Goal: Task Accomplishment & Management: Use online tool/utility

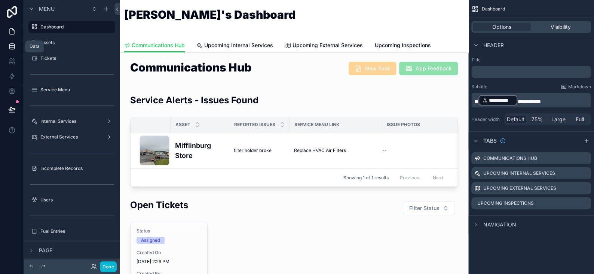
click at [16, 49] on link at bounding box center [12, 46] width 24 height 15
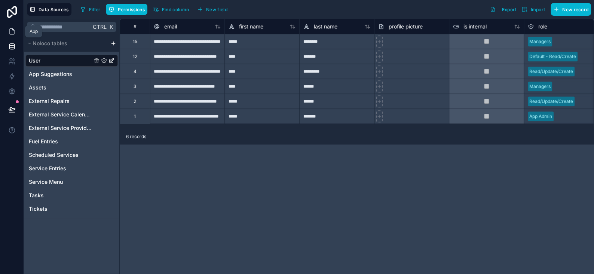
click at [14, 31] on icon at bounding box center [12, 32] width 4 height 6
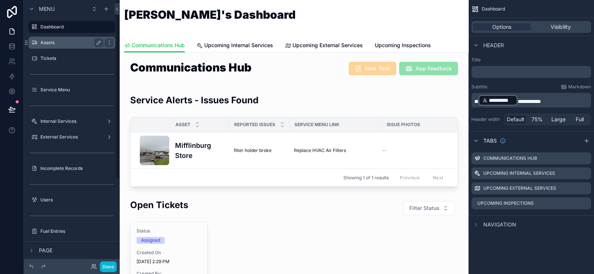
click at [53, 45] on label "Assets" at bounding box center [70, 43] width 60 height 6
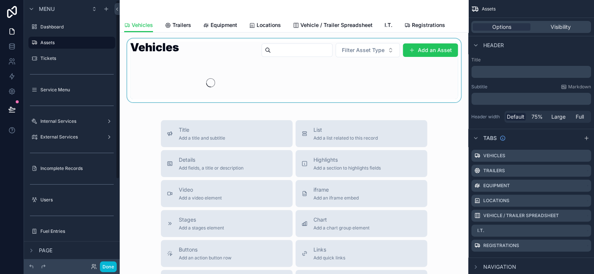
click at [423, 49] on div "scrollable content" at bounding box center [294, 71] width 337 height 64
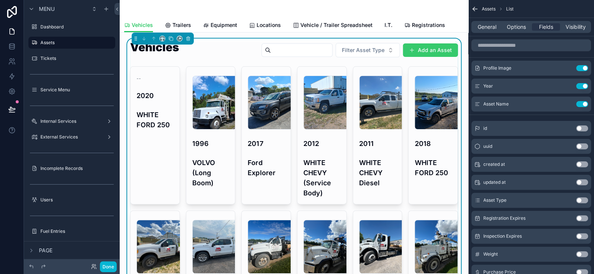
click at [428, 49] on button "Add an Asset" at bounding box center [430, 49] width 55 height 13
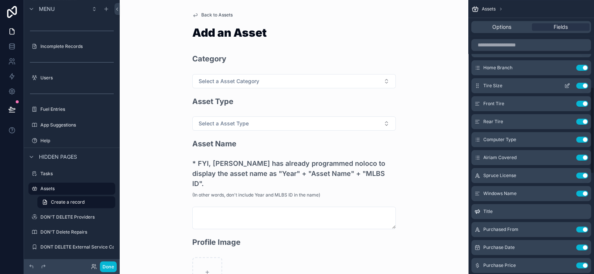
scroll to position [250, 0]
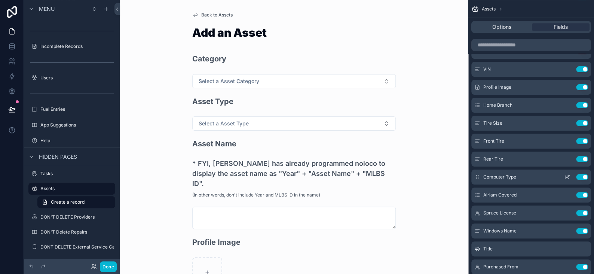
click at [568, 175] on icon "scrollable content" at bounding box center [567, 177] width 6 height 6
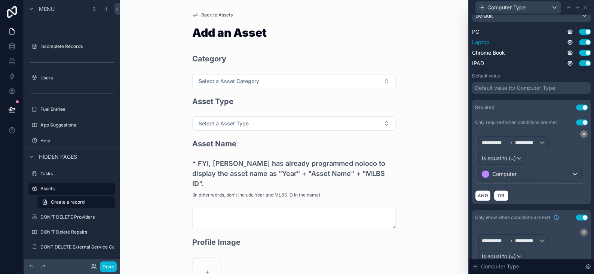
scroll to position [184, 0]
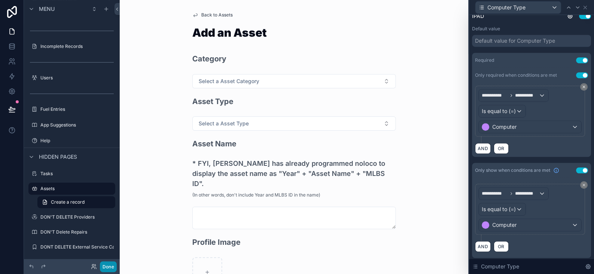
click at [106, 266] on button "Done" at bounding box center [108, 266] width 17 height 11
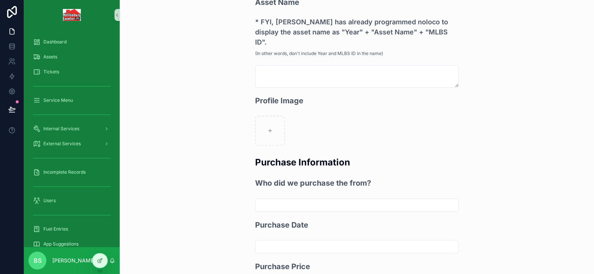
scroll to position [150, 0]
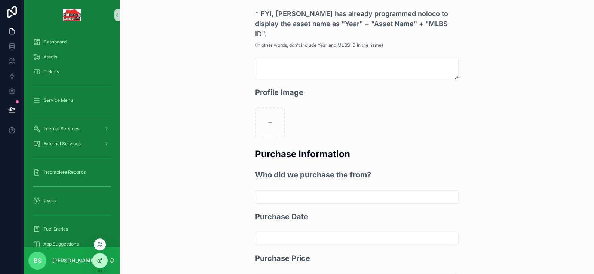
click at [100, 261] on icon at bounding box center [100, 260] width 6 height 6
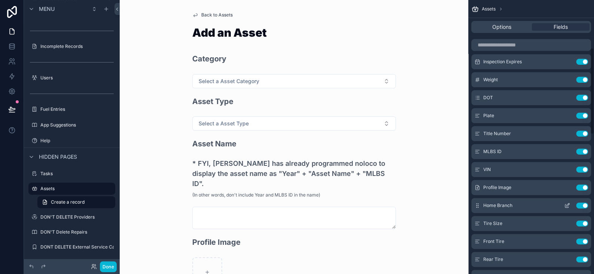
click at [570, 205] on icon "scrollable content" at bounding box center [567, 205] width 6 height 6
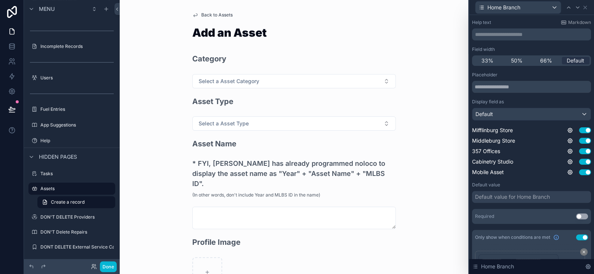
scroll to position [75, 0]
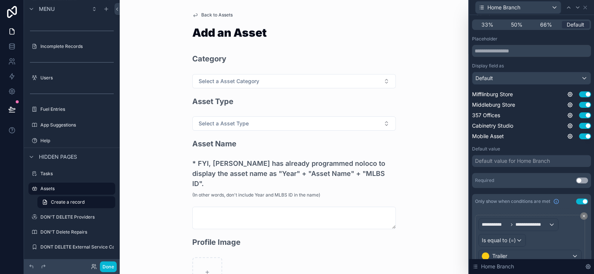
click at [576, 178] on button "Use setting" at bounding box center [582, 180] width 12 height 6
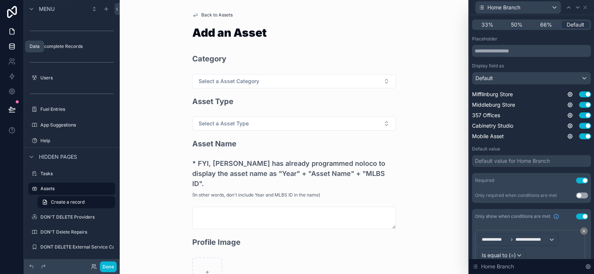
drag, startPoint x: 12, startPoint y: 49, endPoint x: 17, endPoint y: 49, distance: 4.5
click at [12, 49] on icon at bounding box center [11, 47] width 5 height 3
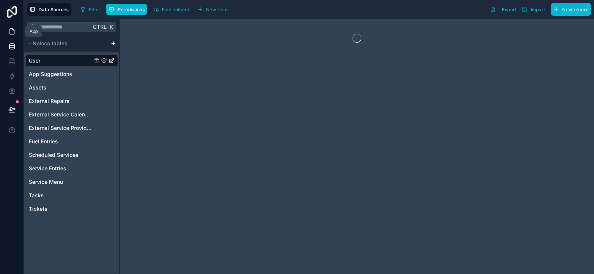
click at [16, 29] on link at bounding box center [12, 31] width 24 height 15
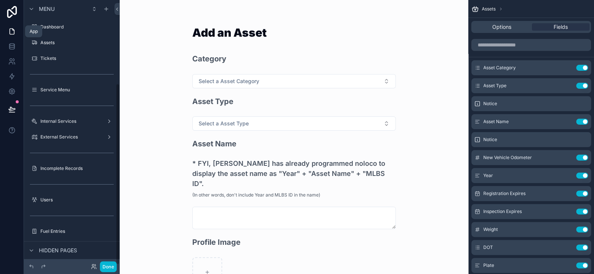
scroll to position [122, 0]
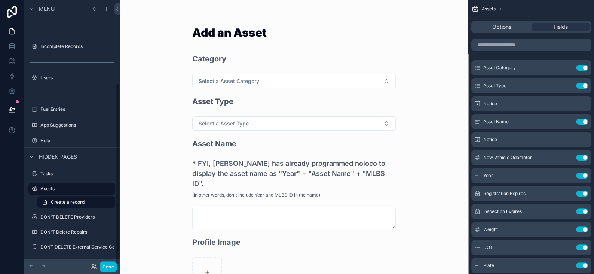
click at [54, 83] on div "Users" at bounding box center [72, 77] width 96 height 13
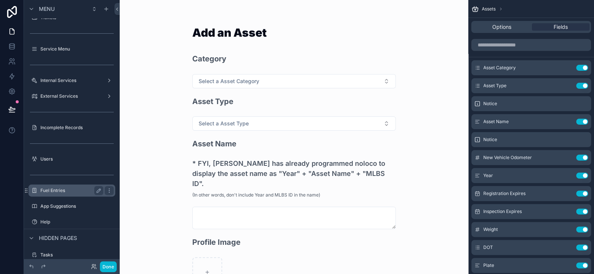
scroll to position [0, 0]
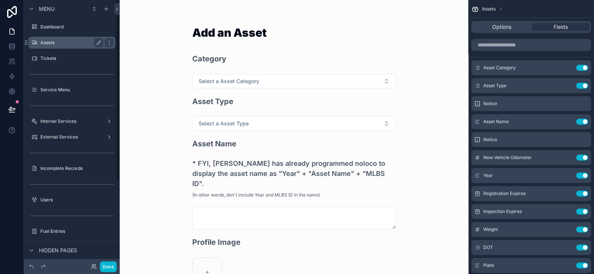
click at [47, 44] on label "Assets" at bounding box center [70, 43] width 60 height 6
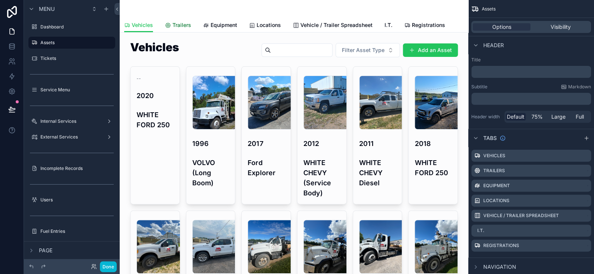
click at [183, 25] on span "Trailers" at bounding box center [181, 24] width 19 height 7
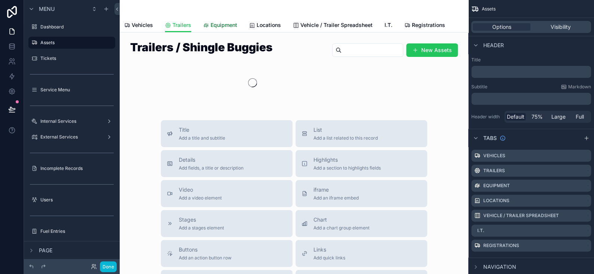
click at [228, 27] on span "Equipment" at bounding box center [224, 24] width 27 height 7
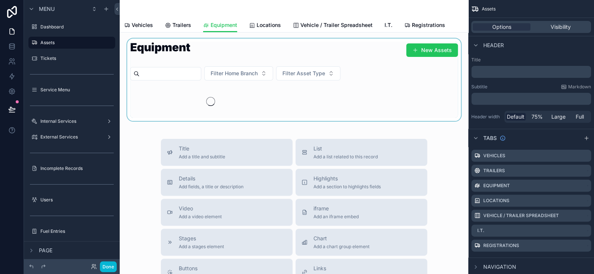
click at [254, 71] on div "scrollable content" at bounding box center [294, 80] width 337 height 82
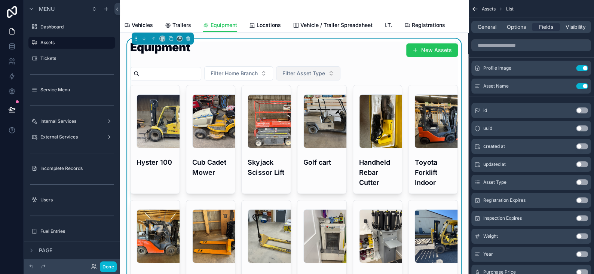
click at [325, 76] on span "Filter Asset Type" at bounding box center [303, 73] width 43 height 7
click at [106, 266] on button "Done" at bounding box center [108, 266] width 17 height 11
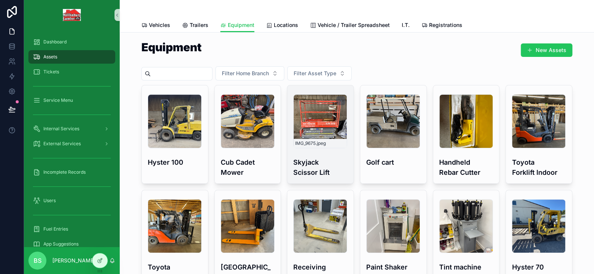
click at [297, 139] on div "IMG_9675 .jpeg" at bounding box center [320, 143] width 53 height 9
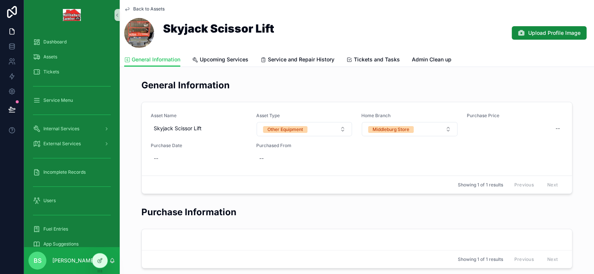
click at [129, 5] on div "Back to Assets Skyjack Scissor Lift Upload Profile Image" at bounding box center [356, 26] width 465 height 52
click at [125, 8] on icon "scrollable content" at bounding box center [127, 9] width 6 height 6
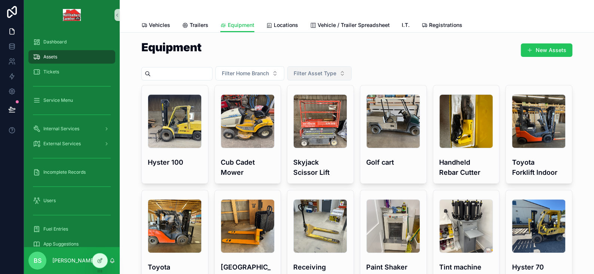
click at [317, 70] on span "Filter Asset Type" at bounding box center [315, 73] width 43 height 7
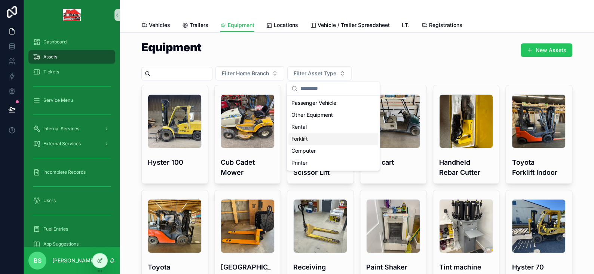
click at [312, 138] on div "Forklift" at bounding box center [333, 139] width 90 height 12
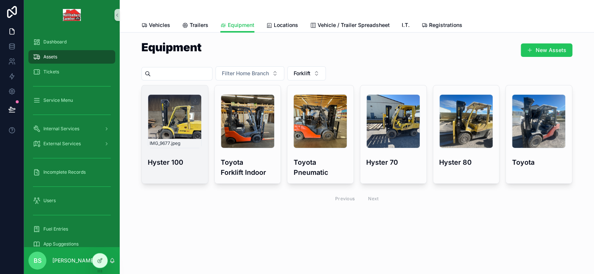
click at [167, 124] on div "IMG_9677 .jpeg" at bounding box center [175, 121] width 54 height 54
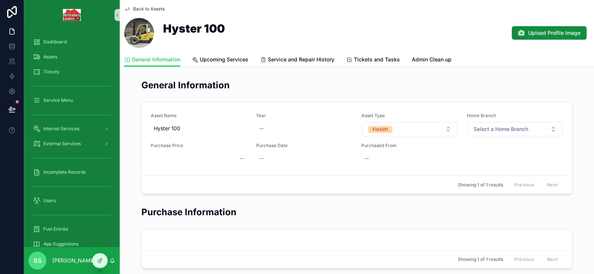
scroll to position [37, 0]
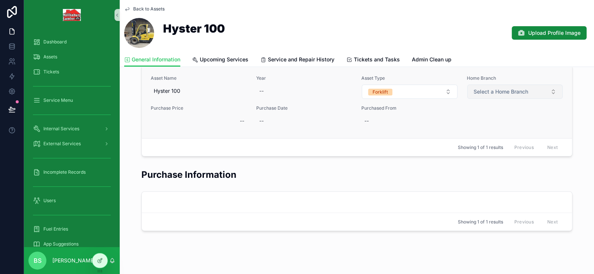
click at [494, 87] on button "Select a Home Branch" at bounding box center [515, 92] width 96 height 14
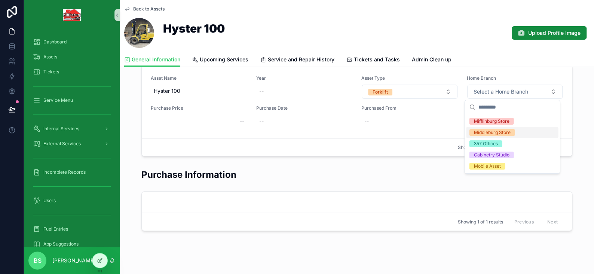
click at [489, 130] on div "Middleburg Store" at bounding box center [492, 132] width 37 height 7
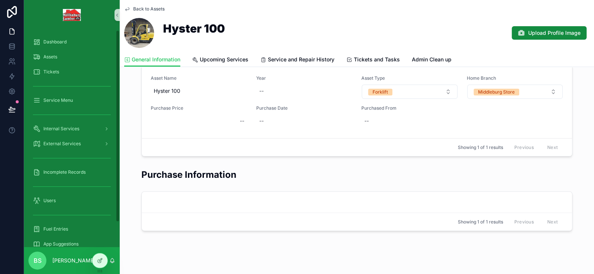
click at [129, 10] on icon "scrollable content" at bounding box center [127, 9] width 6 height 6
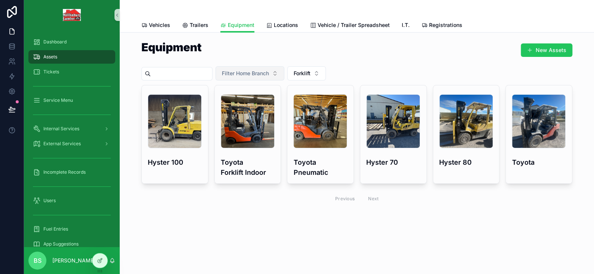
click at [269, 72] on span "Filter Home Branch" at bounding box center [245, 73] width 47 height 7
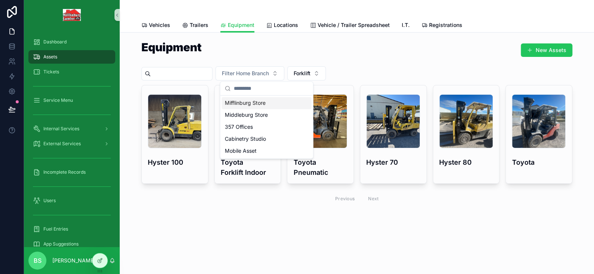
click at [257, 104] on div "Mifflinburg Store" at bounding box center [267, 103] width 90 height 12
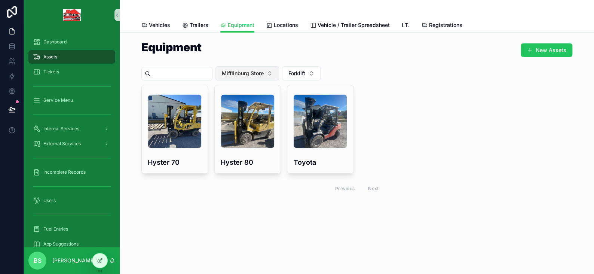
click at [263, 72] on span "Mifflinburg Store" at bounding box center [243, 73] width 42 height 7
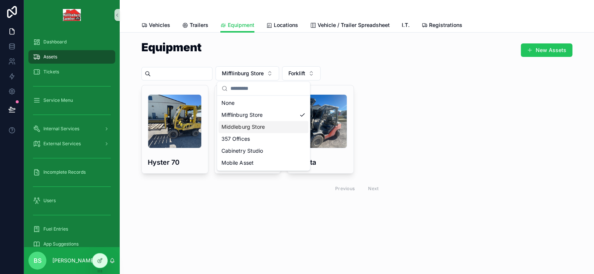
click at [244, 125] on div "Middleburg Store" at bounding box center [263, 127] width 90 height 12
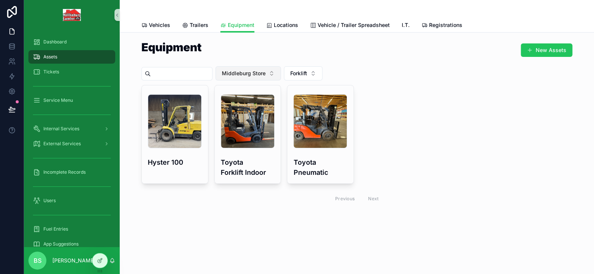
click at [256, 76] on span "Middleburg Store" at bounding box center [244, 73] width 44 height 7
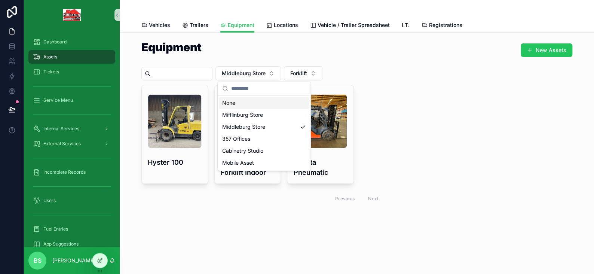
click at [258, 56] on div "Equipment New Assets" at bounding box center [356, 52] width 431 height 20
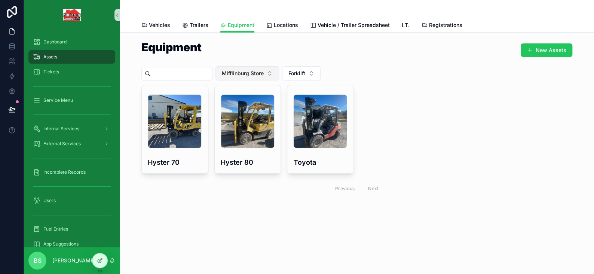
click at [264, 70] on span "Mifflinburg Store" at bounding box center [243, 73] width 42 height 7
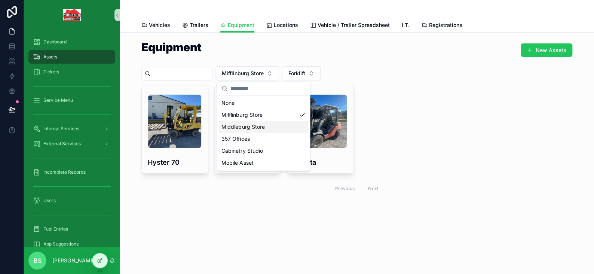
click at [241, 129] on div "Middleburg Store" at bounding box center [263, 127] width 90 height 12
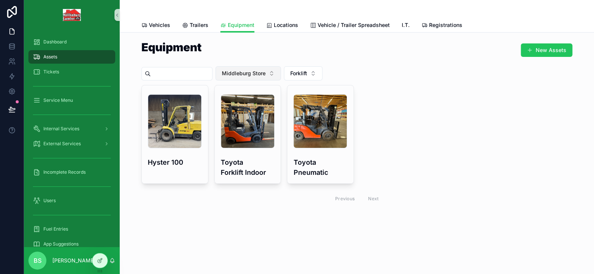
click at [244, 74] on span "Middleburg Store" at bounding box center [244, 73] width 44 height 7
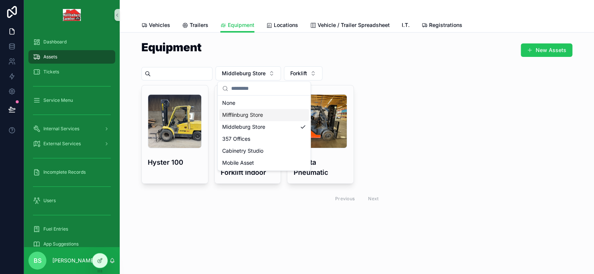
click at [253, 119] on div "Mifflinburg Store" at bounding box center [264, 115] width 90 height 12
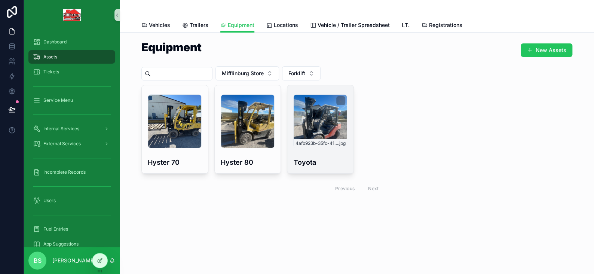
click at [324, 123] on div "4afb923b-35fc-41a4-9775-6e2e24a92fd6-IMG_8057 .jpg" at bounding box center [320, 121] width 54 height 54
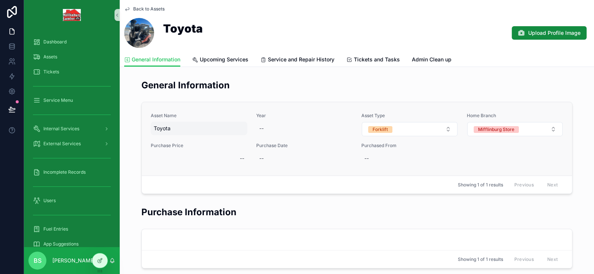
click at [188, 129] on span "Toyota" at bounding box center [199, 128] width 91 height 7
click at [190, 136] on textarea "******" at bounding box center [187, 142] width 71 height 22
type textarea "**********"
click at [243, 136] on icon "scrollable content" at bounding box center [242, 137] width 6 height 6
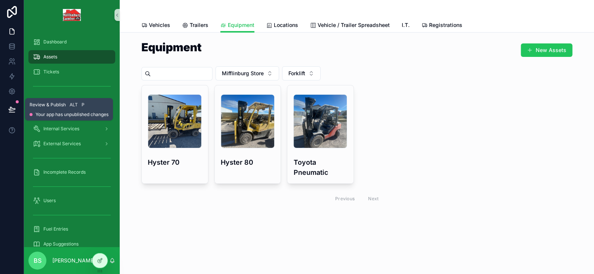
click at [10, 111] on icon at bounding box center [11, 108] width 7 height 7
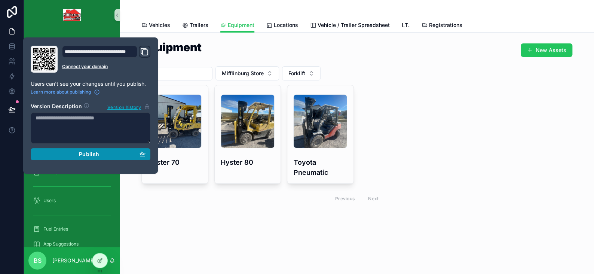
click at [83, 152] on span "Publish" at bounding box center [89, 154] width 20 height 7
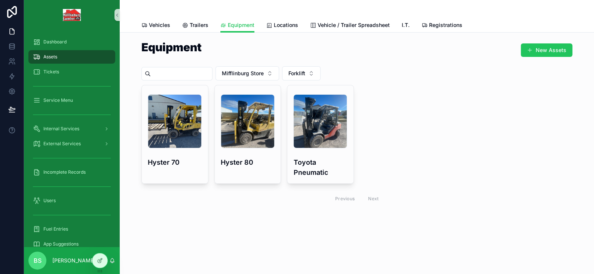
click at [155, 212] on div "Equipment New Assets Mifflinburg Store Forklift IMG_9666 .jpeg Hyster 70 7d68a0…" at bounding box center [357, 146] width 474 height 226
click at [305, 70] on span "Forklift" at bounding box center [296, 73] width 17 height 7
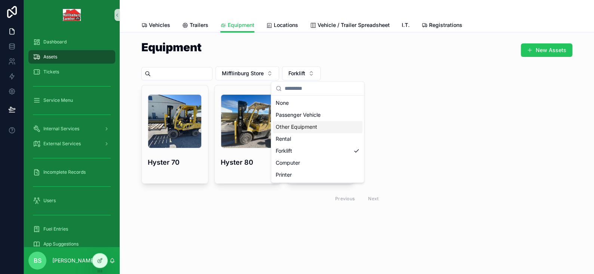
click at [303, 128] on div "Other Equipment" at bounding box center [318, 127] width 90 height 12
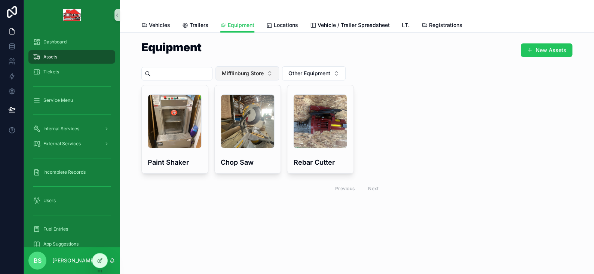
click at [260, 72] on span "Mifflinburg Store" at bounding box center [243, 73] width 42 height 7
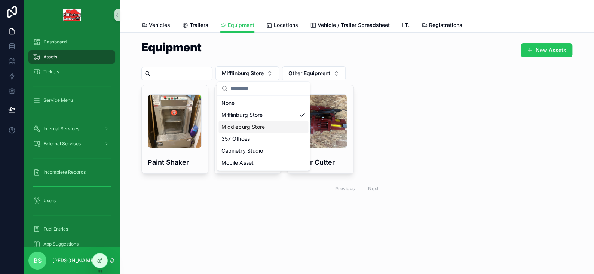
click at [245, 126] on div "Middleburg Store" at bounding box center [263, 127] width 90 height 12
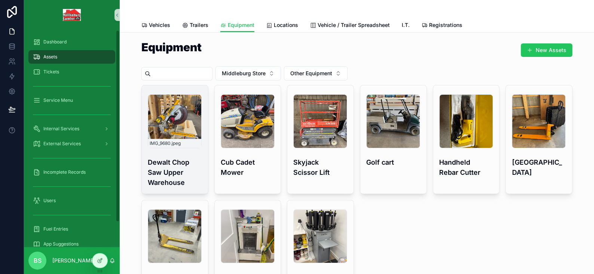
click at [184, 123] on div "IMG_9680 .jpeg" at bounding box center [175, 121] width 54 height 54
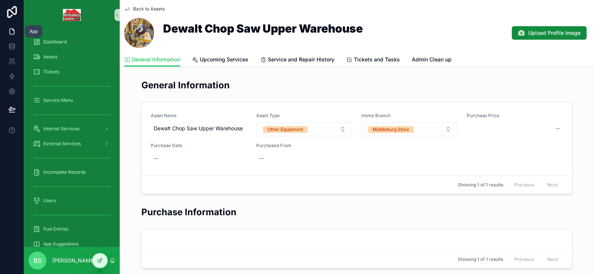
click at [11, 23] on link at bounding box center [12, 12] width 24 height 24
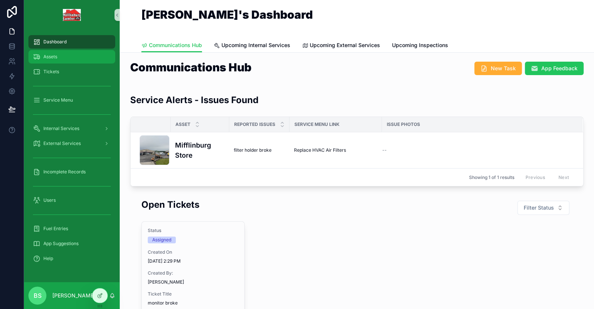
click at [50, 57] on span "Assets" at bounding box center [50, 57] width 14 height 6
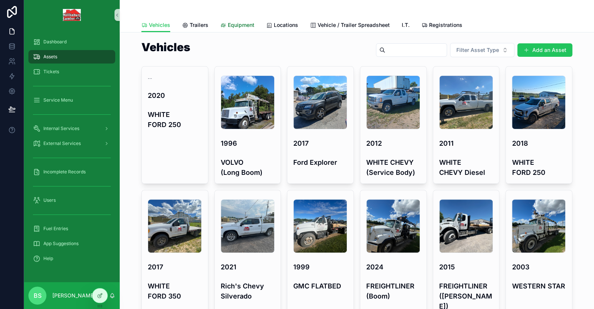
click at [240, 22] on span "Equipment" at bounding box center [241, 24] width 27 height 7
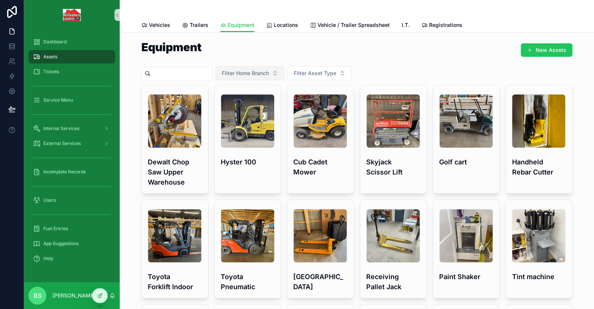
click at [269, 70] on span "Filter Home Branch" at bounding box center [245, 73] width 47 height 7
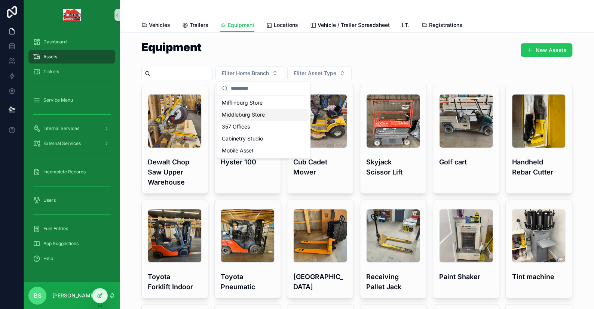
click at [247, 117] on div "Middleburg Store" at bounding box center [264, 115] width 90 height 12
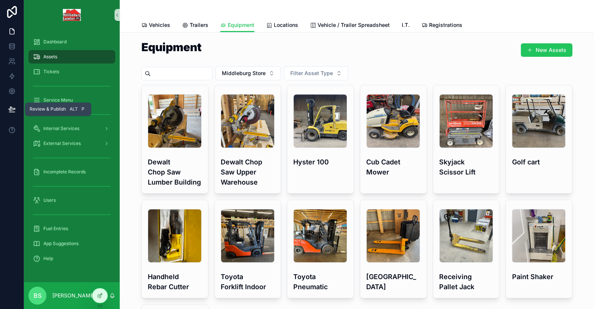
click at [15, 111] on icon at bounding box center [11, 108] width 7 height 7
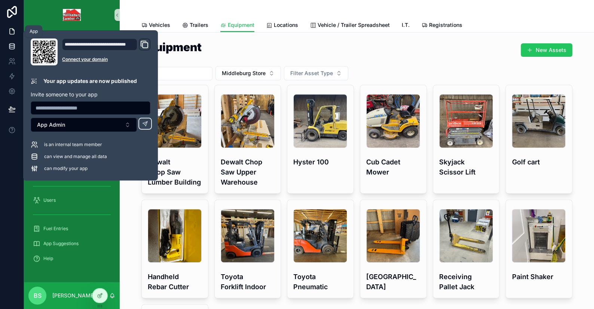
click at [13, 31] on icon at bounding box center [11, 31] width 7 height 7
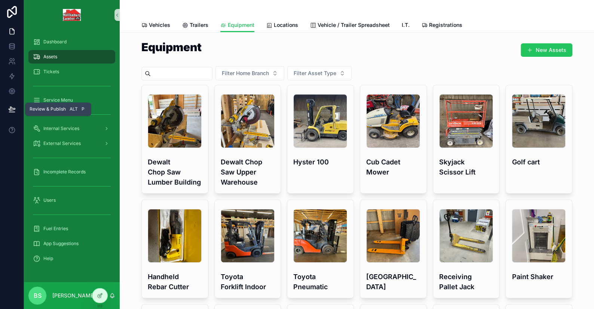
click at [14, 112] on icon at bounding box center [11, 108] width 7 height 7
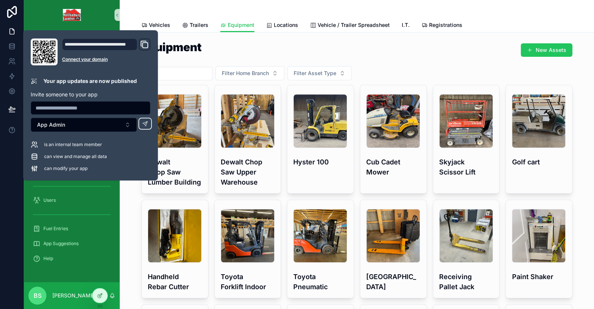
click at [1, 197] on div at bounding box center [12, 154] width 24 height 309
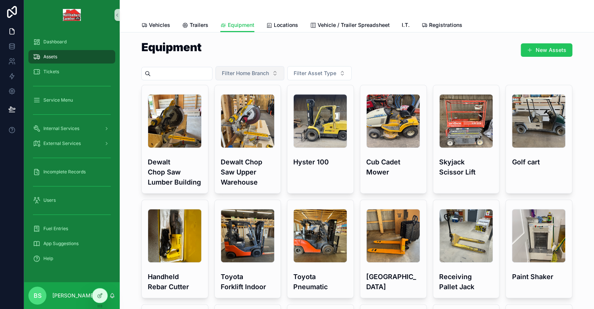
click at [281, 77] on button "Filter Home Branch" at bounding box center [249, 73] width 69 height 14
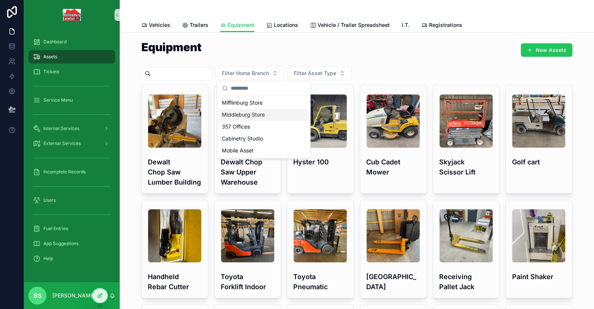
click at [240, 114] on div "Middleburg Store" at bounding box center [264, 115] width 90 height 12
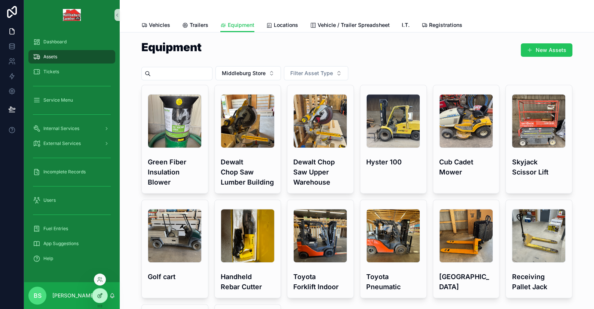
click at [98, 296] on icon at bounding box center [99, 296] width 3 height 3
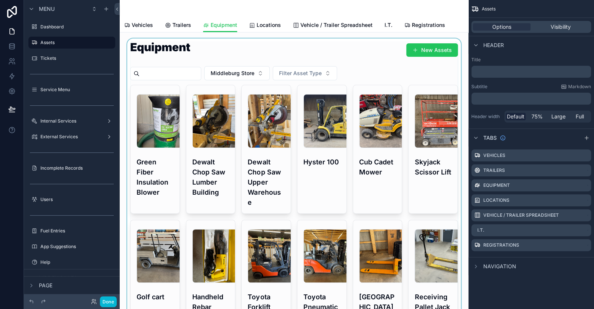
click at [303, 50] on div "scrollable content" at bounding box center [294, 250] width 337 height 422
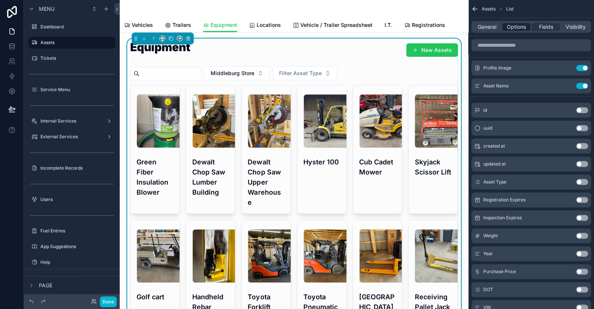
click at [508, 28] on span "Options" at bounding box center [516, 26] width 19 height 7
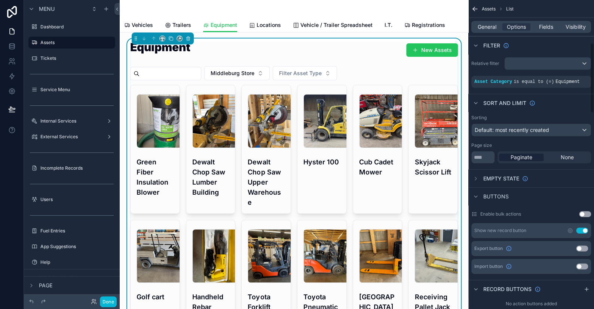
scroll to position [187, 0]
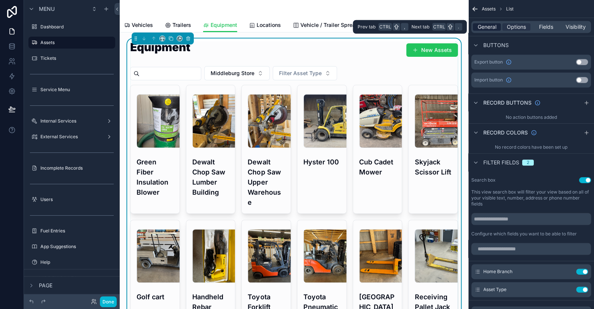
click at [483, 30] on span "General" at bounding box center [487, 26] width 19 height 7
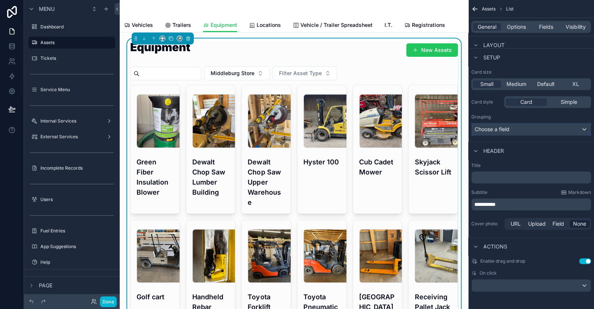
click at [495, 130] on span "Choose a field" at bounding box center [492, 129] width 35 height 6
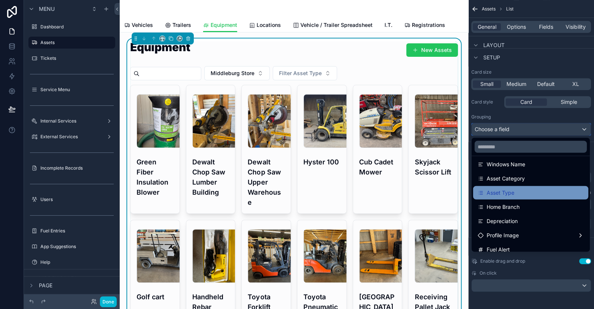
scroll to position [75, 0]
click at [499, 195] on span "Home Branch" at bounding box center [503, 193] width 33 height 9
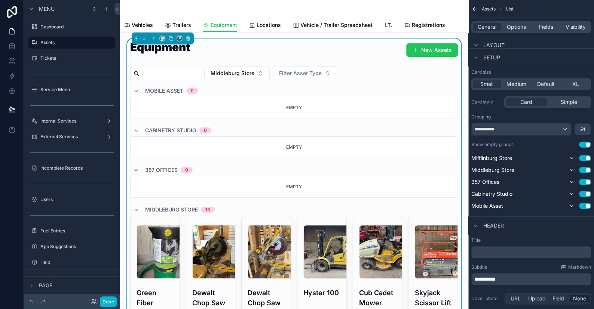
click at [584, 143] on button "Use setting" at bounding box center [585, 145] width 12 height 6
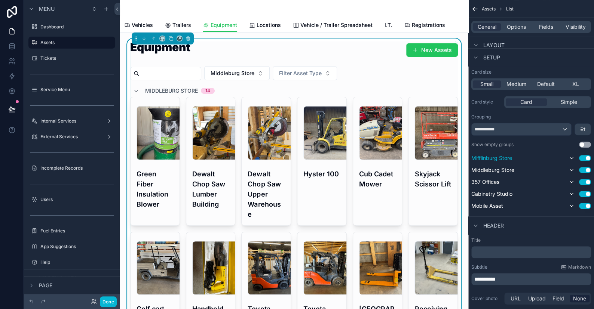
drag, startPoint x: 492, startPoint y: 171, endPoint x: 489, endPoint y: 155, distance: 16.6
click at [489, 155] on div "[GEOGRAPHIC_DATA] Store Use setting [GEOGRAPHIC_DATA] Store Use setting 357 Off…" at bounding box center [531, 182] width 120 height 57
click at [110, 300] on button "Done" at bounding box center [108, 302] width 17 height 11
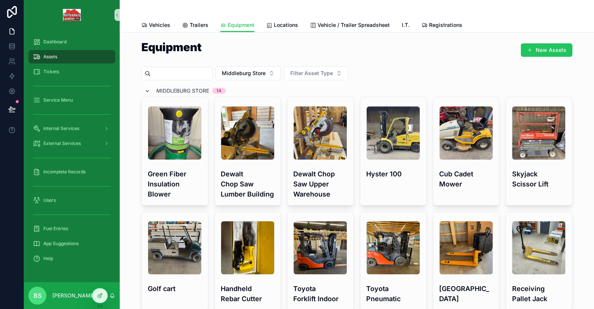
click at [144, 89] on icon "scrollable content" at bounding box center [147, 91] width 6 height 6
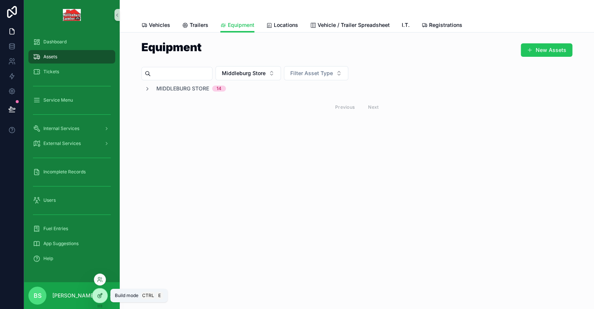
click at [98, 295] on icon at bounding box center [100, 296] width 6 height 6
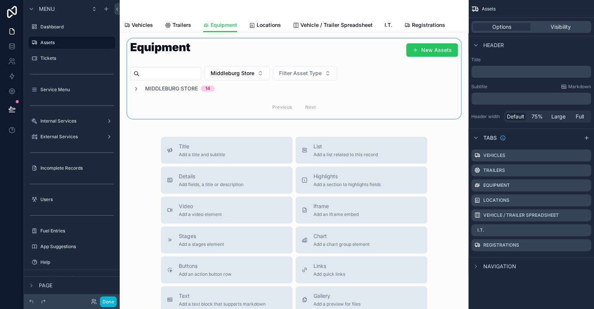
click at [206, 114] on div "scrollable content" at bounding box center [294, 79] width 337 height 80
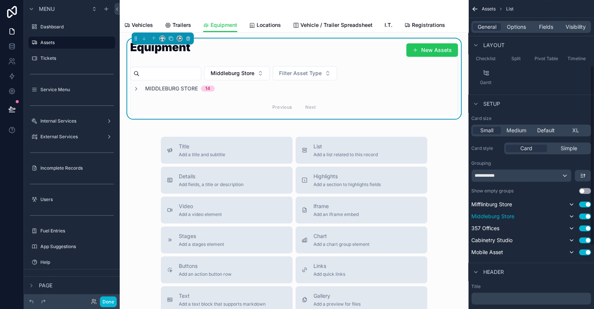
scroll to position [112, 0]
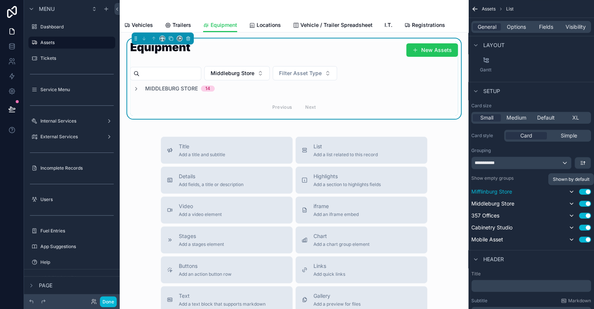
click at [571, 188] on button "scrollable content" at bounding box center [571, 191] width 9 height 9
click at [573, 201] on icon "scrollable content" at bounding box center [572, 204] width 6 height 6
click at [574, 214] on icon "scrollable content" at bounding box center [572, 216] width 6 height 6
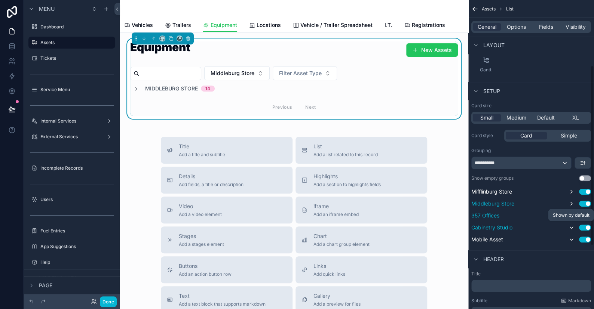
click at [572, 226] on icon "scrollable content" at bounding box center [572, 228] width 6 height 6
click at [571, 238] on icon "scrollable content" at bounding box center [572, 240] width 6 height 6
click at [112, 301] on button "Done" at bounding box center [108, 302] width 17 height 11
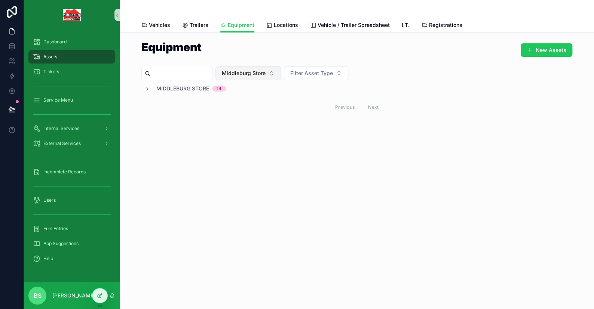
click at [281, 75] on button "Middleburg Store" at bounding box center [247, 73] width 65 height 14
click at [232, 102] on div "None" at bounding box center [264, 103] width 90 height 12
click at [146, 101] on icon "scrollable content" at bounding box center [147, 103] width 6 height 6
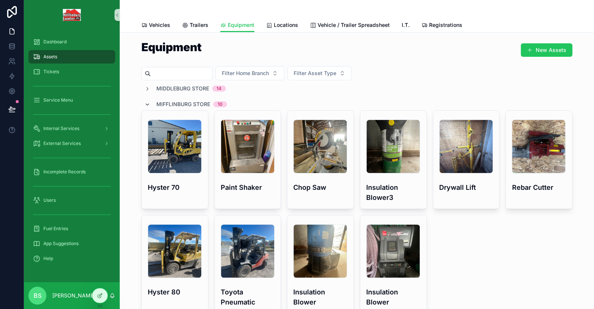
click at [144, 102] on icon "scrollable content" at bounding box center [147, 105] width 6 height 6
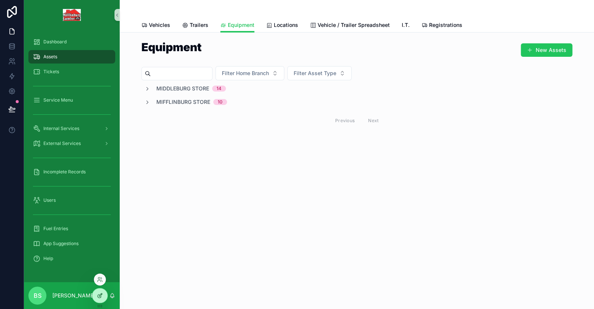
click at [101, 298] on icon at bounding box center [100, 296] width 6 height 6
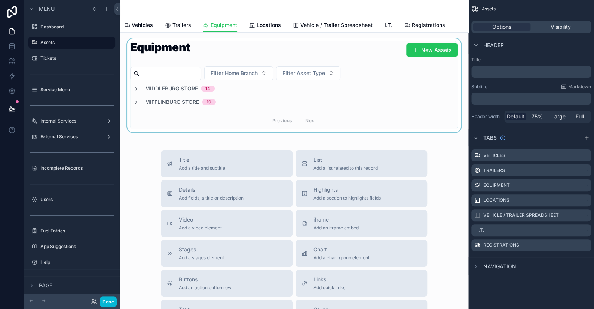
click at [342, 89] on div "scrollable content" at bounding box center [294, 86] width 337 height 94
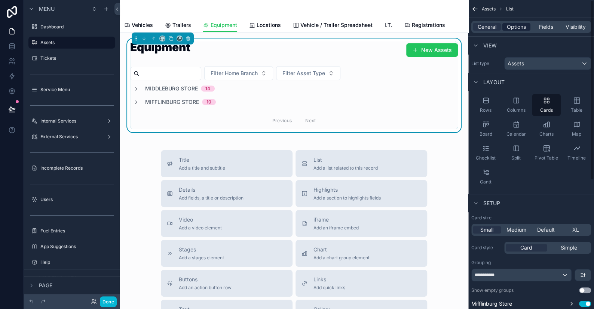
click at [516, 24] on span "Options" at bounding box center [516, 26] width 19 height 7
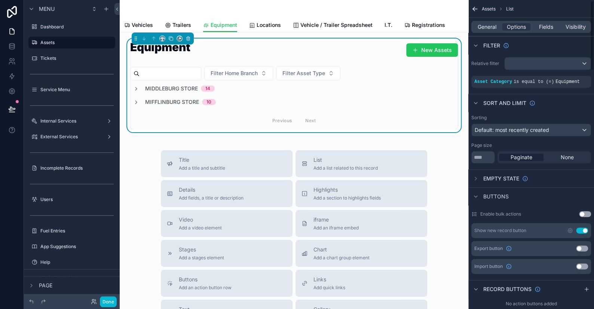
scroll to position [299, 0]
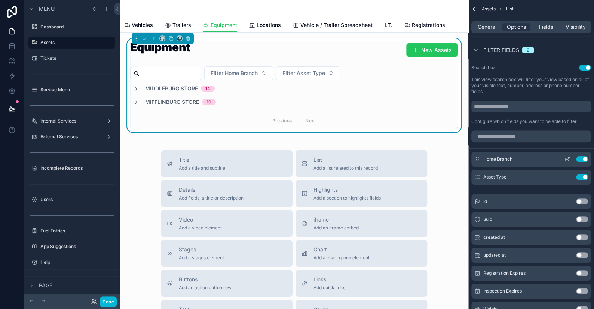
click at [579, 158] on button "Use setting" at bounding box center [582, 159] width 12 height 6
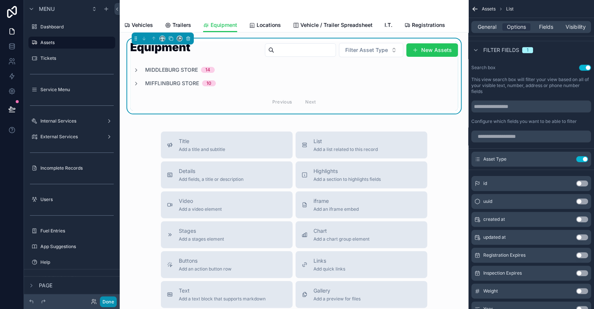
click at [108, 305] on button "Done" at bounding box center [108, 302] width 17 height 11
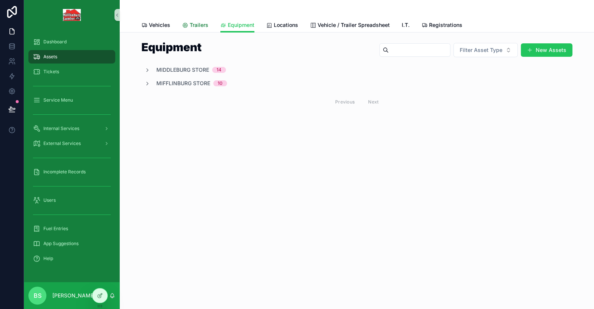
click at [194, 26] on span "Trailers" at bounding box center [199, 24] width 19 height 7
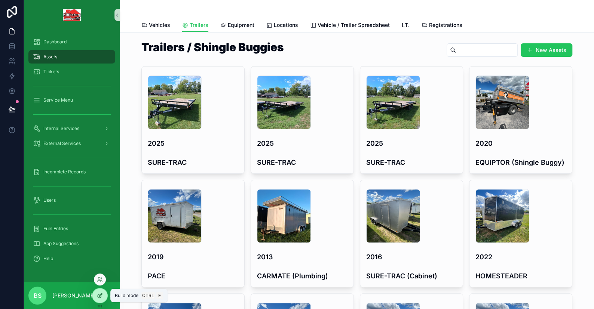
click at [98, 295] on icon at bounding box center [99, 296] width 3 height 3
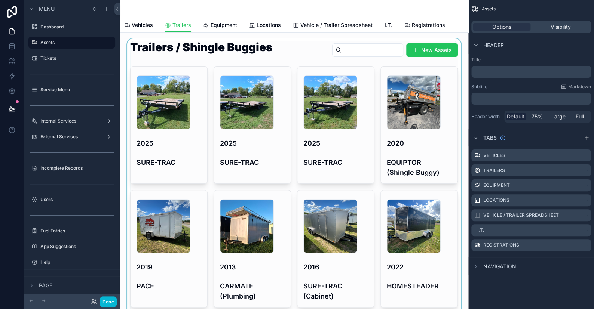
click at [309, 63] on div "scrollable content" at bounding box center [294, 305] width 337 height 533
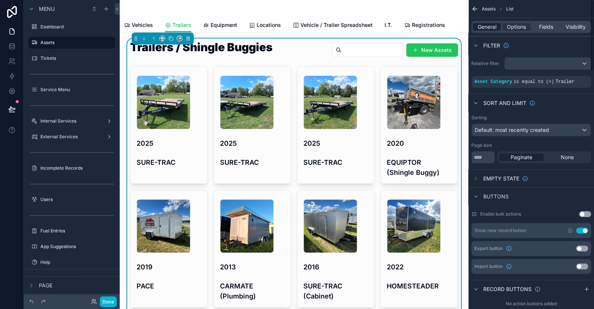
click at [484, 24] on span "General" at bounding box center [487, 26] width 19 height 7
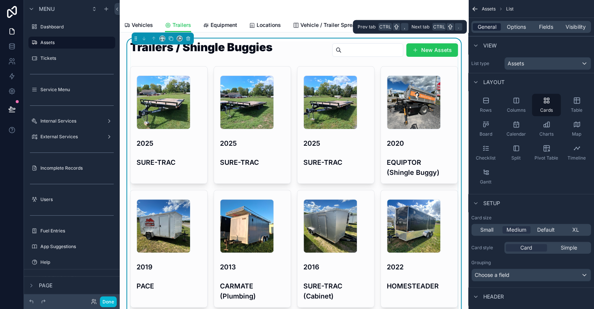
click at [484, 25] on span "General" at bounding box center [487, 26] width 19 height 7
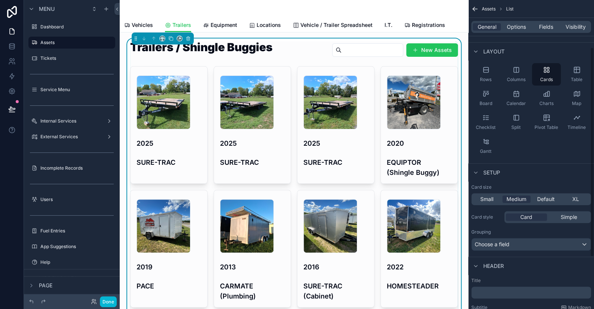
scroll to position [75, 0]
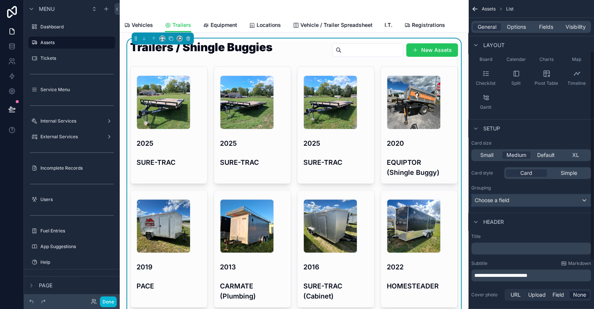
click at [502, 200] on span "Choose a field" at bounding box center [492, 200] width 35 height 6
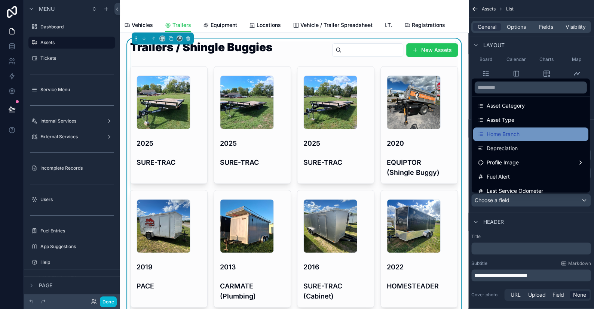
click at [503, 136] on span "Home Branch" at bounding box center [503, 134] width 33 height 9
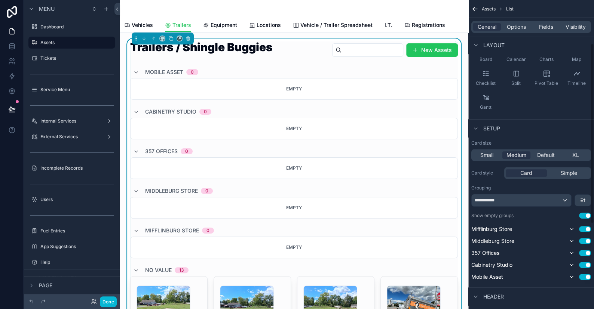
click at [583, 216] on button "Use setting" at bounding box center [585, 216] width 12 height 6
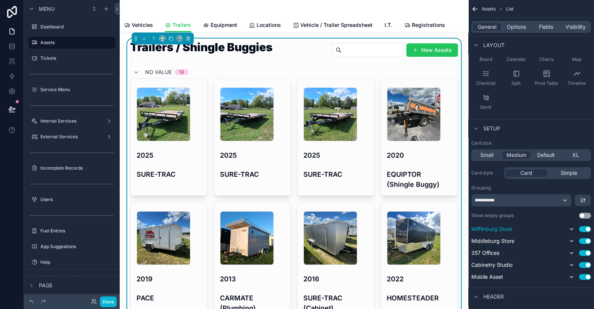
click at [575, 229] on button "scrollable content" at bounding box center [571, 229] width 9 height 9
click at [571, 239] on icon "scrollable content" at bounding box center [572, 241] width 6 height 6
click at [572, 253] on icon "scrollable content" at bounding box center [571, 253] width 3 height 1
drag, startPoint x: 572, startPoint y: 259, endPoint x: 572, endPoint y: 266, distance: 6.4
click at [572, 260] on div "[GEOGRAPHIC_DATA] Store Use setting [GEOGRAPHIC_DATA] Store Use setting 357 Off…" at bounding box center [531, 253] width 120 height 57
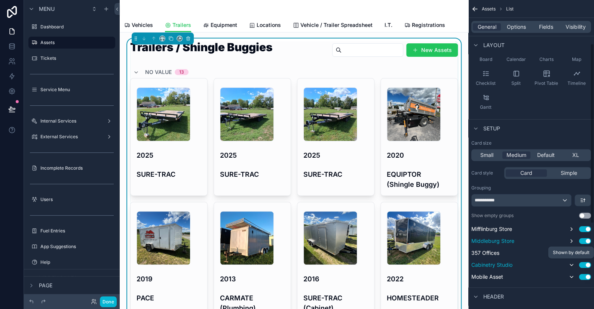
click at [573, 265] on icon "scrollable content" at bounding box center [572, 265] width 6 height 6
click at [570, 275] on icon "scrollable content" at bounding box center [572, 277] width 6 height 6
click at [114, 303] on button "Done" at bounding box center [108, 302] width 17 height 11
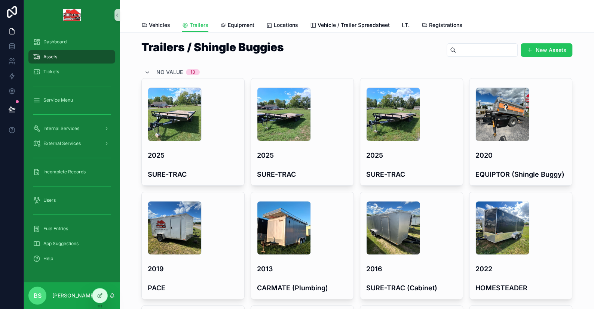
click at [145, 72] on icon "scrollable content" at bounding box center [147, 73] width 6 height 6
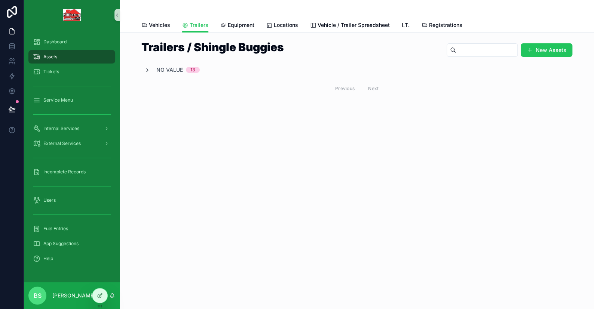
click at [145, 72] on icon "scrollable content" at bounding box center [147, 70] width 6 height 6
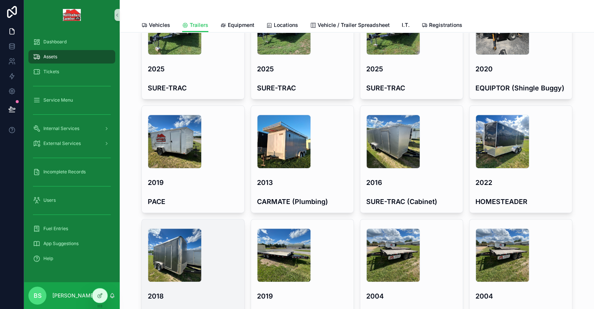
scroll to position [0, 0]
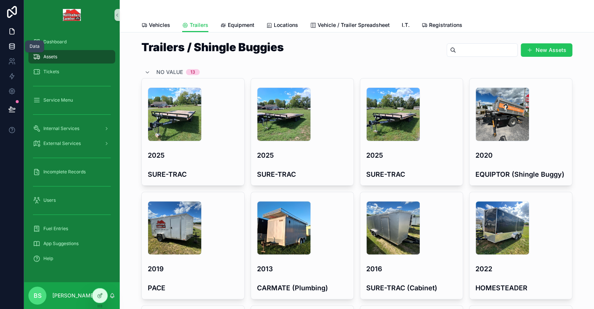
click at [14, 46] on icon at bounding box center [11, 46] width 7 height 7
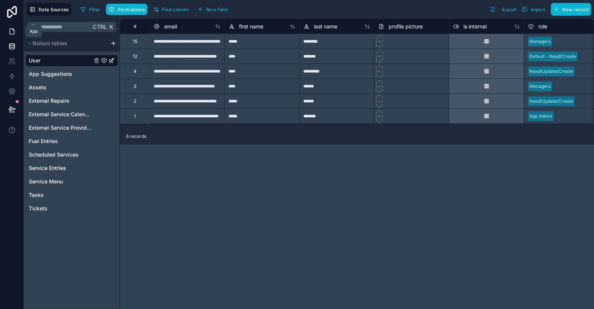
click at [10, 29] on icon at bounding box center [12, 32] width 4 height 6
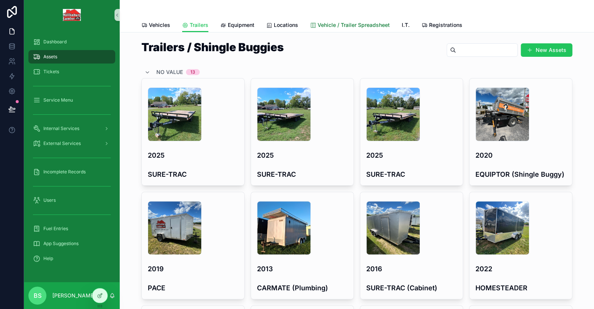
click at [352, 24] on span "Vehicle / Trailer Spreadsheet" at bounding box center [354, 24] width 72 height 7
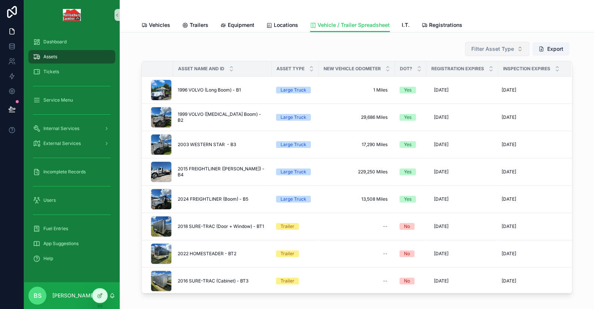
click at [482, 54] on button "Filter Asset Type" at bounding box center [497, 49] width 64 height 14
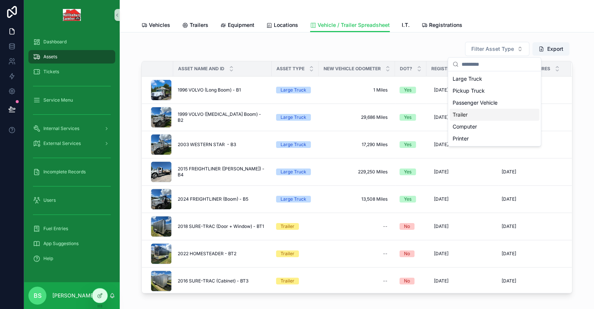
click at [466, 114] on div "Trailer" at bounding box center [495, 115] width 90 height 12
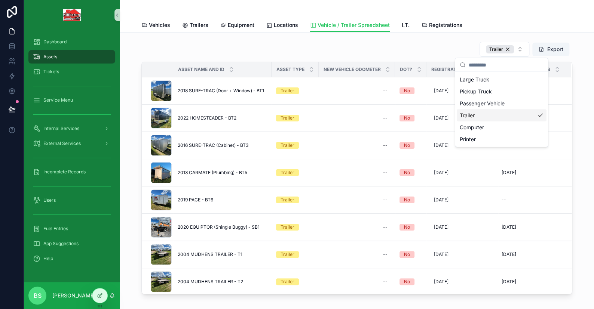
click at [349, 45] on div "Trailer Export" at bounding box center [356, 50] width 431 height 16
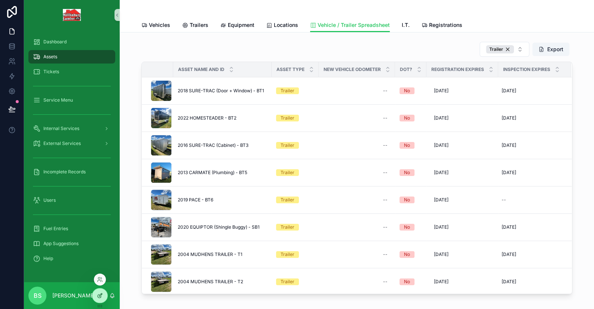
click at [100, 293] on icon at bounding box center [100, 296] width 6 height 6
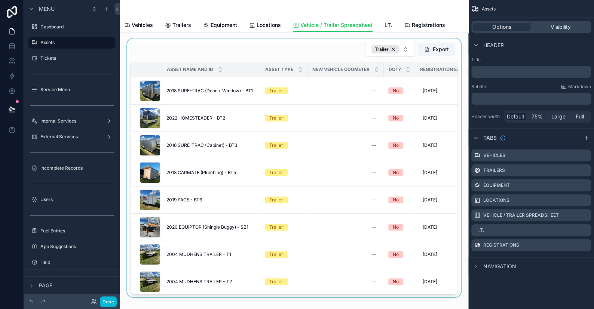
click at [307, 49] on div "scrollable content" at bounding box center [294, 168] width 337 height 259
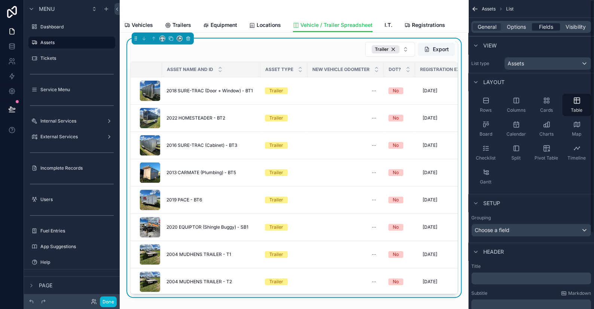
click at [547, 25] on span "Fields" at bounding box center [546, 26] width 14 height 7
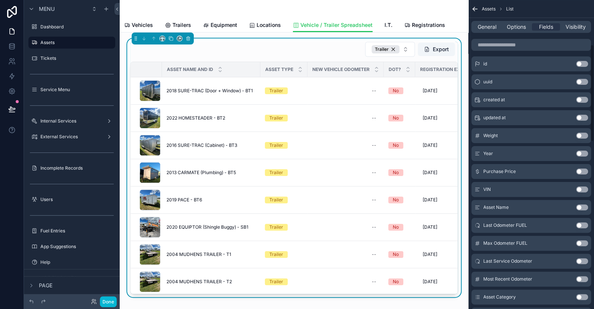
scroll to position [187, 0]
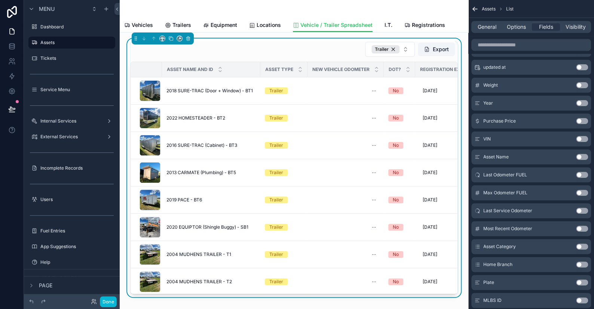
click at [578, 264] on button "Use setting" at bounding box center [582, 265] width 12 height 6
click at [110, 302] on button "Done" at bounding box center [108, 302] width 17 height 11
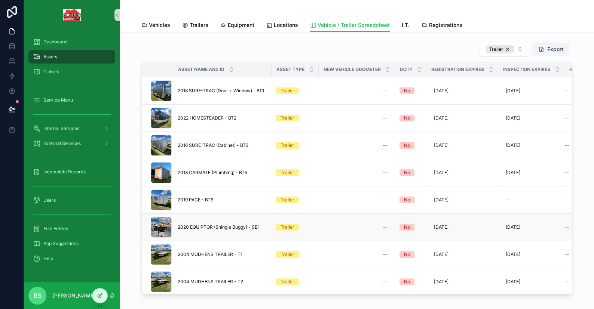
scroll to position [142, 0]
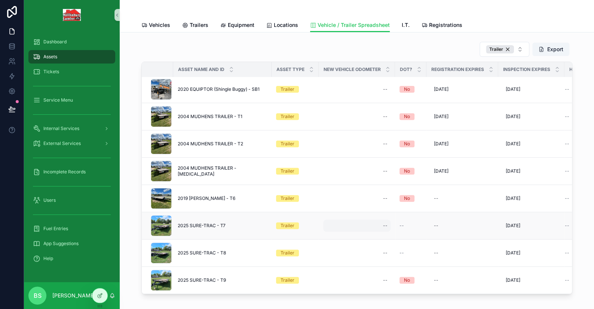
click at [329, 222] on div "--" at bounding box center [356, 226] width 67 height 12
click at [559, 275] on td "[DATE] [DATE]" at bounding box center [531, 280] width 66 height 27
click at [565, 278] on span "--" at bounding box center [567, 281] width 4 height 6
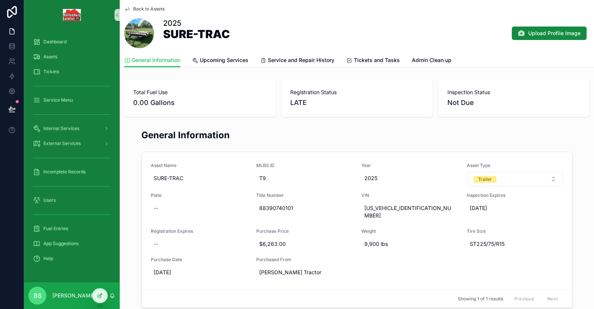
click at [129, 8] on icon "scrollable content" at bounding box center [127, 9] width 4 height 3
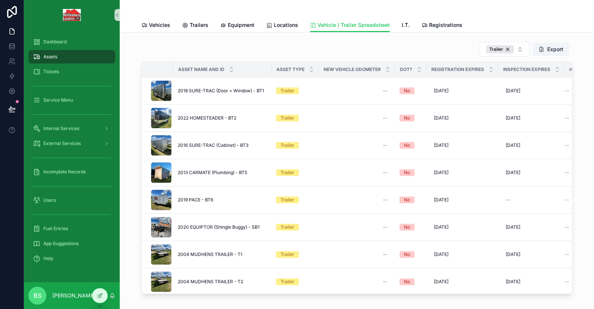
scroll to position [0, 34]
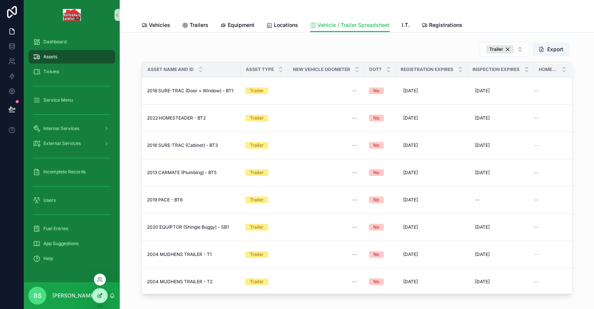
click at [95, 295] on div at bounding box center [99, 296] width 15 height 14
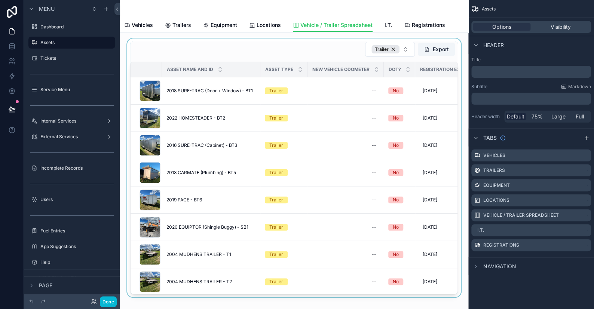
click at [346, 138] on div "scrollable content" at bounding box center [294, 168] width 337 height 259
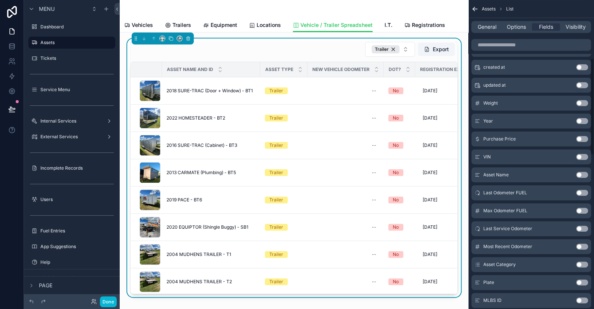
scroll to position [0, 0]
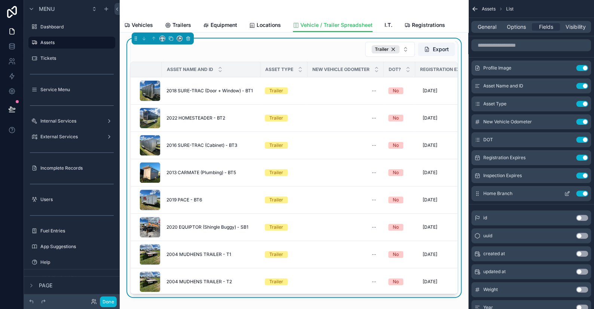
click at [567, 194] on icon "scrollable content" at bounding box center [567, 193] width 3 height 3
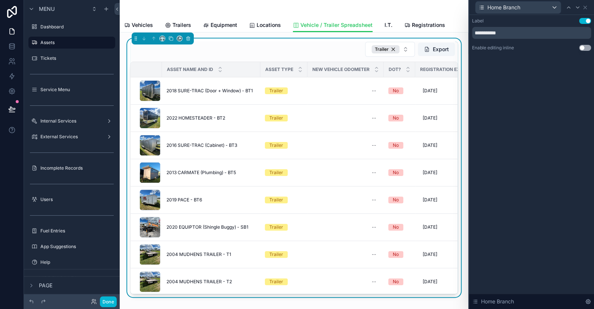
click at [582, 49] on button "Use setting" at bounding box center [585, 48] width 12 height 6
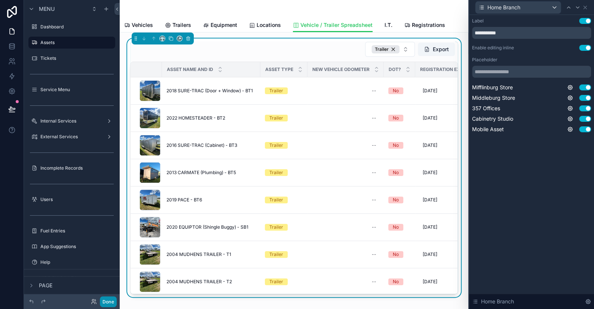
click at [113, 302] on button "Done" at bounding box center [108, 302] width 17 height 11
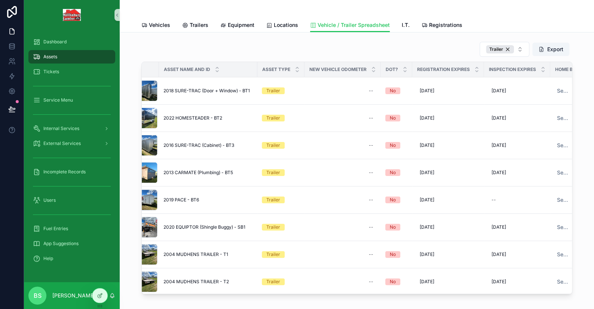
scroll to position [0, 13]
click at [558, 281] on span "Select a Home Branch" at bounding box center [564, 281] width 12 height 7
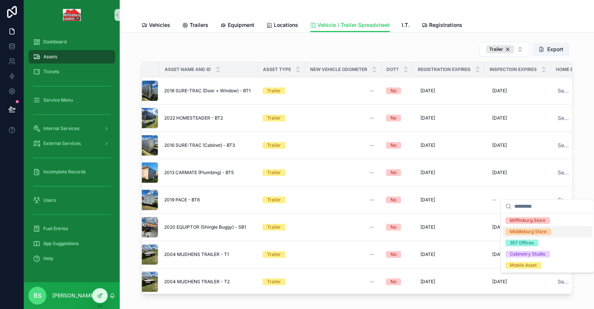
click at [522, 232] on div "Middleburg Store" at bounding box center [528, 232] width 37 height 7
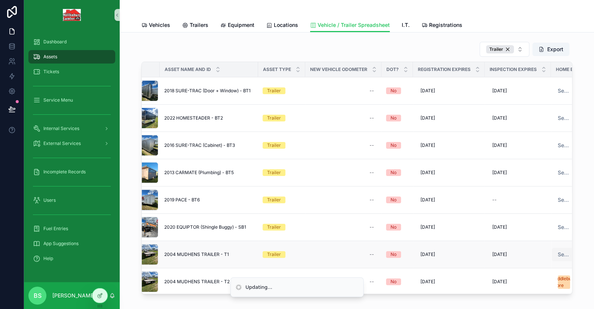
click at [558, 254] on span "Select a Home Branch" at bounding box center [564, 254] width 12 height 7
click at [558, 252] on span "Select a Home Branch" at bounding box center [564, 254] width 12 height 7
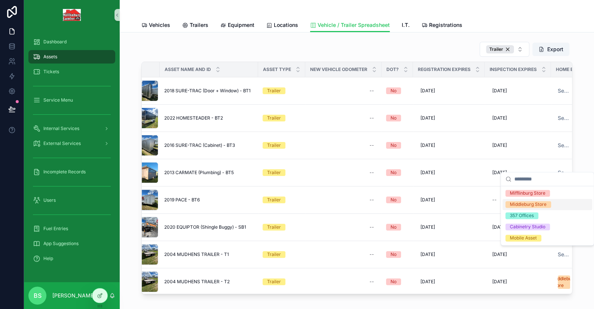
click at [522, 202] on div "Middleburg Store" at bounding box center [528, 204] width 37 height 7
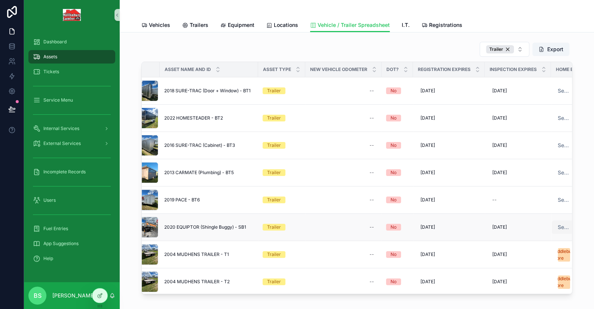
click at [558, 227] on span "Select a Home Branch" at bounding box center [564, 227] width 12 height 7
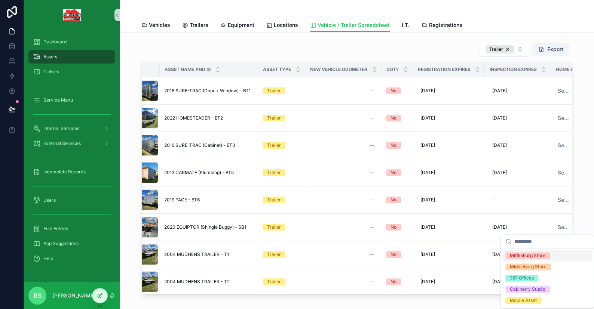
click at [533, 257] on div "Mifflinburg Store" at bounding box center [528, 256] width 36 height 7
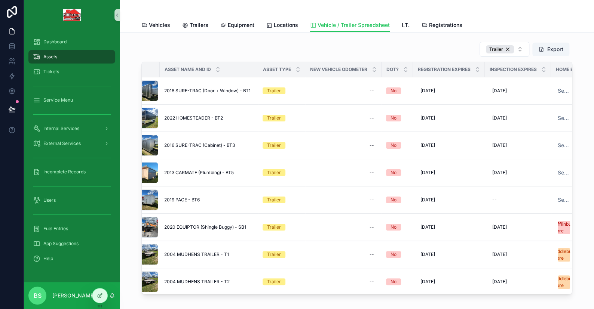
click at [558, 202] on span "Select a Home Branch" at bounding box center [564, 199] width 12 height 7
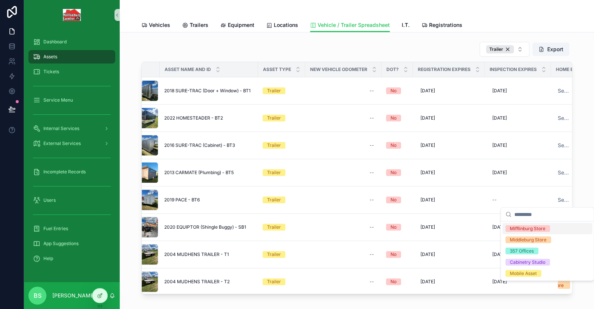
click at [525, 229] on div "Mifflinburg Store" at bounding box center [528, 229] width 36 height 7
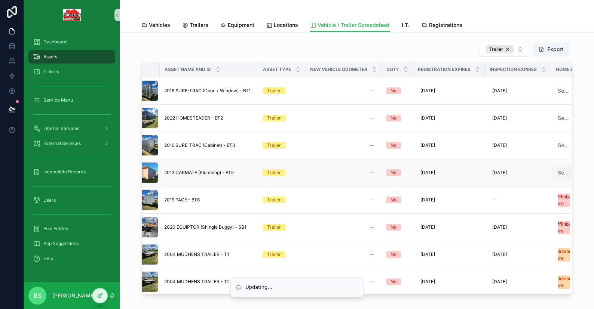
click at [559, 172] on span "Select a Home Branch" at bounding box center [564, 172] width 12 height 7
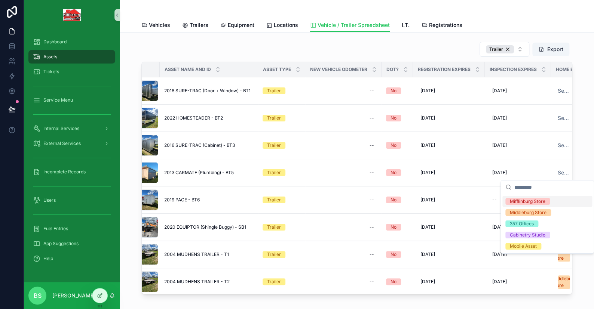
click at [521, 200] on div "Mifflinburg Store" at bounding box center [528, 201] width 36 height 7
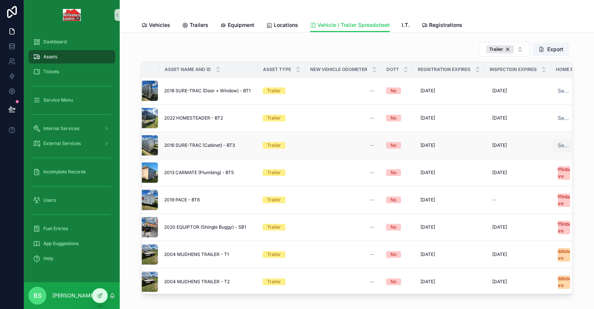
click at [558, 146] on span "Select a Home Branch" at bounding box center [564, 145] width 12 height 7
click at [558, 143] on span "Select a Home Branch" at bounding box center [564, 145] width 12 height 7
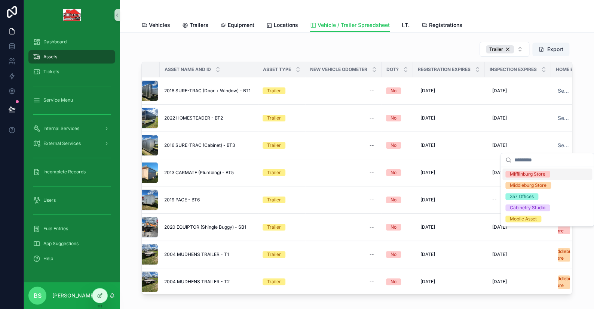
click at [530, 174] on div "Mifflinburg Store" at bounding box center [528, 174] width 36 height 7
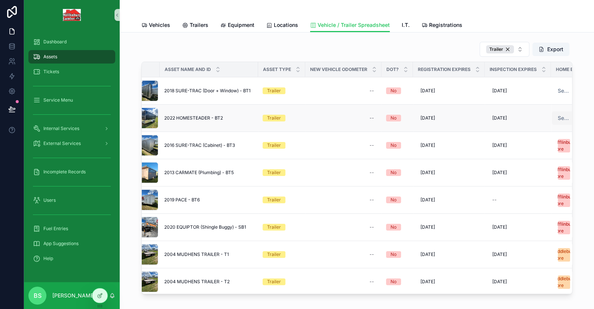
click at [558, 114] on span "Select a Home Branch" at bounding box center [564, 117] width 12 height 7
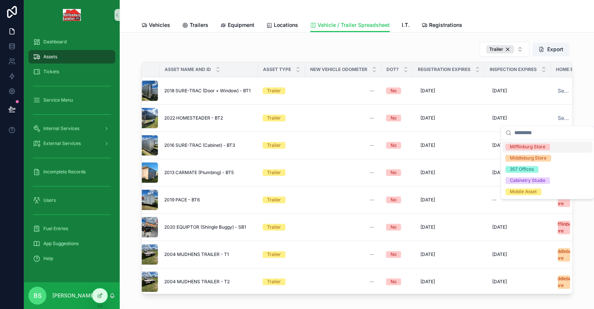
click at [522, 145] on div "Mifflinburg Store" at bounding box center [528, 147] width 36 height 7
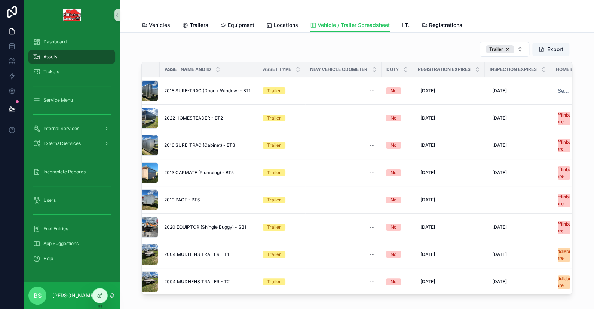
click at [558, 90] on span "Select a Home Branch" at bounding box center [564, 90] width 12 height 7
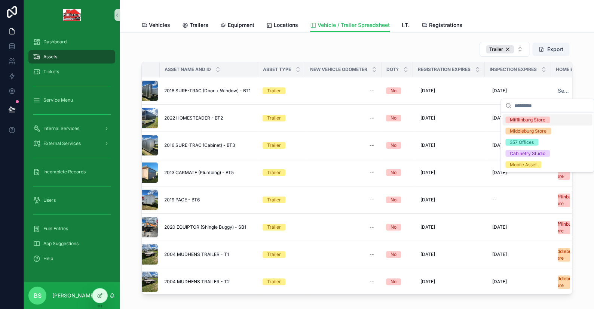
click at [536, 120] on div "Mifflinburg Store" at bounding box center [528, 120] width 36 height 7
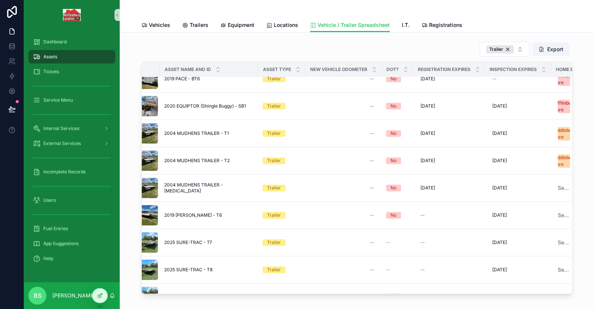
scroll to position [144, 13]
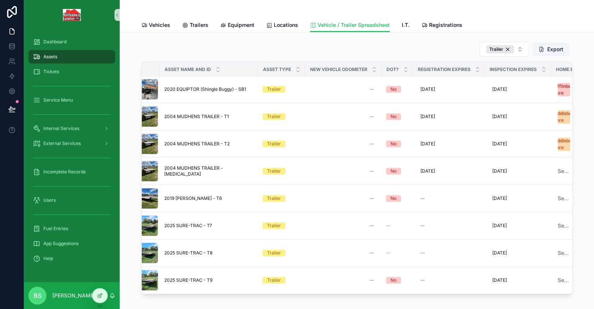
click at [558, 168] on span "Select a Home Branch" at bounding box center [564, 171] width 12 height 7
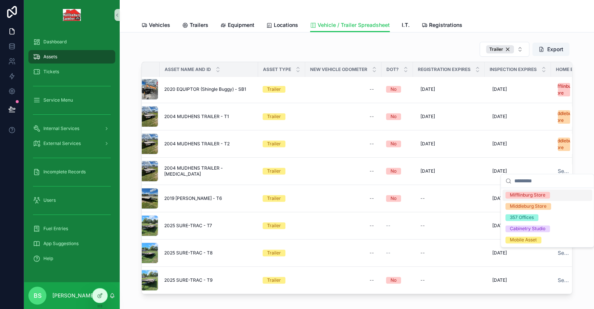
click at [529, 196] on div "Mifflinburg Store" at bounding box center [528, 195] width 36 height 7
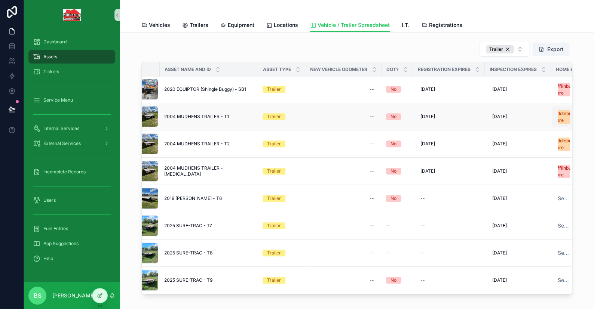
click at [555, 110] on div "Middleburg Store" at bounding box center [564, 116] width 24 height 13
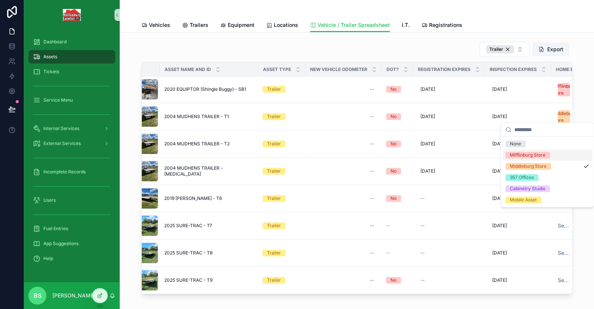
click at [526, 154] on div "Mifflinburg Store" at bounding box center [528, 155] width 36 height 7
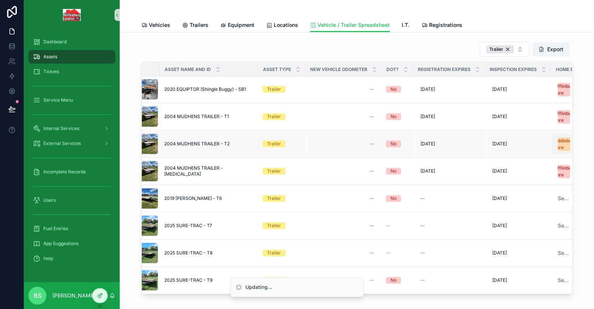
click at [556, 138] on div "Middleburg Store" at bounding box center [564, 144] width 24 height 13
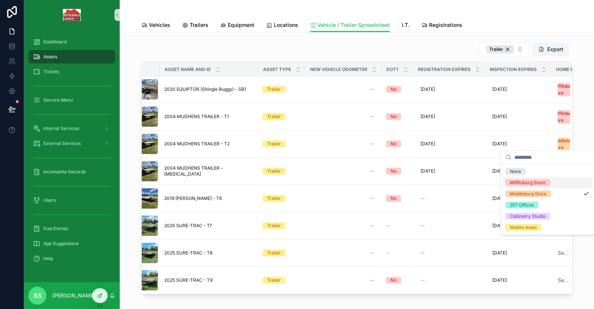
click at [519, 182] on div "Mifflinburg Store" at bounding box center [528, 183] width 36 height 7
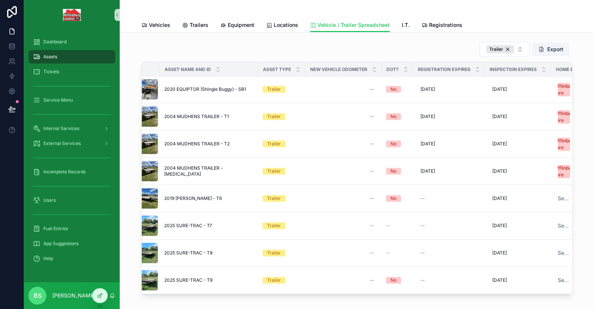
click at [558, 196] on span "Select a Home Branch" at bounding box center [564, 198] width 12 height 7
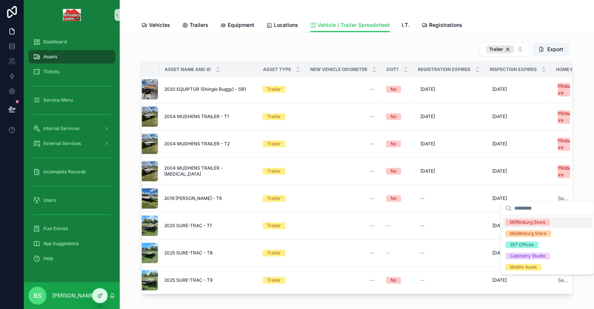
click at [537, 226] on div "Mifflinburg Store" at bounding box center [547, 222] width 90 height 11
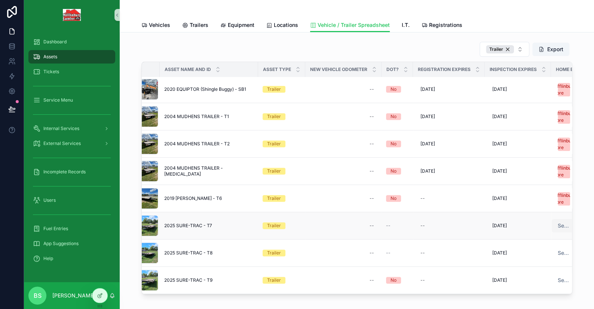
click at [558, 222] on span "Select a Home Branch" at bounding box center [564, 225] width 12 height 7
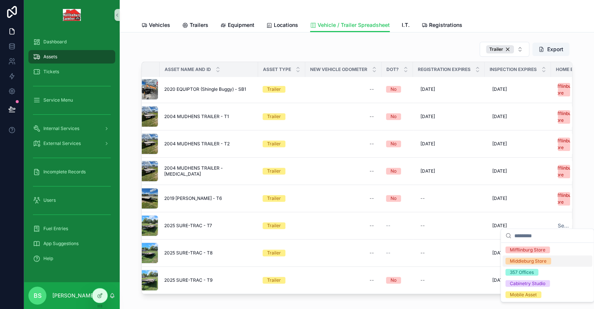
click at [527, 260] on div "Middleburg Store" at bounding box center [528, 261] width 37 height 7
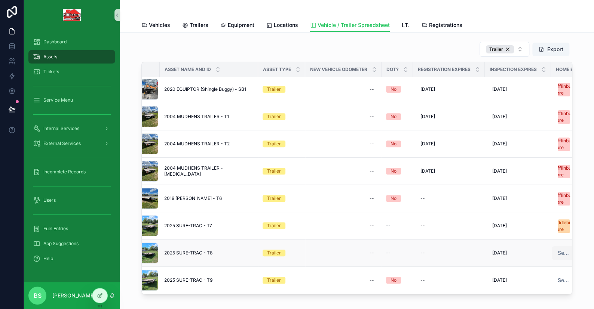
click at [558, 250] on span "Select a Home Branch" at bounding box center [564, 253] width 12 height 7
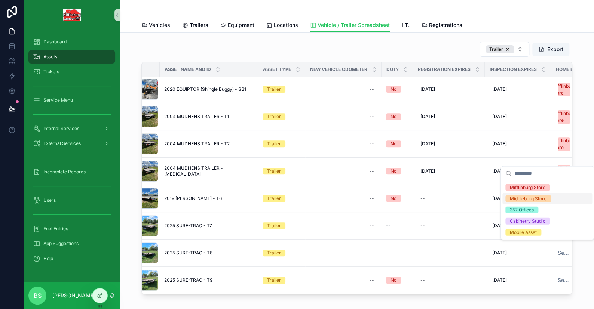
click at [528, 196] on div "Middleburg Store" at bounding box center [528, 199] width 37 height 7
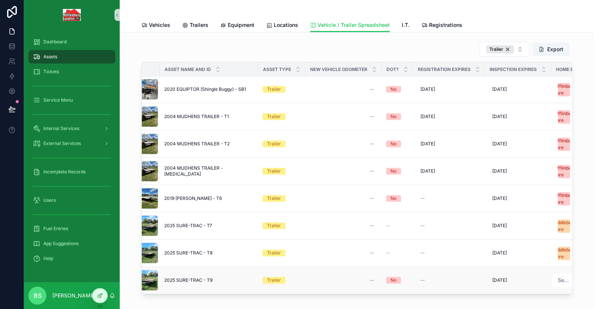
click at [559, 277] on span "Select a Home Branch" at bounding box center [564, 280] width 12 height 7
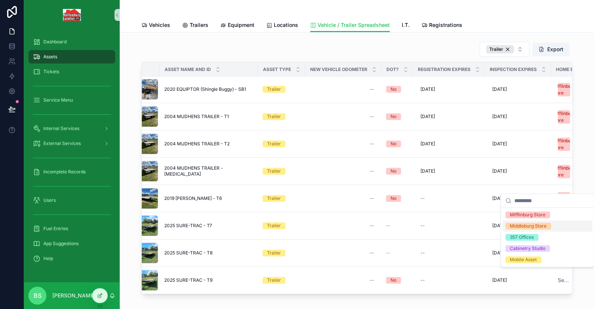
click at [526, 225] on div "Middleburg Store" at bounding box center [528, 226] width 37 height 7
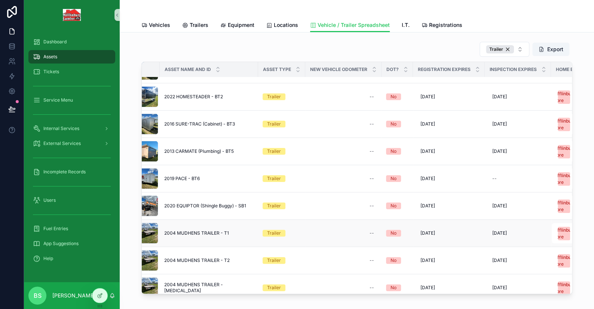
scroll to position [0, 13]
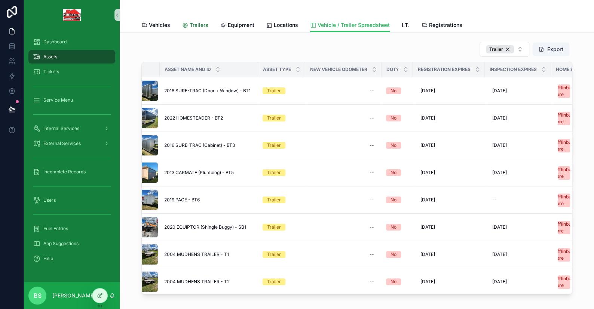
click at [196, 25] on span "Trailers" at bounding box center [199, 24] width 19 height 7
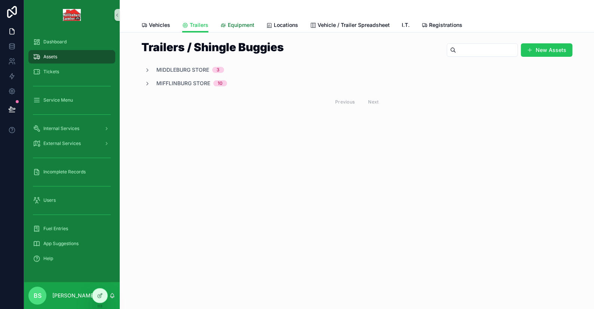
click at [239, 25] on span "Equipment" at bounding box center [241, 24] width 27 height 7
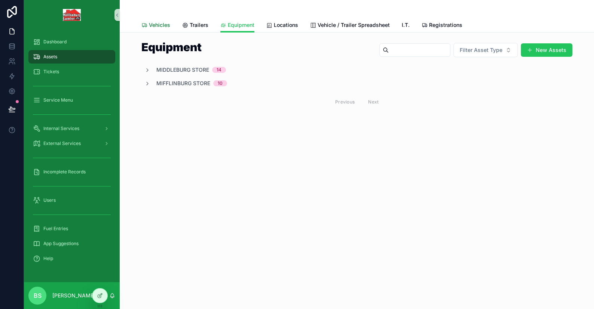
click at [152, 24] on span "Vehicles" at bounding box center [159, 24] width 21 height 7
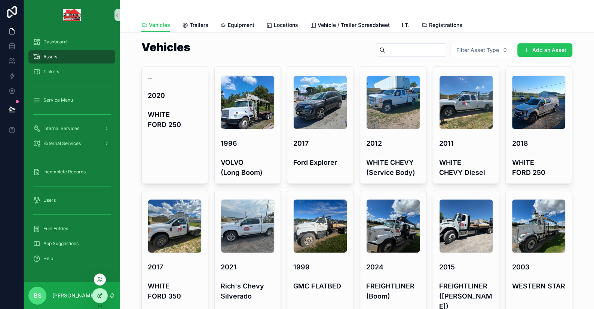
click at [100, 298] on icon at bounding box center [100, 296] width 6 height 6
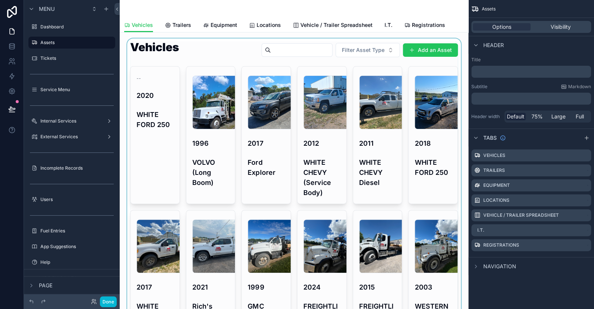
click at [199, 48] on div "scrollable content" at bounding box center [294, 279] width 337 height 480
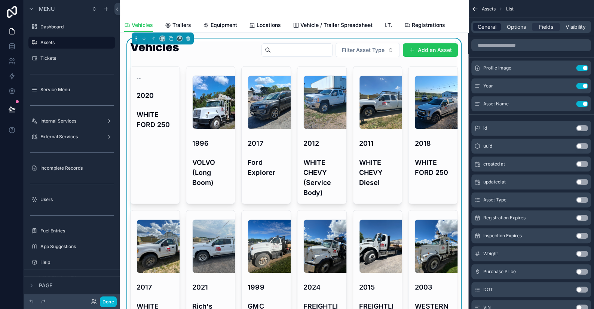
click at [486, 28] on span "General" at bounding box center [487, 26] width 19 height 7
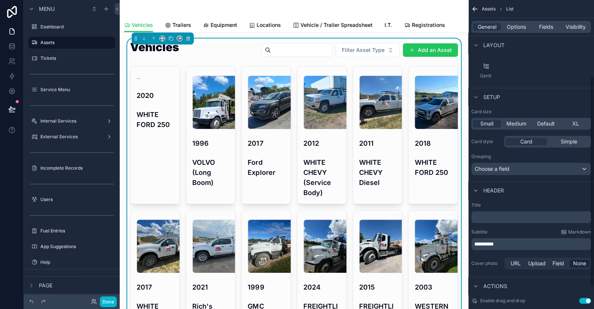
scroll to position [112, 0]
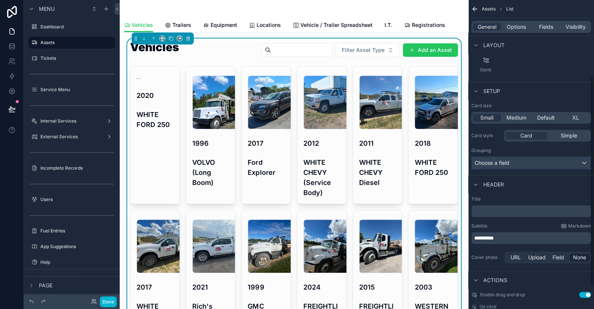
click at [495, 157] on button "Choose a field" at bounding box center [531, 163] width 120 height 13
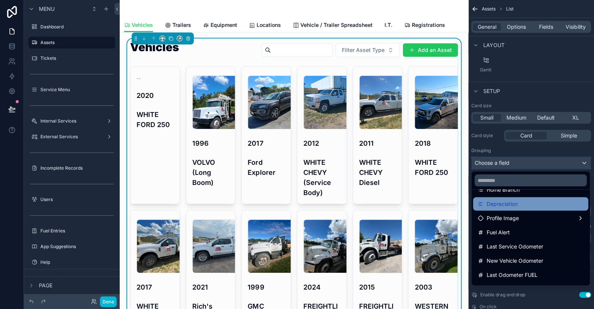
scroll to position [75, 0]
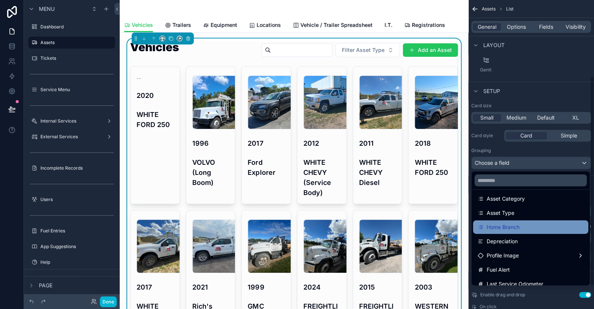
click at [517, 224] on span "Home Branch" at bounding box center [503, 227] width 33 height 9
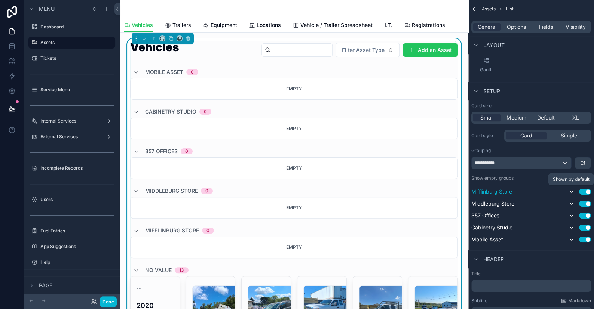
click at [571, 190] on icon "scrollable content" at bounding box center [572, 192] width 6 height 6
click at [573, 200] on button "scrollable content" at bounding box center [571, 203] width 9 height 9
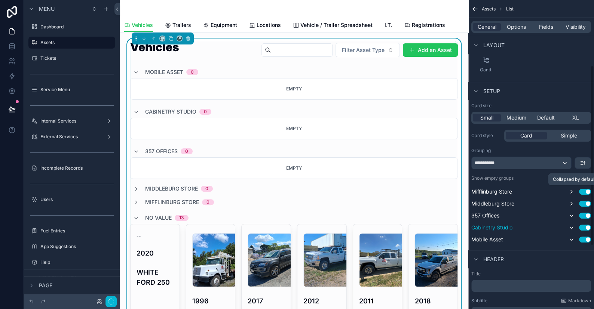
click at [572, 215] on icon "scrollable content" at bounding box center [571, 215] width 3 height 1
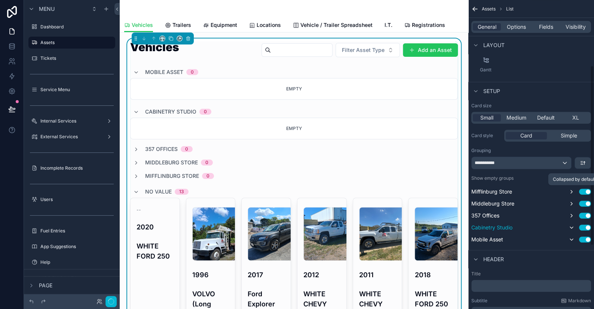
click at [572, 226] on icon "scrollable content" at bounding box center [572, 228] width 6 height 6
click at [573, 238] on icon "scrollable content" at bounding box center [572, 240] width 6 height 6
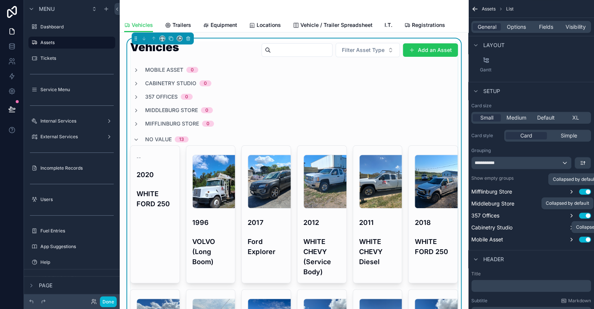
click at [510, 176] on label "Show empty groups" at bounding box center [492, 178] width 42 height 6
click at [583, 178] on button "Use setting" at bounding box center [585, 178] width 12 height 6
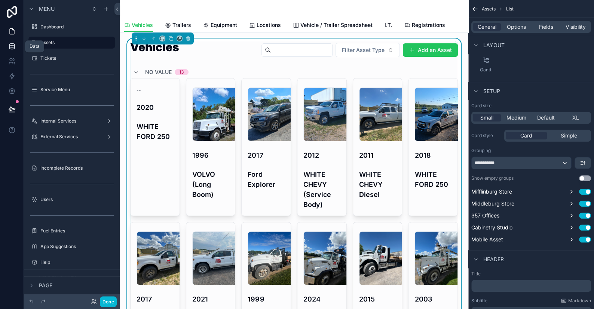
click at [15, 49] on icon at bounding box center [11, 46] width 7 height 7
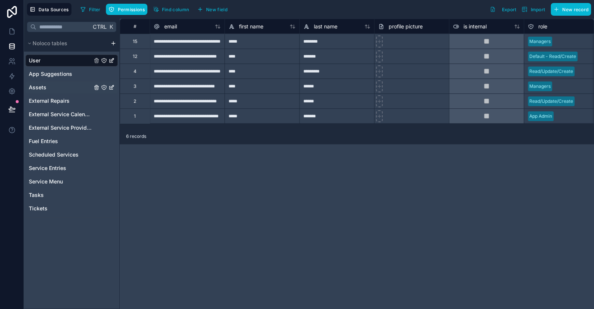
click at [33, 88] on span "Assets" at bounding box center [38, 87] width 18 height 7
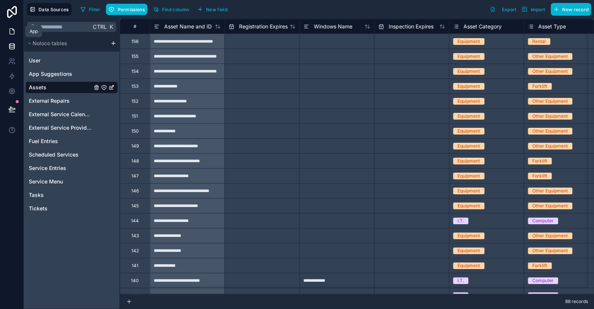
click at [13, 28] on icon at bounding box center [11, 31] width 7 height 7
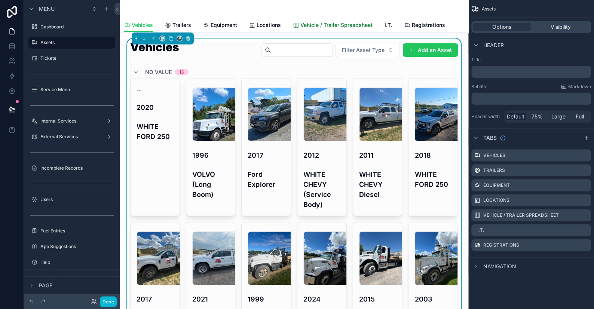
click at [340, 24] on span "Vehicle / Trailer Spreadsheet" at bounding box center [336, 24] width 72 height 7
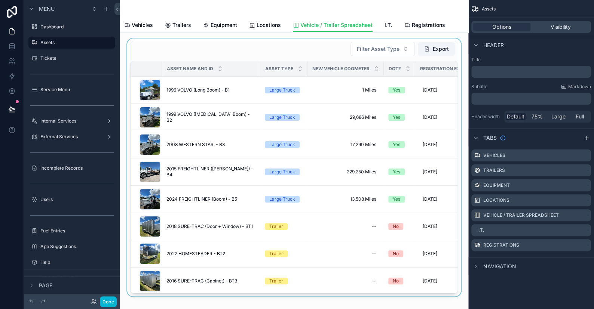
click at [365, 47] on div "scrollable content" at bounding box center [294, 168] width 337 height 258
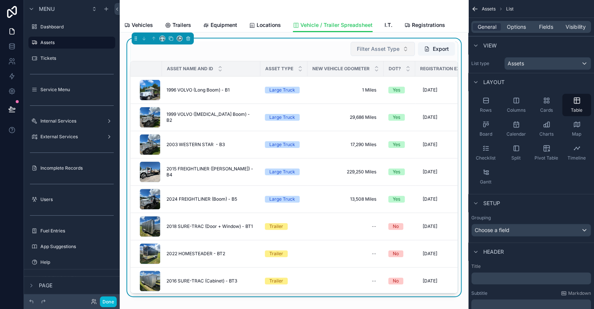
click at [371, 51] on span "Filter Asset Type" at bounding box center [378, 48] width 43 height 7
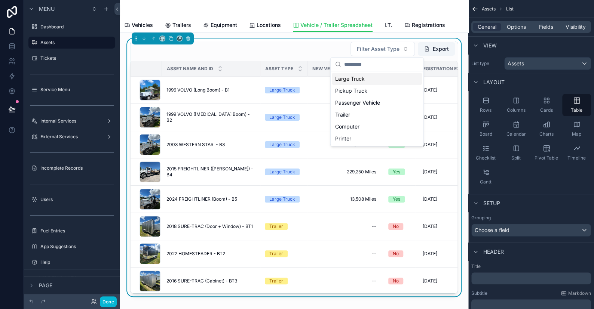
click at [352, 77] on div "Large Truck" at bounding box center [377, 79] width 90 height 12
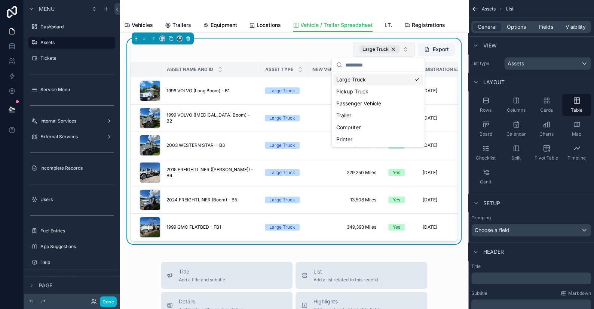
click at [396, 51] on button "Large Truck" at bounding box center [384, 49] width 62 height 15
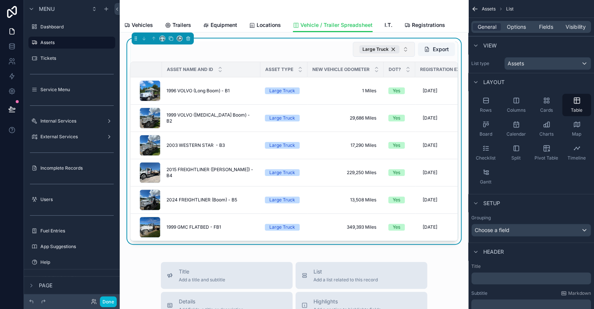
click at [397, 47] on button "Large Truck" at bounding box center [384, 49] width 62 height 15
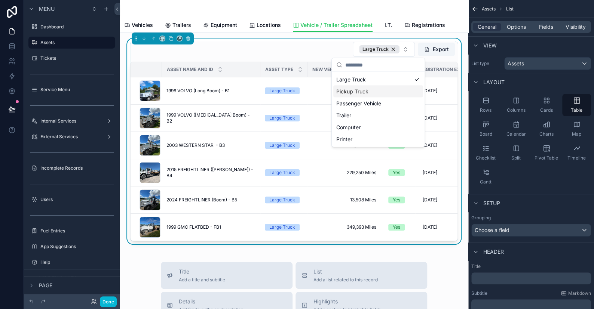
click at [362, 88] on div "Pickup Truck" at bounding box center [378, 92] width 90 height 12
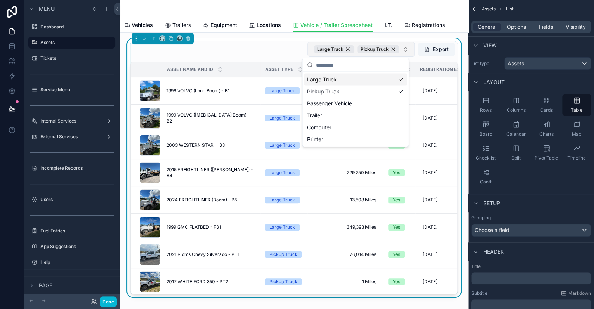
click at [395, 45] on button "Large Truck Pickup Truck" at bounding box center [360, 49] width 107 height 15
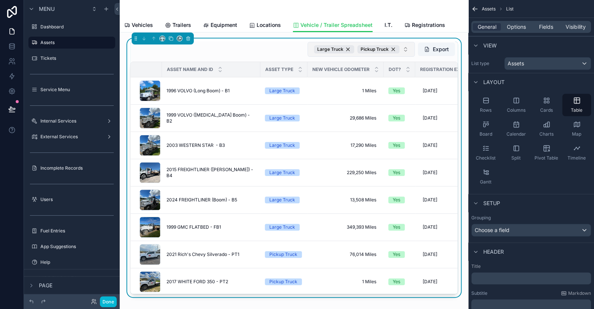
click at [395, 45] on button "Large Truck Pickup Truck" at bounding box center [360, 49] width 107 height 15
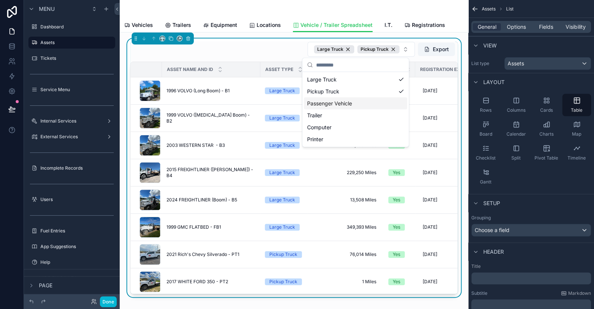
click at [327, 103] on div "Passenger Vehicle" at bounding box center [355, 104] width 103 height 12
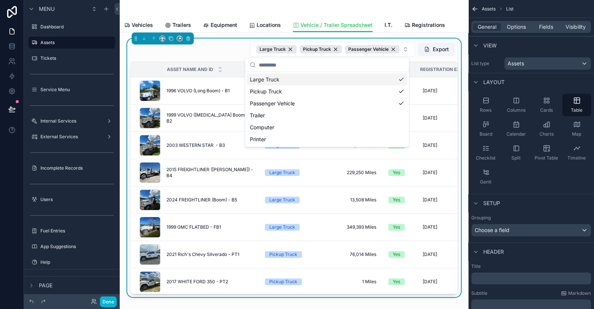
click at [135, 14] on div "scrollable content" at bounding box center [294, 9] width 340 height 18
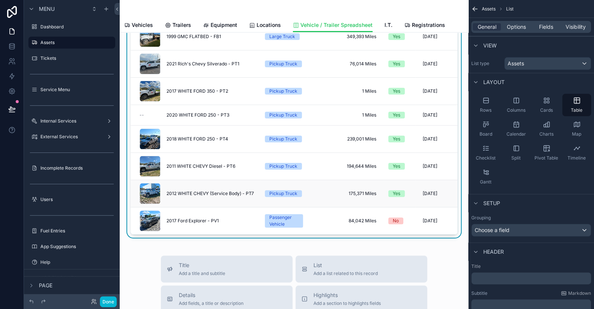
scroll to position [37, 0]
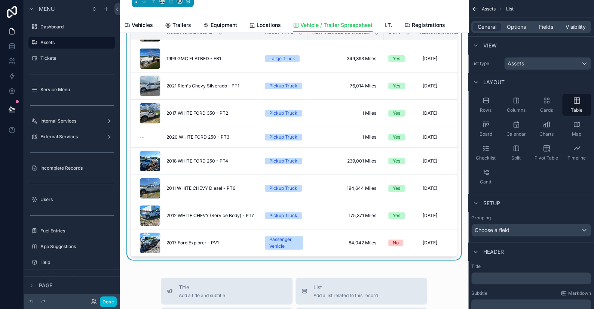
click at [117, 305] on div "Done" at bounding box center [72, 301] width 96 height 15
click at [107, 300] on button "Done" at bounding box center [108, 302] width 17 height 11
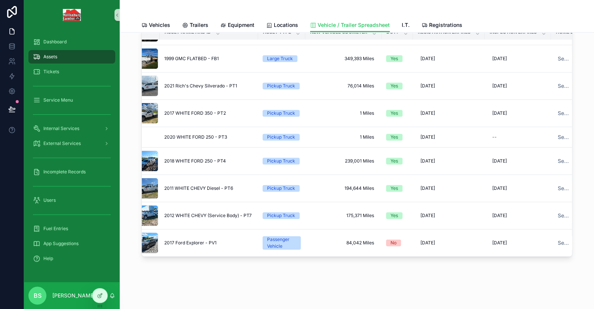
scroll to position [135, 14]
click at [557, 239] on span "Select a Home Branch" at bounding box center [563, 242] width 12 height 7
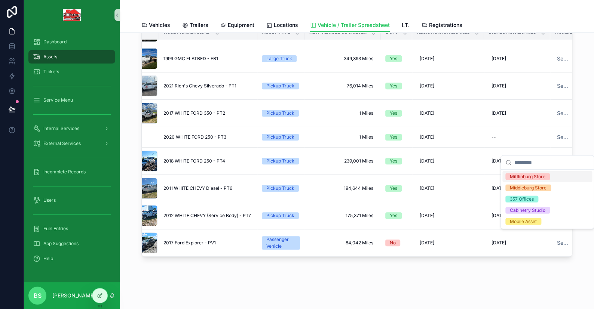
click at [520, 176] on div "Mifflinburg Store" at bounding box center [528, 177] width 36 height 7
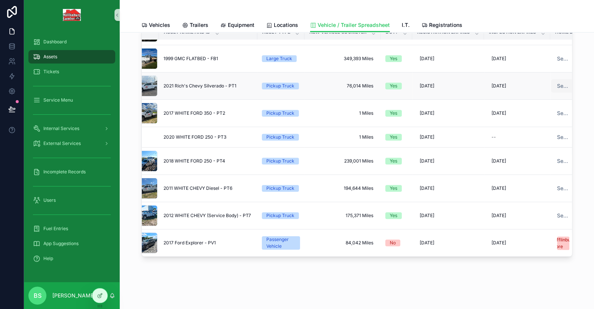
click at [557, 82] on span "Select a Home Branch" at bounding box center [563, 85] width 12 height 7
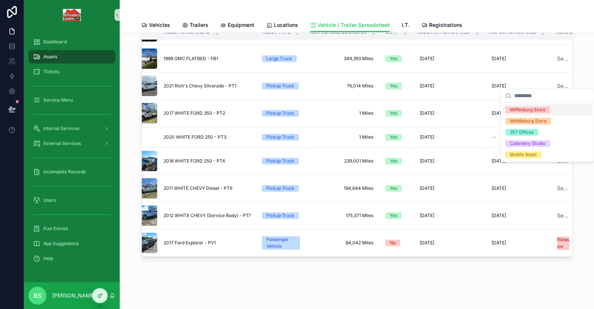
click at [531, 108] on div "Mifflinburg Store" at bounding box center [528, 110] width 36 height 7
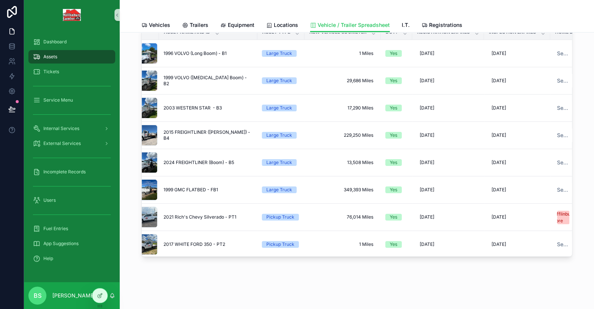
scroll to position [0, 0]
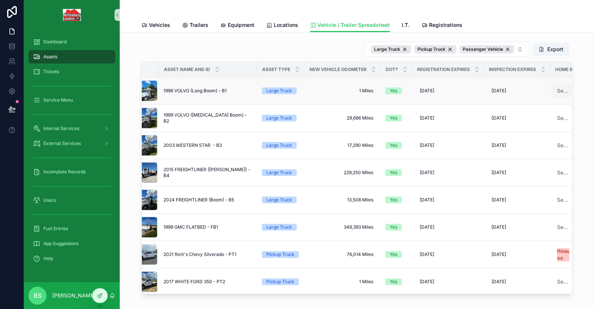
click at [557, 90] on span "Select a Home Branch" at bounding box center [563, 90] width 12 height 7
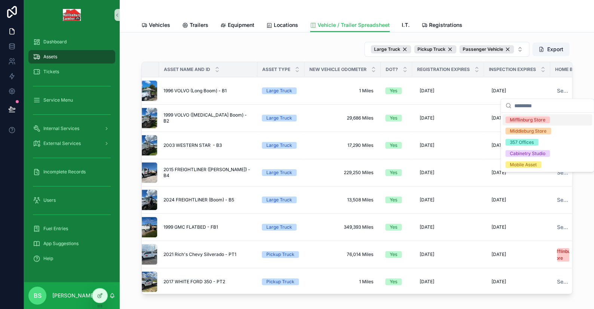
click at [541, 120] on div "Mifflinburg Store" at bounding box center [528, 120] width 36 height 7
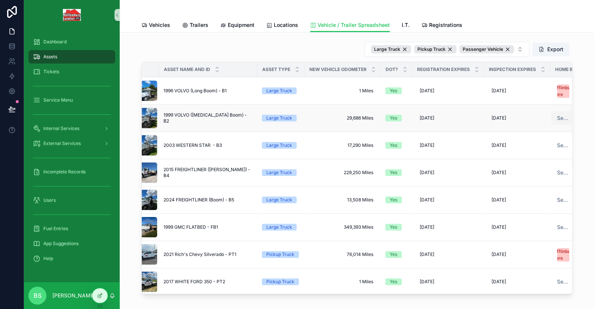
click at [563, 113] on button "Select a Home Branch" at bounding box center [567, 117] width 33 height 13
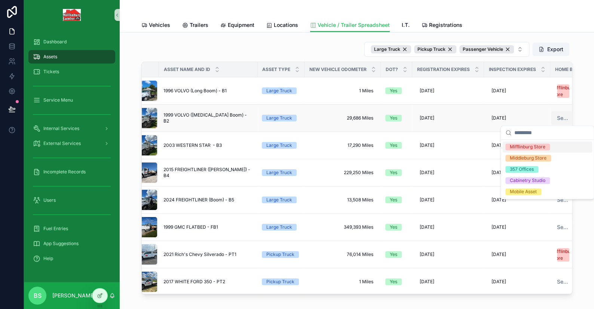
click at [558, 114] on span "Select a Home Branch" at bounding box center [563, 117] width 12 height 7
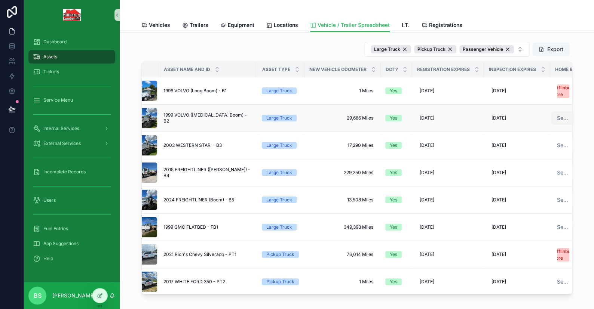
click at [557, 117] on span "Select a Home Branch" at bounding box center [563, 117] width 12 height 7
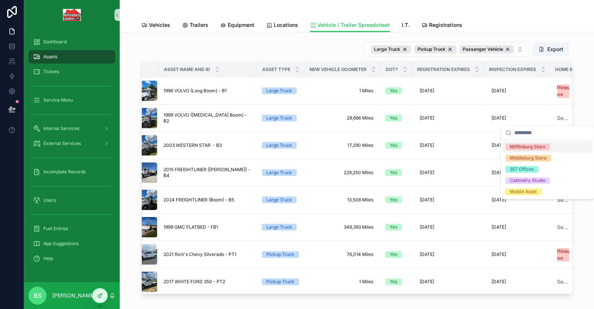
click at [527, 148] on div "Mifflinburg Store" at bounding box center [528, 147] width 36 height 7
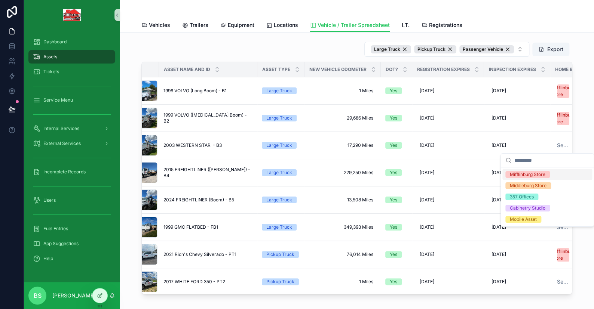
click at [513, 175] on div "Mifflinburg Store" at bounding box center [528, 174] width 36 height 7
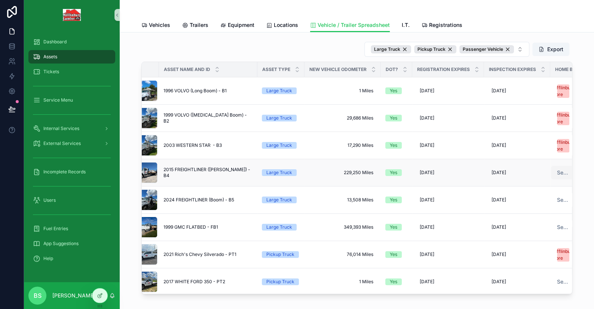
click at [557, 174] on span "Select a Home Branch" at bounding box center [563, 172] width 12 height 7
click at [526, 200] on div "[DATE] [DATE]" at bounding box center [517, 200] width 57 height 12
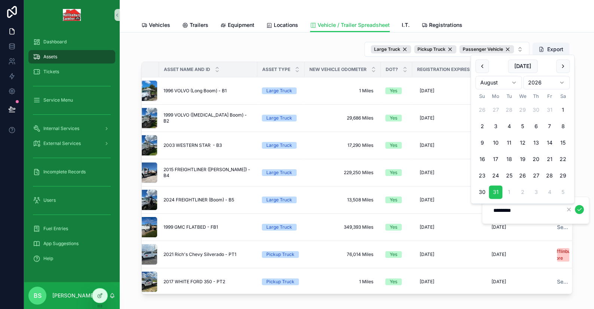
click at [584, 134] on div "Large Truck Pickup Truck Passenger Vehicle Export Asset Name and ID Asset Type …" at bounding box center [357, 189] width 474 height 313
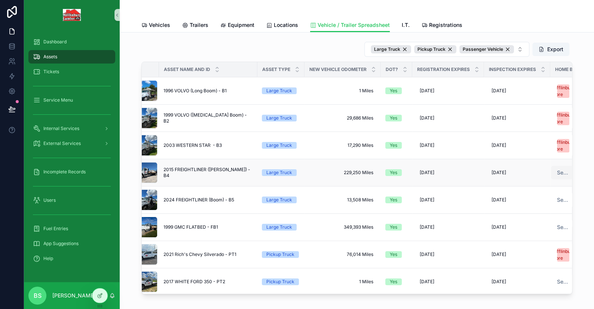
click at [557, 172] on span "Select a Home Branch" at bounding box center [563, 172] width 12 height 7
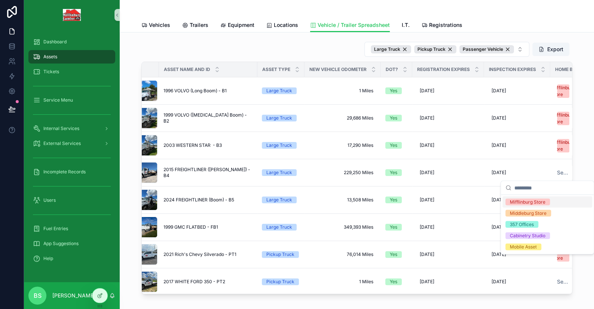
click at [536, 201] on div "Mifflinburg Store" at bounding box center [528, 202] width 36 height 7
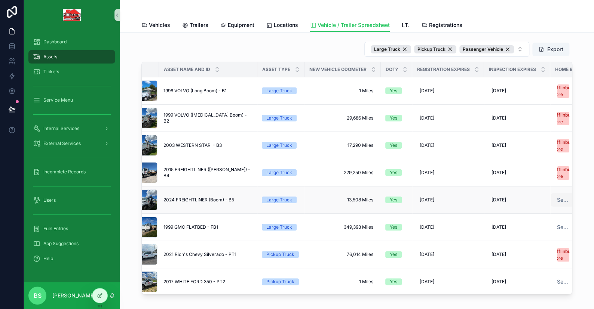
click at [557, 199] on span "Select a Home Branch" at bounding box center [563, 199] width 12 height 7
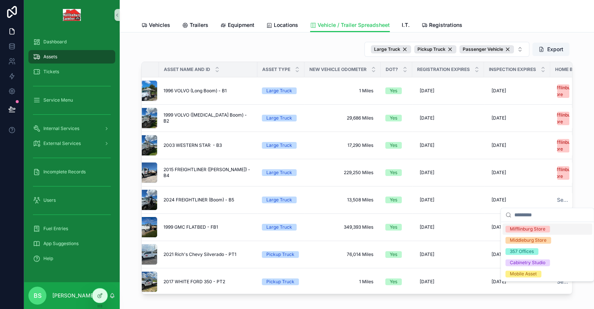
click at [524, 229] on div "Mifflinburg Store" at bounding box center [528, 229] width 36 height 7
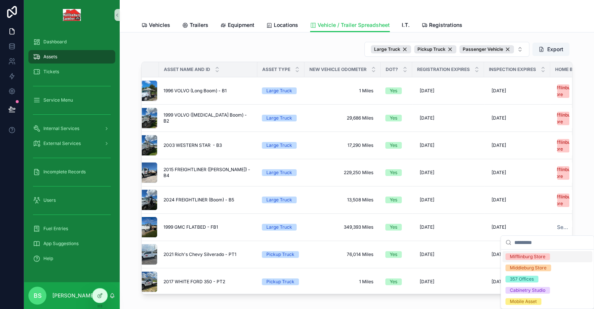
click at [528, 255] on div "Mifflinburg Store" at bounding box center [528, 257] width 36 height 7
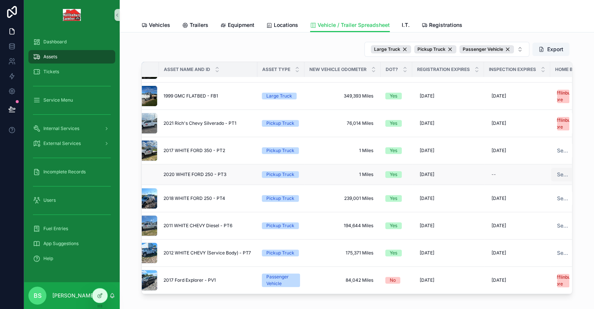
scroll to position [137, 14]
click at [557, 148] on span "Select a Home Branch" at bounding box center [563, 150] width 12 height 7
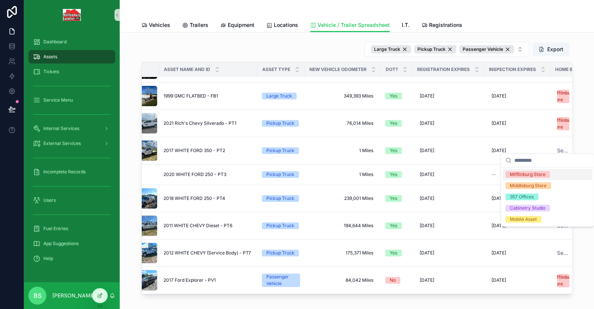
click at [535, 177] on div "Mifflinburg Store" at bounding box center [528, 174] width 36 height 7
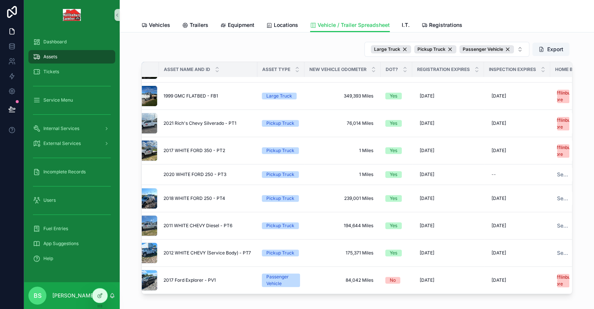
click at [557, 171] on span "Select a Home Branch" at bounding box center [563, 174] width 12 height 7
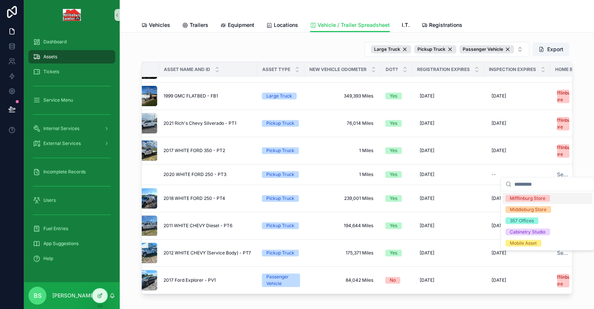
click at [527, 198] on div "Mifflinburg Store" at bounding box center [528, 198] width 36 height 7
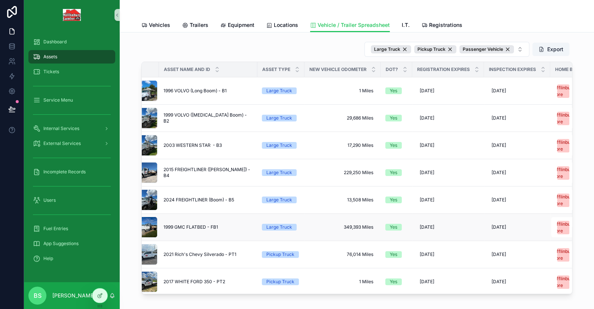
scroll to position [144, 14]
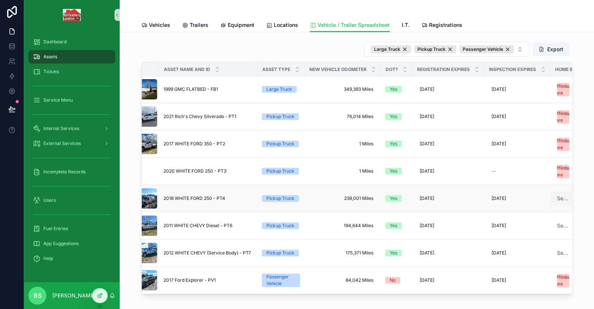
click at [557, 195] on span "Select a Home Branch" at bounding box center [563, 198] width 12 height 7
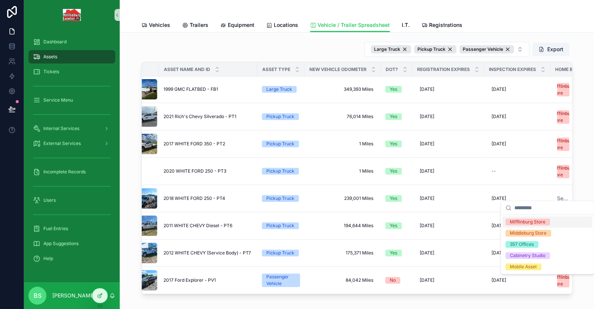
click at [519, 220] on div "Mifflinburg Store" at bounding box center [528, 222] width 36 height 7
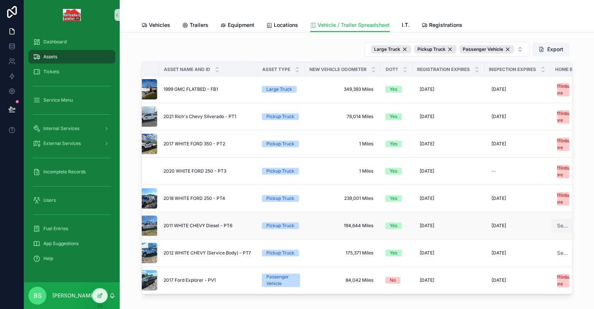
click at [553, 219] on button "Select a Home Branch" at bounding box center [567, 225] width 33 height 13
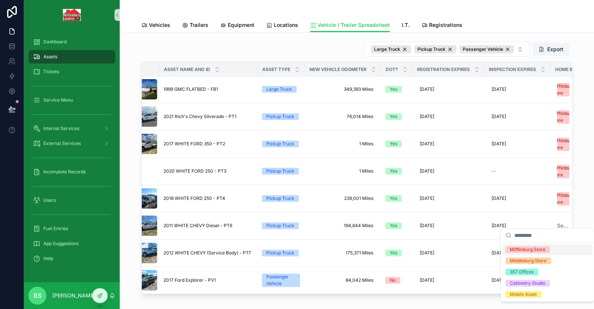
click at [527, 248] on div "Mifflinburg Store" at bounding box center [528, 250] width 36 height 7
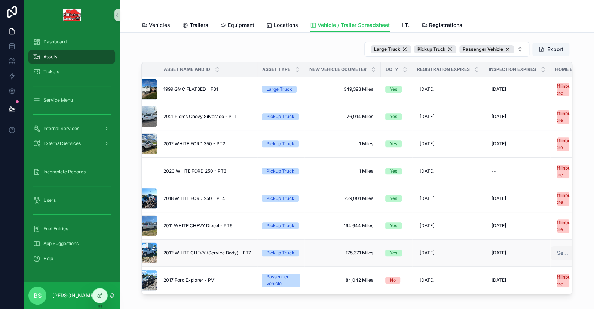
click at [557, 250] on span "Select a Home Branch" at bounding box center [563, 253] width 12 height 7
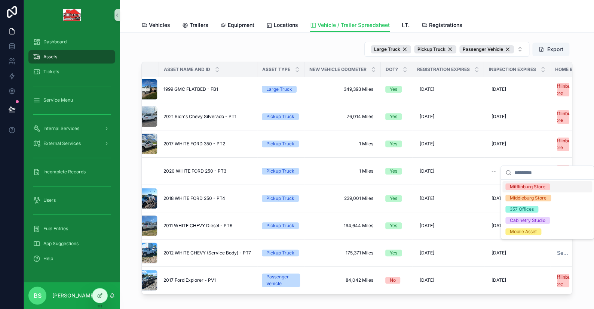
click at [520, 187] on div "Mifflinburg Store" at bounding box center [528, 187] width 36 height 7
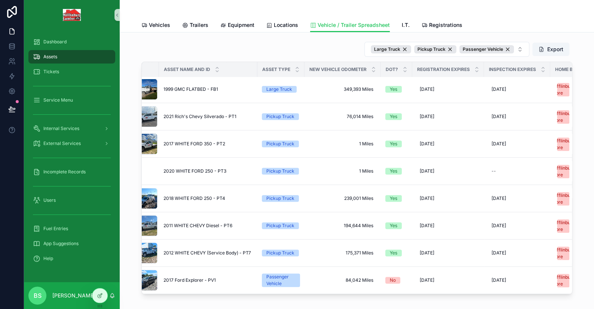
scroll to position [0, 14]
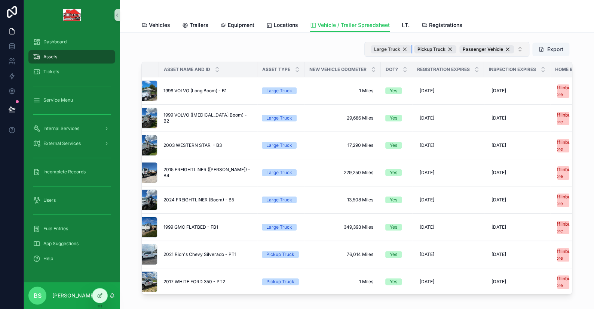
click at [403, 49] on div "Large Truck" at bounding box center [391, 49] width 40 height 8
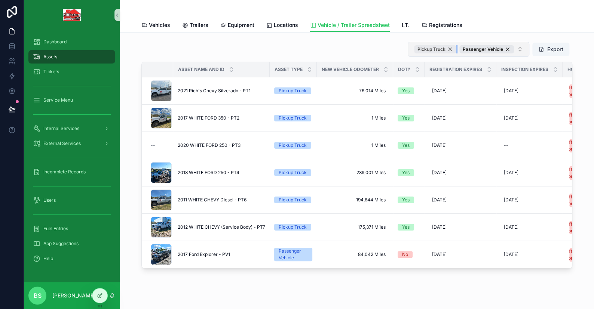
click at [447, 49] on div "Pickup Truck" at bounding box center [435, 49] width 42 height 8
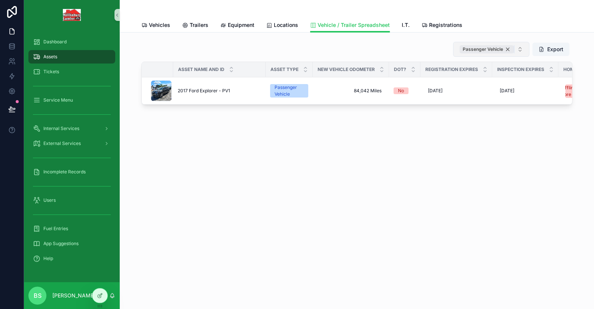
click at [506, 47] on div "Passenger Vehicle" at bounding box center [486, 49] width 55 height 8
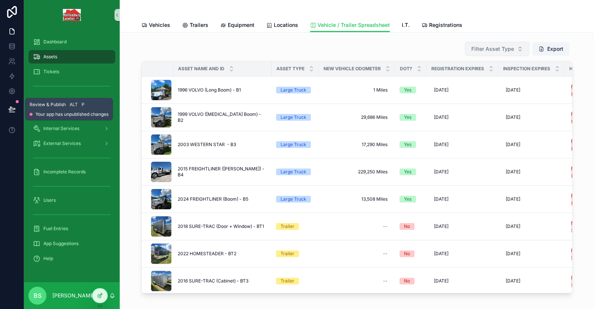
click at [9, 111] on icon at bounding box center [11, 108] width 7 height 7
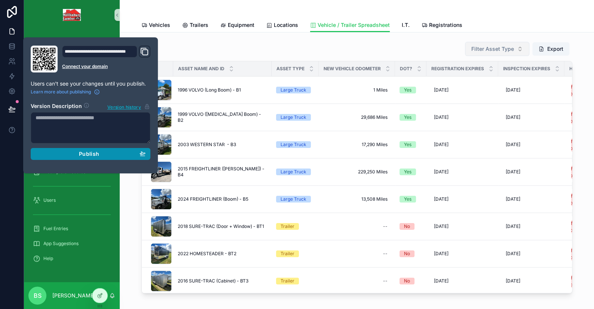
click at [72, 155] on div "Publish" at bounding box center [91, 154] width 110 height 7
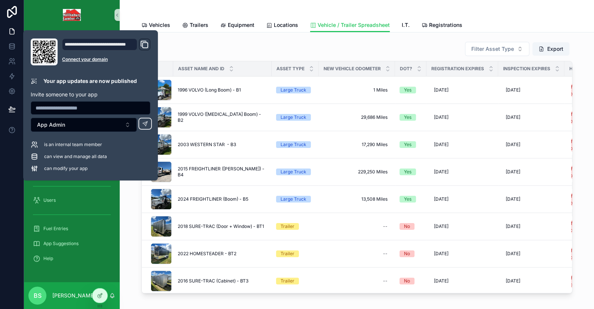
click at [160, 303] on div "Filter Asset Type Export Asset Name and ID Asset Type New Vehicle Odometer DOT?…" at bounding box center [357, 189] width 474 height 312
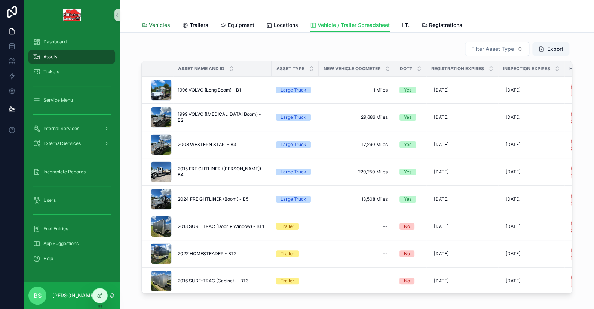
click at [160, 30] on link "Vehicles" at bounding box center [155, 25] width 29 height 15
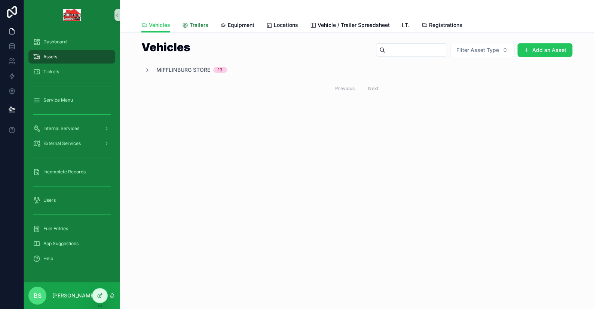
click at [200, 26] on span "Trailers" at bounding box center [199, 24] width 19 height 7
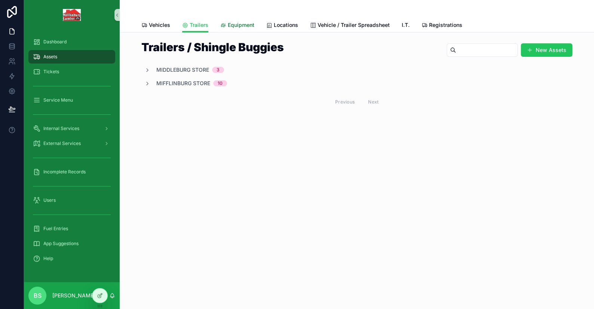
click at [240, 27] on span "Equipment" at bounding box center [241, 24] width 27 height 7
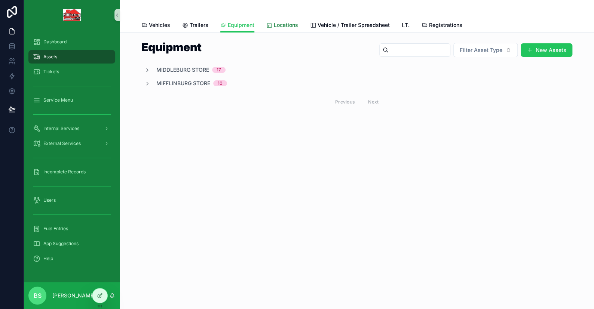
click at [283, 26] on span "Locations" at bounding box center [286, 24] width 24 height 7
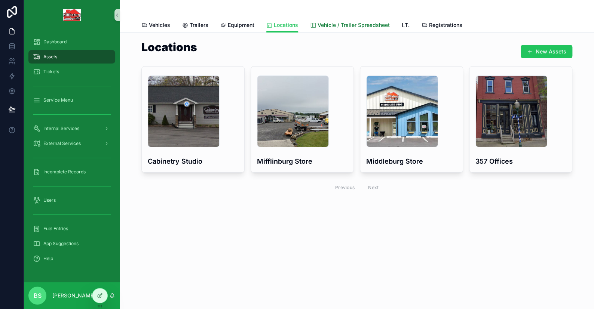
click at [324, 21] on span "Vehicle / Trailer Spreadsheet" at bounding box center [354, 24] width 72 height 7
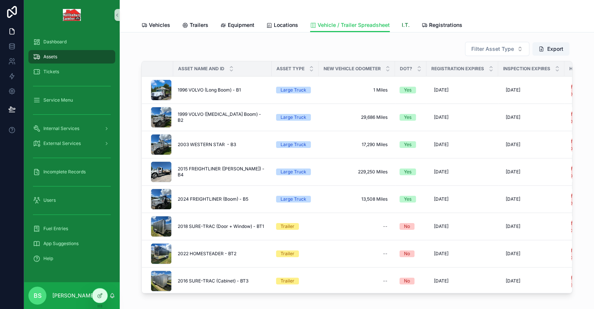
click at [402, 25] on span "I.T." at bounding box center [406, 24] width 8 height 7
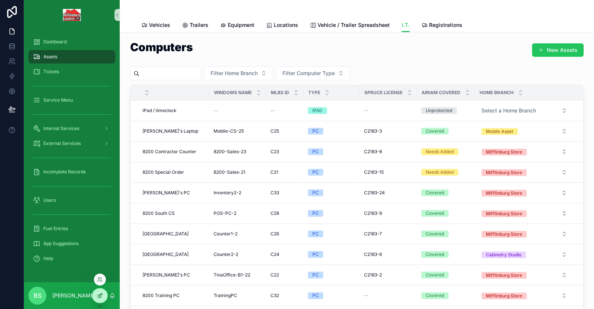
click at [101, 296] on icon at bounding box center [100, 296] width 6 height 6
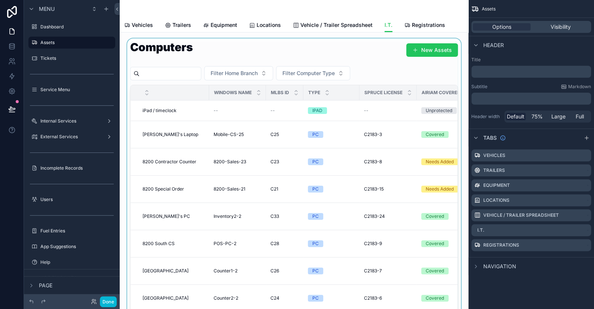
click at [299, 106] on div "scrollable content" at bounding box center [294, 180] width 337 height 282
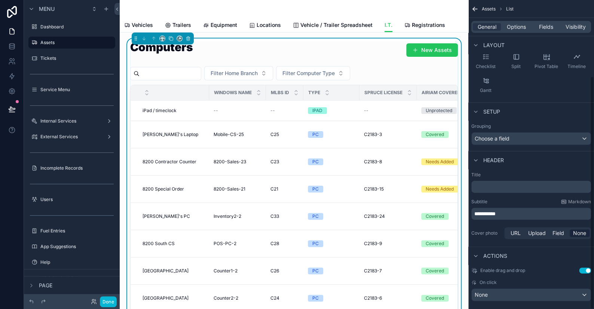
scroll to position [101, 0]
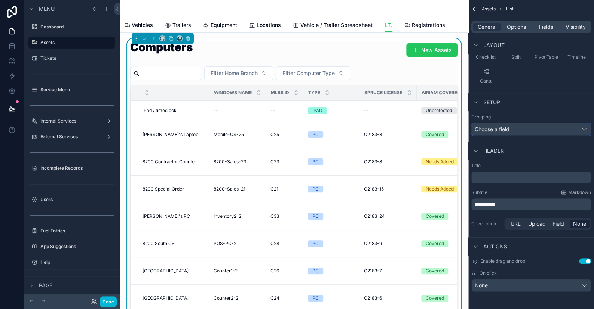
click at [491, 134] on div "Choose a field" at bounding box center [531, 129] width 119 height 12
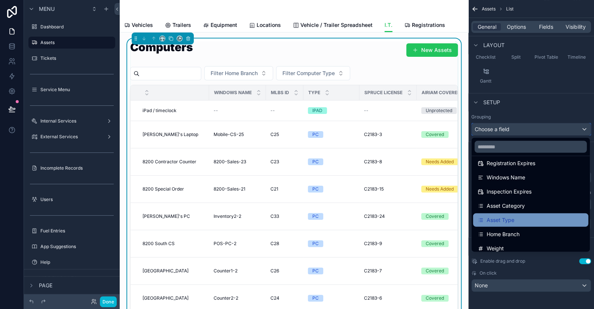
scroll to position [75, 0]
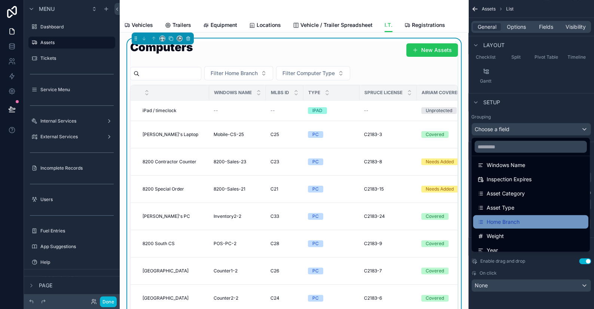
click at [501, 223] on span "Home Branch" at bounding box center [503, 222] width 33 height 9
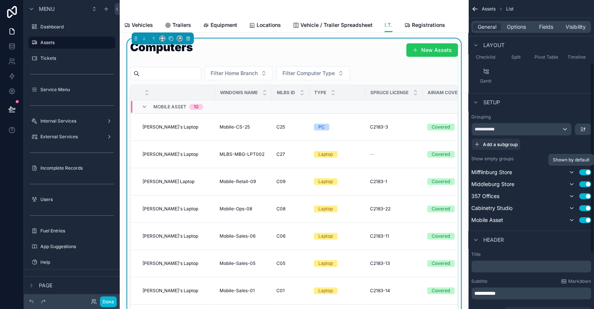
drag, startPoint x: 571, startPoint y: 170, endPoint x: 584, endPoint y: 159, distance: 17.1
click at [571, 170] on icon "scrollable content" at bounding box center [572, 172] width 6 height 6
click at [585, 158] on button "Use setting" at bounding box center [585, 159] width 12 height 6
click at [573, 184] on icon "scrollable content" at bounding box center [572, 184] width 6 height 6
click at [571, 195] on icon "scrollable content" at bounding box center [572, 196] width 6 height 6
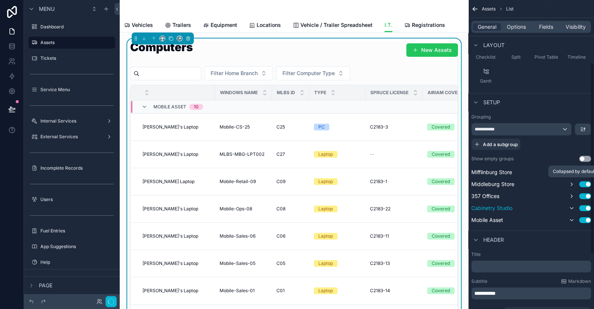
click at [572, 206] on icon "scrollable content" at bounding box center [572, 208] width 6 height 6
click at [572, 218] on icon "scrollable content" at bounding box center [572, 220] width 6 height 6
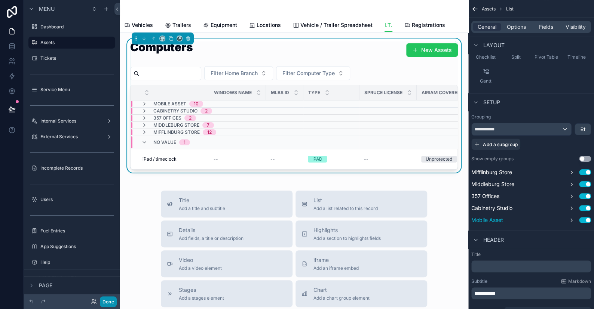
click at [115, 301] on button "Done" at bounding box center [108, 302] width 17 height 11
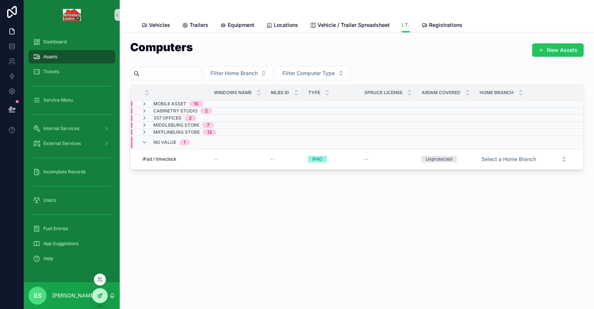
click at [105, 297] on div at bounding box center [99, 296] width 15 height 14
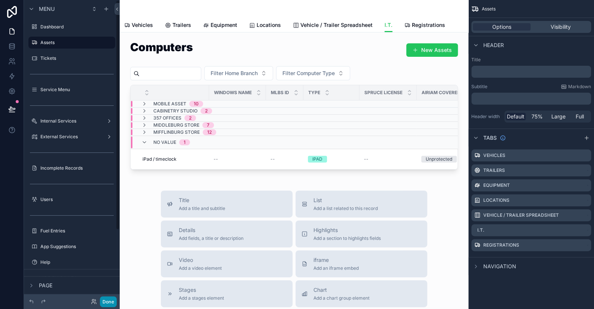
click at [102, 301] on button "Done" at bounding box center [108, 302] width 17 height 11
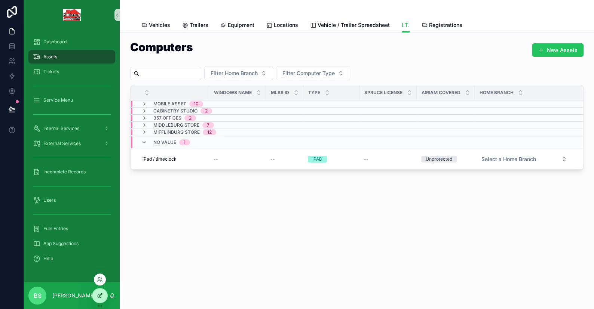
click at [99, 295] on icon at bounding box center [100, 296] width 6 height 6
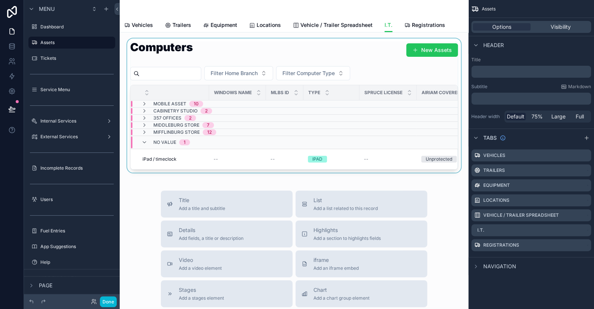
click at [351, 83] on div "scrollable content" at bounding box center [294, 106] width 337 height 134
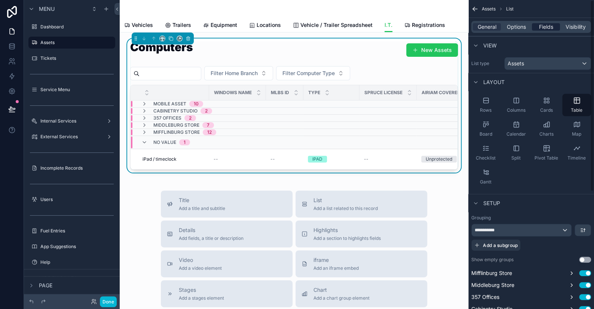
click at [545, 25] on span "Fields" at bounding box center [546, 26] width 14 height 7
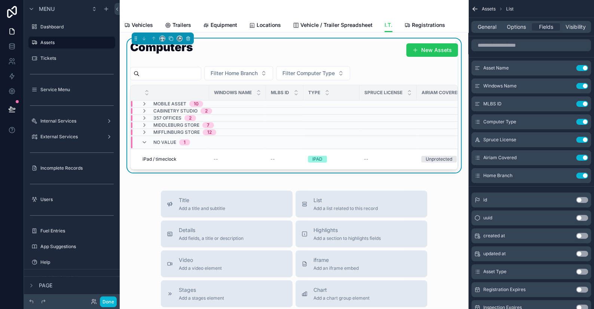
click at [581, 175] on button "Use setting" at bounding box center [582, 176] width 12 height 6
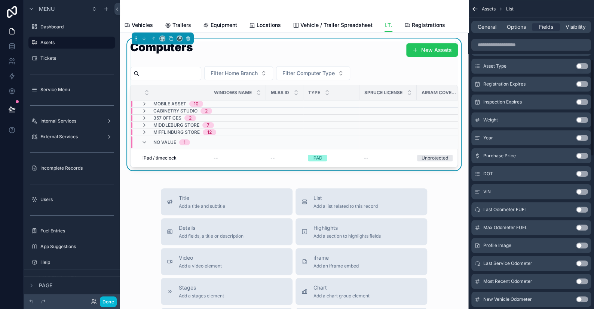
scroll to position [299, 0]
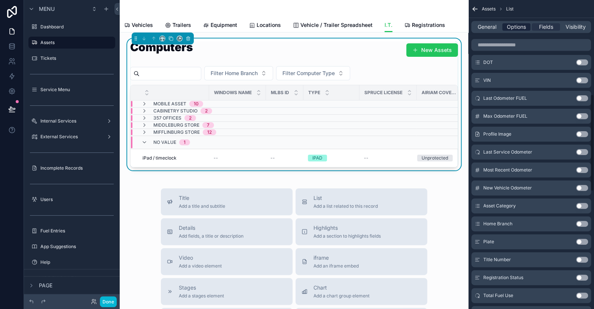
click at [513, 26] on span "Options" at bounding box center [516, 26] width 19 height 7
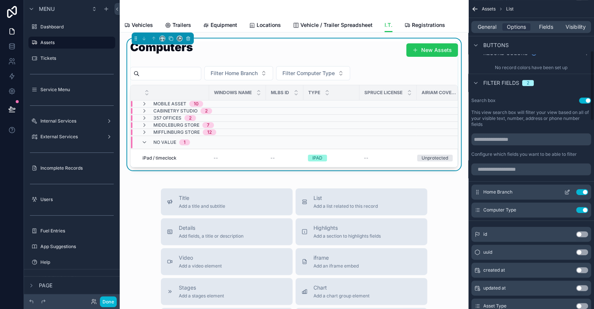
scroll to position [222, 0]
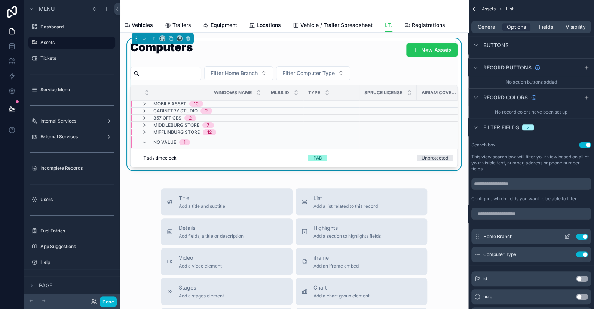
click at [579, 235] on button "Use setting" at bounding box center [582, 237] width 12 height 6
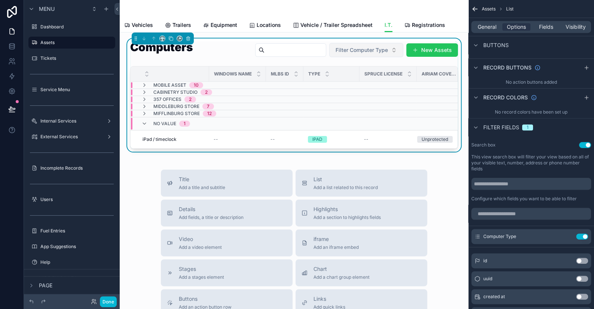
click at [339, 52] on span "Filter Computer Type" at bounding box center [362, 49] width 52 height 7
click at [341, 83] on div "PC" at bounding box center [361, 80] width 90 height 12
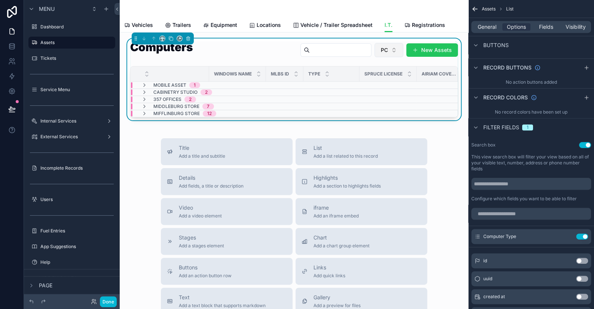
click at [384, 49] on button "PC" at bounding box center [388, 50] width 29 height 14
click at [360, 79] on div "None" at bounding box center [384, 80] width 90 height 12
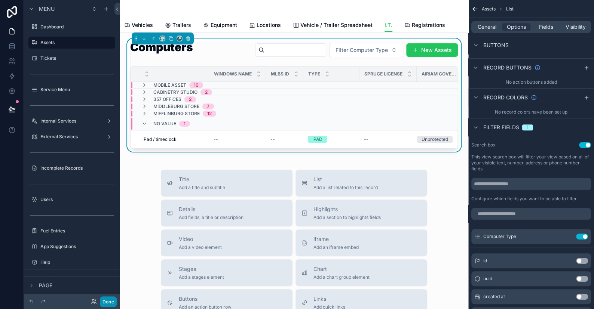
click at [107, 303] on button "Done" at bounding box center [108, 302] width 17 height 11
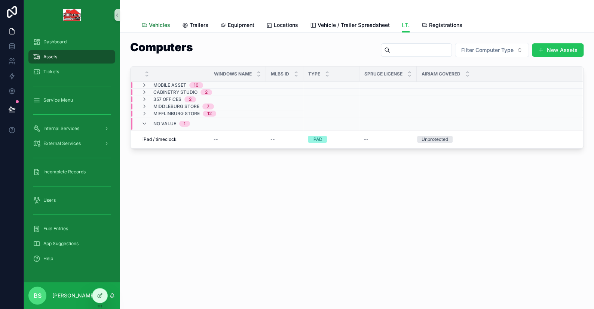
click at [163, 25] on span "Vehicles" at bounding box center [159, 24] width 21 height 7
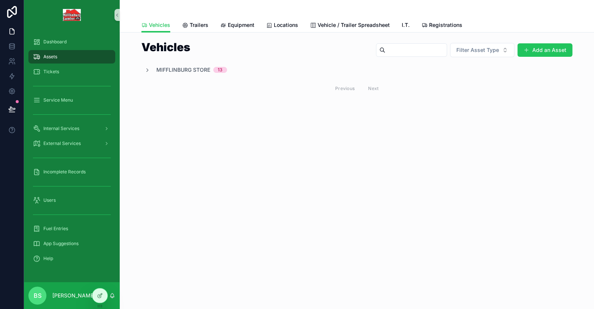
click at [142, 68] on div "Mifflinburg Store 13" at bounding box center [356, 69] width 431 height 7
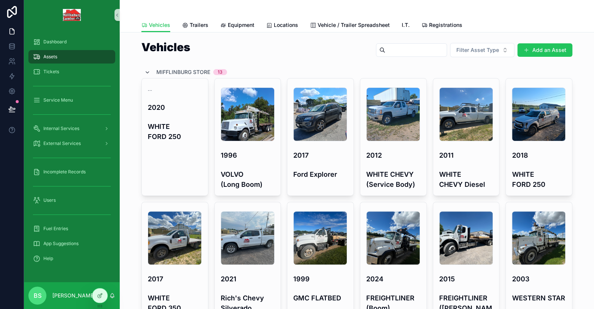
click at [144, 70] on icon "scrollable content" at bounding box center [147, 73] width 6 height 6
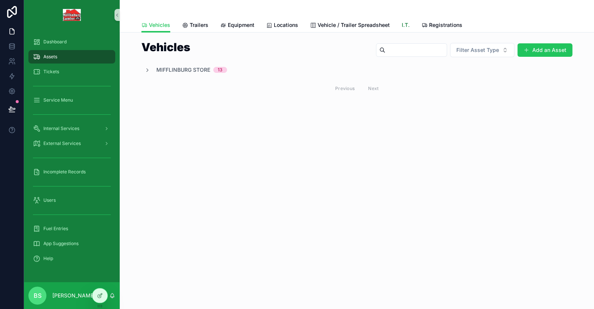
click at [404, 29] on link "I.T." at bounding box center [406, 25] width 8 height 15
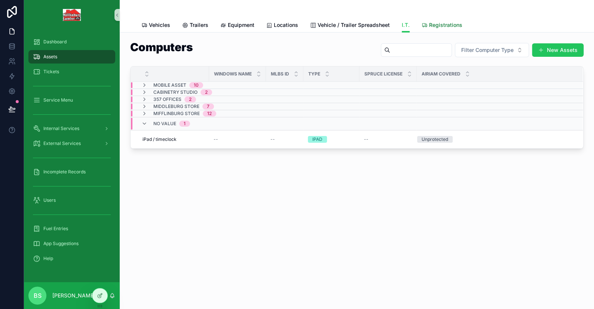
click at [434, 25] on span "Registrations" at bounding box center [445, 24] width 33 height 7
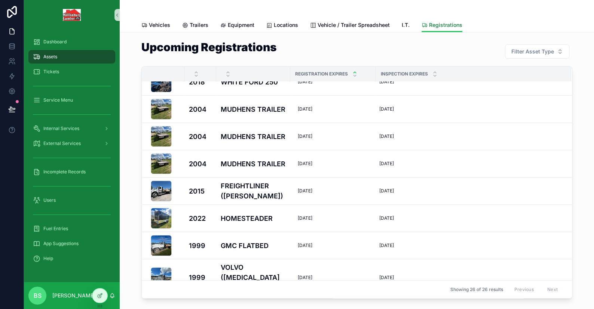
scroll to position [374, 0]
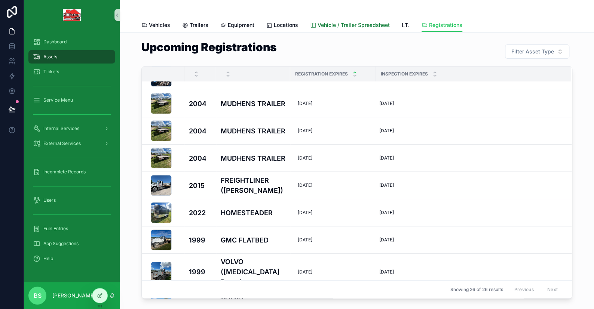
click at [361, 24] on span "Vehicle / Trailer Spreadsheet" at bounding box center [354, 24] width 72 height 7
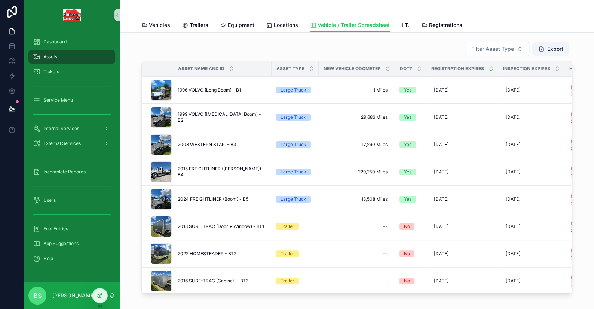
click at [490, 70] on icon "scrollable content" at bounding box center [491, 70] width 3 height 1
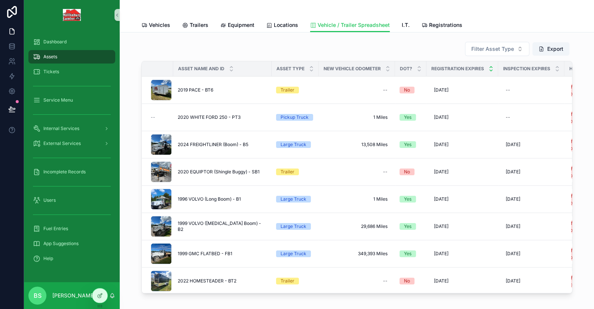
click at [489, 66] on icon "scrollable content" at bounding box center [491, 67] width 5 height 5
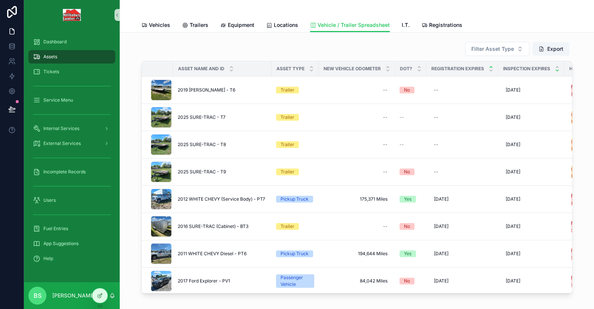
click at [556, 70] on icon "scrollable content" at bounding box center [557, 70] width 3 height 1
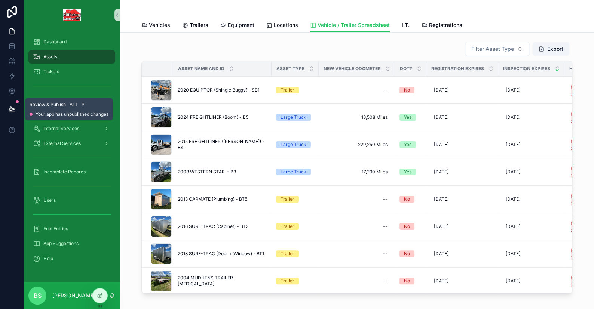
click at [15, 111] on icon at bounding box center [11, 108] width 7 height 7
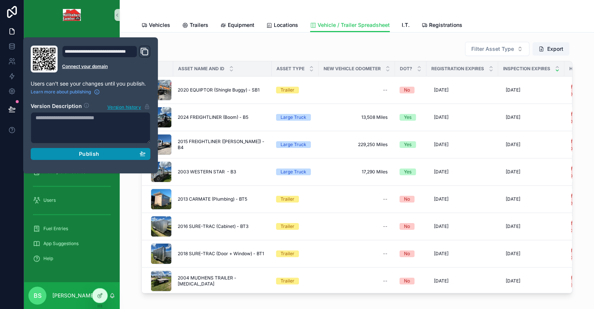
click at [84, 151] on span "Publish" at bounding box center [89, 154] width 20 height 7
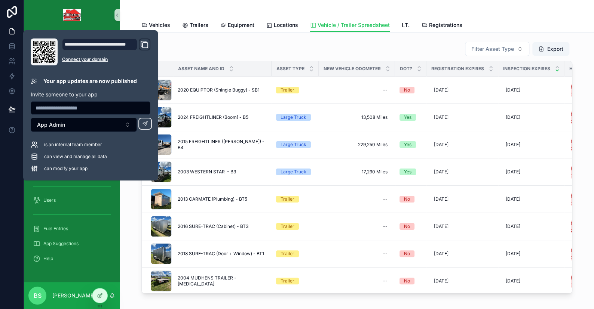
click at [167, 308] on div "Filter Asset Type Export Asset Name and ID Asset Type New Vehicle Odometer DOT?…" at bounding box center [357, 189] width 474 height 312
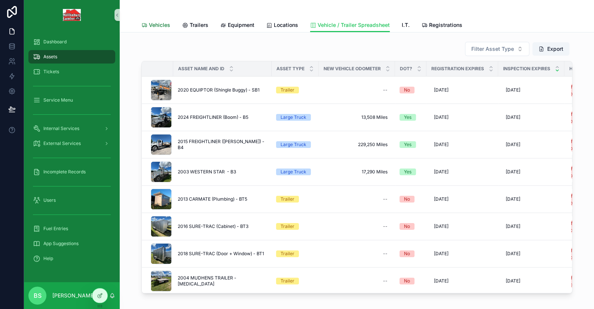
click at [159, 27] on span "Vehicles" at bounding box center [159, 24] width 21 height 7
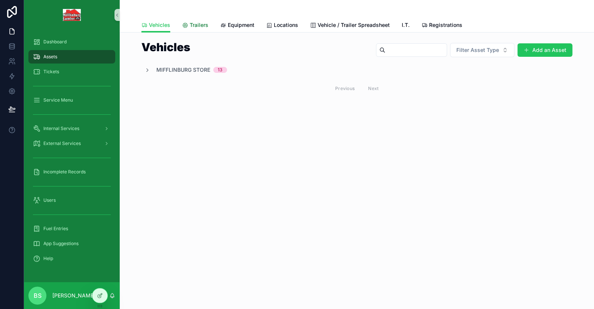
click at [194, 23] on span "Trailers" at bounding box center [199, 24] width 19 height 7
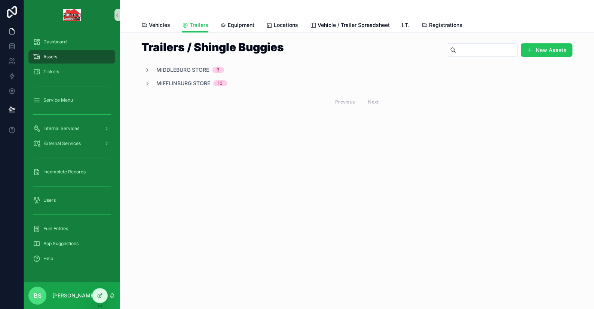
click at [147, 73] on div "Middleburg Store 3" at bounding box center [184, 69] width 80 height 7
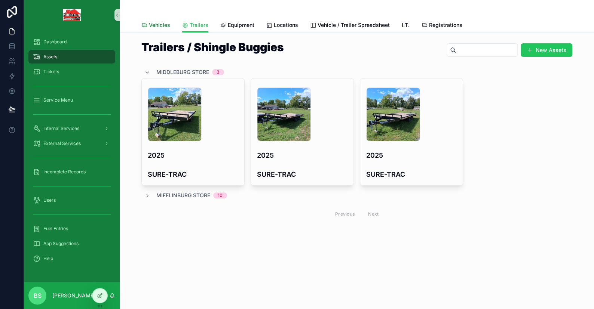
click at [154, 25] on span "Vehicles" at bounding box center [159, 24] width 21 height 7
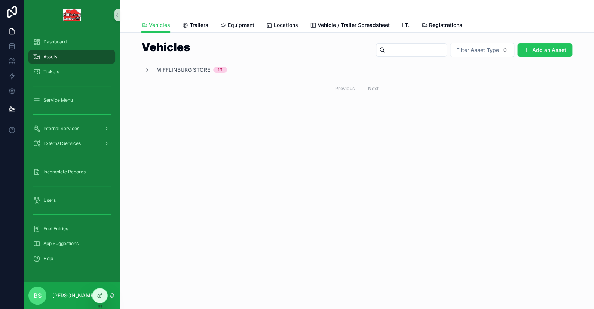
click at [144, 67] on div "Mifflinburg Store 13" at bounding box center [356, 69] width 431 height 7
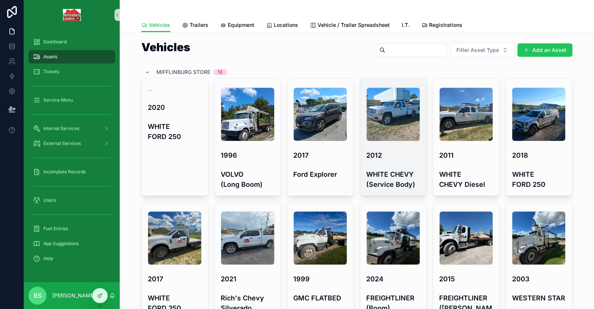
scroll to position [219, 0]
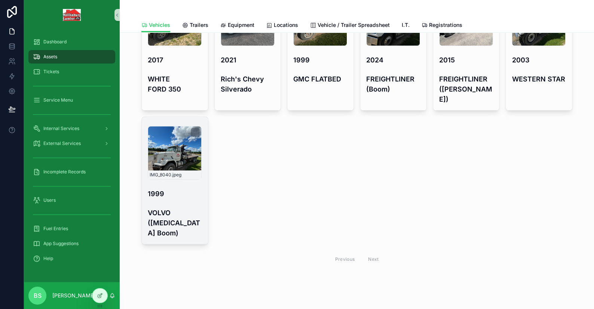
click at [189, 150] on div "IMG_8040 .jpeg" at bounding box center [175, 153] width 54 height 54
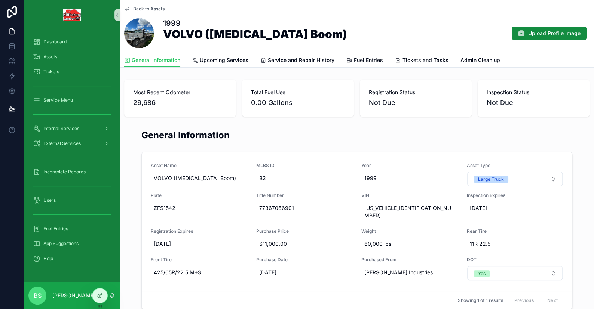
click at [127, 11] on icon "scrollable content" at bounding box center [127, 9] width 6 height 6
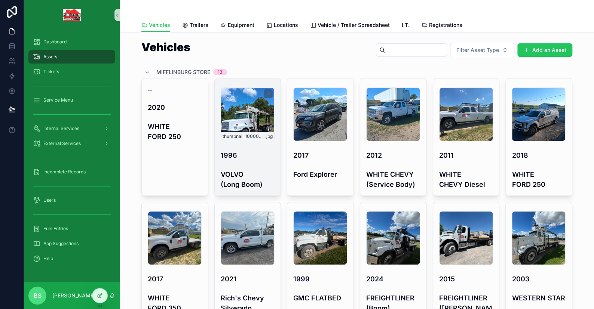
click at [255, 104] on div "thumbnail_1000002662 .jpg" at bounding box center [248, 115] width 54 height 54
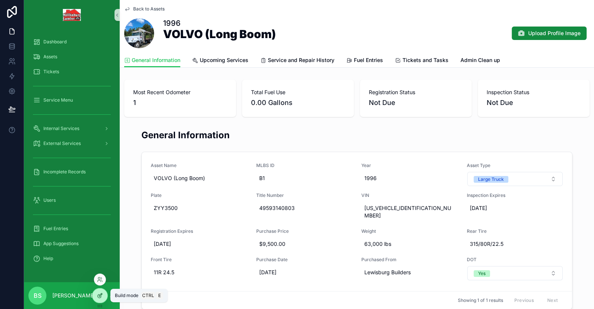
click at [96, 294] on div at bounding box center [99, 296] width 15 height 14
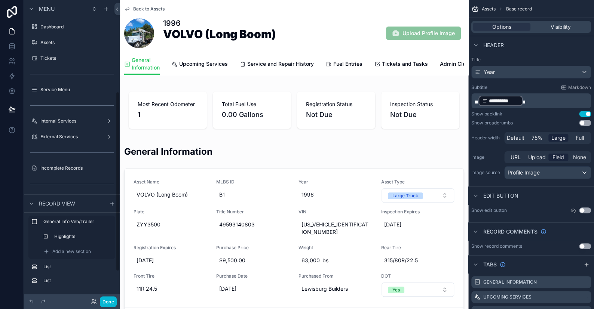
scroll to position [152, 0]
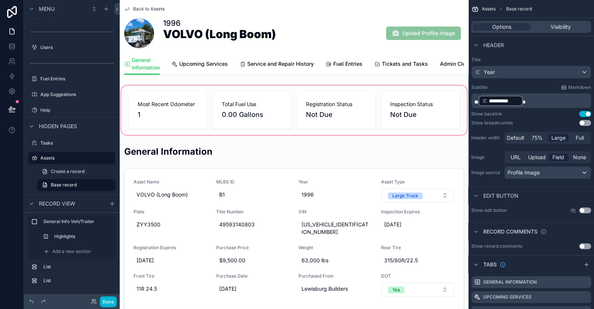
click at [401, 118] on div "scrollable content" at bounding box center [294, 110] width 349 height 52
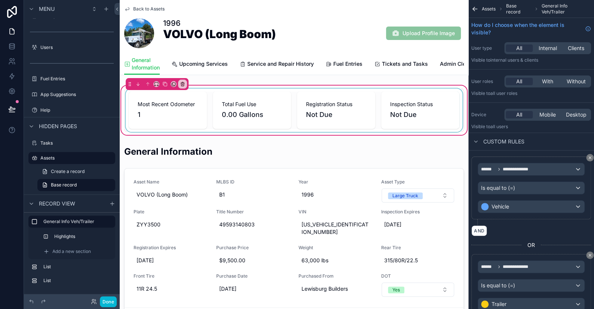
click at [407, 103] on div "scrollable content" at bounding box center [294, 110] width 340 height 43
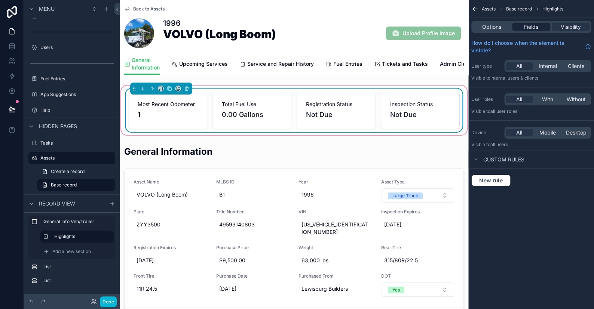
click at [535, 29] on span "Fields" at bounding box center [531, 26] width 14 height 7
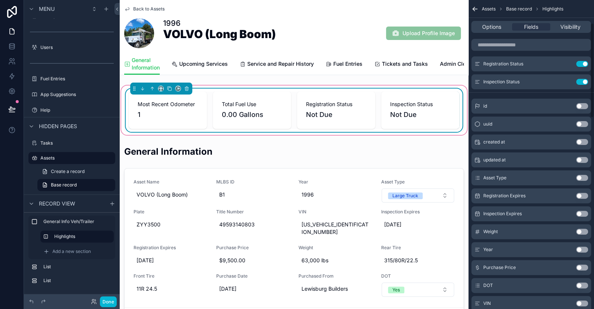
scroll to position [75, 0]
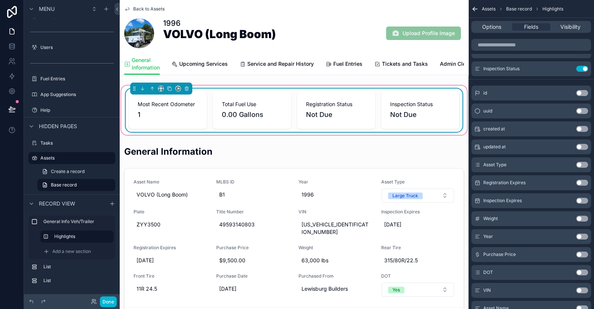
click at [582, 200] on button "Use setting" at bounding box center [582, 201] width 12 height 6
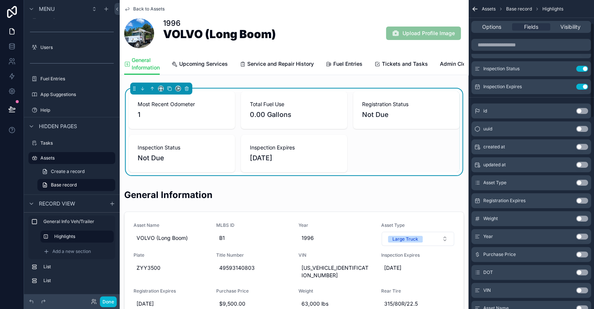
click at [583, 200] on button "Use setting" at bounding box center [582, 201] width 12 height 6
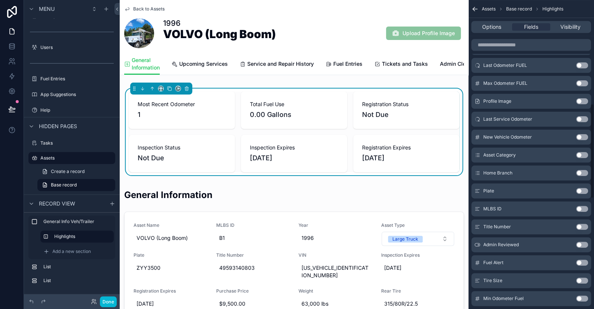
scroll to position [337, 0]
click at [581, 100] on button "Use setting" at bounding box center [582, 101] width 12 height 6
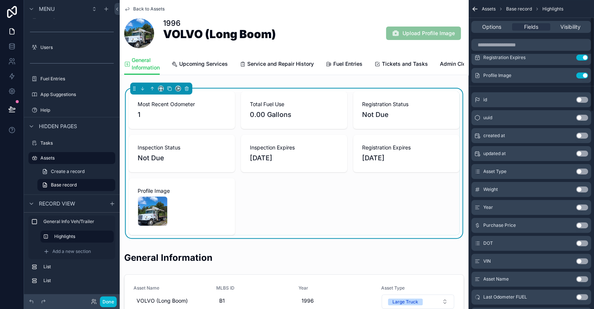
scroll to position [55, 0]
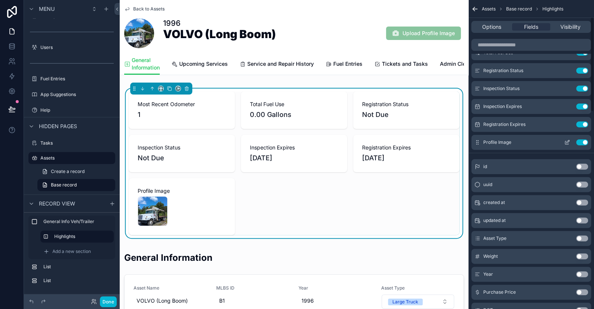
click at [582, 143] on button "Use setting" at bounding box center [582, 143] width 12 height 6
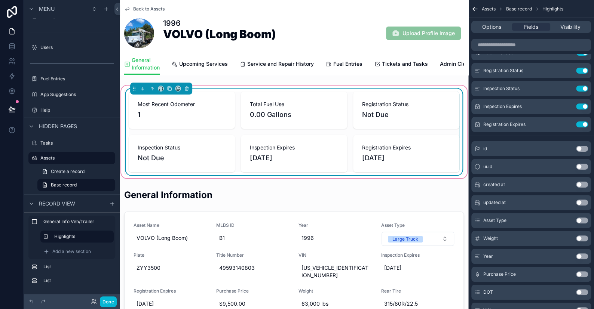
click at [168, 108] on span "Most Recent Odometer" at bounding box center [182, 104] width 88 height 7
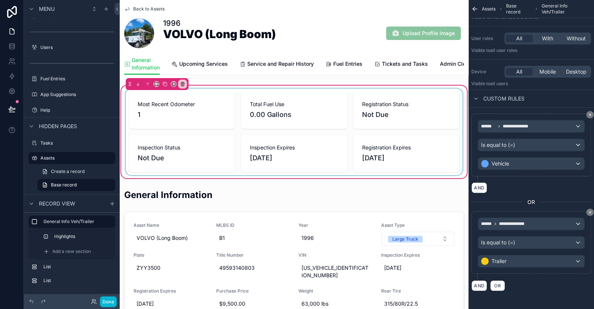
scroll to position [0, 0]
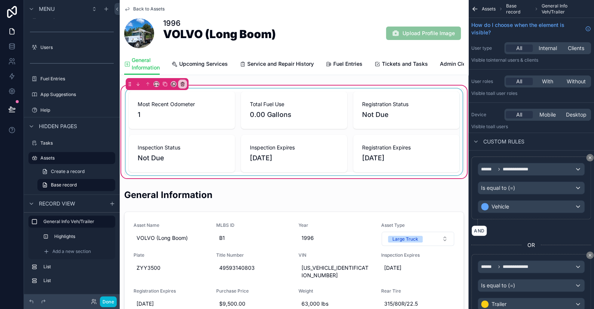
click at [166, 110] on div "scrollable content" at bounding box center [294, 132] width 340 height 87
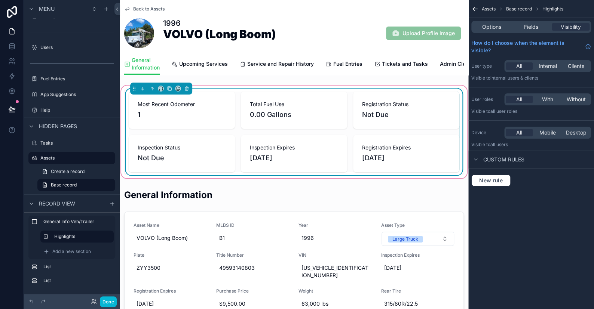
click at [532, 19] on div "Options Fields Visibility" at bounding box center [531, 27] width 126 height 18
click at [533, 24] on span "Fields" at bounding box center [531, 26] width 14 height 7
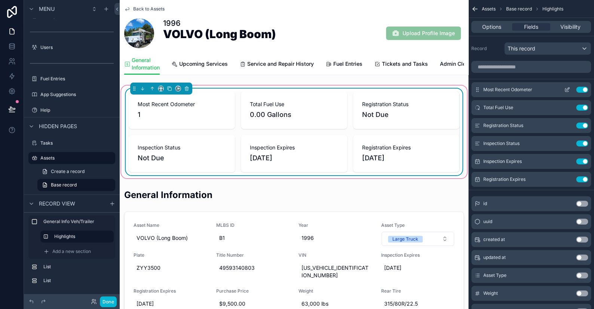
click at [568, 90] on icon "scrollable content" at bounding box center [567, 90] width 6 height 6
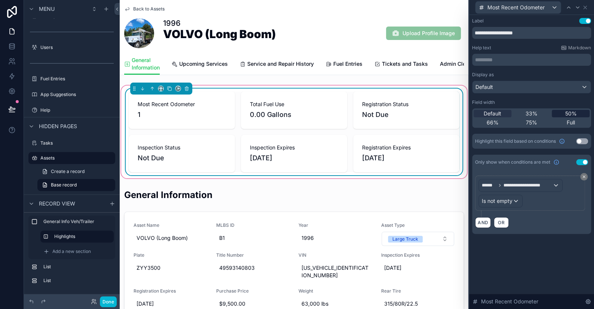
click at [568, 113] on span "50%" at bounding box center [571, 113] width 12 height 7
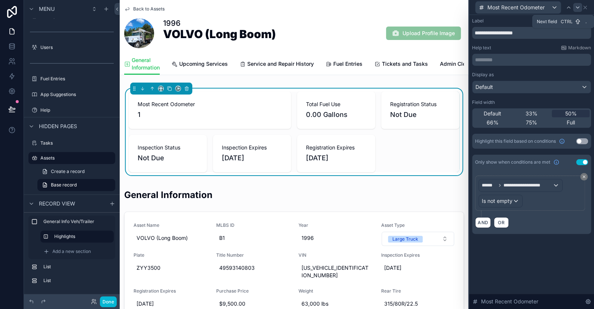
click at [577, 8] on icon at bounding box center [578, 7] width 6 height 6
click at [572, 115] on span "50%" at bounding box center [571, 113] width 12 height 7
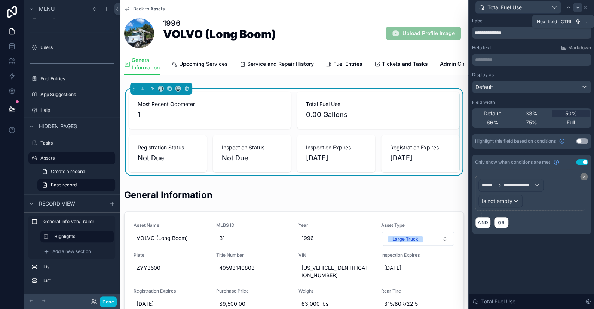
click at [576, 6] on icon at bounding box center [578, 7] width 6 height 6
click at [587, 6] on icon at bounding box center [585, 7] width 6 height 6
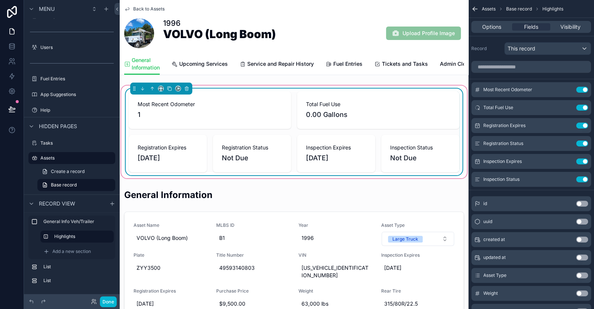
click at [182, 163] on span "[DATE]" at bounding box center [168, 158] width 60 height 10
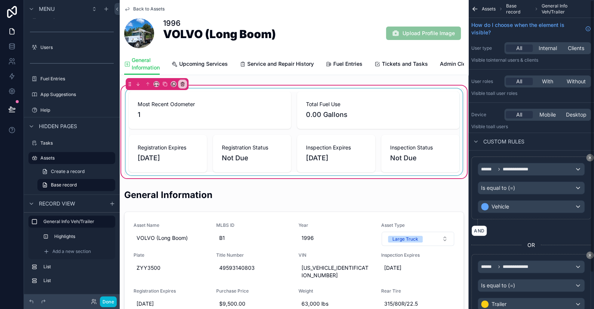
click at [239, 147] on div "scrollable content" at bounding box center [294, 132] width 340 height 87
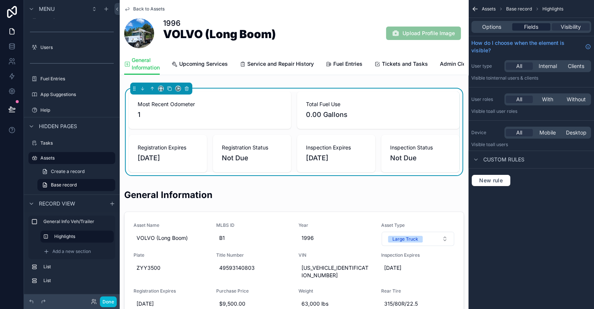
click at [524, 30] on span "Fields" at bounding box center [531, 26] width 14 height 7
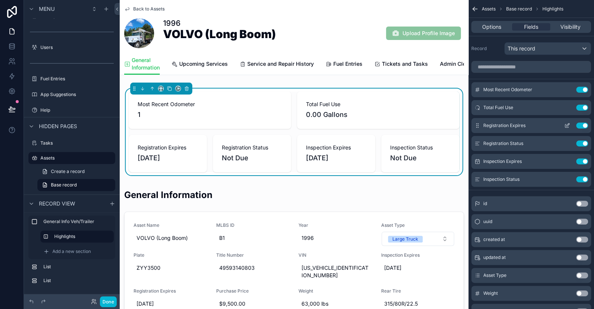
click at [566, 124] on icon "scrollable content" at bounding box center [567, 126] width 6 height 6
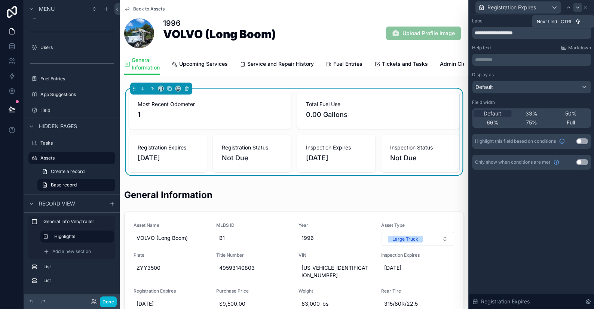
click at [576, 8] on icon at bounding box center [578, 7] width 6 height 6
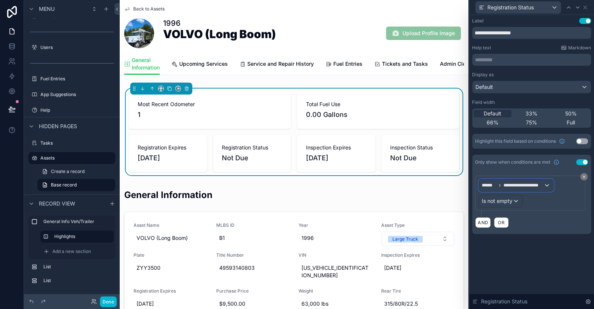
click at [515, 183] on span "**********" at bounding box center [524, 186] width 40 height 6
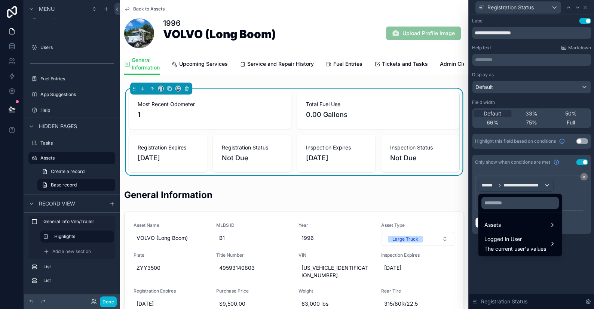
click at [532, 186] on div at bounding box center [531, 154] width 125 height 309
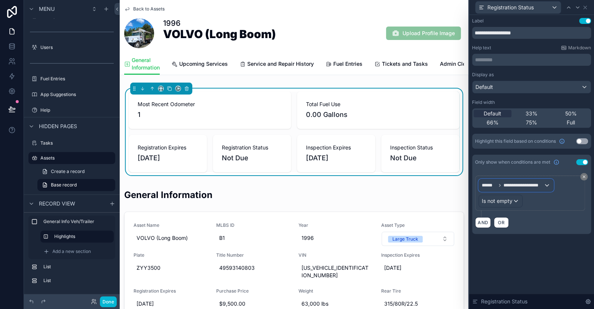
click at [532, 186] on span "**********" at bounding box center [524, 186] width 40 height 6
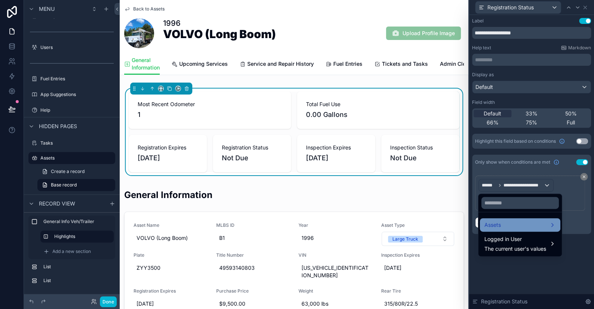
click at [502, 223] on div "Assets" at bounding box center [519, 225] width 71 height 9
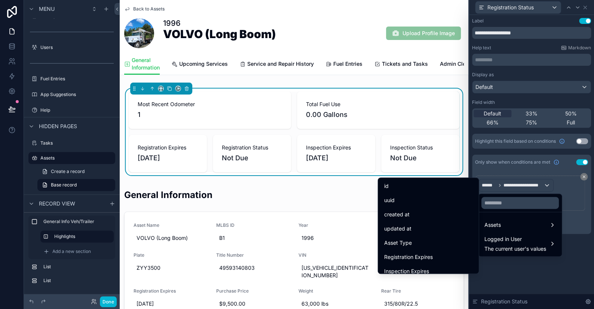
click at [509, 189] on div at bounding box center [531, 154] width 125 height 309
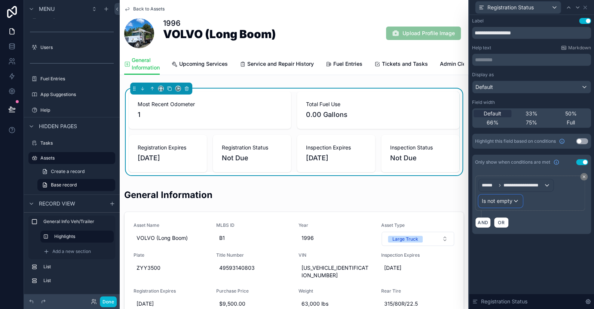
click at [506, 198] on span "Is not empty" at bounding box center [497, 201] width 31 height 7
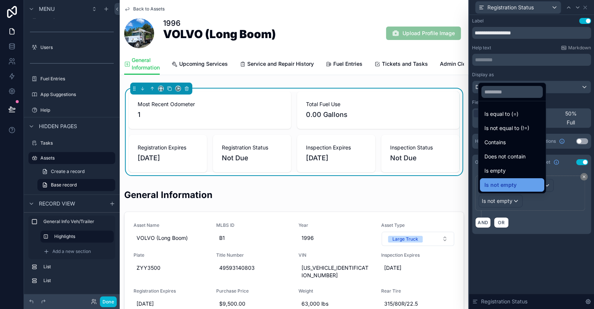
click at [528, 183] on div "Is not empty" at bounding box center [511, 185] width 55 height 9
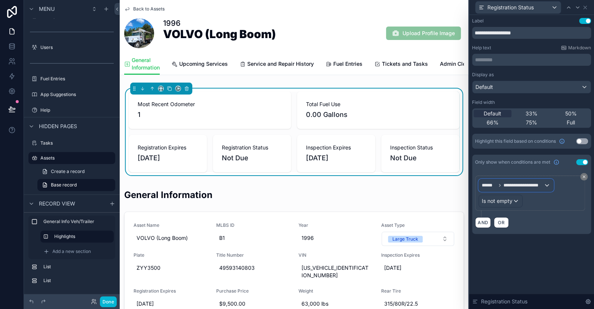
click at [539, 186] on span "**********" at bounding box center [524, 186] width 40 height 6
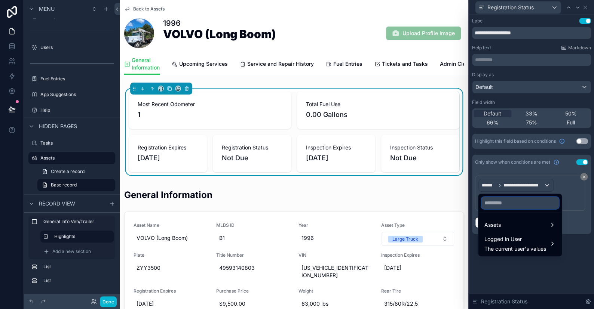
click at [491, 198] on input "text" at bounding box center [519, 203] width 77 height 12
type input "*"
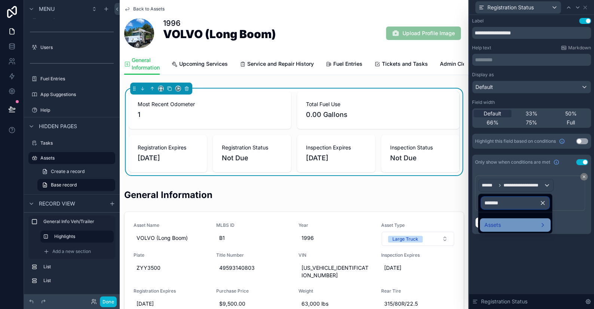
type input "*******"
click at [510, 226] on div "Assets" at bounding box center [515, 225] width 62 height 9
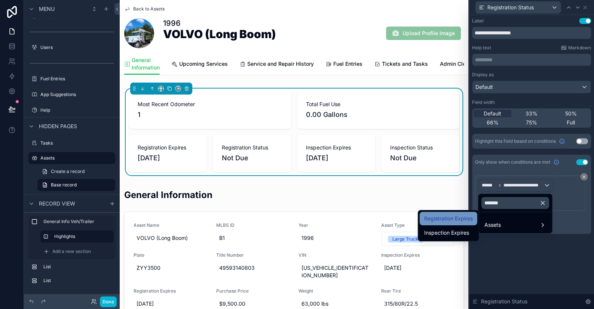
click at [472, 222] on span "Registration Expires" at bounding box center [448, 218] width 49 height 9
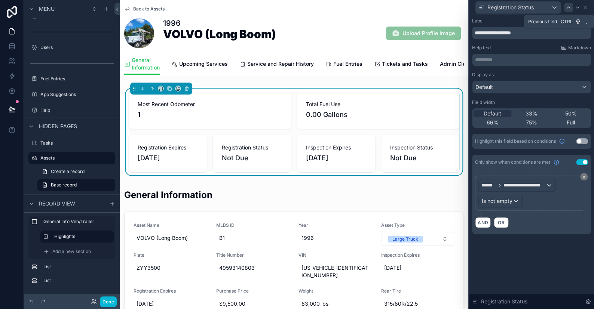
click at [566, 6] on icon at bounding box center [569, 7] width 6 height 6
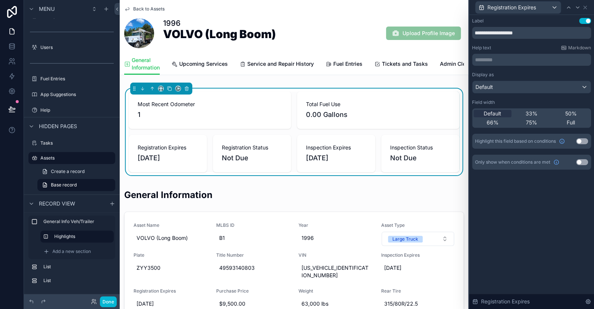
click at [582, 162] on button "Use setting" at bounding box center [582, 162] width 12 height 6
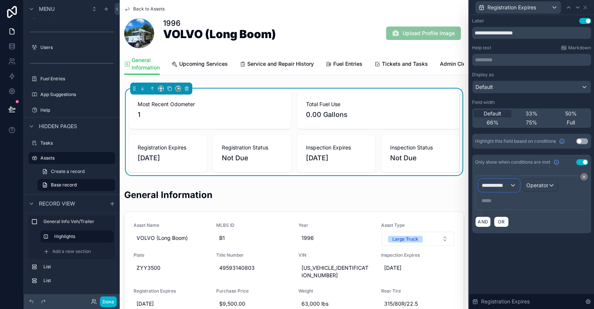
click at [505, 184] on span "**********" at bounding box center [496, 185] width 28 height 7
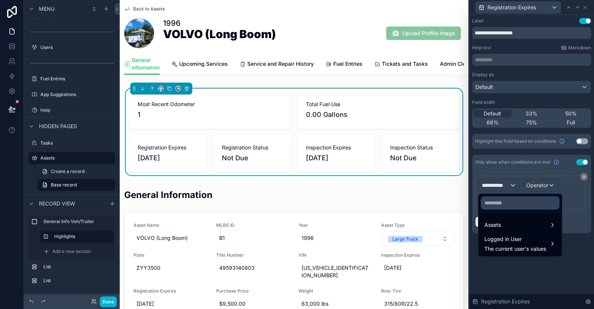
click at [508, 206] on input "text" at bounding box center [519, 203] width 77 height 12
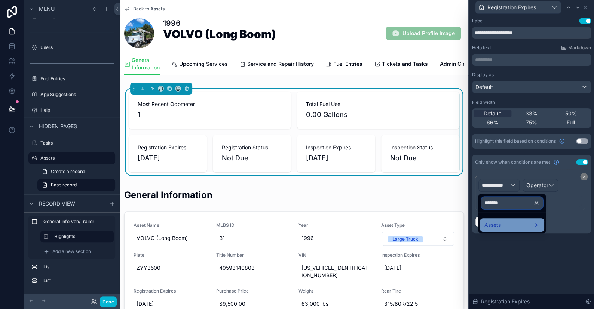
type input "*******"
click at [500, 227] on span "Assets" at bounding box center [492, 225] width 16 height 9
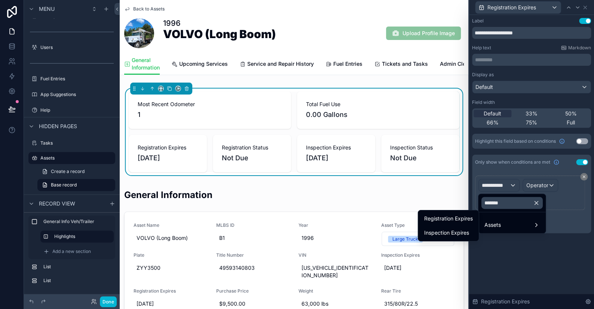
click at [448, 218] on span "Registration Expires" at bounding box center [448, 218] width 49 height 9
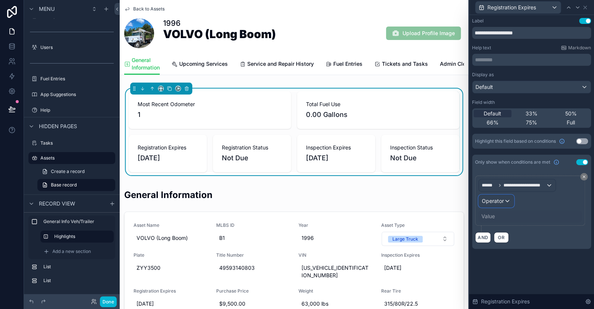
click at [501, 201] on span "Operator" at bounding box center [493, 201] width 22 height 6
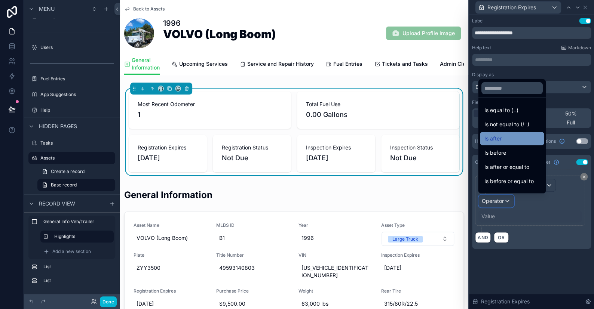
scroll to position [24, 0]
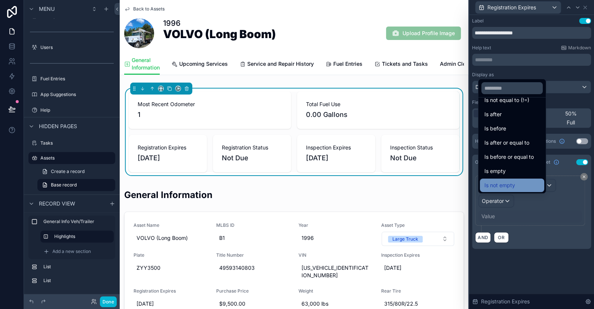
click at [498, 185] on span "Is not empty" at bounding box center [499, 185] width 31 height 9
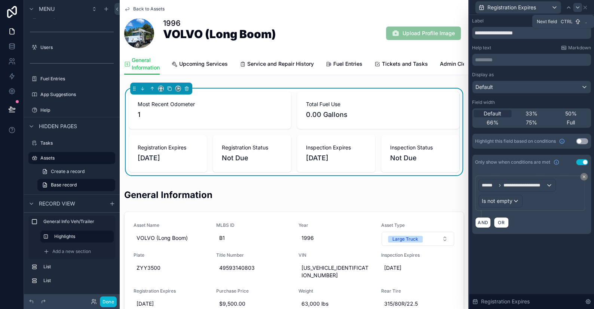
click at [577, 4] on icon at bounding box center [578, 7] width 6 height 6
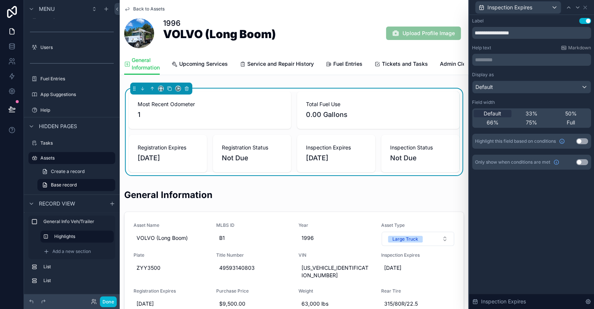
click at [581, 163] on button "Use setting" at bounding box center [582, 162] width 12 height 6
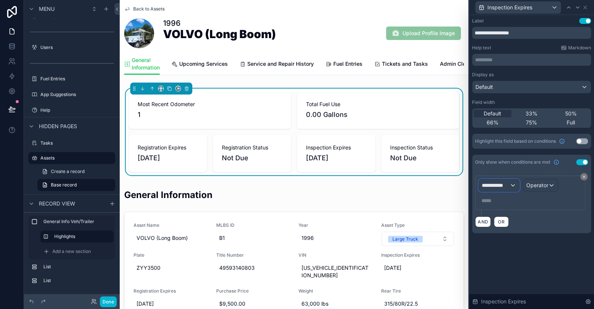
click at [503, 183] on span "**********" at bounding box center [496, 185] width 28 height 7
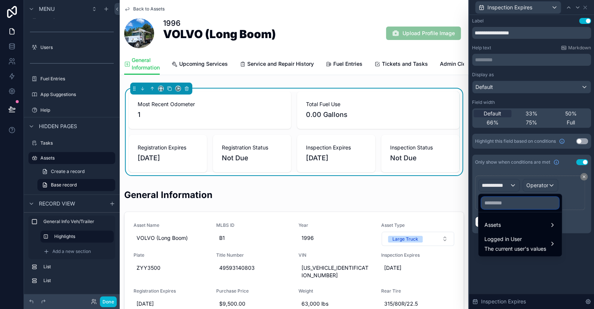
click at [511, 203] on input "text" at bounding box center [519, 203] width 77 height 12
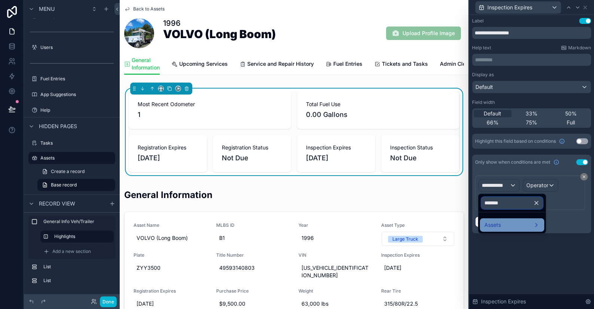
type input "*******"
click at [496, 225] on span "Assets" at bounding box center [492, 225] width 16 height 9
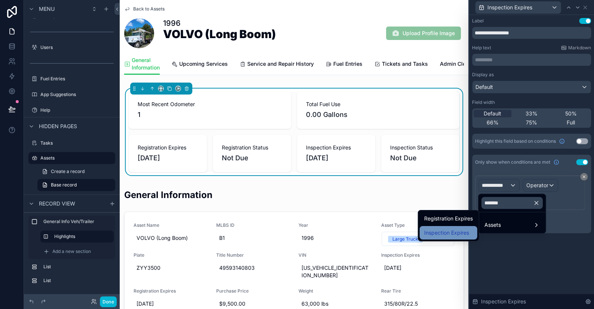
click at [443, 234] on span "Inspection Expires" at bounding box center [446, 233] width 45 height 9
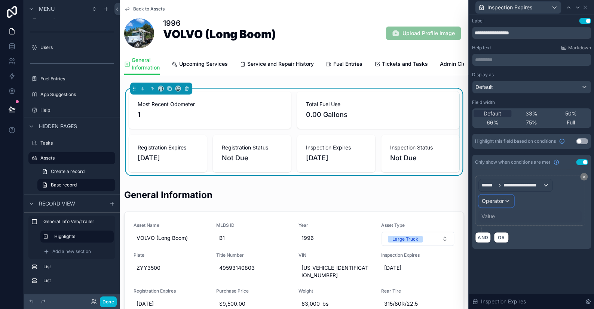
click at [501, 199] on span "Operator" at bounding box center [493, 201] width 22 height 6
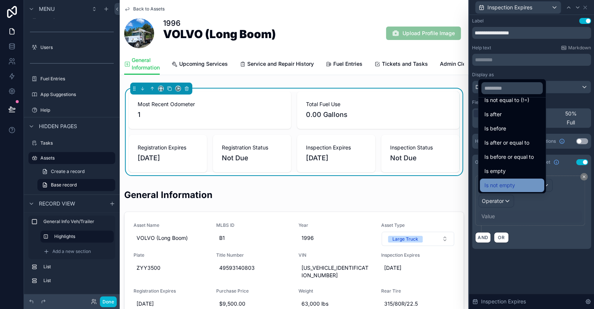
click at [501, 183] on span "Is not empty" at bounding box center [499, 185] width 31 height 9
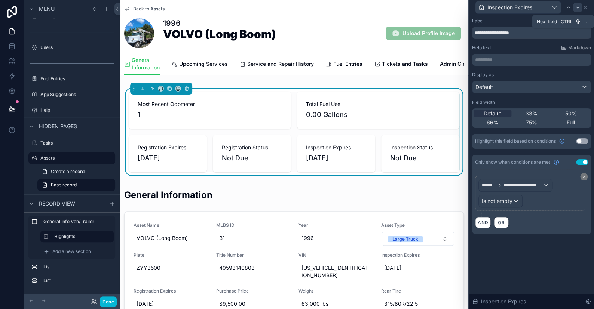
click at [575, 6] on icon at bounding box center [578, 7] width 6 height 6
click at [531, 184] on span "**********" at bounding box center [522, 186] width 37 height 6
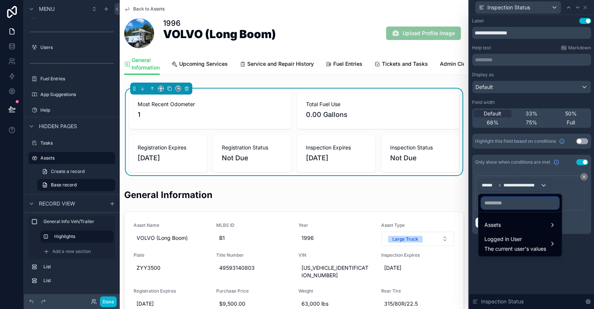
click at [513, 203] on input "text" at bounding box center [519, 203] width 77 height 12
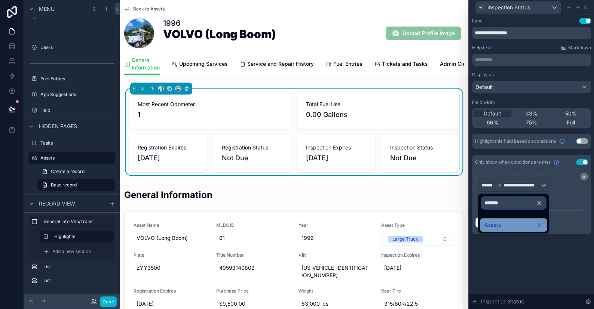
type input "*******"
click at [508, 222] on div "Assets" at bounding box center [513, 225] width 58 height 9
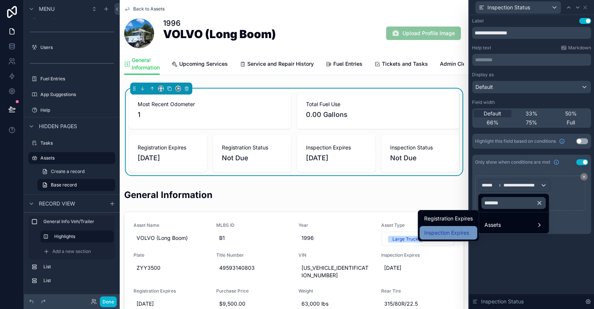
click at [459, 230] on span "Inspection Expires" at bounding box center [446, 233] width 45 height 9
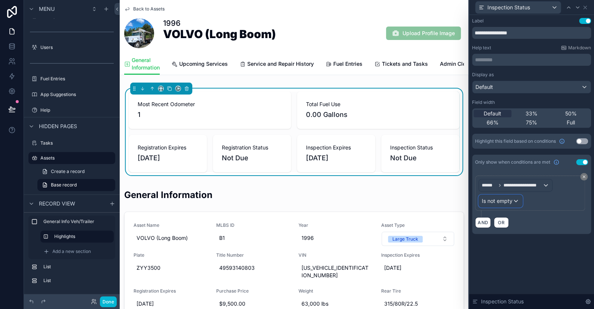
click at [502, 201] on span "Is not empty" at bounding box center [497, 201] width 31 height 7
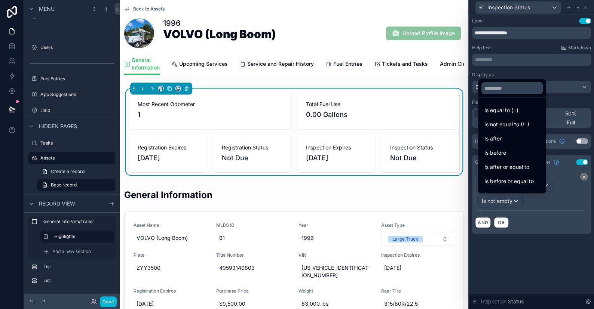
click at [552, 218] on div at bounding box center [531, 154] width 125 height 309
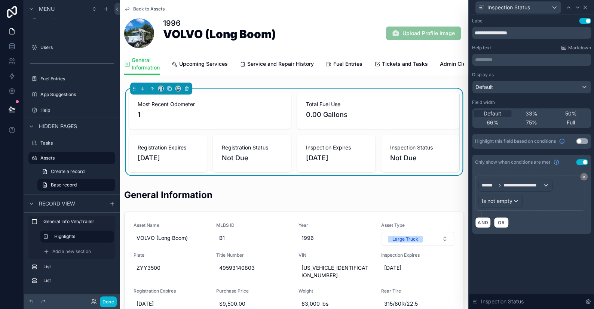
click at [588, 8] on div "Inspection Status" at bounding box center [531, 7] width 119 height 15
click at [112, 301] on button "Done" at bounding box center [108, 302] width 17 height 11
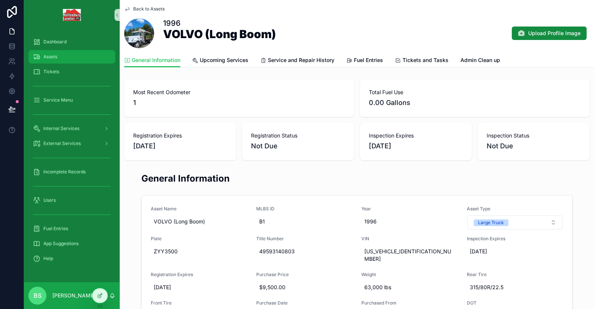
click at [59, 55] on div "Assets" at bounding box center [72, 57] width 78 height 12
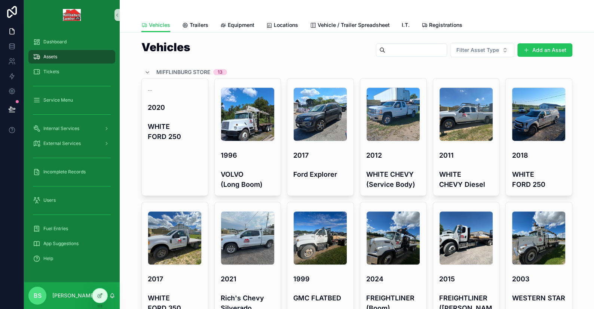
click at [545, 45] on button "Add an Asset" at bounding box center [544, 49] width 55 height 13
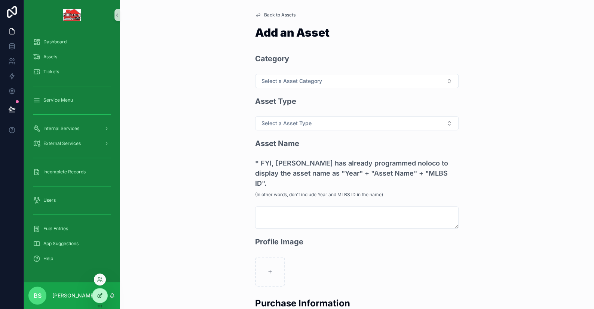
click at [103, 292] on div at bounding box center [99, 296] width 15 height 14
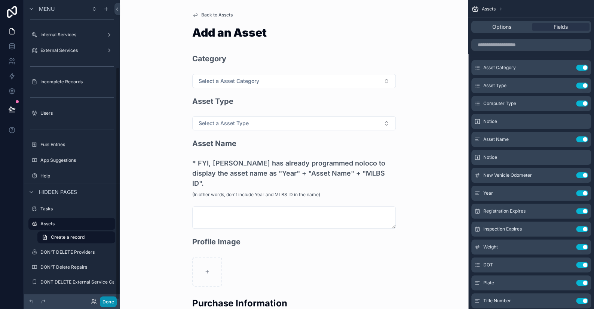
click at [111, 300] on button "Done" at bounding box center [108, 302] width 17 height 11
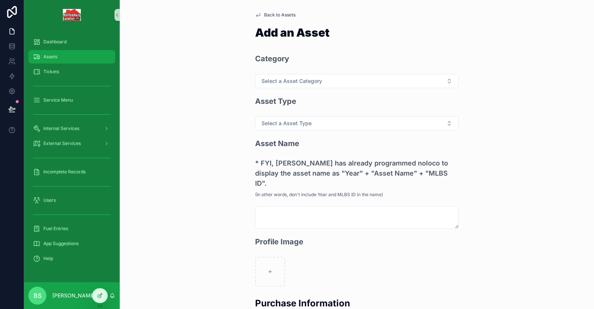
click at [52, 52] on div "Assets" at bounding box center [72, 57] width 78 height 12
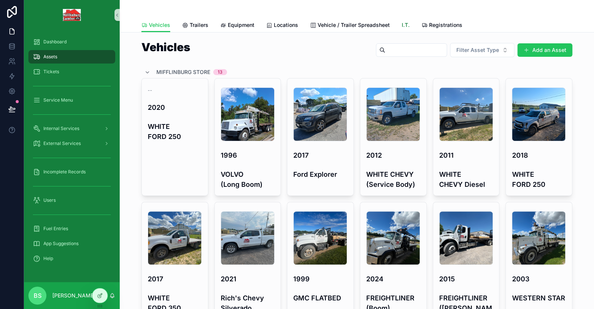
click at [404, 29] on link "I.T." at bounding box center [406, 25] width 8 height 15
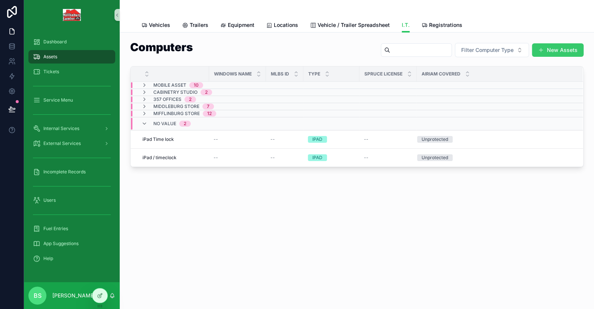
click at [550, 50] on button "New Assets" at bounding box center [558, 49] width 52 height 13
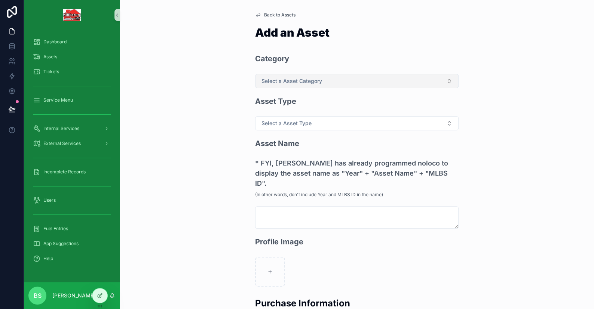
click at [277, 82] on span "Select a Asset Category" at bounding box center [291, 80] width 61 height 7
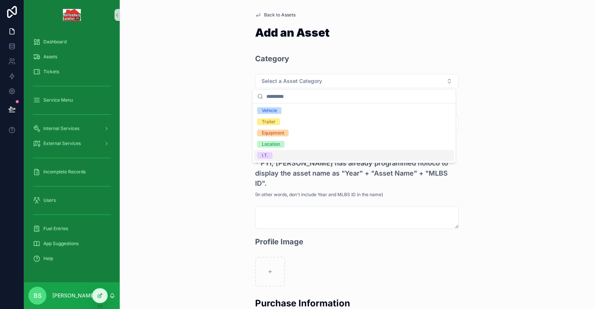
click at [267, 156] on div "I.T." at bounding box center [264, 155] width 6 height 7
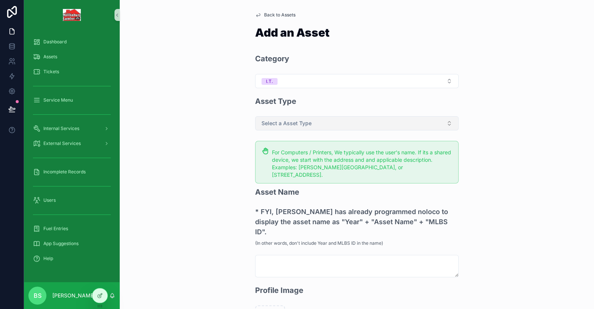
click at [286, 125] on span "Select a Asset Type" at bounding box center [286, 123] width 50 height 7
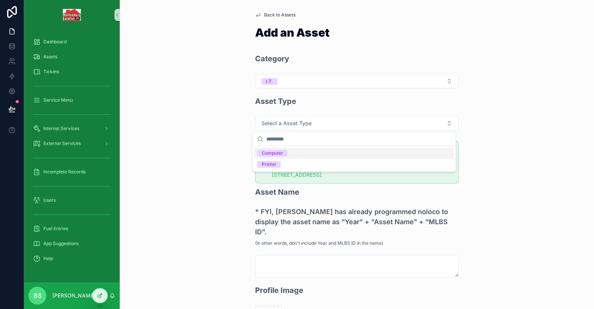
click at [278, 154] on div "Computer" at bounding box center [271, 153] width 21 height 7
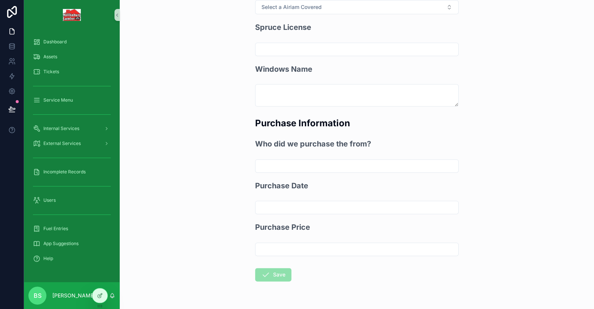
scroll to position [408, 0]
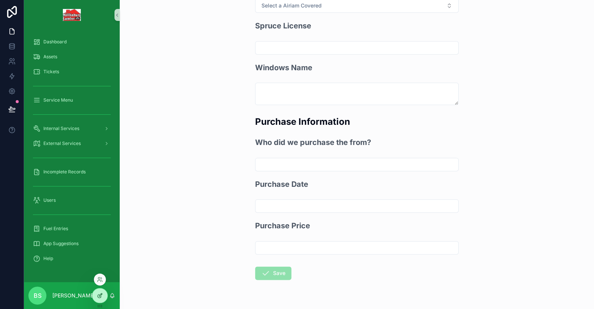
click at [102, 294] on icon at bounding box center [100, 296] width 6 height 6
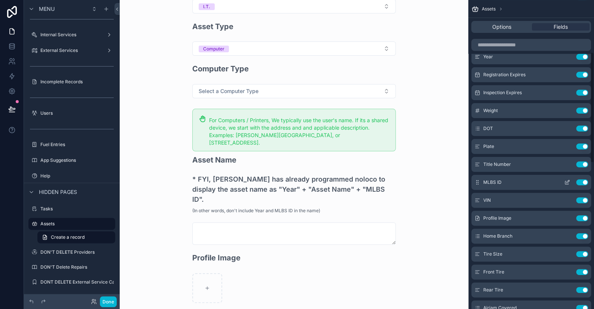
scroll to position [150, 0]
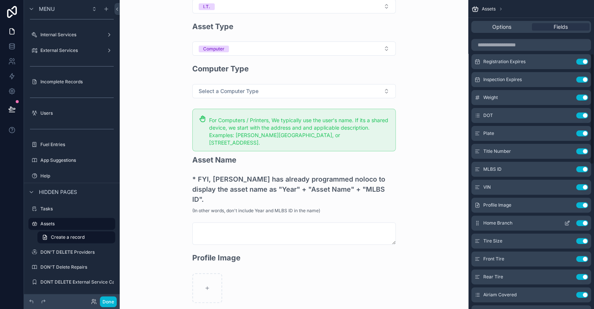
click at [562, 223] on button "scrollable content" at bounding box center [567, 223] width 12 height 6
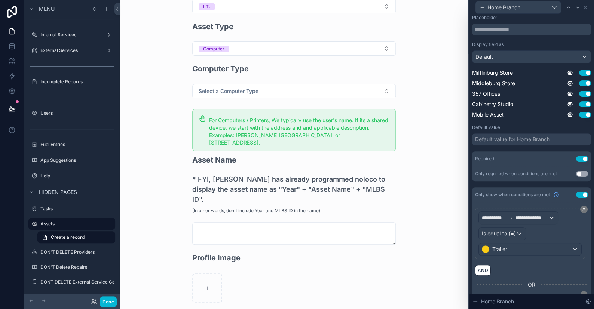
scroll to position [171, 0]
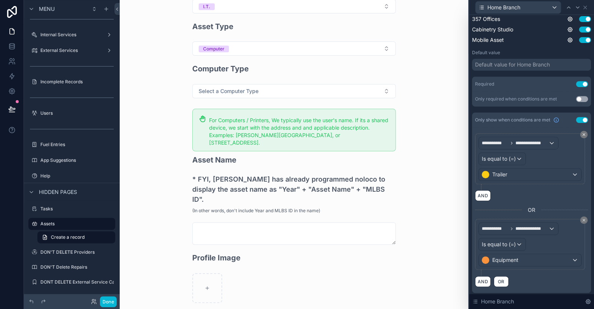
click at [576, 120] on button "Use setting" at bounding box center [582, 120] width 12 height 6
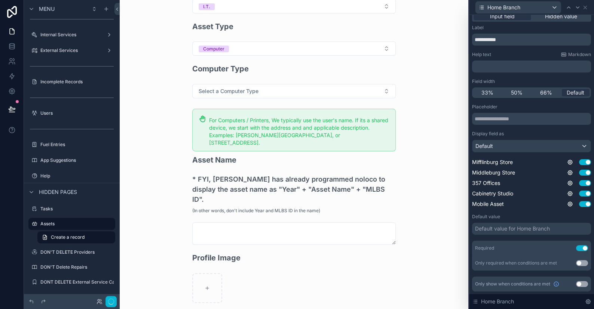
scroll to position [0, 0]
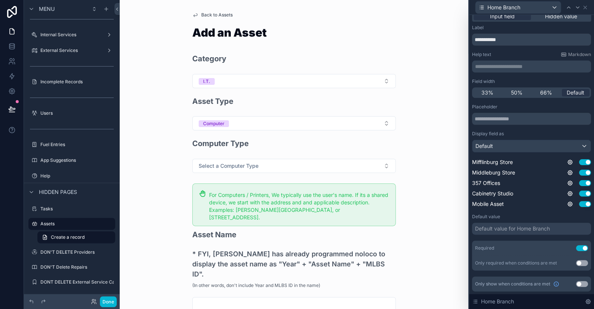
click at [576, 282] on button "Use setting" at bounding box center [582, 284] width 12 height 6
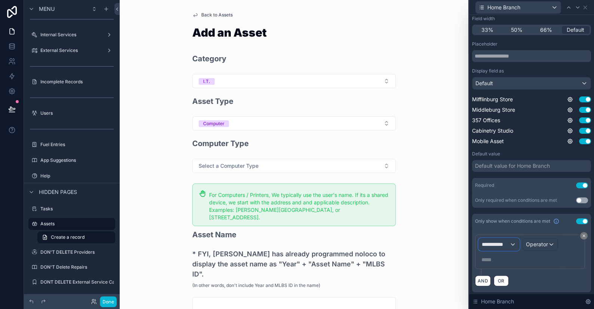
click at [511, 245] on div "**********" at bounding box center [499, 245] width 40 height 12
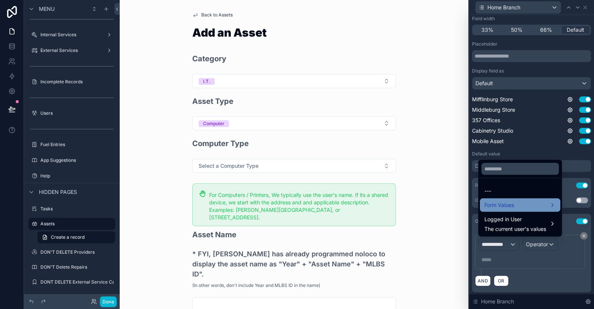
click at [506, 205] on span "Form Values" at bounding box center [499, 205] width 30 height 9
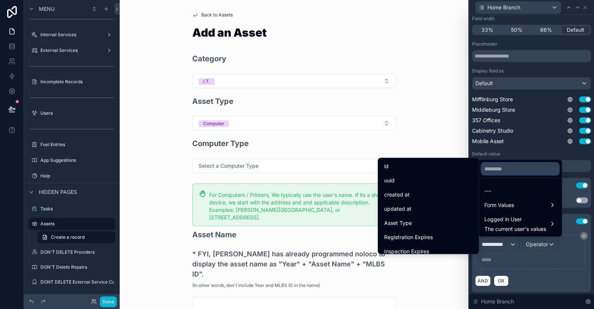
click at [504, 174] on input "text" at bounding box center [519, 169] width 77 height 12
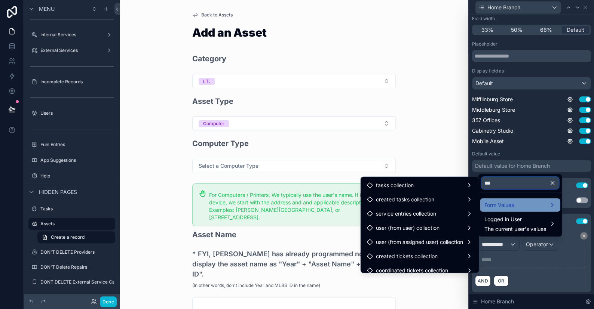
type input "***"
click at [508, 209] on span "Form Values" at bounding box center [499, 205] width 30 height 9
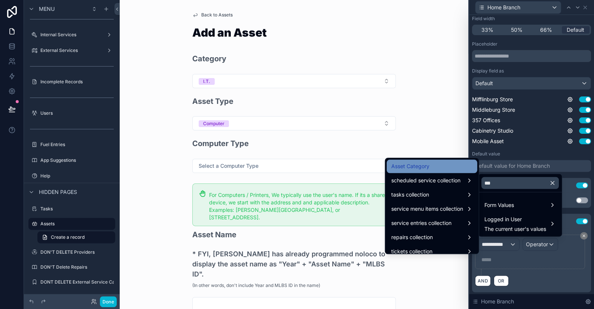
click at [417, 170] on span "Asset Category" at bounding box center [410, 166] width 38 height 9
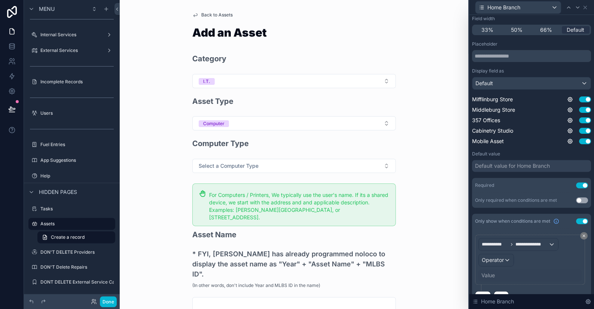
click at [576, 201] on button "Use setting" at bounding box center [582, 201] width 12 height 6
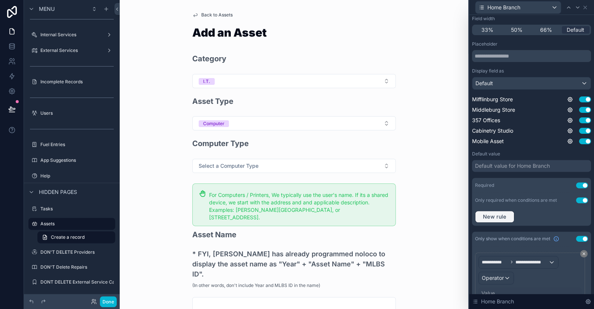
click at [489, 220] on button "New rule" at bounding box center [494, 217] width 39 height 12
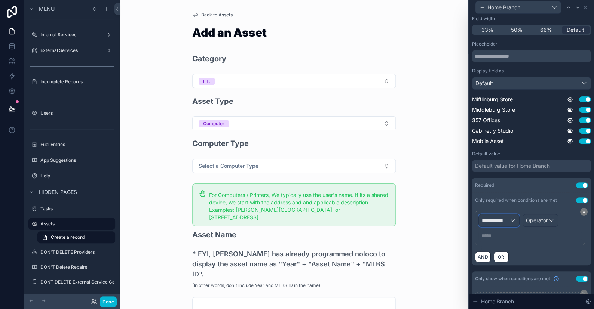
click at [492, 220] on span "**********" at bounding box center [496, 220] width 28 height 7
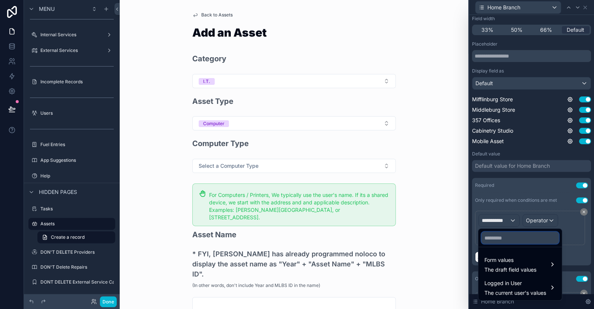
click at [497, 233] on input "text" at bounding box center [519, 238] width 77 height 12
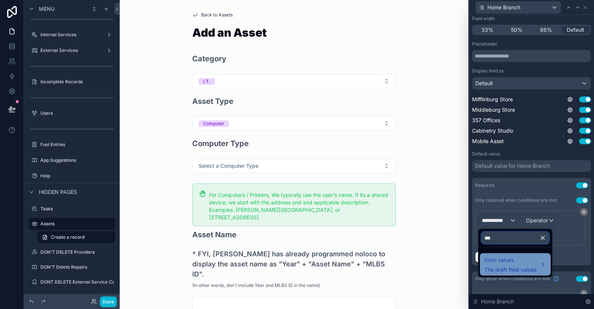
type input "***"
click at [504, 260] on span "Form values" at bounding box center [510, 259] width 52 height 9
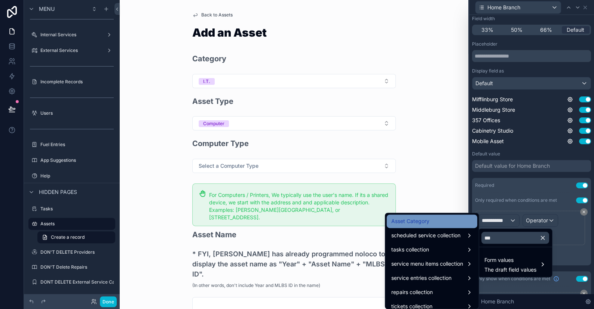
click at [419, 220] on span "Asset Category" at bounding box center [410, 221] width 38 height 9
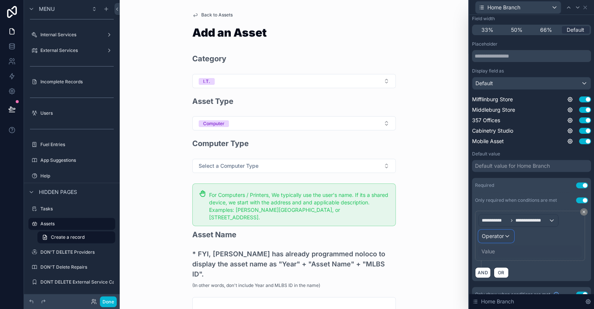
click at [509, 236] on div "Operator" at bounding box center [496, 236] width 35 height 12
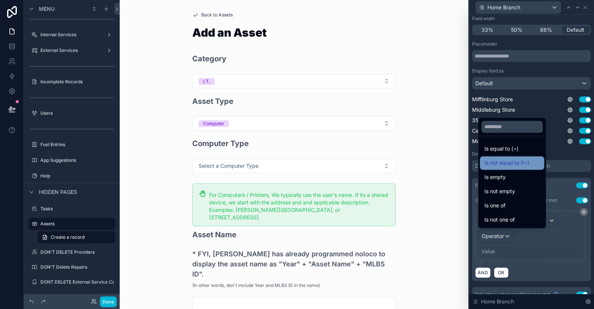
click at [495, 166] on span "Is not equal to (!=)" at bounding box center [506, 163] width 45 height 9
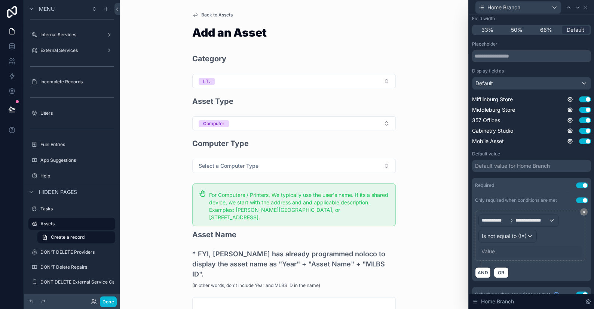
click at [493, 253] on div "Value" at bounding box center [487, 251] width 13 height 7
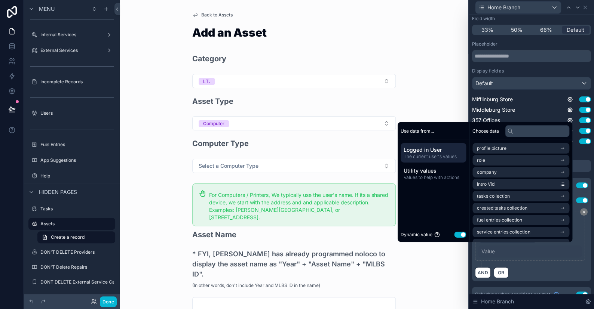
click at [460, 235] on button "Use setting" at bounding box center [460, 235] width 12 height 6
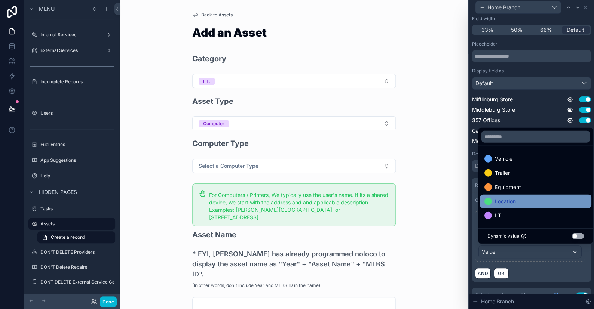
click at [502, 198] on span "Location" at bounding box center [505, 201] width 21 height 9
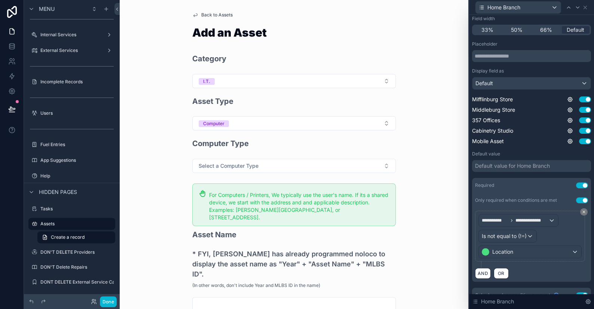
click at [563, 271] on div "AND OR" at bounding box center [531, 273] width 113 height 11
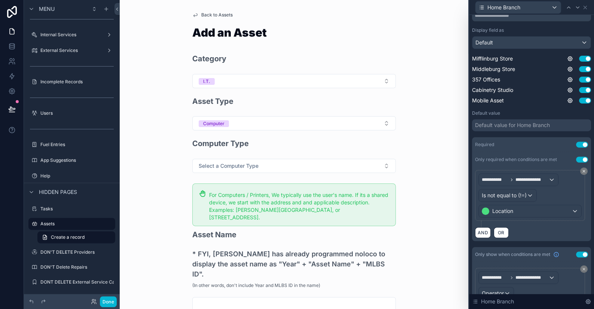
scroll to position [159, 0]
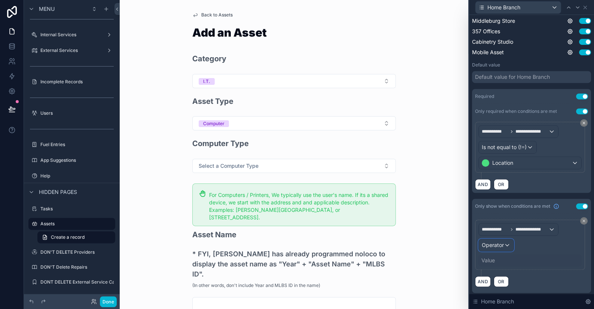
click at [503, 245] on span "Operator" at bounding box center [493, 245] width 22 height 6
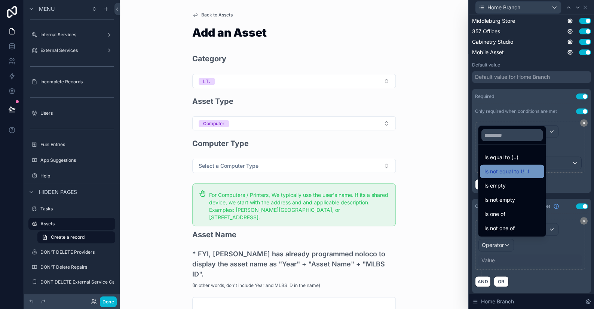
click at [505, 169] on span "Is not equal to (!=)" at bounding box center [506, 171] width 45 height 9
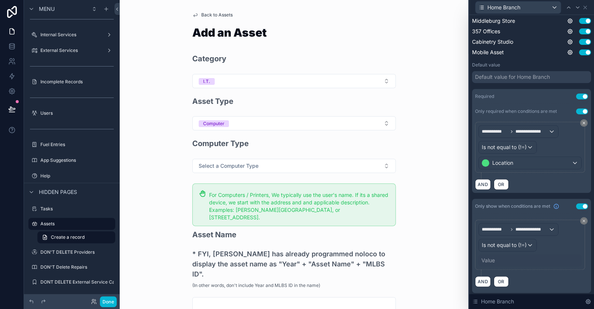
click at [493, 257] on div "Value" at bounding box center [487, 260] width 13 height 7
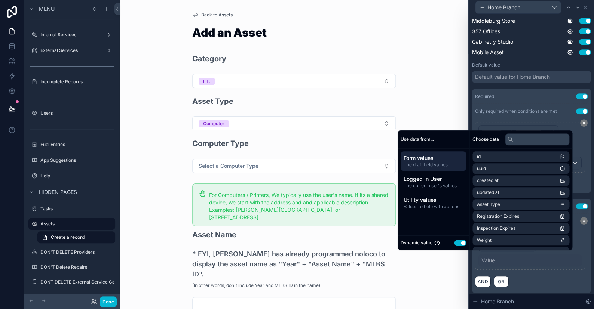
click at [460, 243] on button "Use setting" at bounding box center [460, 243] width 12 height 6
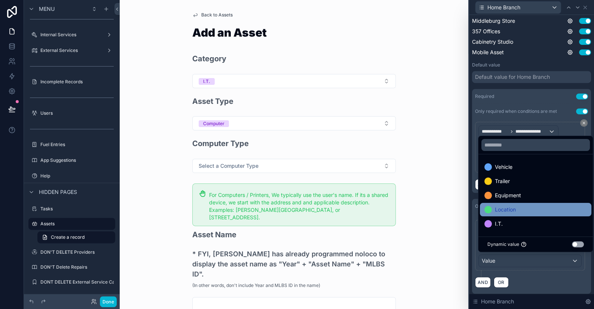
click at [499, 208] on span "Location" at bounding box center [505, 209] width 21 height 9
click at [556, 283] on div "AND OR" at bounding box center [531, 282] width 113 height 11
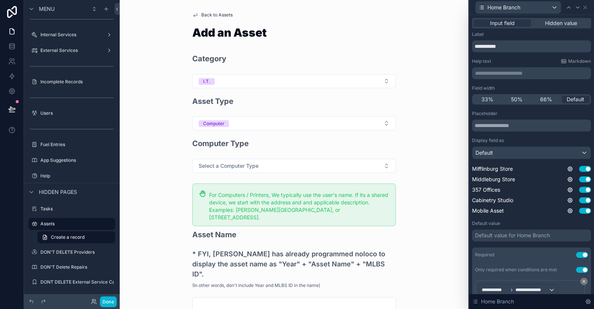
scroll to position [159, 0]
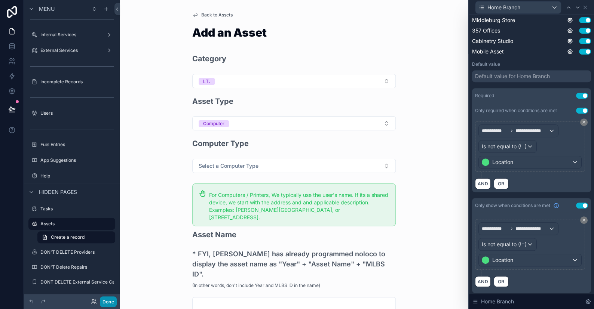
click at [105, 300] on button "Done" at bounding box center [108, 302] width 17 height 11
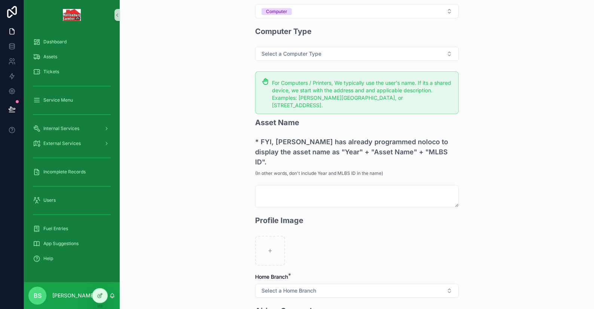
scroll to position [0, 0]
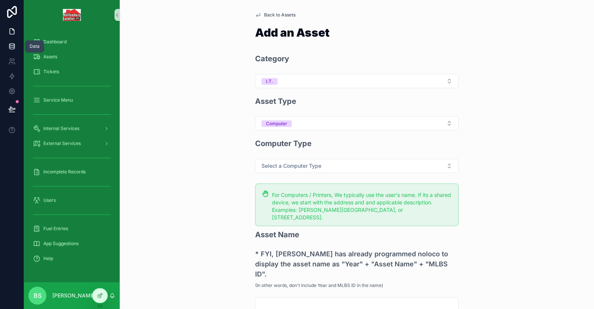
click at [11, 46] on icon at bounding box center [11, 46] width 7 height 7
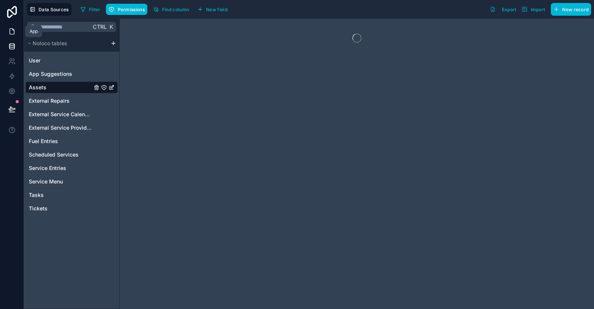
click at [13, 26] on link at bounding box center [12, 31] width 24 height 15
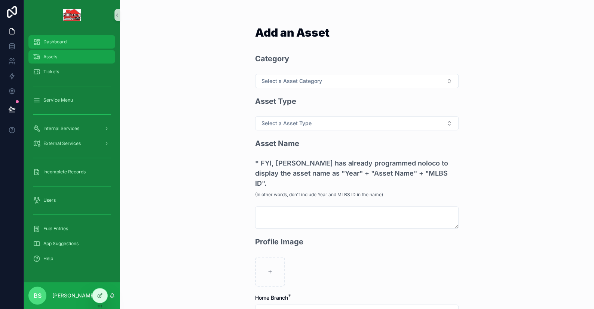
click at [56, 39] on span "Dashboard" at bounding box center [54, 42] width 23 height 6
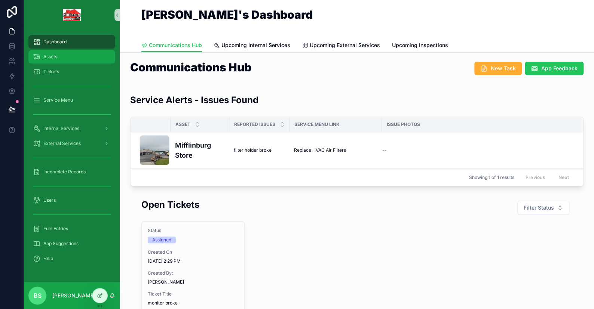
click at [49, 54] on span "Assets" at bounding box center [50, 57] width 14 height 6
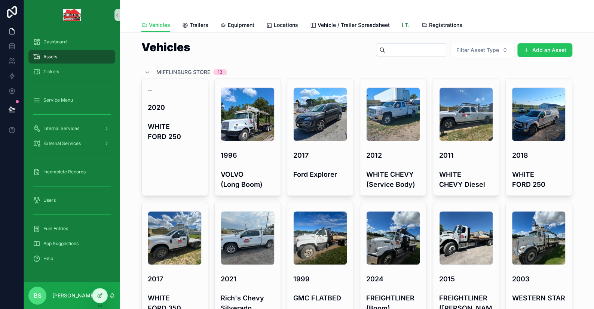
click at [403, 26] on span "I.T." at bounding box center [406, 24] width 8 height 7
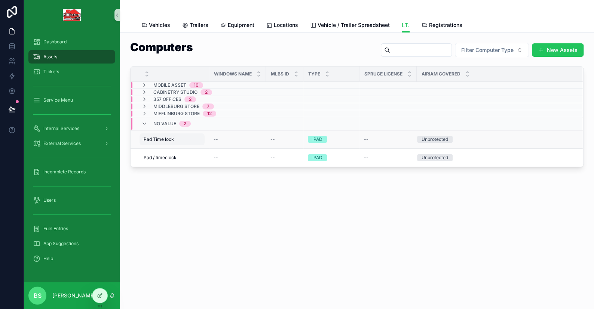
click at [168, 139] on span "iPad Time lock" at bounding box center [158, 140] width 31 height 6
click at [258, 194] on div "Computers Filter Computer Type New Assets Windows Name MLBS ID Type Spruce Lice…" at bounding box center [357, 126] width 474 height 186
click at [206, 141] on td "iPad Time lock iPad Time lock" at bounding box center [170, 140] width 79 height 18
click at [102, 294] on icon at bounding box center [100, 296] width 6 height 6
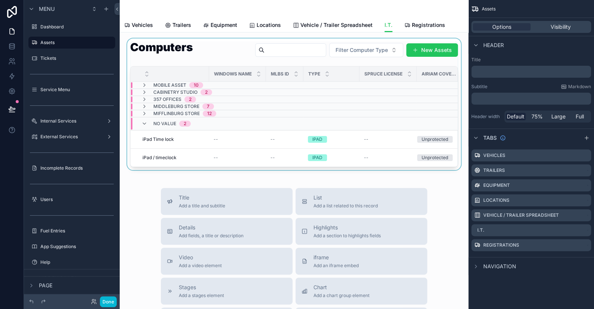
click at [373, 90] on td "scrollable content" at bounding box center [387, 92] width 57 height 7
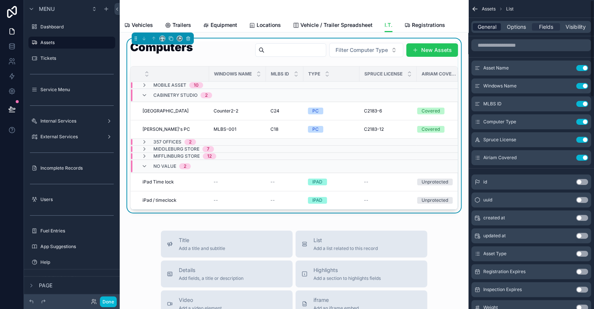
click at [481, 27] on span "General" at bounding box center [487, 26] width 19 height 7
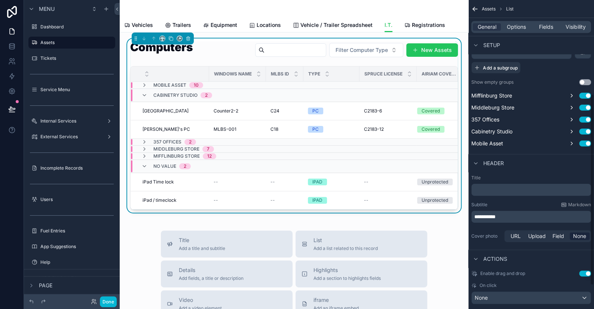
scroll to position [190, 0]
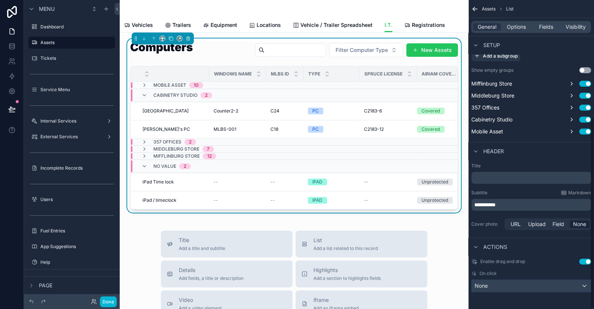
click at [501, 282] on div "None" at bounding box center [531, 286] width 119 height 12
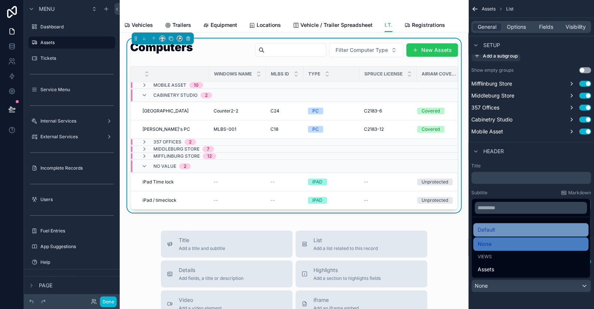
click at [488, 232] on span "Default" at bounding box center [487, 230] width 18 height 9
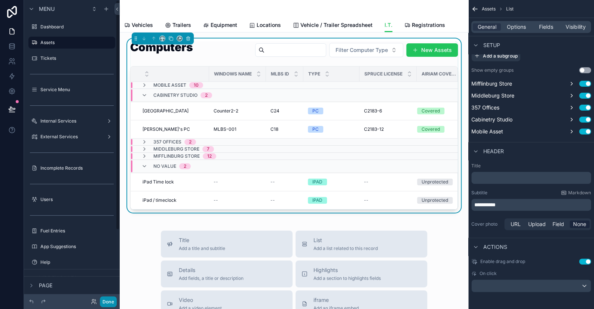
click at [101, 303] on button "Done" at bounding box center [108, 302] width 17 height 11
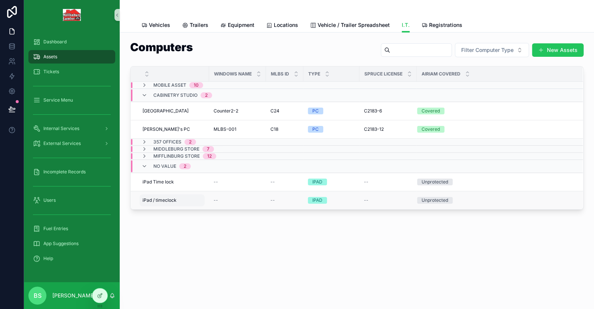
click at [203, 200] on div "iPad / timeclock iPad / timeclock" at bounding box center [172, 201] width 65 height 12
click at [287, 203] on td "--" at bounding box center [284, 201] width 37 height 18
click at [286, 203] on td "--" at bounding box center [284, 201] width 37 height 18
click at [288, 201] on div "--" at bounding box center [284, 201] width 28 height 6
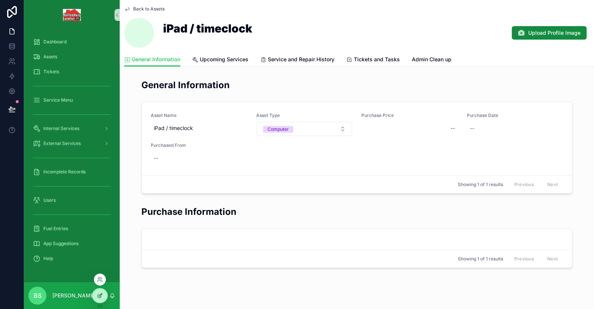
click at [101, 297] on icon at bounding box center [100, 296] width 6 height 6
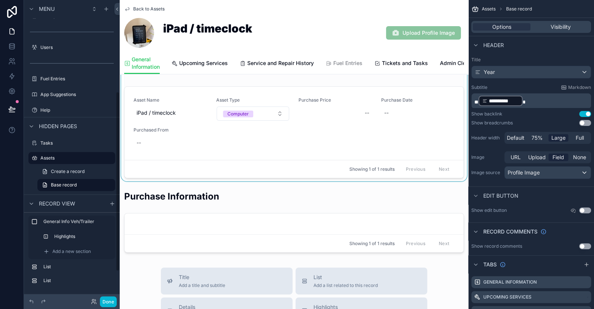
scroll to position [150, 0]
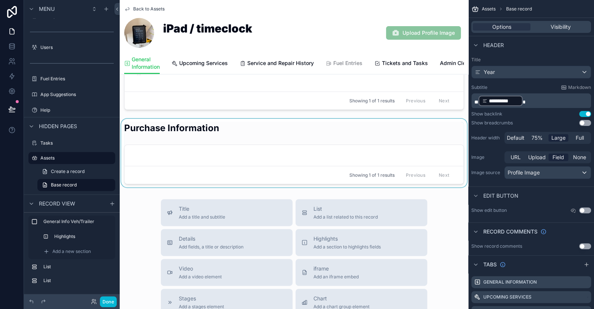
click at [354, 150] on div "scrollable content" at bounding box center [294, 153] width 349 height 68
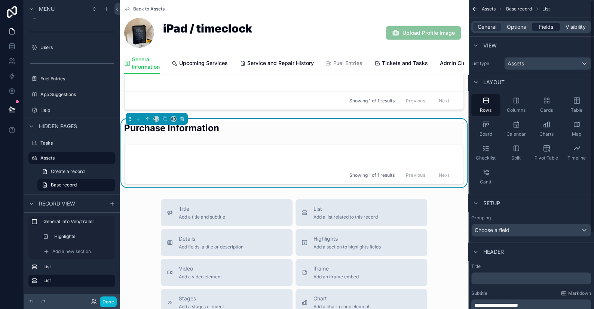
click at [544, 27] on span "Fields" at bounding box center [546, 26] width 14 height 7
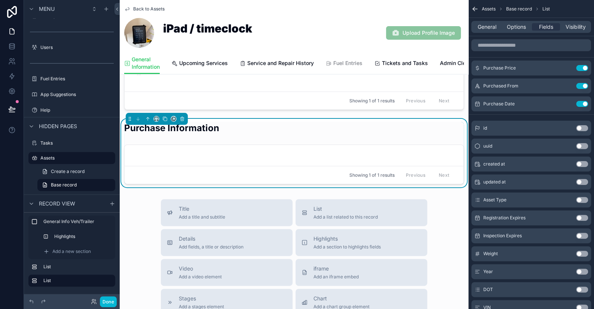
click at [231, 137] on div "Purchase Information" at bounding box center [294, 131] width 340 height 18
click at [575, 25] on span "Visibility" at bounding box center [576, 26] width 20 height 7
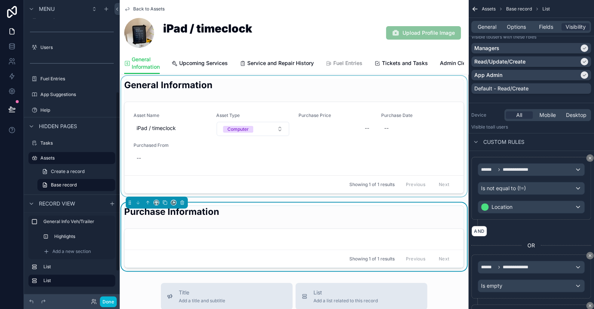
scroll to position [0, 0]
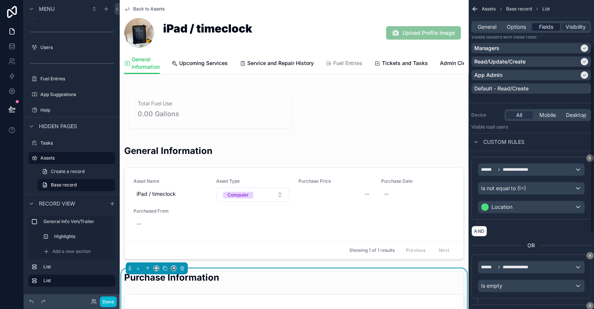
click at [553, 25] on div "Fields" at bounding box center [546, 26] width 28 height 7
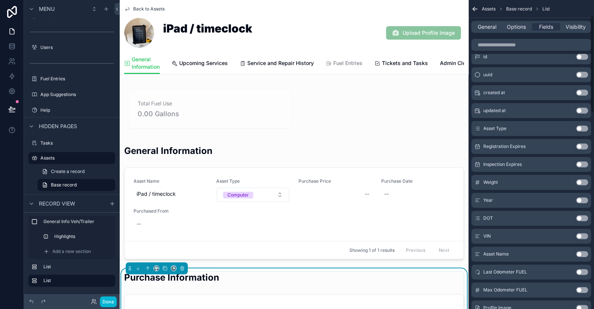
scroll to position [75, 0]
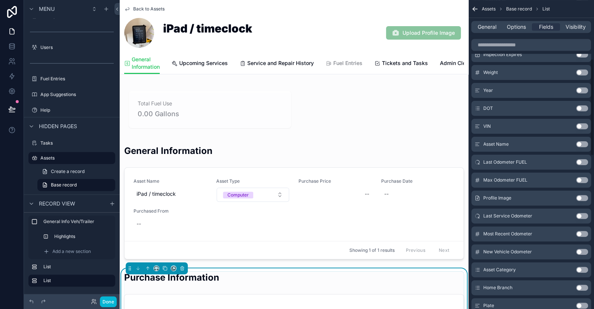
scroll to position [187, 0]
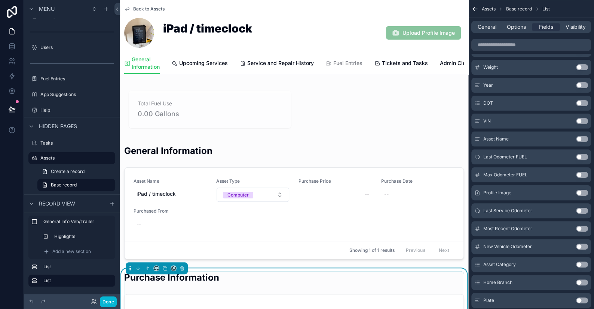
click at [578, 264] on button "Use setting" at bounding box center [582, 265] width 12 height 6
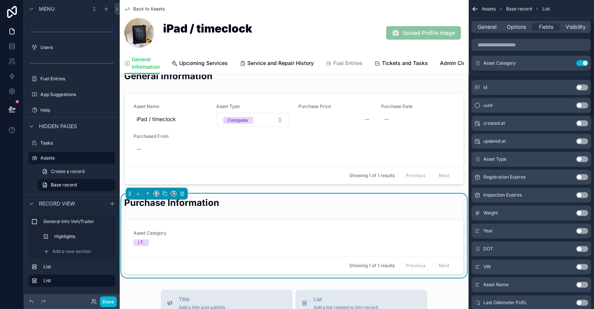
scroll to position [18, 0]
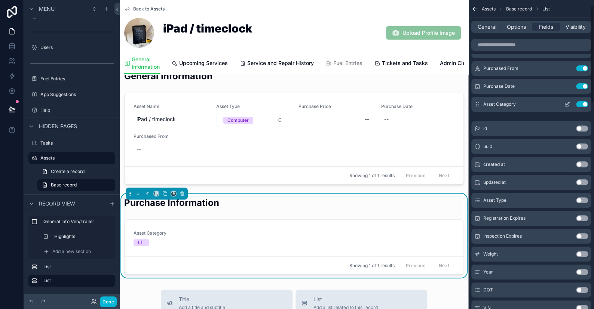
click at [578, 104] on button "Use setting" at bounding box center [582, 104] width 12 height 6
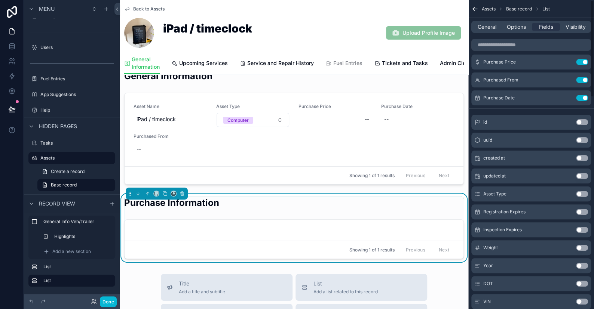
scroll to position [0, 0]
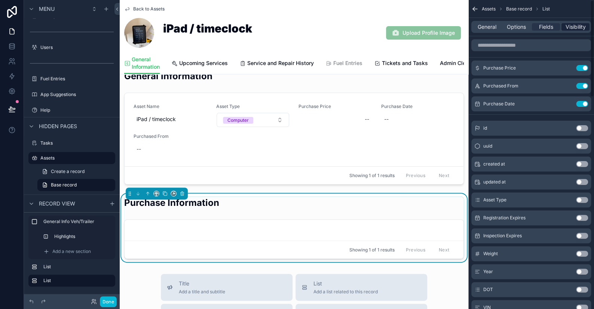
click at [573, 26] on span "Visibility" at bounding box center [576, 26] width 20 height 7
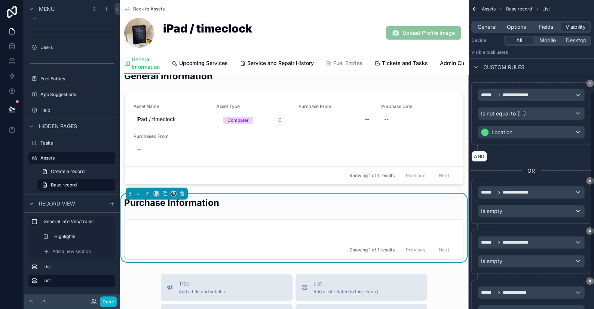
scroll to position [187, 0]
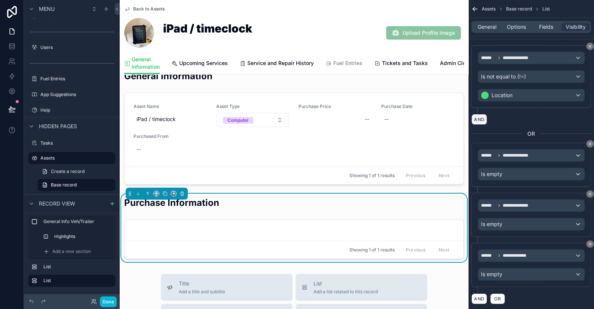
click at [479, 116] on button "AND" at bounding box center [479, 119] width 16 height 11
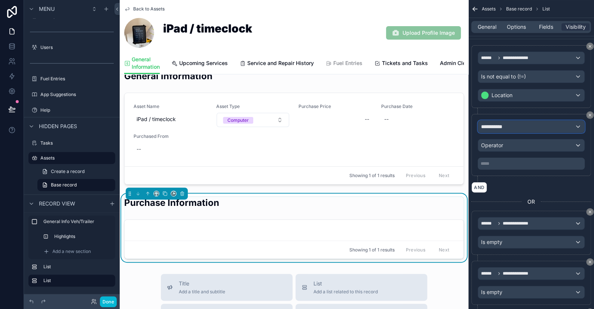
click at [520, 125] on div "**********" at bounding box center [531, 127] width 106 height 12
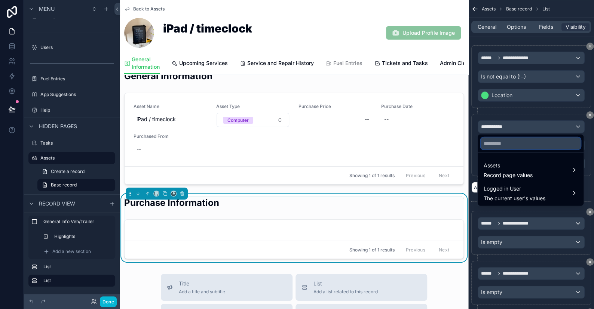
click at [516, 143] on input "text" at bounding box center [531, 144] width 100 height 12
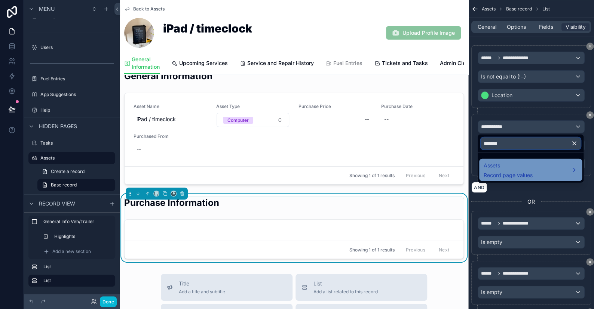
type input "*******"
click at [501, 162] on span "Assets" at bounding box center [508, 165] width 49 height 9
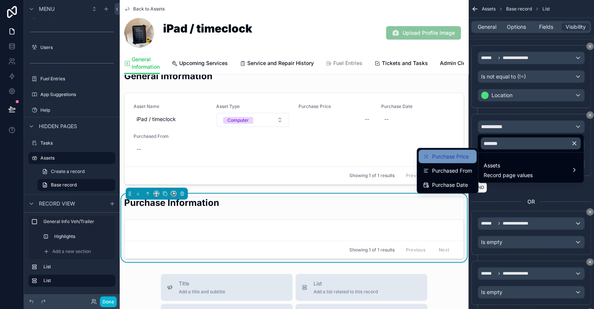
click at [449, 155] on span "Purchase Price" at bounding box center [450, 156] width 37 height 9
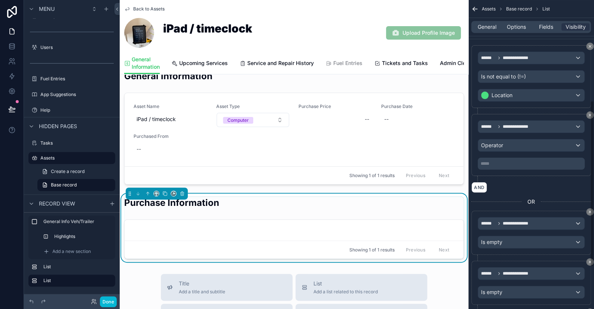
click at [502, 161] on p "***** ﻿" at bounding box center [532, 164] width 102 height 6
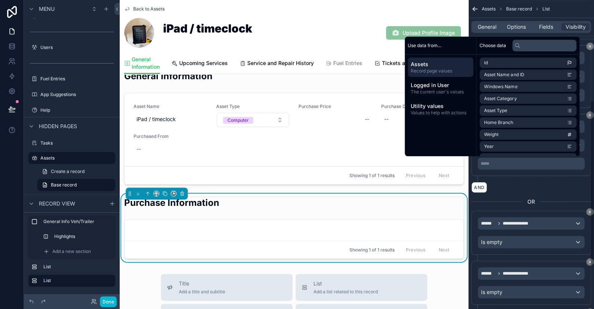
click at [506, 182] on div "AND" at bounding box center [531, 187] width 120 height 11
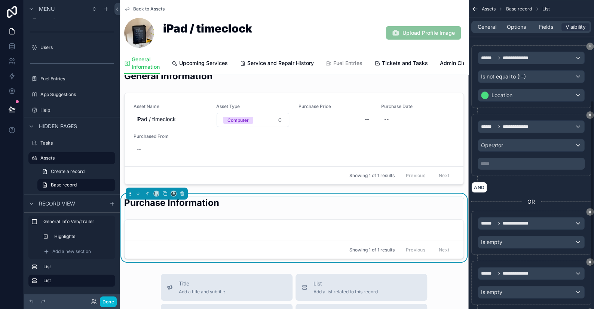
click at [497, 166] on div "***** ﻿" at bounding box center [531, 164] width 107 height 12
click at [495, 146] on span "Operator" at bounding box center [492, 145] width 22 height 6
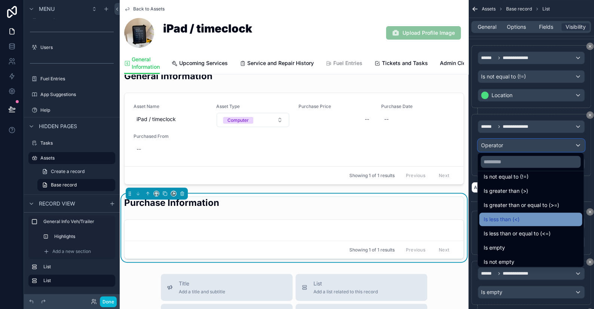
scroll to position [53, 0]
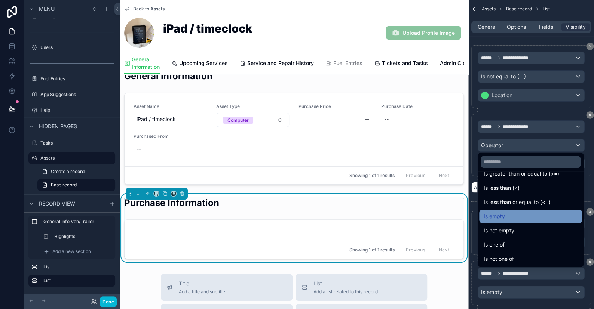
click at [504, 218] on span "Is empty" at bounding box center [494, 216] width 21 height 9
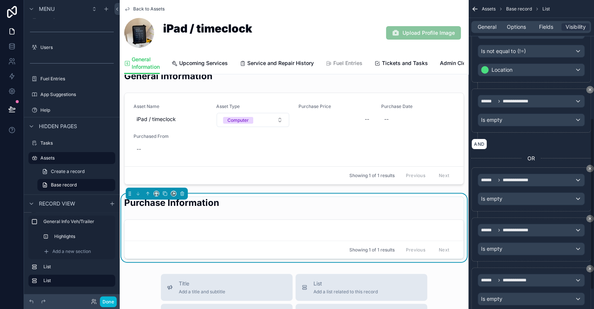
scroll to position [247, 0]
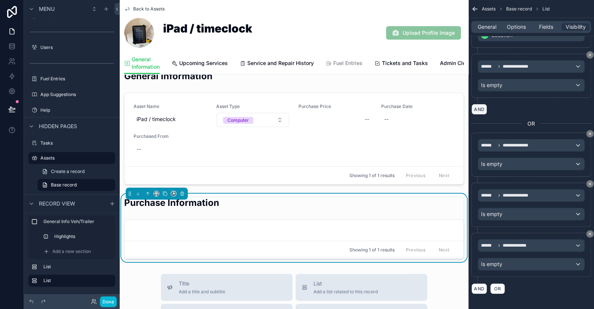
click at [480, 110] on button "AND" at bounding box center [479, 109] width 16 height 11
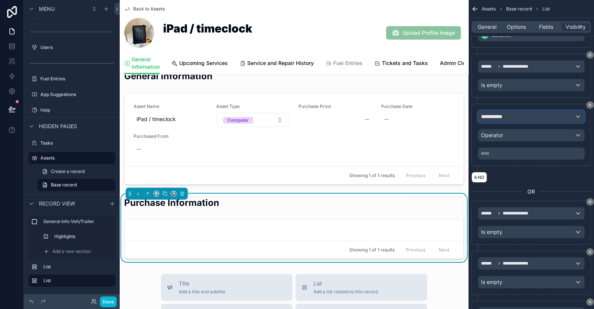
click at [504, 118] on span "**********" at bounding box center [495, 116] width 28 height 7
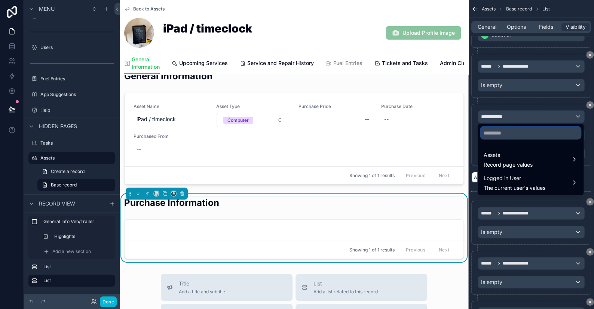
click at [505, 133] on input "text" at bounding box center [531, 133] width 100 height 12
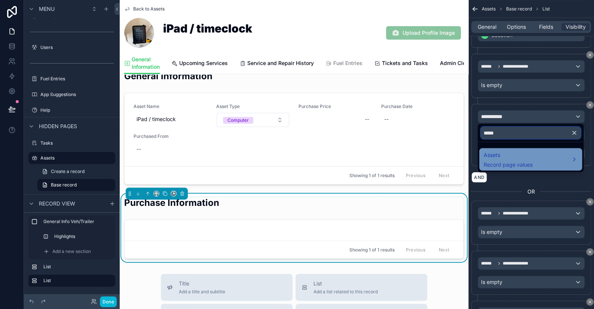
type input "*****"
click at [509, 159] on span "Assets" at bounding box center [508, 154] width 49 height 9
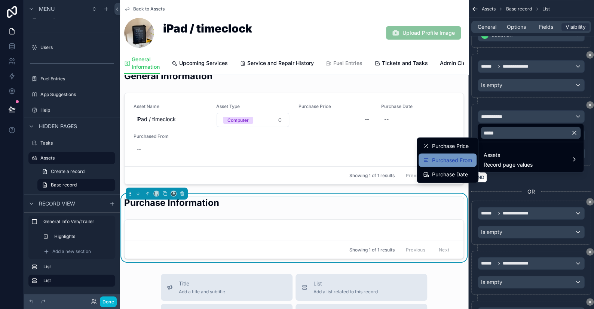
click at [454, 158] on span "Purchased From" at bounding box center [452, 160] width 40 height 9
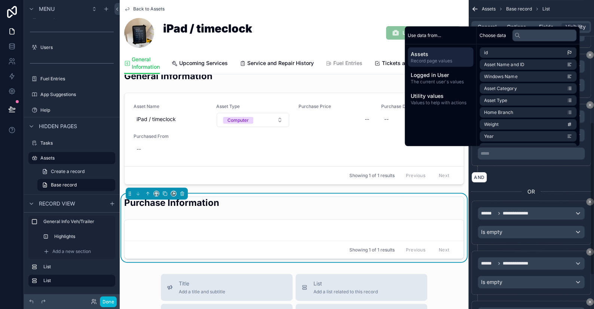
click at [501, 155] on div "***** ﻿" at bounding box center [531, 154] width 107 height 12
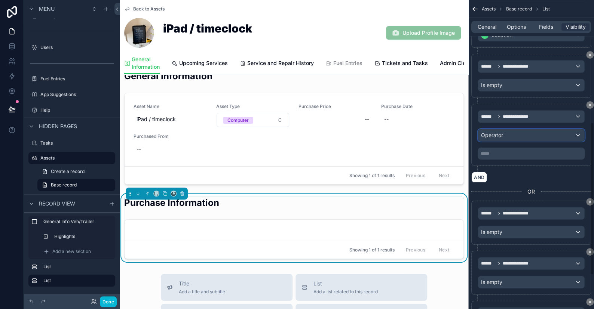
click at [497, 132] on span "Operator" at bounding box center [492, 135] width 22 height 6
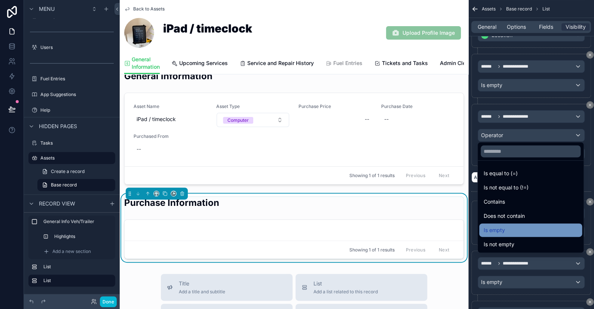
click at [506, 233] on div "Is empty" at bounding box center [531, 230] width 94 height 9
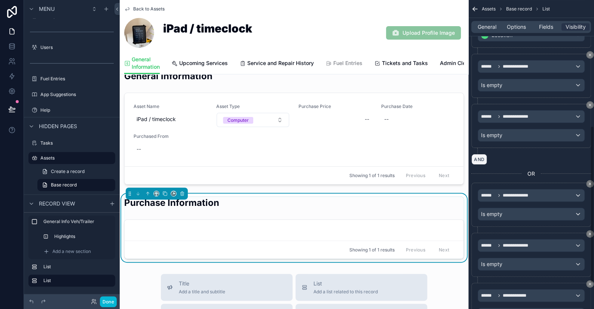
click at [478, 159] on button "AND" at bounding box center [479, 159] width 16 height 11
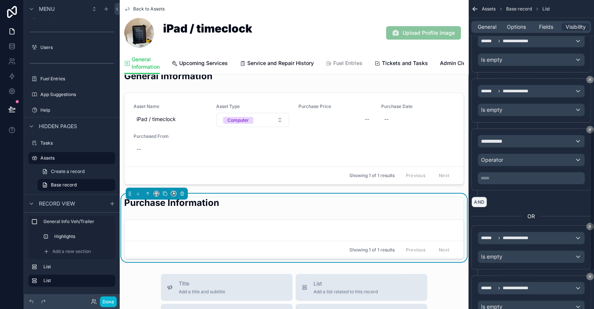
scroll to position [284, 0]
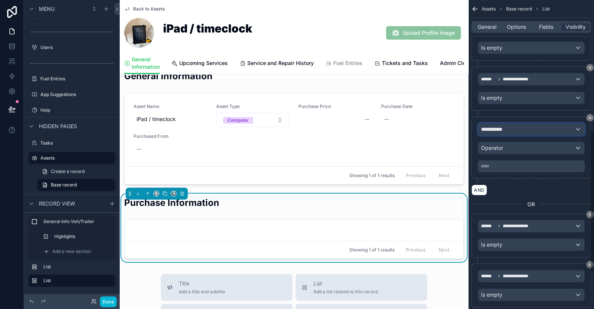
click at [496, 130] on span "**********" at bounding box center [495, 129] width 28 height 7
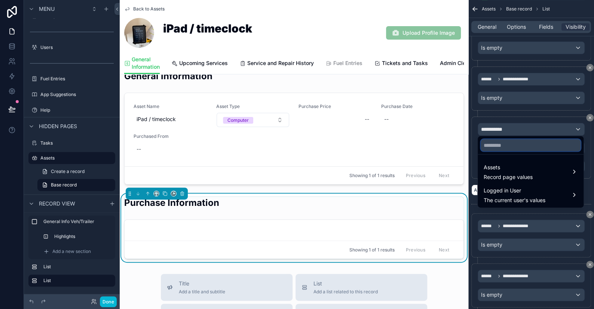
click at [505, 143] on input "text" at bounding box center [531, 146] width 100 height 12
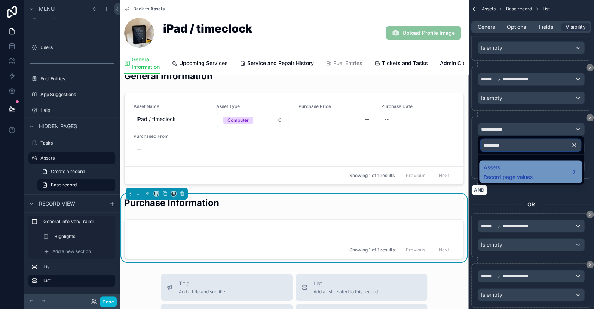
type input "********"
click at [493, 169] on span "Assets" at bounding box center [508, 167] width 49 height 9
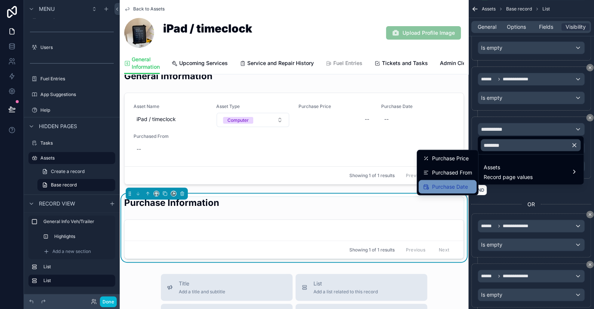
click at [447, 184] on span "Purchase Date" at bounding box center [450, 187] width 36 height 9
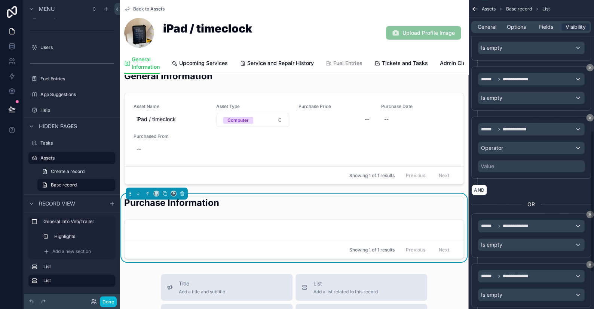
click at [494, 166] on div "Value" at bounding box center [531, 166] width 107 height 12
click at [493, 163] on div "Value" at bounding box center [487, 166] width 13 height 7
click at [498, 145] on span "Operator" at bounding box center [492, 148] width 22 height 6
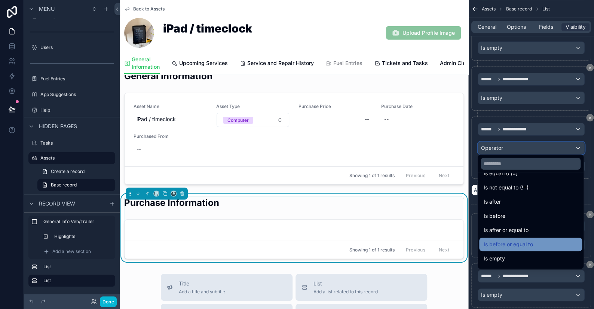
scroll to position [24, 0]
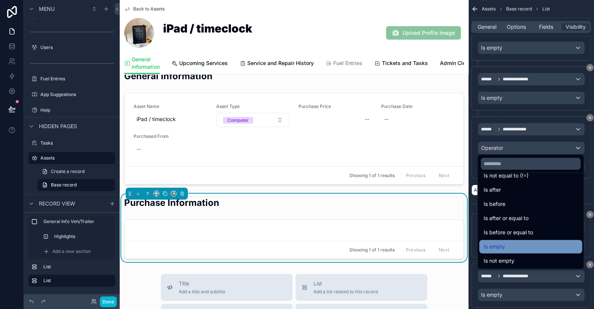
click at [505, 245] on div "Is empty" at bounding box center [531, 246] width 94 height 9
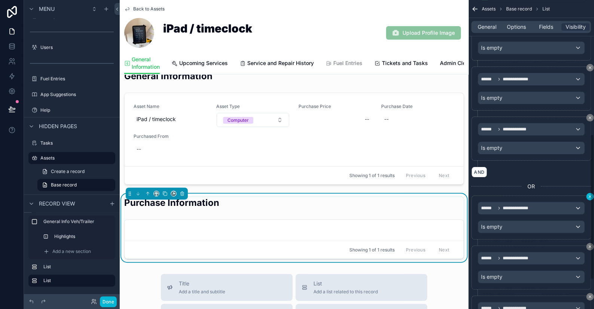
click at [591, 193] on div "**********" at bounding box center [531, 154] width 126 height 309
click at [587, 195] on button "scrollable content" at bounding box center [589, 196] width 7 height 7
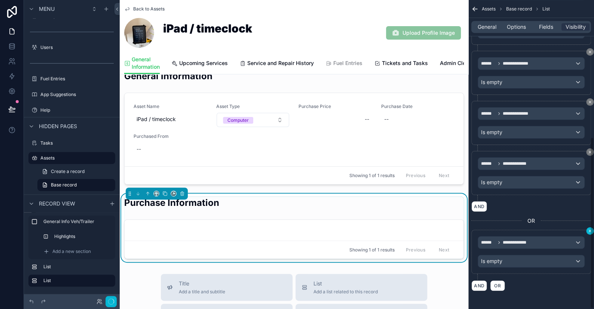
scroll to position [247, 0]
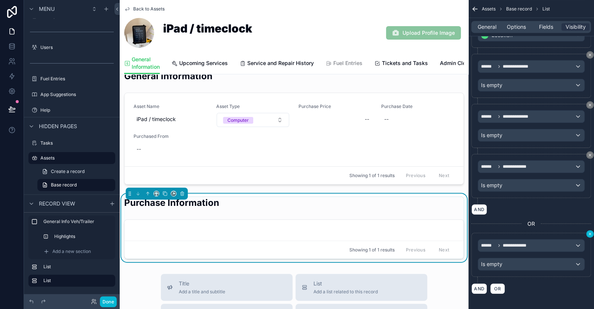
click at [590, 233] on icon "scrollable content" at bounding box center [590, 234] width 4 height 4
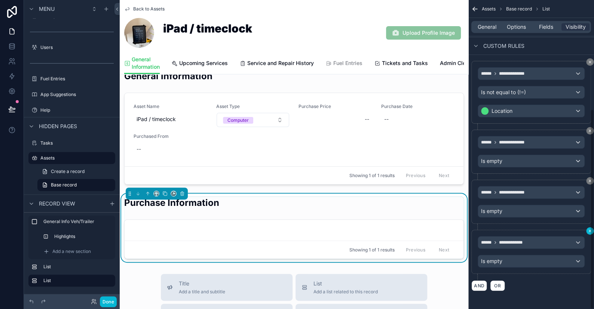
scroll to position [169, 0]
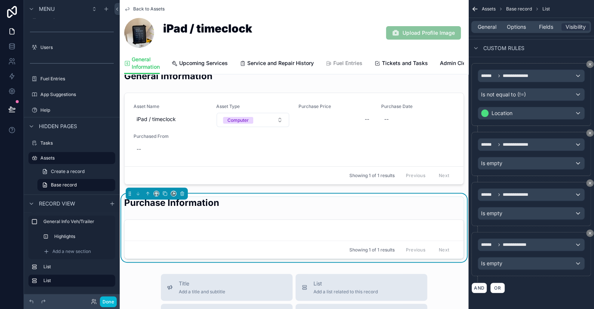
click at [543, 289] on div "AND OR" at bounding box center [531, 287] width 120 height 11
click at [103, 302] on button "Done" at bounding box center [108, 302] width 17 height 11
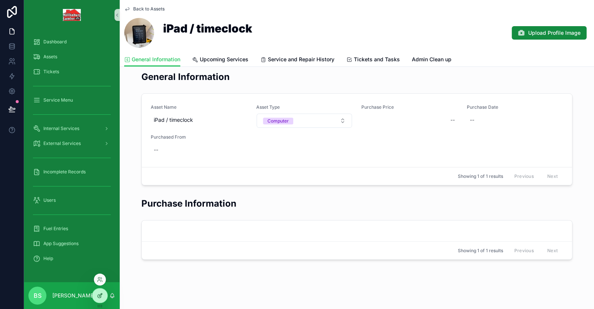
click at [106, 297] on div at bounding box center [99, 296] width 15 height 14
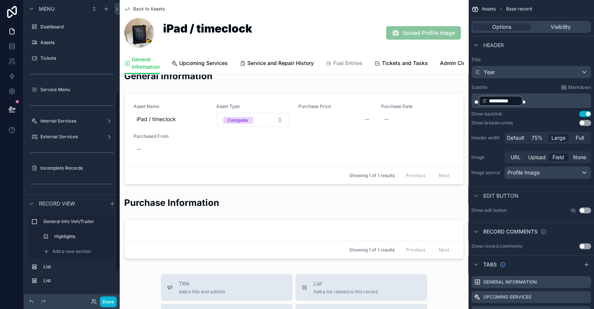
scroll to position [152, 0]
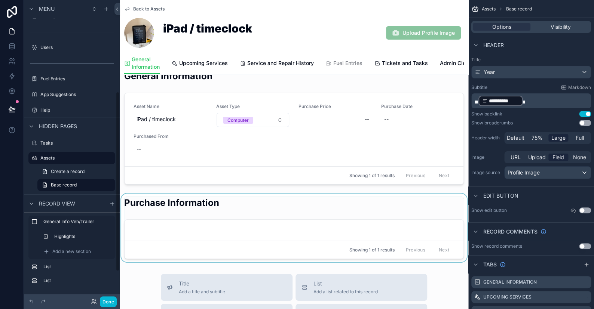
click at [246, 213] on div "scrollable content" at bounding box center [294, 228] width 349 height 68
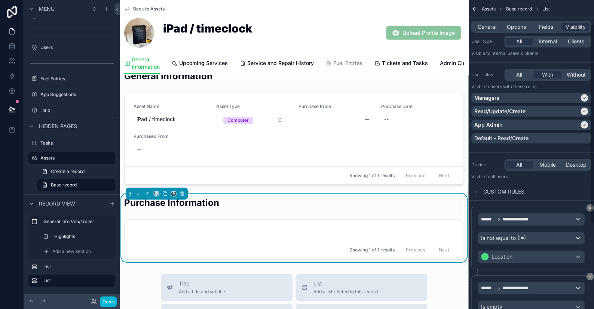
scroll to position [37, 0]
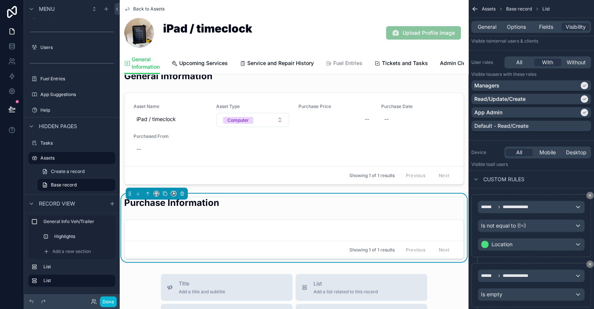
click at [221, 209] on div "Purchase Information" at bounding box center [294, 206] width 340 height 18
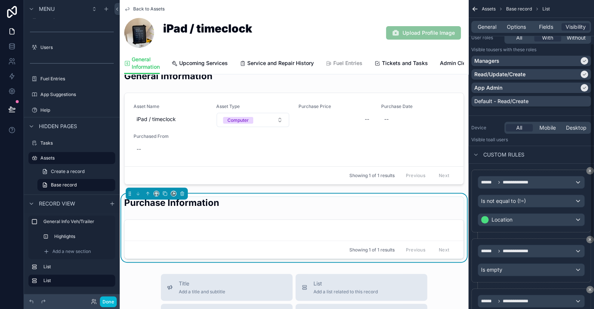
scroll to position [75, 0]
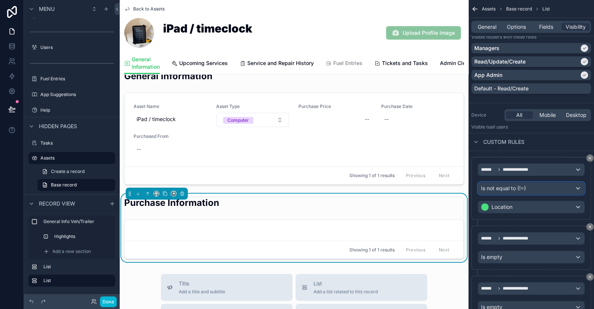
click at [536, 192] on div "Is not equal to (!=)" at bounding box center [531, 189] width 106 height 12
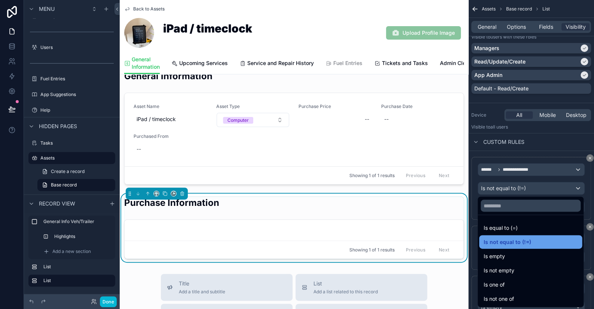
click at [516, 239] on span "Is not equal to (!=)" at bounding box center [508, 242] width 48 height 9
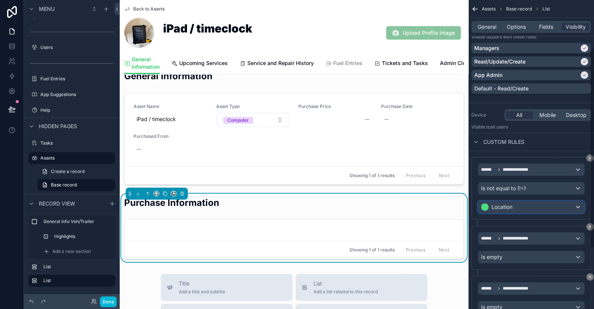
click at [514, 208] on div "Location" at bounding box center [531, 207] width 106 height 12
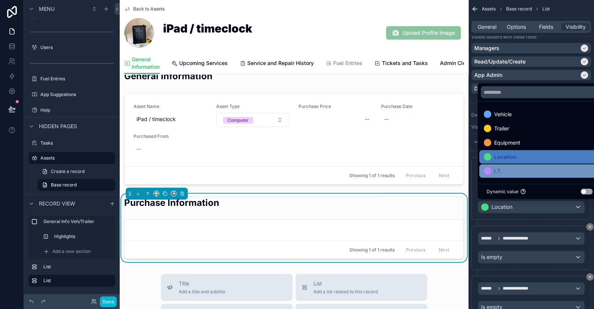
click at [508, 171] on div "I.T." at bounding box center [540, 171] width 112 height 9
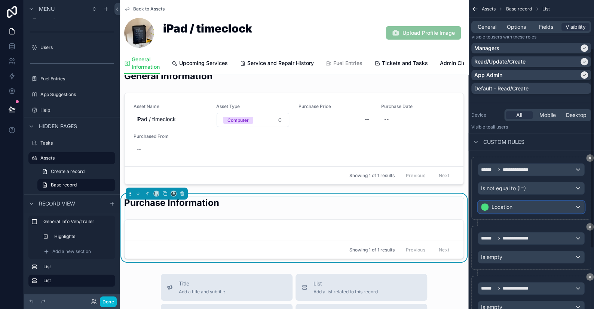
click at [521, 210] on div "Location" at bounding box center [531, 207] width 106 height 12
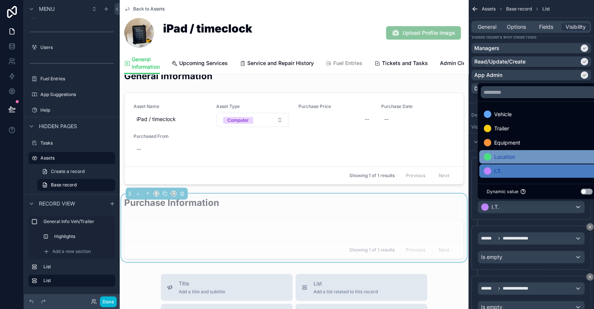
click at [502, 162] on div "Location" at bounding box center [539, 156] width 121 height 13
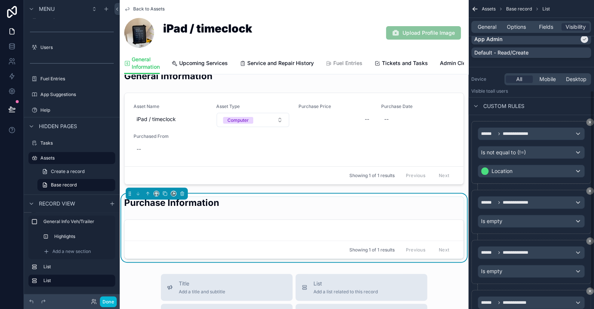
scroll to position [150, 0]
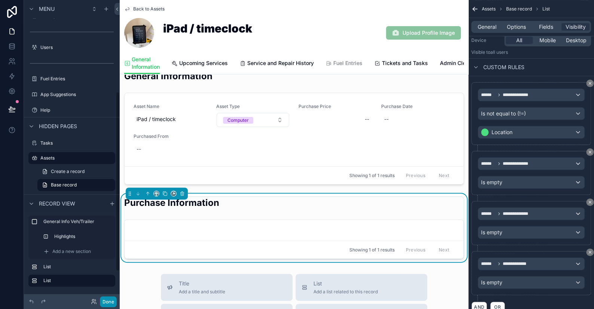
click at [107, 300] on button "Done" at bounding box center [108, 302] width 17 height 11
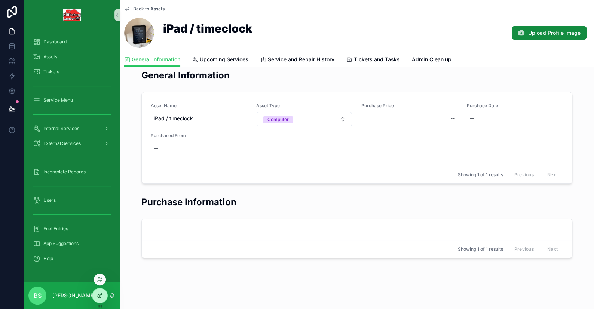
scroll to position [8, 0]
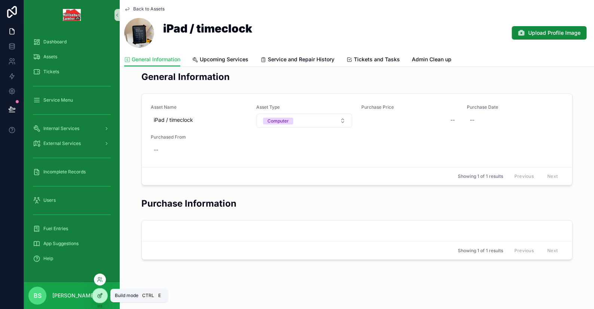
click at [107, 296] on div at bounding box center [99, 296] width 15 height 14
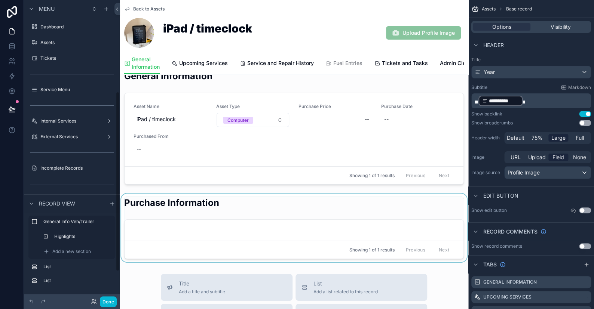
scroll to position [152, 0]
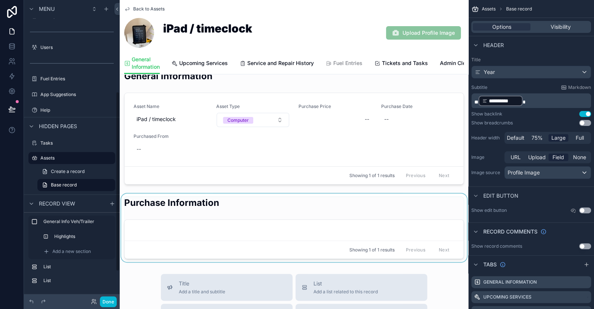
click at [227, 232] on div "scrollable content" at bounding box center [294, 228] width 349 height 68
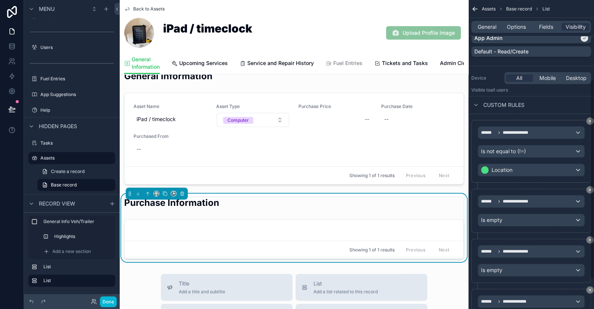
scroll to position [150, 0]
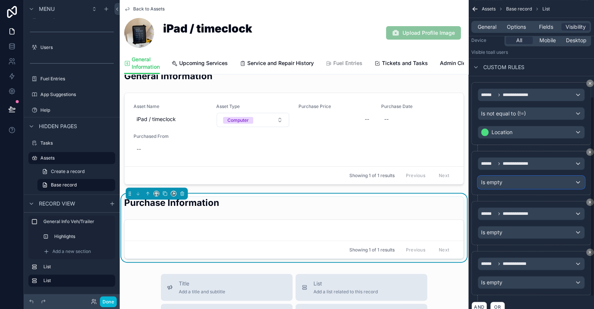
click at [494, 181] on span "Is empty" at bounding box center [491, 182] width 21 height 7
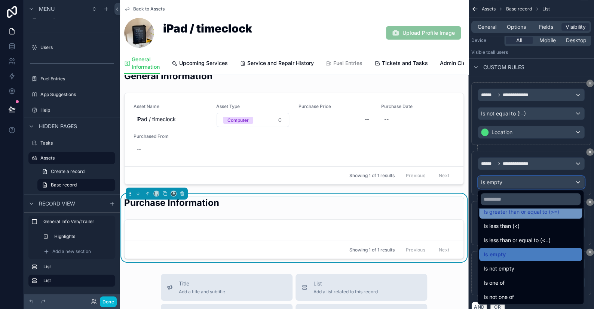
scroll to position [53, 0]
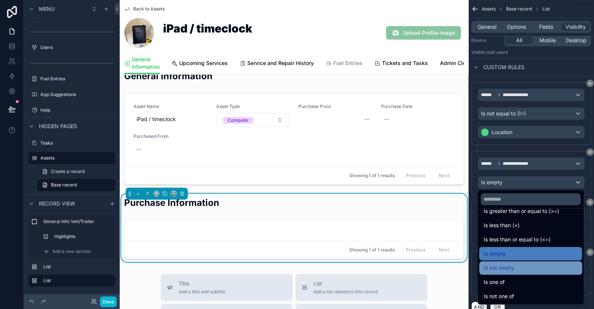
click at [513, 270] on span "Is not empty" at bounding box center [499, 268] width 31 height 9
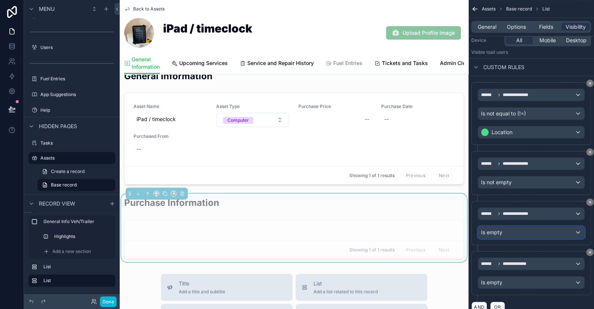
click at [499, 229] on span "Is empty" at bounding box center [491, 232] width 21 height 7
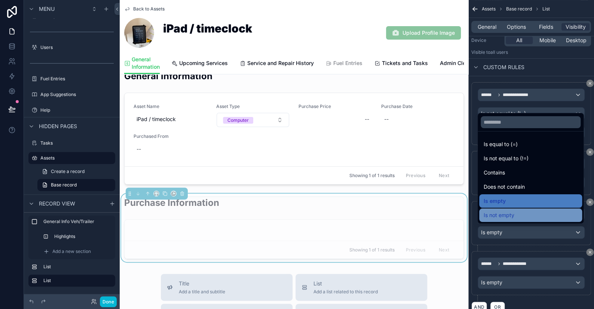
click at [501, 213] on span "Is not empty" at bounding box center [499, 215] width 31 height 9
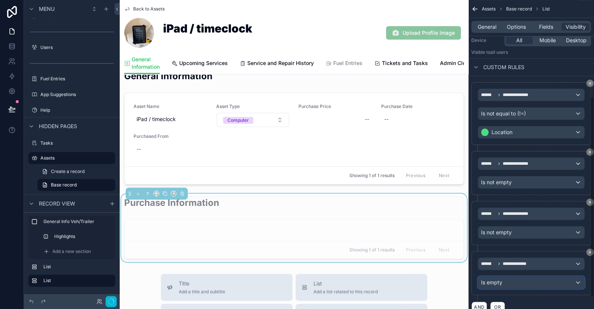
click at [506, 281] on div "Is empty" at bounding box center [531, 283] width 106 height 12
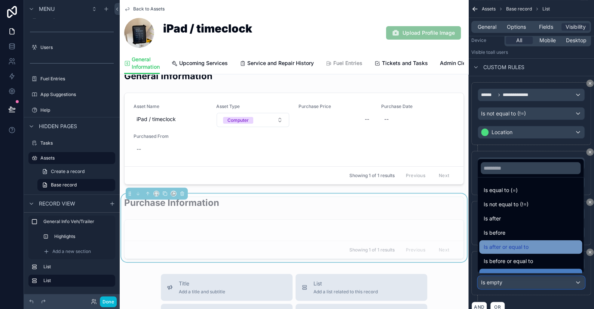
scroll to position [24, 0]
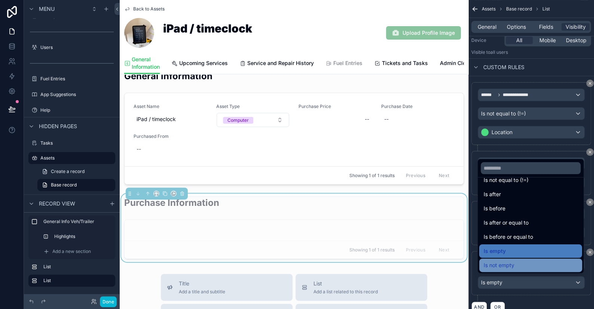
click at [515, 266] on div "Is not empty" at bounding box center [531, 265] width 94 height 9
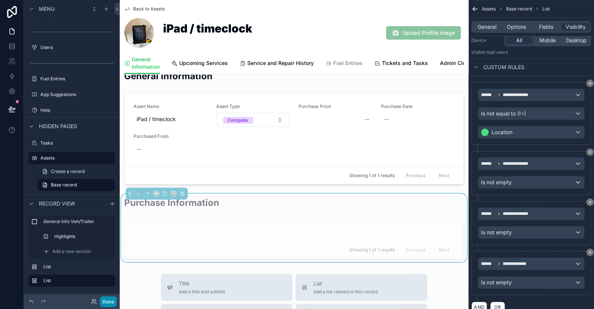
click at [111, 306] on button "Done" at bounding box center [108, 302] width 17 height 11
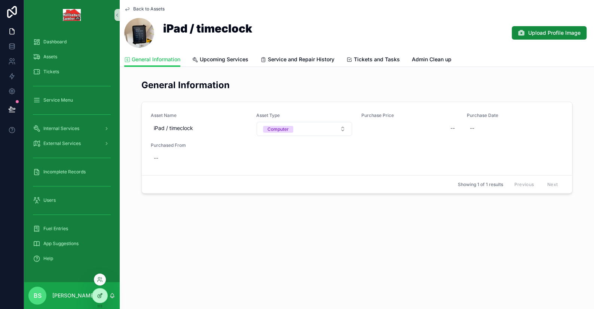
click at [101, 298] on icon at bounding box center [100, 296] width 6 height 6
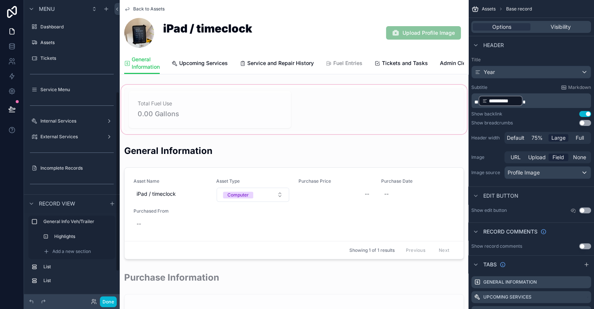
scroll to position [152, 0]
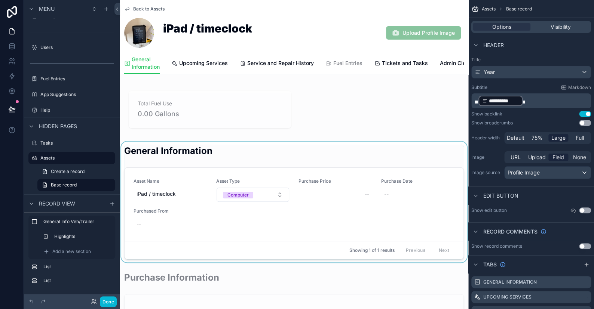
click at [272, 186] on div "scrollable content" at bounding box center [294, 202] width 349 height 121
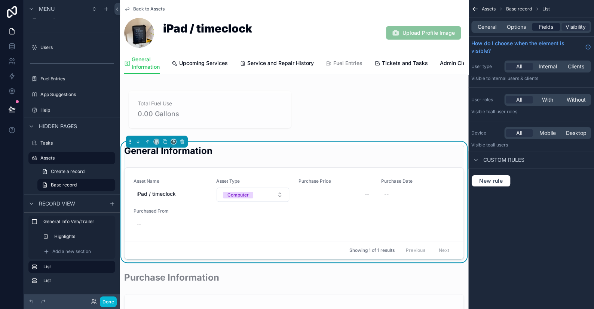
click at [551, 26] on span "Fields" at bounding box center [546, 26] width 14 height 7
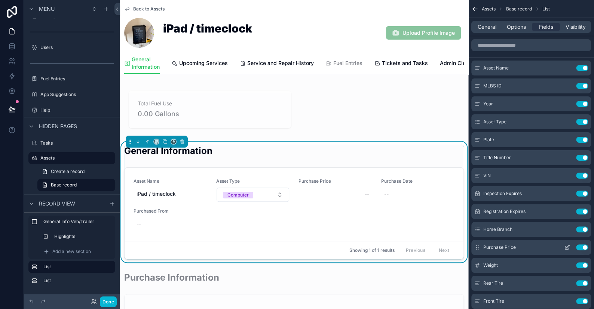
click at [582, 247] on button "Use setting" at bounding box center [582, 248] width 12 height 6
click at [566, 247] on icon "scrollable content" at bounding box center [567, 246] width 3 height 3
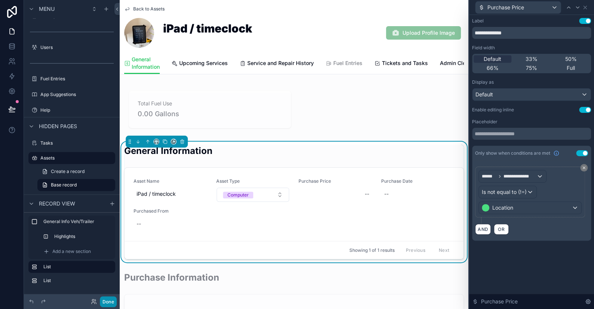
click at [116, 300] on button "Done" at bounding box center [108, 302] width 17 height 11
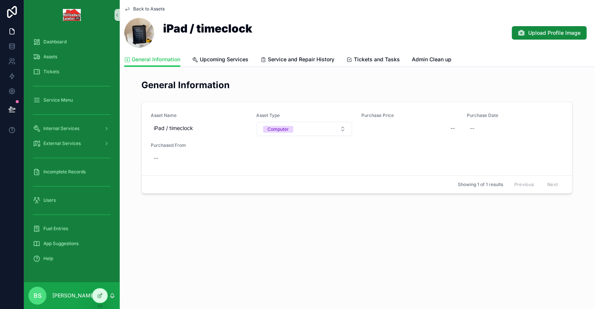
click at [130, 8] on icon "scrollable content" at bounding box center [127, 9] width 6 height 6
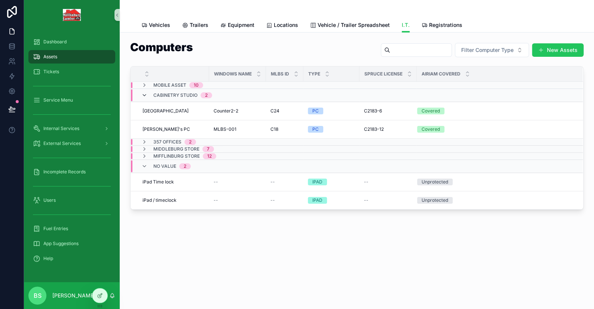
click at [144, 94] on icon "scrollable content" at bounding box center [144, 95] width 6 height 6
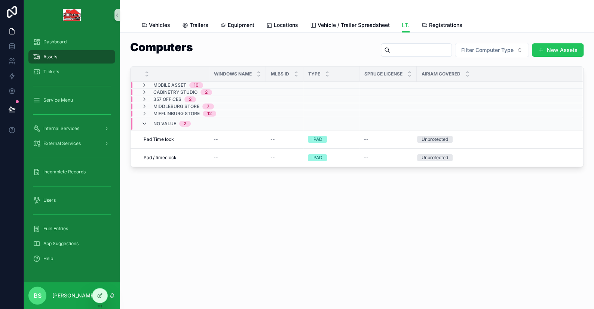
click at [144, 122] on icon "scrollable content" at bounding box center [144, 124] width 6 height 6
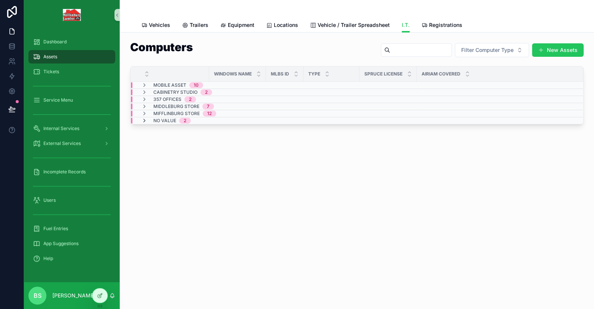
click at [144, 120] on icon "scrollable content" at bounding box center [144, 121] width 6 height 6
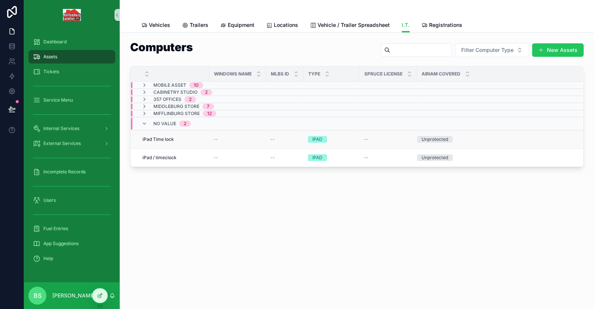
click at [268, 136] on td "--" at bounding box center [284, 140] width 37 height 18
click at [261, 137] on div "--" at bounding box center [238, 140] width 48 height 6
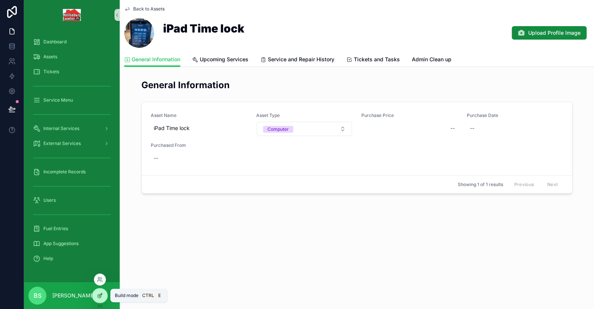
click at [100, 294] on icon at bounding box center [100, 295] width 3 height 3
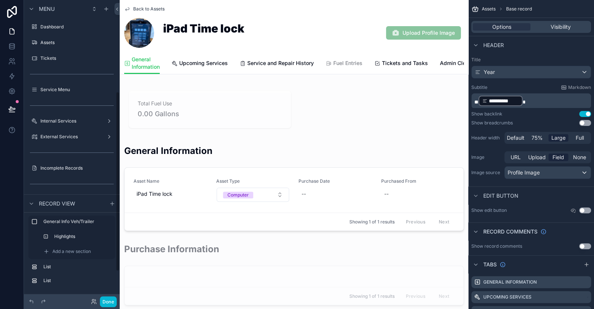
scroll to position [152, 0]
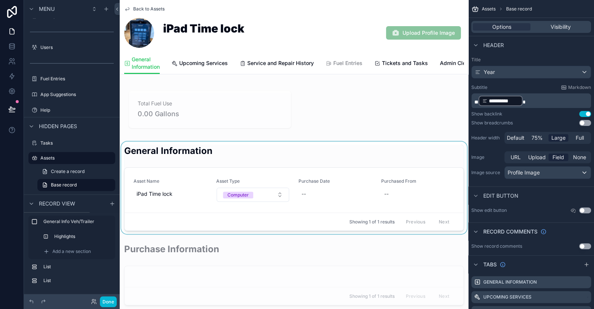
click at [344, 153] on div "scrollable content" at bounding box center [294, 188] width 349 height 92
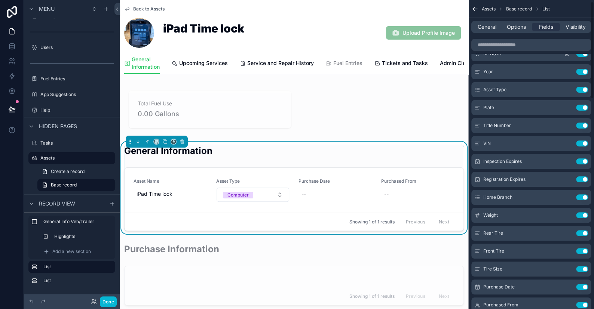
scroll to position [0, 0]
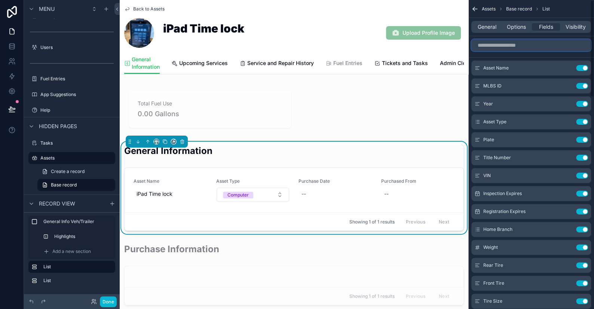
click at [507, 48] on input "scrollable content" at bounding box center [531, 45] width 120 height 12
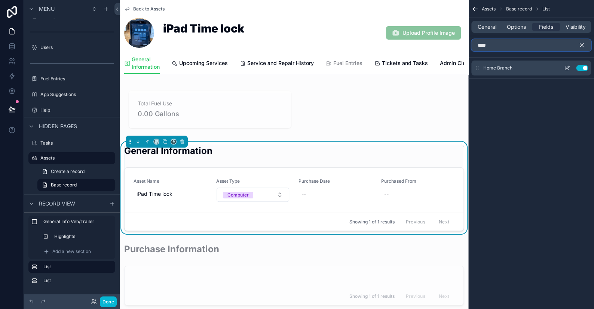
type input "****"
click at [566, 65] on icon "scrollable content" at bounding box center [567, 68] width 6 height 6
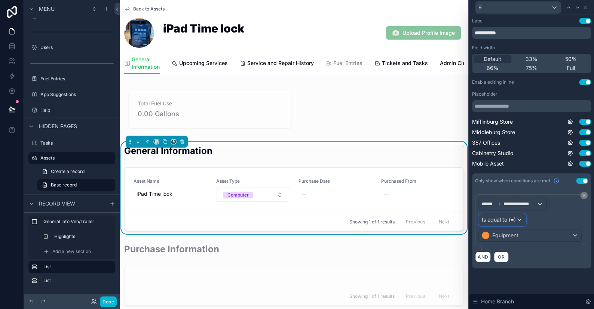
click at [504, 220] on span "Is equal to (=)" at bounding box center [499, 219] width 34 height 7
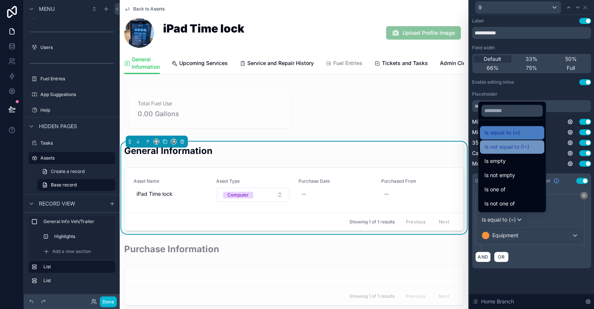
click at [502, 150] on span "Is not equal to (!=)" at bounding box center [506, 147] width 45 height 9
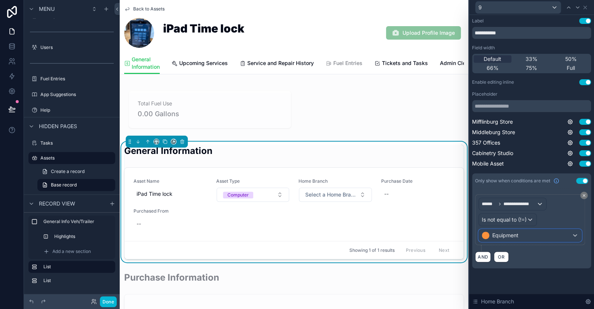
click at [517, 241] on div "Equipment" at bounding box center [530, 236] width 102 height 12
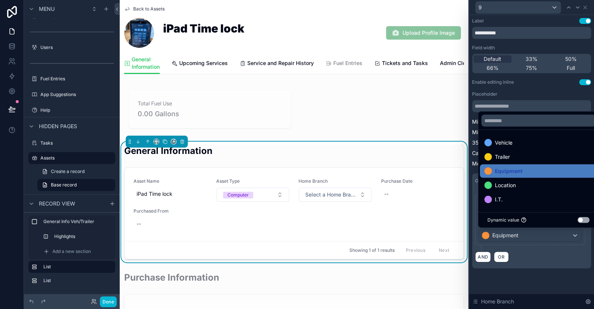
click at [518, 238] on div at bounding box center [531, 154] width 125 height 309
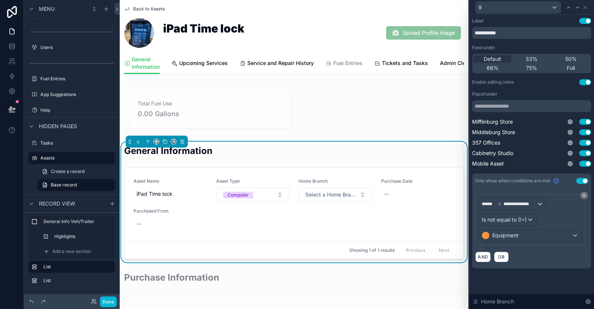
click at [512, 242] on div "**********" at bounding box center [530, 220] width 110 height 51
click at [515, 238] on span "Equipment" at bounding box center [505, 235] width 26 height 7
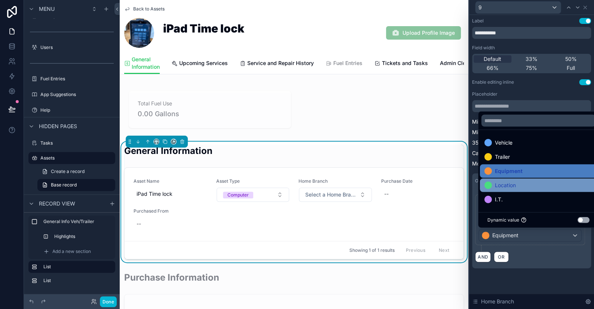
click at [503, 180] on div "Location" at bounding box center [538, 185] width 117 height 13
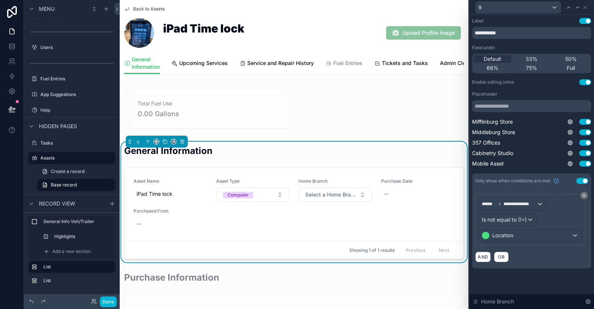
click at [529, 279] on div "**********" at bounding box center [531, 151] width 125 height 272
click at [107, 303] on button "Done" at bounding box center [108, 302] width 17 height 11
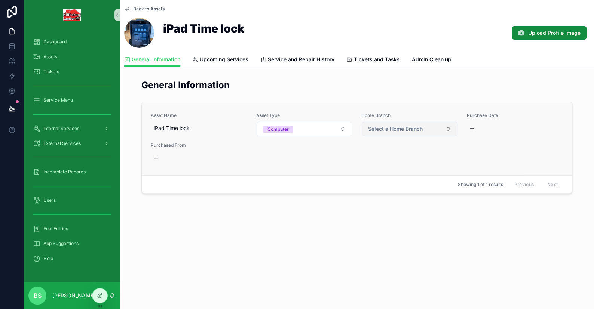
click at [425, 131] on button "Select a Home Branch" at bounding box center [410, 129] width 96 height 14
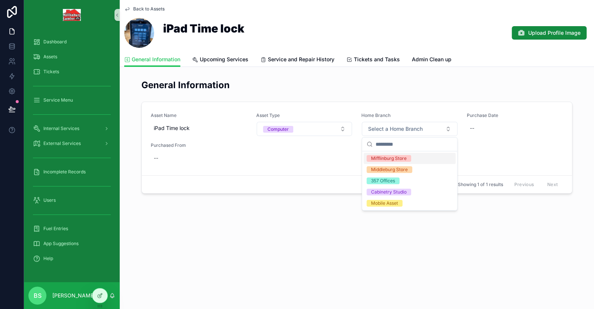
click at [389, 156] on div "Mifflinburg Store" at bounding box center [389, 158] width 36 height 7
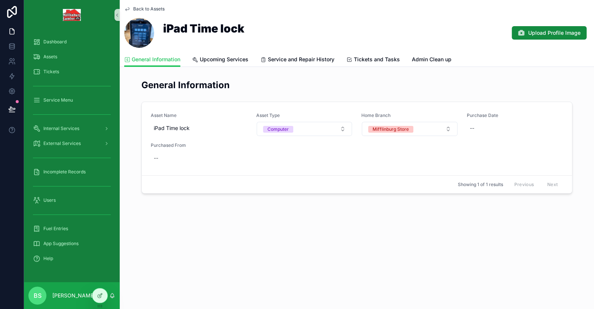
click at [125, 9] on icon "scrollable content" at bounding box center [127, 9] width 6 height 6
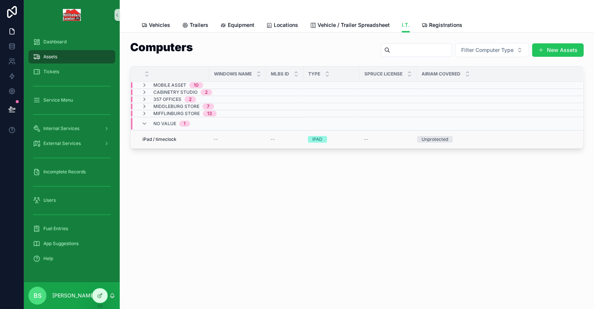
click at [287, 138] on div "--" at bounding box center [284, 140] width 28 height 6
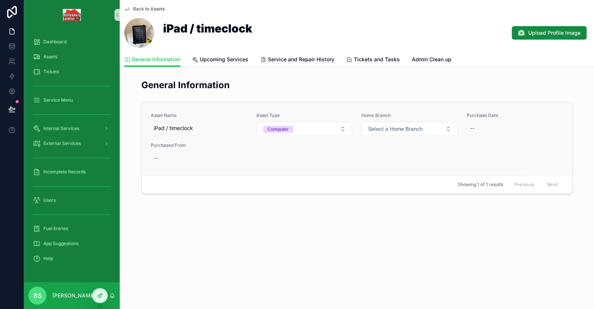
click at [426, 136] on div "Asset Name iPad / timeclock Asset Type Computer Home Branch Select a Home Branc…" at bounding box center [357, 139] width 412 height 52
click at [419, 131] on span "Select a Home Branch" at bounding box center [395, 128] width 55 height 7
click at [397, 168] on div "Middleburg Store" at bounding box center [389, 169] width 37 height 7
click at [127, 7] on icon "scrollable content" at bounding box center [127, 9] width 6 height 6
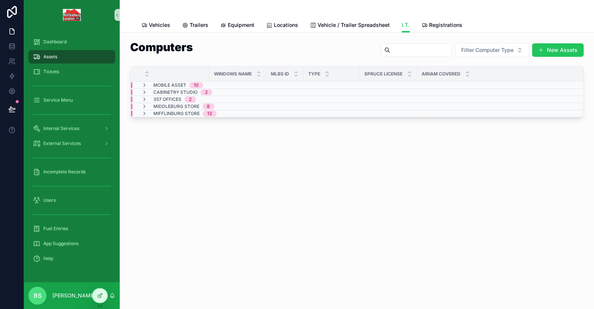
click at [349, 186] on div "I.T. Vehicles Trailers Equipment Locations Vehicle / Trailer Spreadsheet I.T. R…" at bounding box center [357, 154] width 474 height 309
click at [402, 25] on span "I.T." at bounding box center [406, 24] width 8 height 7
click at [478, 53] on span "Filter Computer Type" at bounding box center [487, 49] width 52 height 7
click at [466, 159] on div "Computers Filter Computer Type New Assets Windows Name MLBS ID Type Spruce Lice…" at bounding box center [357, 101] width 474 height 136
click at [104, 296] on div at bounding box center [99, 296] width 15 height 14
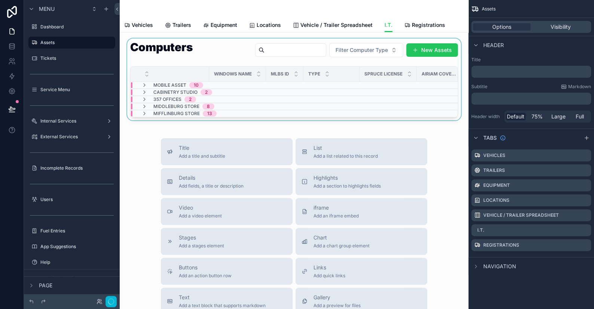
click at [213, 56] on div "scrollable content" at bounding box center [294, 80] width 337 height 82
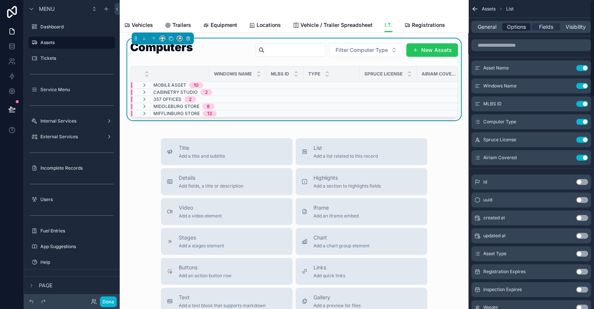
drag, startPoint x: 522, startPoint y: 24, endPoint x: 518, endPoint y: 27, distance: 4.9
click at [522, 26] on span "Options" at bounding box center [516, 26] width 19 height 7
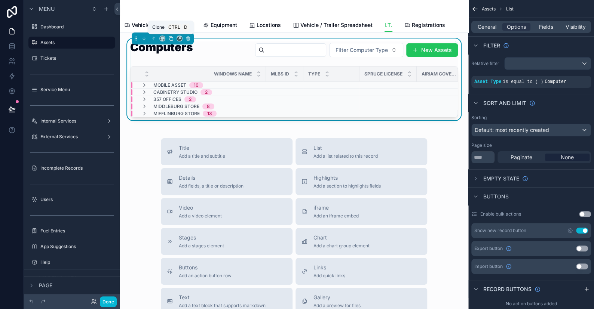
click at [171, 37] on icon "scrollable content" at bounding box center [170, 38] width 5 height 5
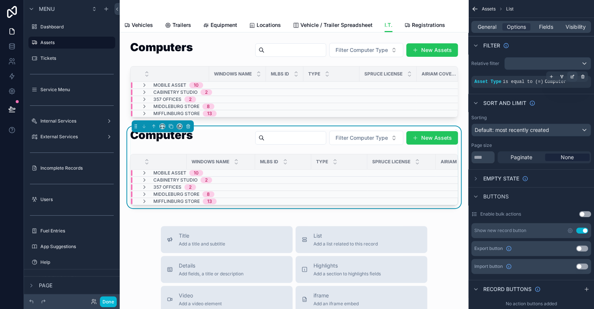
click at [573, 74] on icon "scrollable content" at bounding box center [572, 76] width 4 height 4
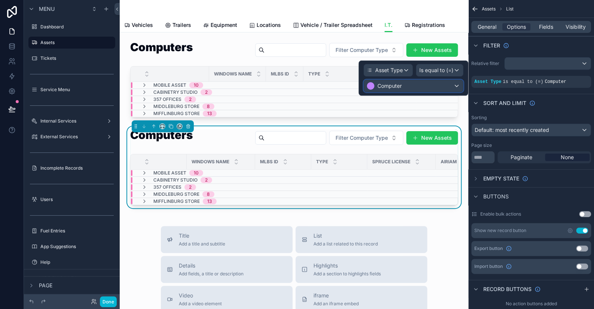
click at [411, 83] on div "Computer" at bounding box center [413, 86] width 99 height 12
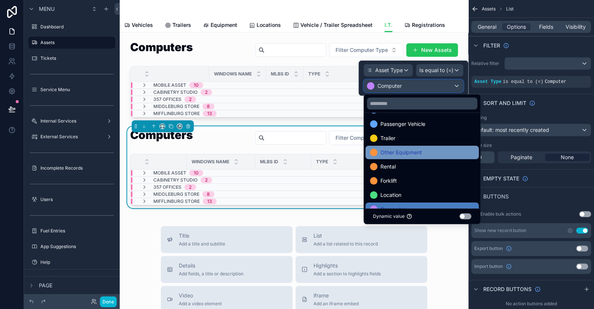
scroll to position [57, 0]
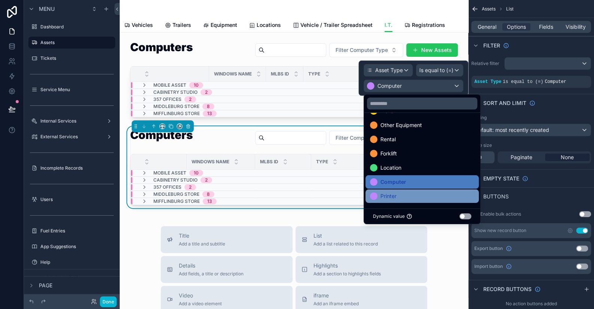
click at [395, 198] on span "Printer" at bounding box center [388, 196] width 16 height 9
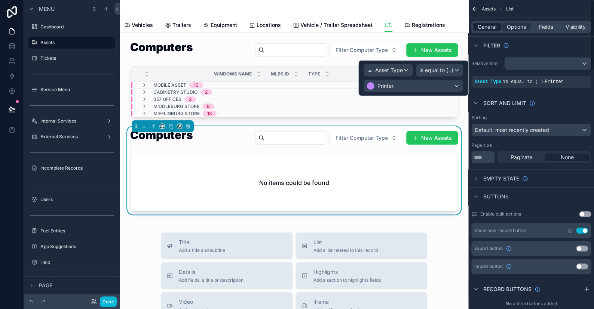
click at [483, 28] on span "General" at bounding box center [487, 26] width 19 height 7
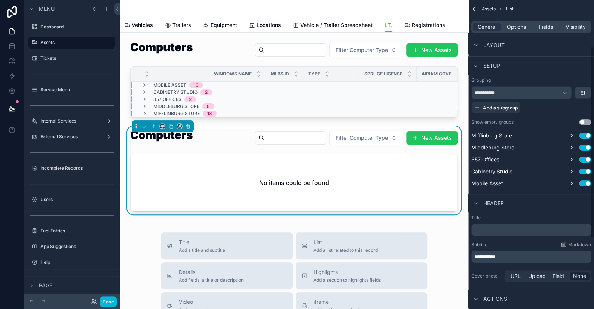
scroll to position [190, 0]
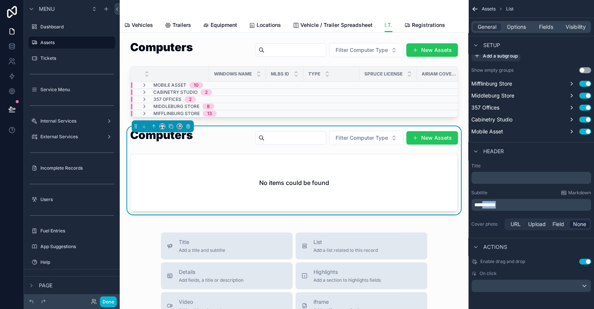
drag, startPoint x: 519, startPoint y: 202, endPoint x: 488, endPoint y: 206, distance: 31.3
click at [488, 206] on p "**********" at bounding box center [531, 204] width 115 height 7
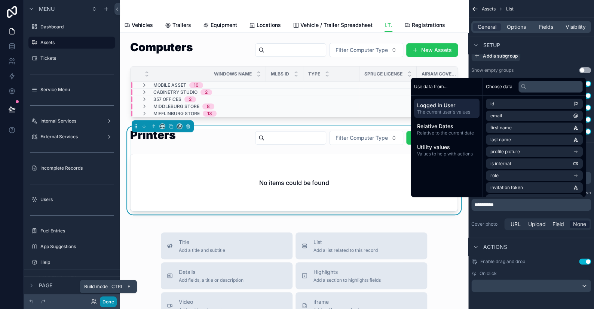
click at [102, 304] on button "Done" at bounding box center [108, 302] width 17 height 11
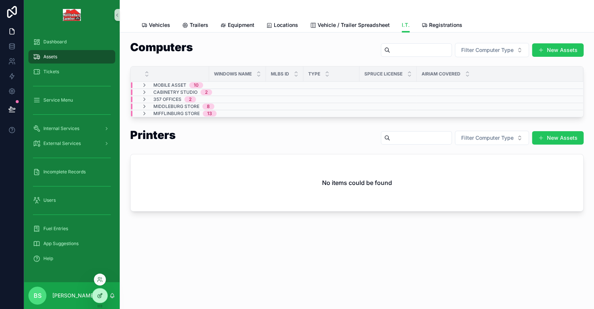
click at [98, 299] on icon at bounding box center [100, 296] width 6 height 6
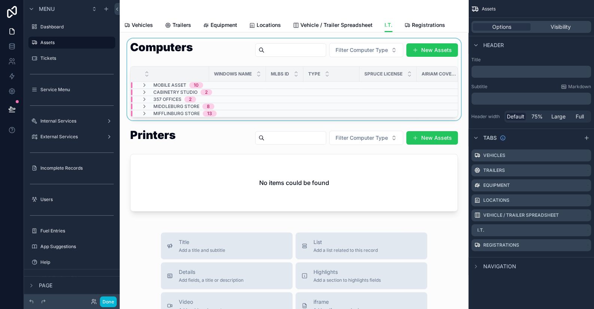
click at [205, 49] on div "scrollable content" at bounding box center [294, 80] width 337 height 82
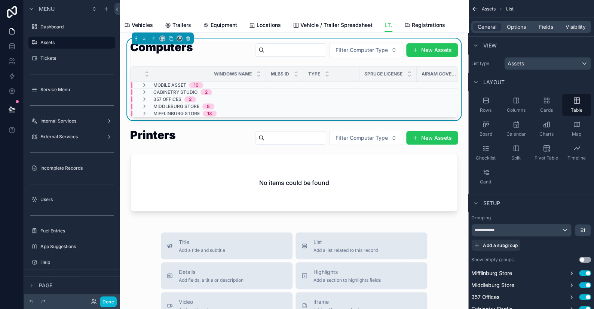
click at [270, 45] on input "scrollable content" at bounding box center [294, 50] width 61 height 10
click at [210, 48] on div "Computers Filter Computer Type New Assets" at bounding box center [294, 52] width 328 height 20
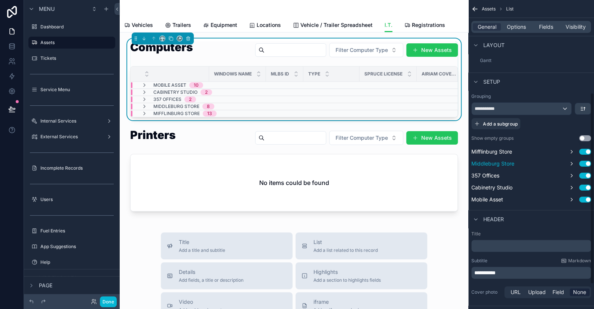
scroll to position [150, 0]
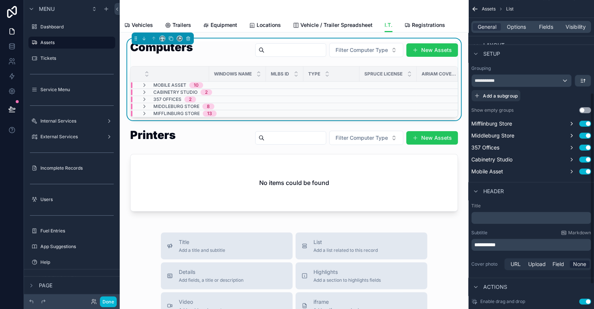
click at [514, 244] on p "**********" at bounding box center [531, 244] width 115 height 7
click at [110, 306] on button "Done" at bounding box center [108, 302] width 17 height 11
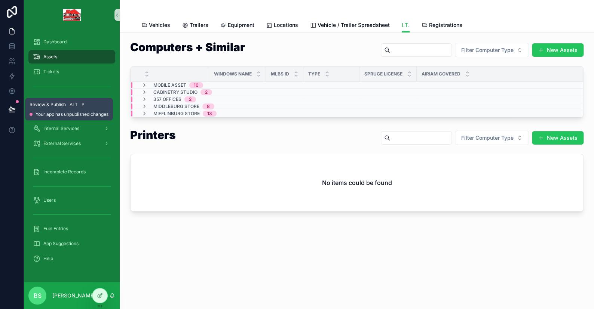
click at [17, 113] on button at bounding box center [12, 109] width 16 height 21
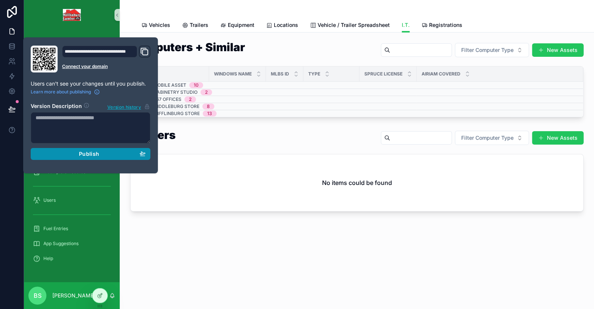
click at [90, 157] on span "Publish" at bounding box center [89, 154] width 20 height 7
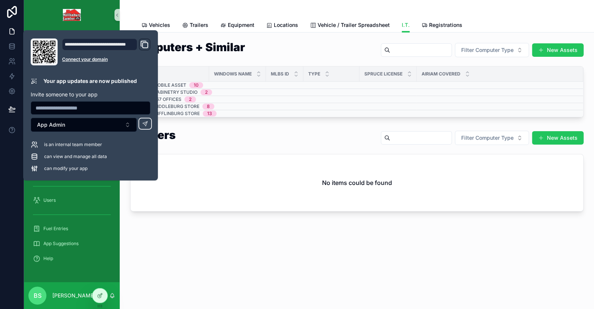
click at [258, 275] on div "I.T. Vehicles Trailers Equipment Locations Vehicle / Trailer Spreadsheet I.T. R…" at bounding box center [357, 154] width 474 height 309
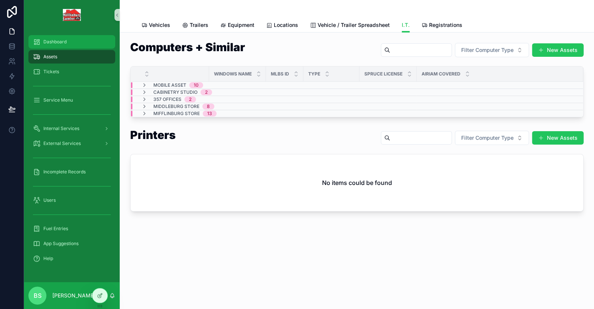
click at [57, 46] on div "Dashboard" at bounding box center [72, 42] width 78 height 12
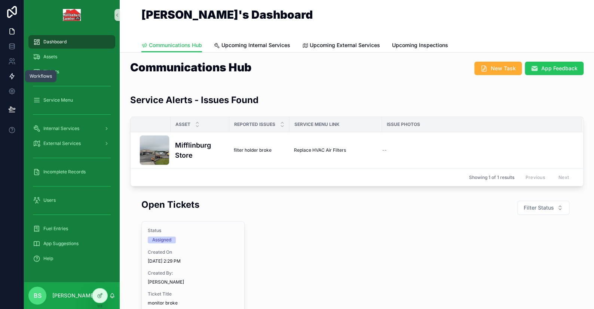
click at [10, 76] on icon at bounding box center [11, 76] width 7 height 7
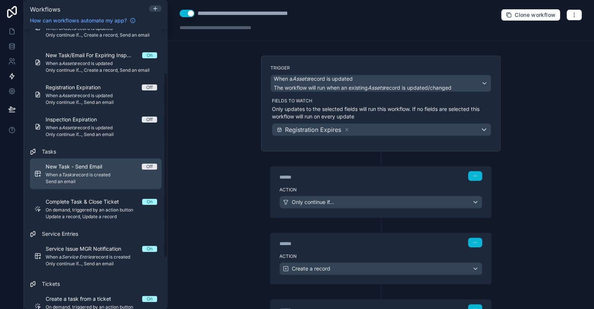
scroll to position [68, 0]
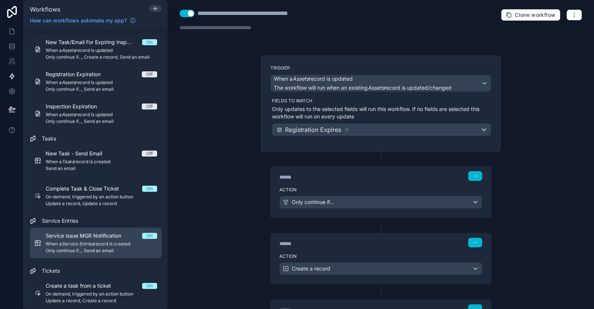
click at [125, 246] on span "When a Service Entries record is created" at bounding box center [101, 244] width 111 height 6
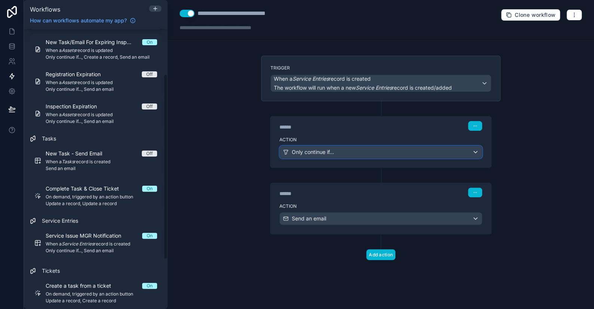
click at [334, 152] on span "Only continue if..." at bounding box center [313, 152] width 42 height 7
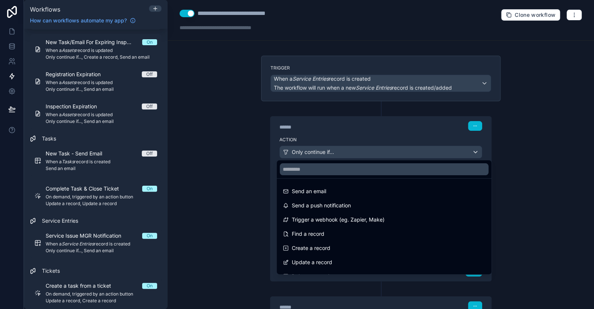
click at [334, 152] on div at bounding box center [297, 154] width 594 height 309
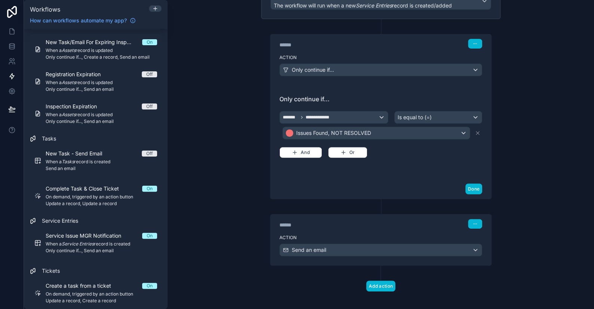
scroll to position [86, 0]
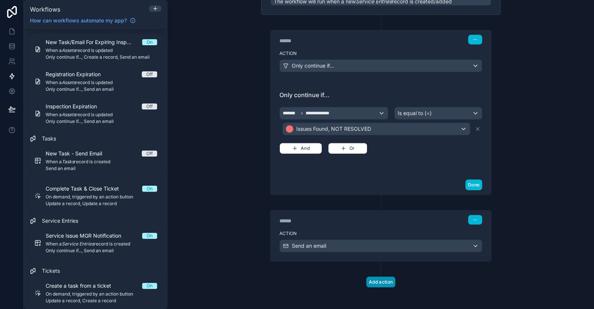
click at [372, 279] on button "Add action" at bounding box center [380, 282] width 29 height 11
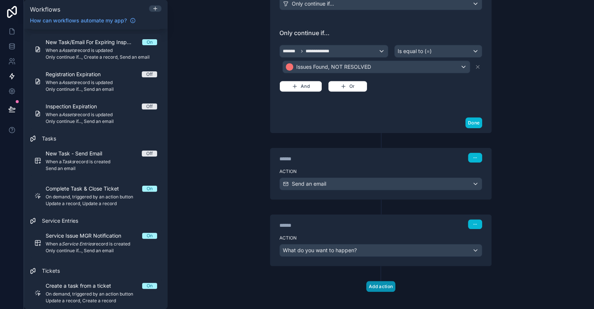
scroll to position [153, 0]
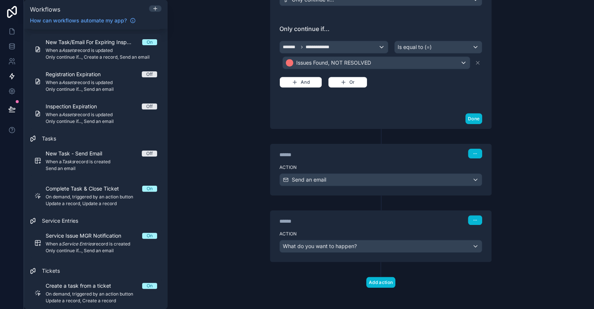
click at [325, 253] on div "Action What do you want to happen?" at bounding box center [380, 245] width 221 height 34
click at [331, 248] on div "What do you want to happen?" at bounding box center [381, 247] width 202 height 12
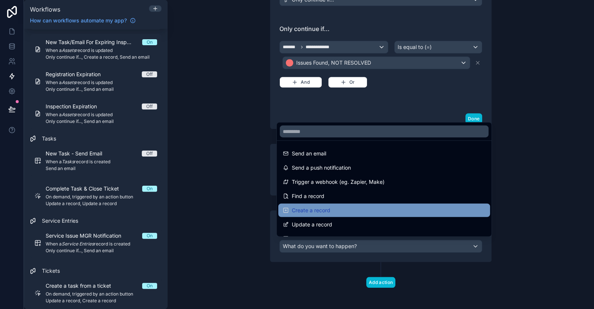
click at [319, 208] on span "Create a record" at bounding box center [311, 210] width 39 height 9
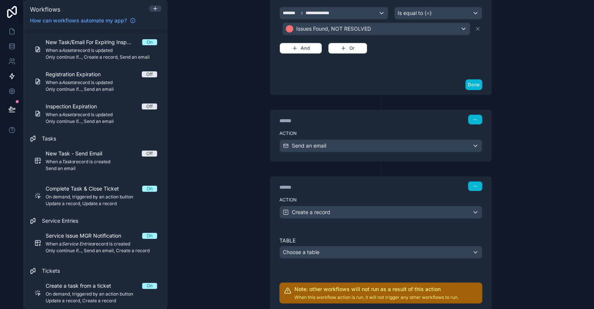
scroll to position [227, 0]
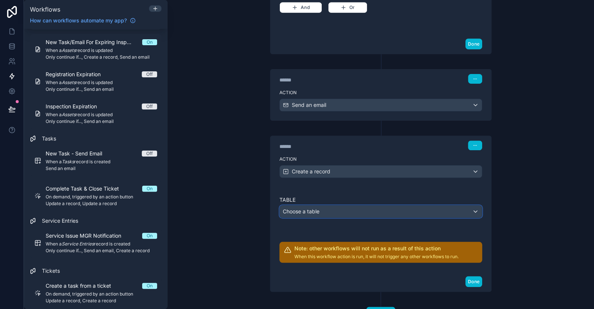
click at [306, 213] on div "Choose a table" at bounding box center [381, 212] width 202 height 12
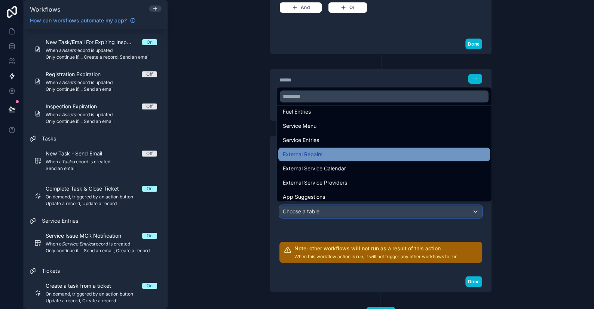
scroll to position [92, 0]
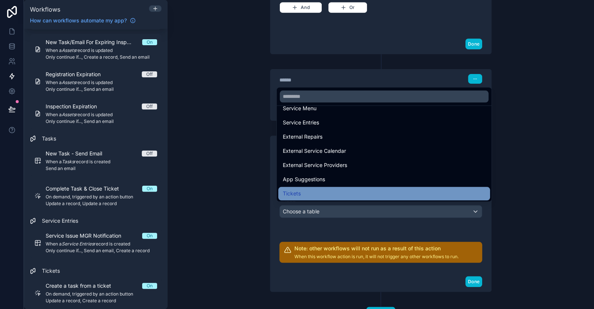
click at [299, 193] on span "Tickets" at bounding box center [292, 193] width 18 height 9
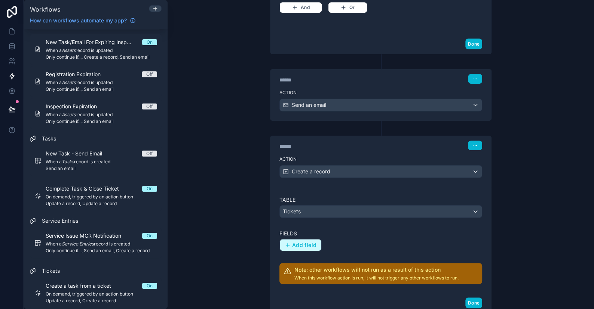
click at [301, 243] on span "Add field" at bounding box center [304, 245] width 24 height 7
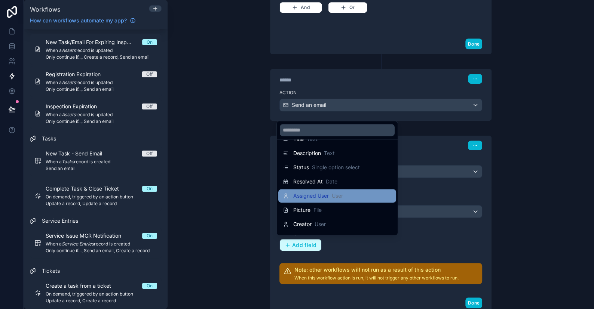
scroll to position [0, 0]
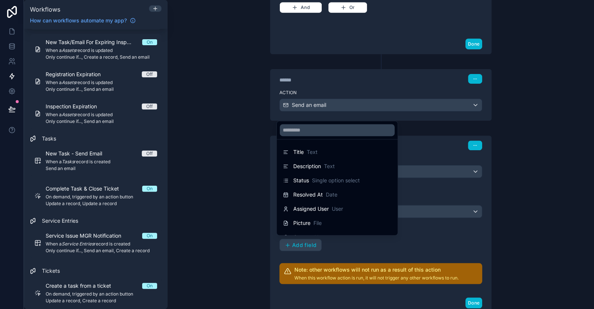
click at [456, 232] on div at bounding box center [297, 154] width 594 height 309
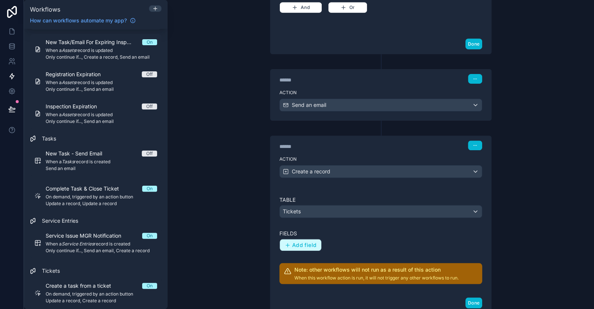
click at [297, 242] on span "Add field" at bounding box center [304, 245] width 24 height 7
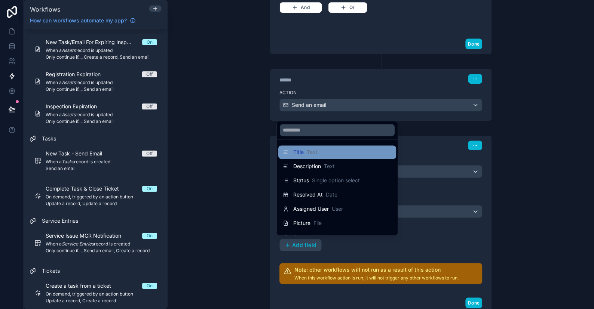
click at [296, 153] on span "Title" at bounding box center [298, 152] width 10 height 7
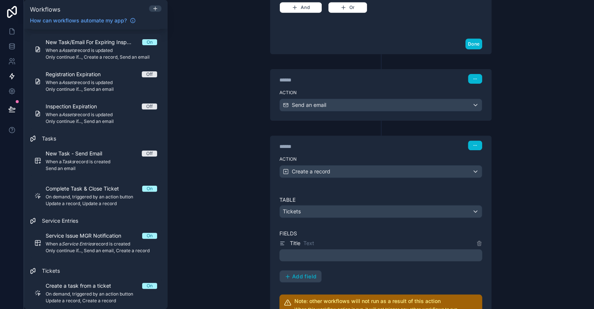
click at [307, 255] on p "﻿" at bounding box center [381, 255] width 198 height 9
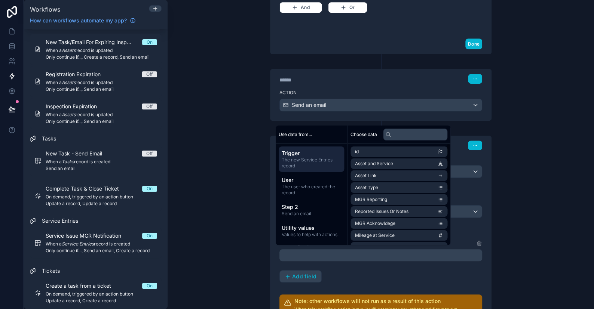
click at [516, 200] on div "**********" at bounding box center [381, 154] width 426 height 309
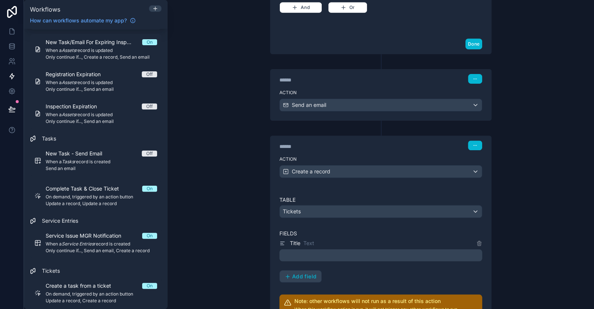
click at [293, 255] on p "﻿" at bounding box center [381, 255] width 198 height 9
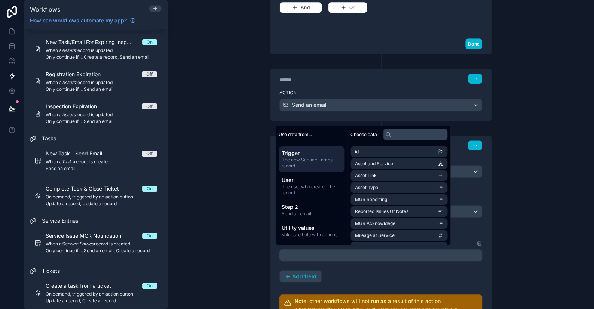
click at [569, 220] on div "**********" at bounding box center [381, 154] width 426 height 309
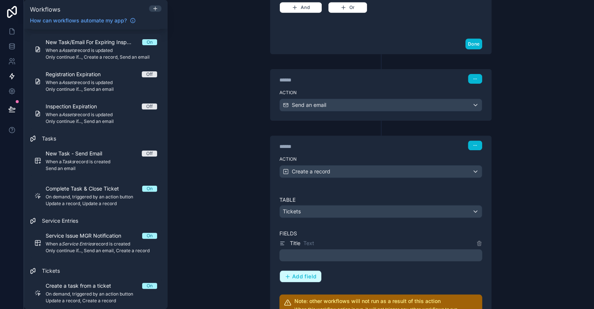
click at [300, 276] on span "Add field" at bounding box center [304, 276] width 24 height 7
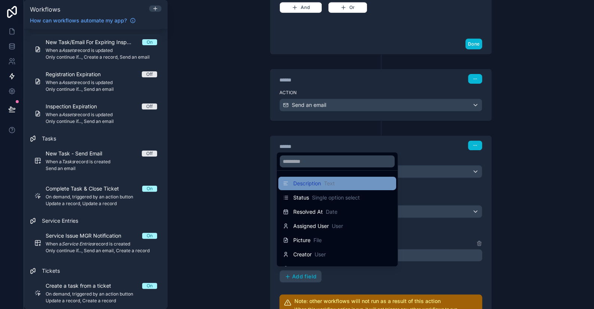
click at [304, 185] on span "Description" at bounding box center [307, 183] width 28 height 7
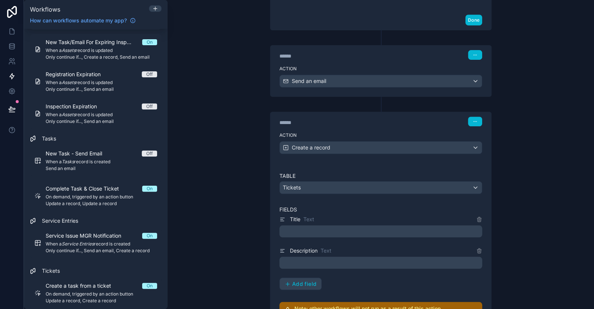
scroll to position [265, 0]
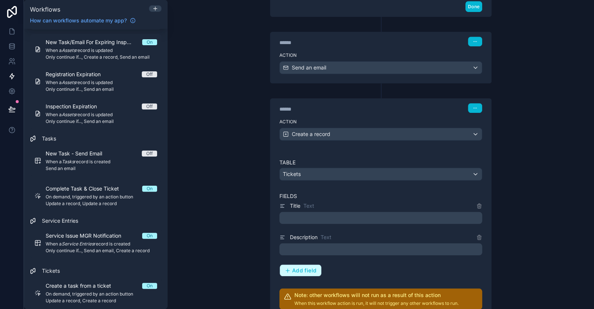
click at [315, 266] on button "Add field" at bounding box center [301, 271] width 42 height 12
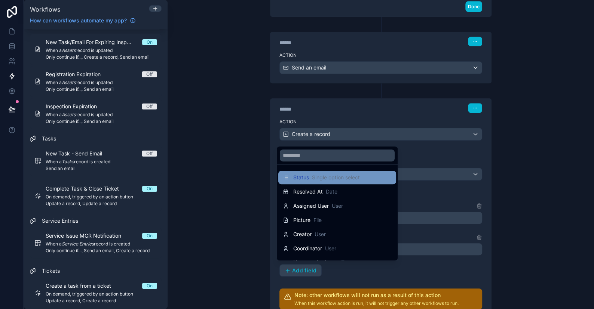
click at [310, 178] on div "Status Single option select" at bounding box center [326, 177] width 67 height 7
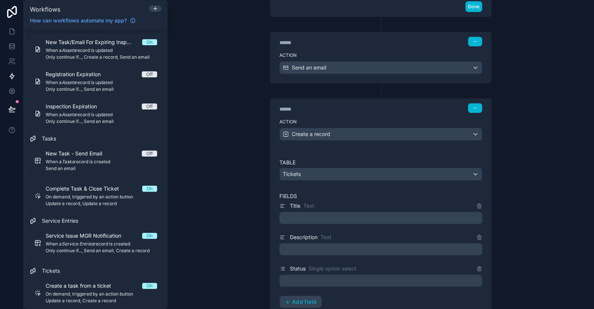
click at [306, 277] on div at bounding box center [380, 281] width 203 height 12
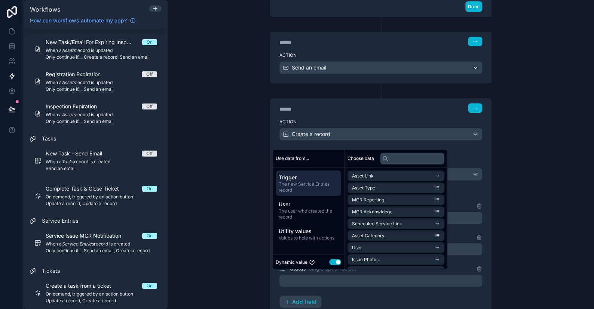
click at [338, 263] on button "Use setting" at bounding box center [335, 262] width 12 height 6
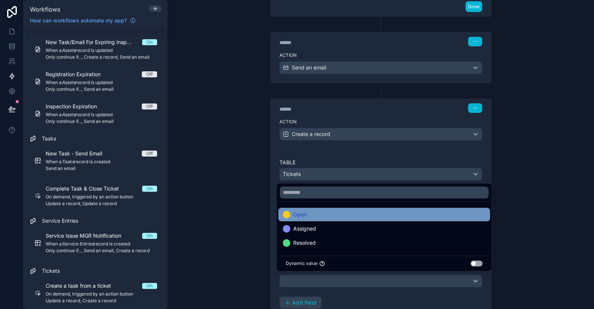
click at [300, 214] on span "Open" at bounding box center [299, 214] width 13 height 9
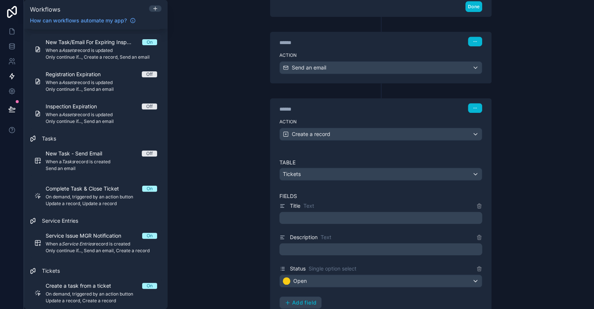
click at [537, 184] on div "**********" at bounding box center [381, 154] width 426 height 309
click at [309, 300] on span "Add field" at bounding box center [304, 303] width 24 height 7
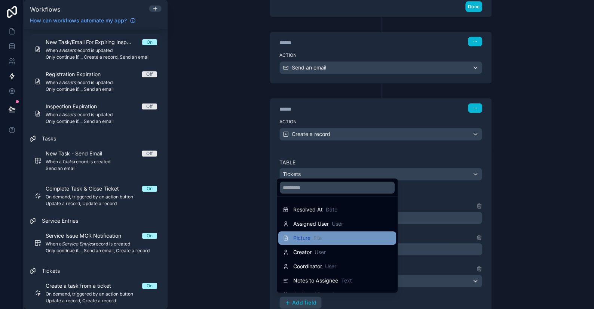
click at [314, 236] on span "File" at bounding box center [317, 238] width 8 height 7
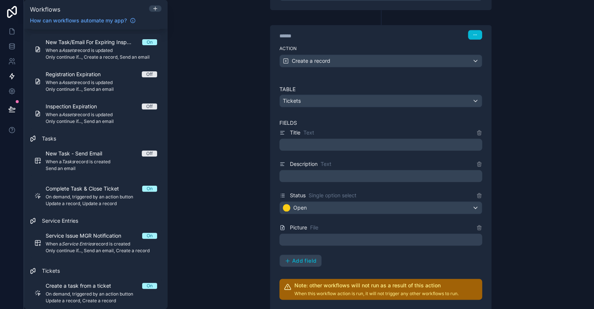
scroll to position [340, 0]
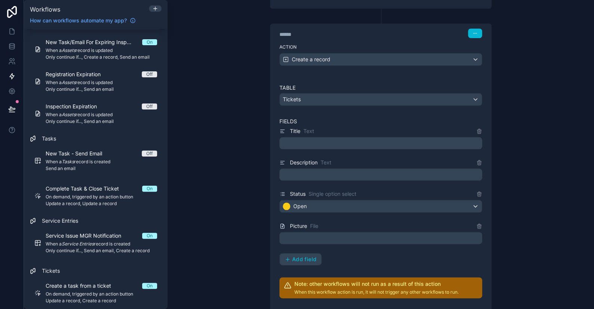
click at [302, 235] on div at bounding box center [380, 238] width 203 height 12
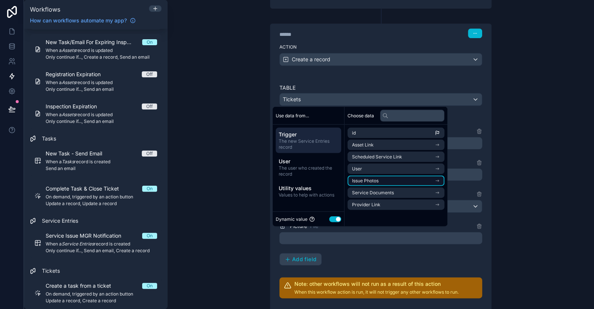
click at [367, 179] on span "Issue Photos" at bounding box center [365, 181] width 27 height 6
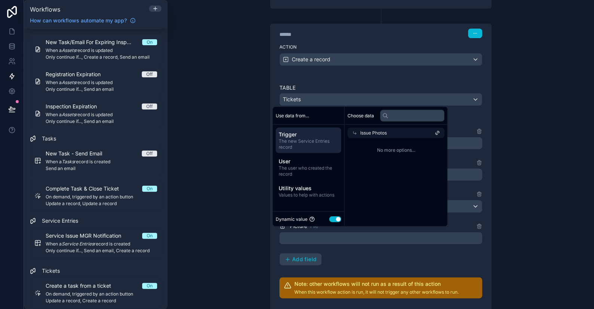
click at [387, 132] on span "Issue Photos" at bounding box center [373, 133] width 27 height 6
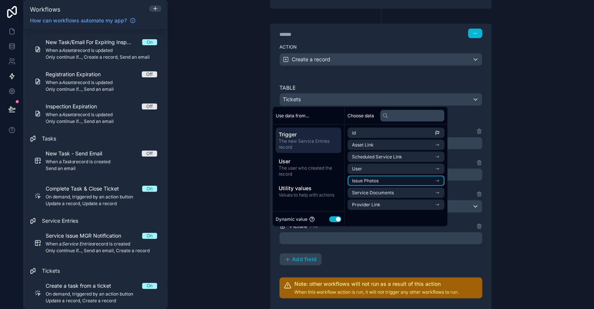
click at [367, 181] on span "Issue Photos" at bounding box center [365, 181] width 27 height 6
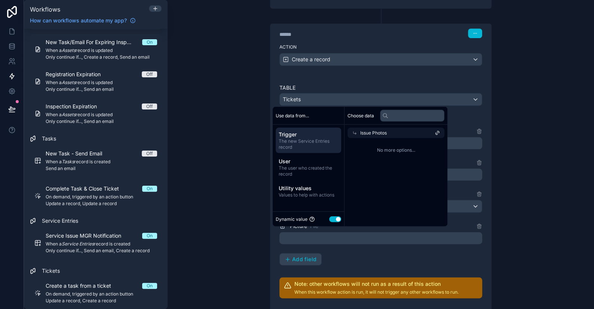
click at [534, 144] on div "**********" at bounding box center [381, 154] width 426 height 309
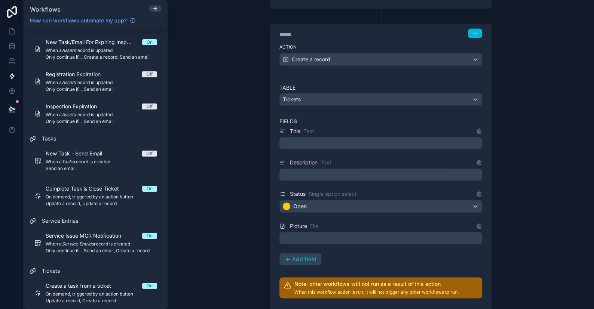
click at [334, 233] on div at bounding box center [380, 238] width 203 height 12
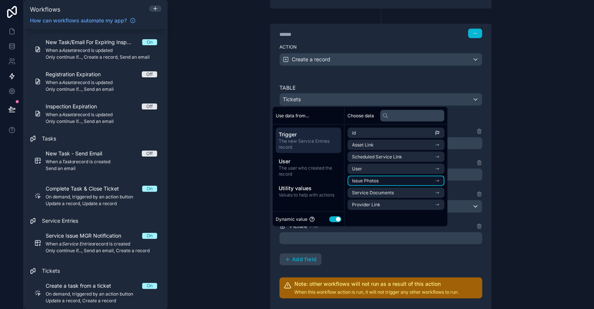
click at [357, 179] on span "Issue Photos" at bounding box center [365, 181] width 27 height 6
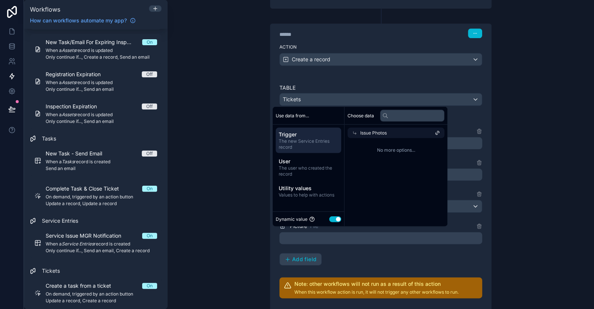
click at [436, 133] on div "Issue Photos" at bounding box center [396, 133] width 97 height 10
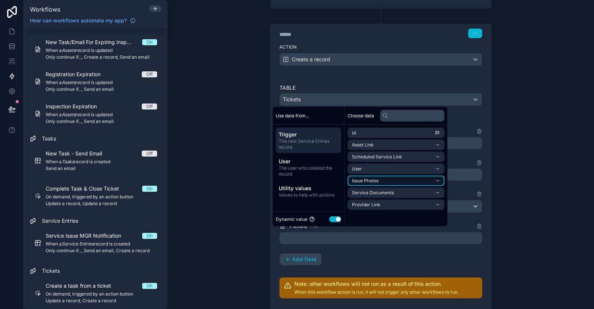
click at [374, 184] on span "Issue Photos" at bounding box center [365, 181] width 27 height 6
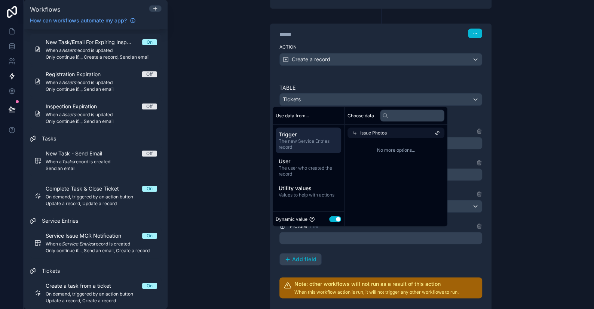
click at [393, 150] on span "No more options..." at bounding box center [396, 150] width 97 height 6
click at [522, 153] on div "**********" at bounding box center [381, 154] width 426 height 309
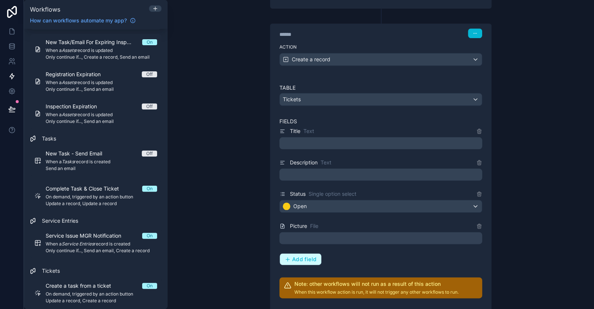
click at [312, 258] on span "Add field" at bounding box center [304, 259] width 24 height 7
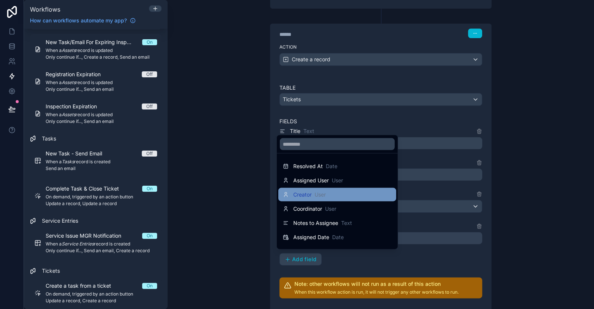
click at [322, 196] on span "User" at bounding box center [320, 194] width 11 height 7
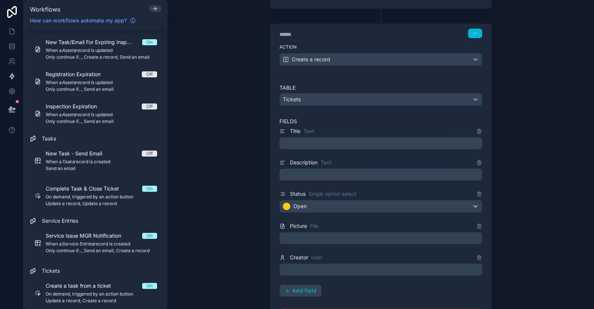
click at [301, 269] on div at bounding box center [380, 270] width 203 height 12
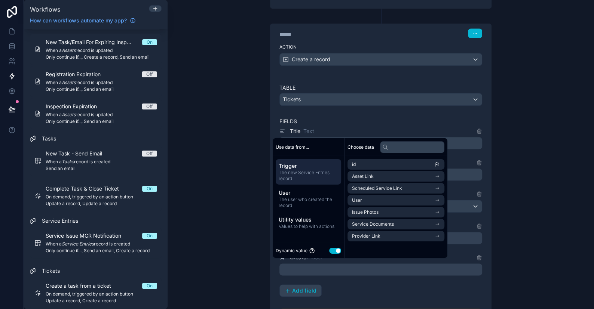
click at [331, 251] on button "Use setting" at bounding box center [335, 251] width 12 height 6
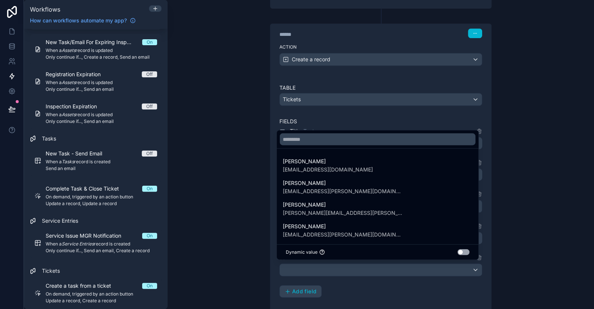
click at [546, 174] on div at bounding box center [297, 154] width 594 height 309
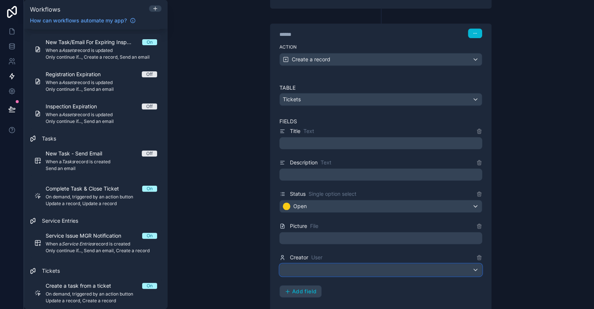
click at [290, 272] on div at bounding box center [381, 270] width 202 height 12
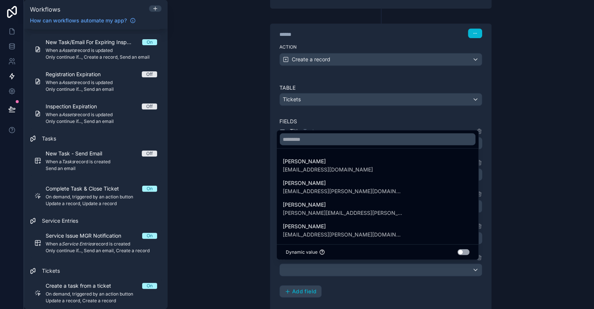
click at [466, 253] on button "Use setting" at bounding box center [463, 253] width 12 height 6
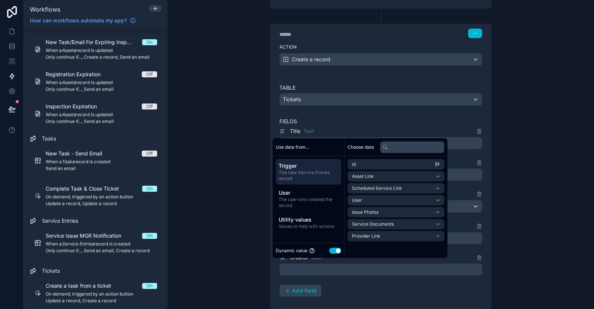
click at [304, 170] on span "The new Service Entries record" at bounding box center [308, 176] width 59 height 12
click at [366, 199] on li "User" at bounding box center [396, 200] width 97 height 10
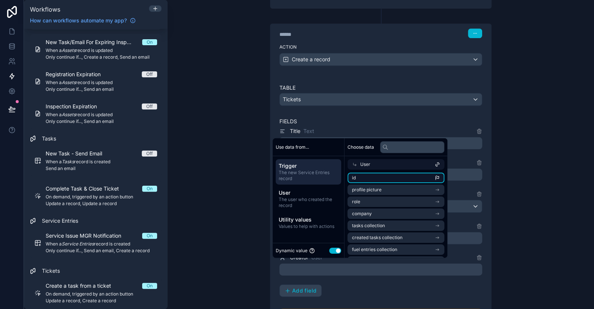
click at [367, 179] on li "id" at bounding box center [396, 178] width 97 height 10
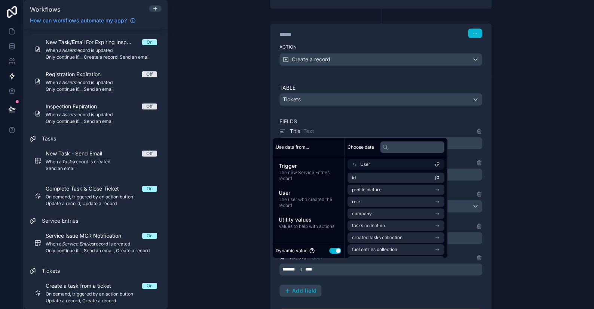
click at [536, 167] on div "**********" at bounding box center [381, 154] width 426 height 309
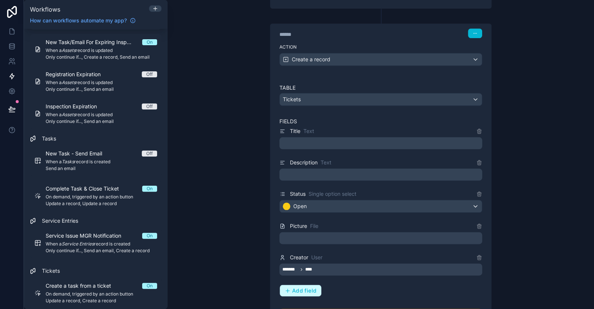
click at [301, 288] on span "Add field" at bounding box center [304, 291] width 24 height 7
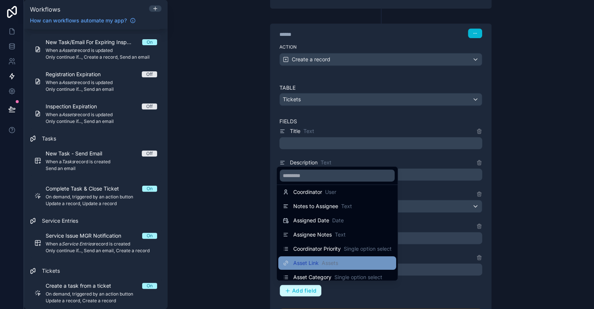
scroll to position [75, 0]
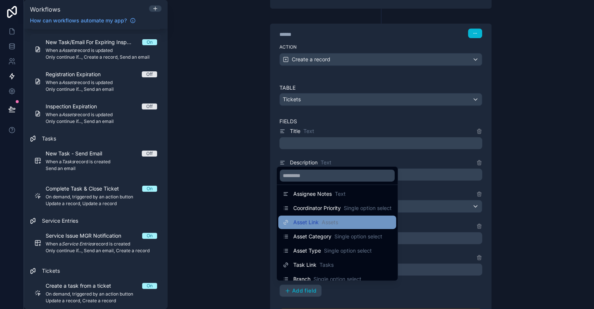
click at [313, 223] on span "Asset Link" at bounding box center [305, 222] width 25 height 7
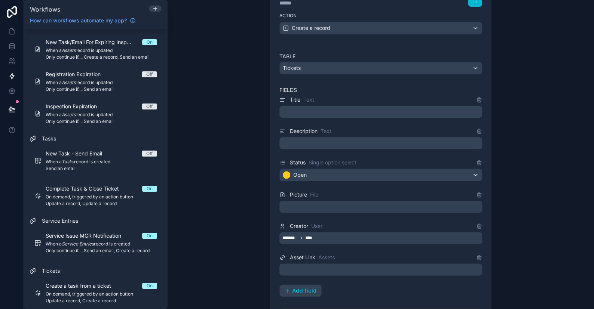
scroll to position [414, 0]
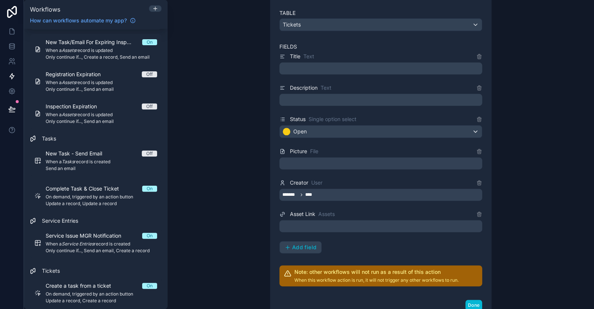
click at [315, 225] on div at bounding box center [380, 226] width 203 height 12
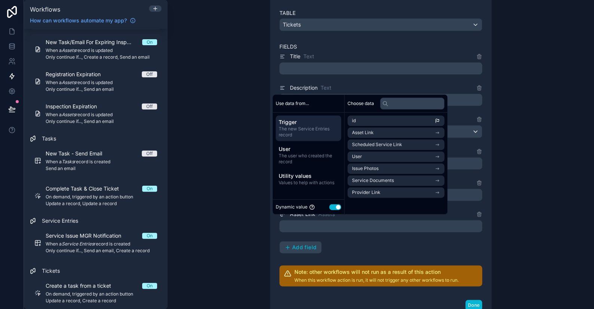
click at [318, 127] on span "The new Service Entries record" at bounding box center [308, 132] width 59 height 12
click at [371, 132] on span "Asset Link" at bounding box center [363, 133] width 22 height 6
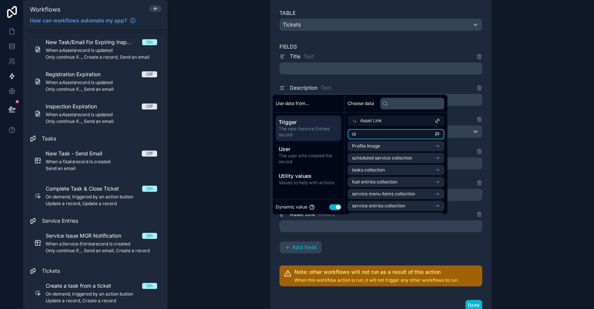
click at [375, 132] on li "id" at bounding box center [396, 134] width 97 height 10
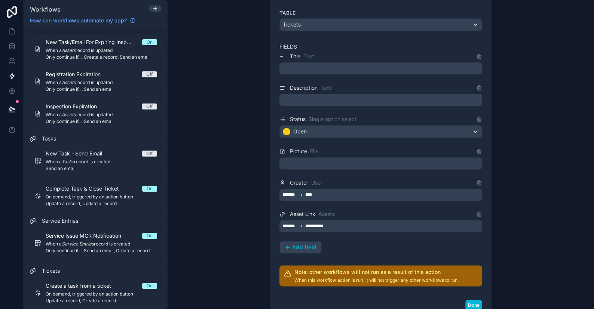
click at [556, 101] on div "**********" at bounding box center [381, 154] width 426 height 309
click at [297, 244] on span "Add field" at bounding box center [304, 247] width 24 height 7
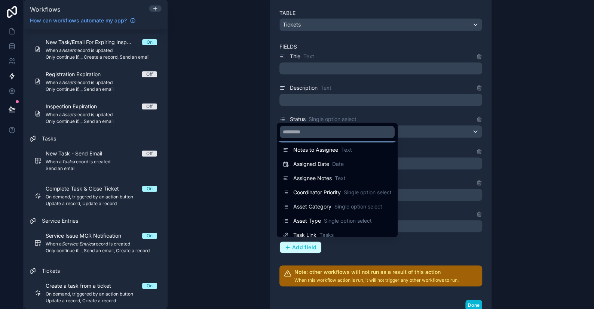
scroll to position [81, 0]
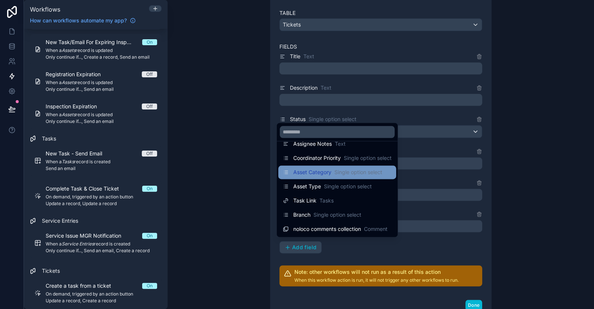
click at [322, 172] on span "Asset Category" at bounding box center [312, 172] width 38 height 7
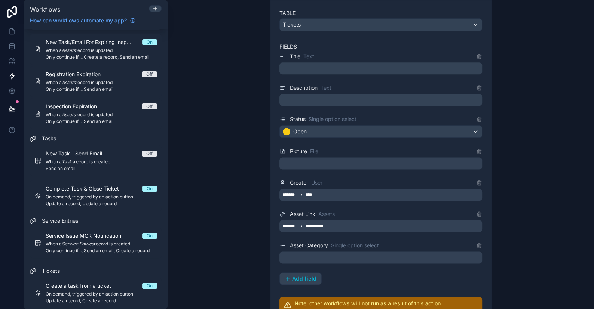
click at [304, 255] on div at bounding box center [380, 258] width 203 height 12
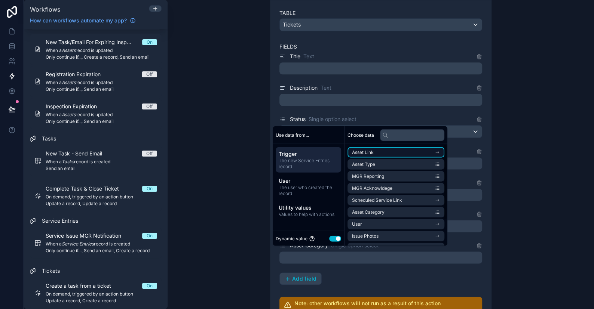
click at [384, 155] on li "Asset Link" at bounding box center [396, 152] width 97 height 10
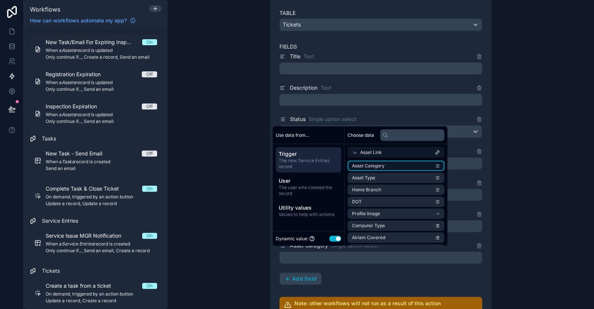
click at [385, 165] on li "Asset Category" at bounding box center [396, 166] width 97 height 10
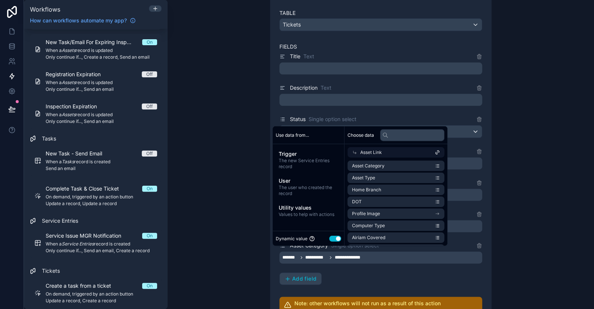
click at [536, 143] on div "**********" at bounding box center [381, 154] width 426 height 309
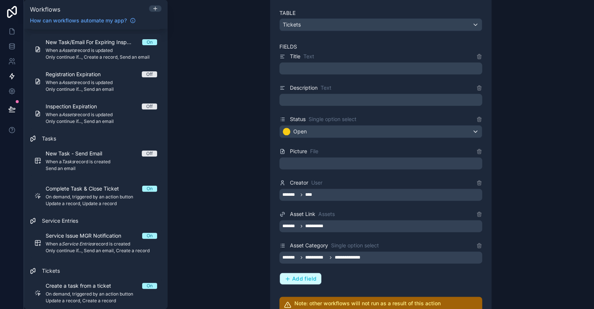
click at [307, 277] on span "Add field" at bounding box center [304, 279] width 24 height 7
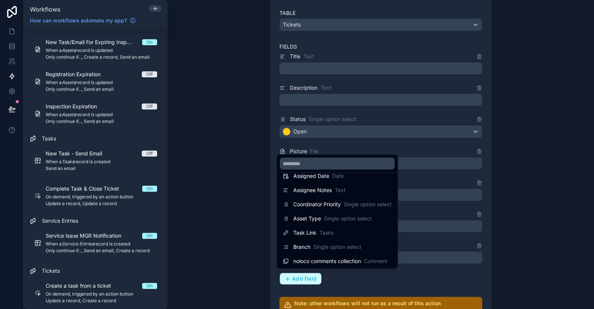
scroll to position [67, 0]
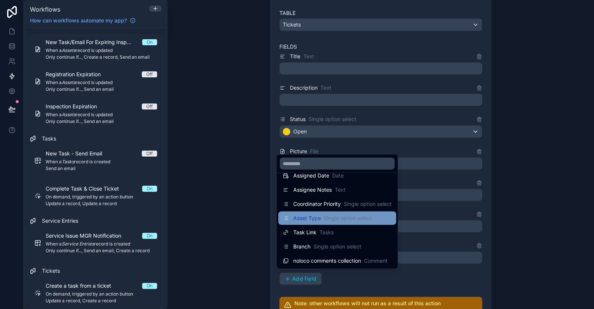
click at [317, 221] on span "Asset Type" at bounding box center [307, 218] width 28 height 7
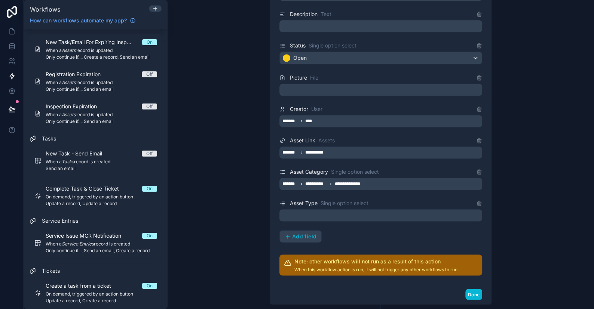
scroll to position [489, 0]
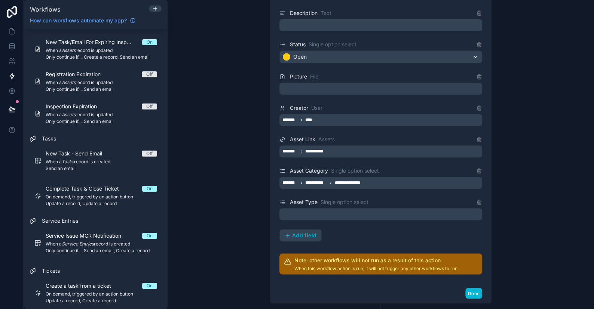
click at [307, 214] on div at bounding box center [380, 214] width 203 height 12
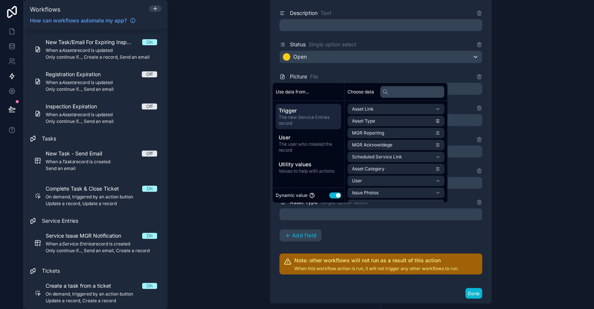
click at [312, 117] on span "The new Service Entries record" at bounding box center [308, 120] width 59 height 12
click at [379, 110] on li "Asset Link" at bounding box center [396, 109] width 97 height 10
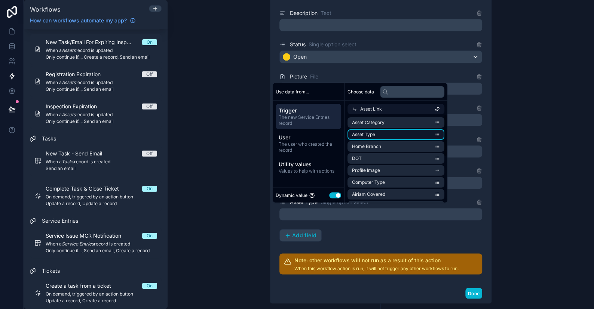
click at [374, 134] on span "Asset Type" at bounding box center [363, 135] width 23 height 6
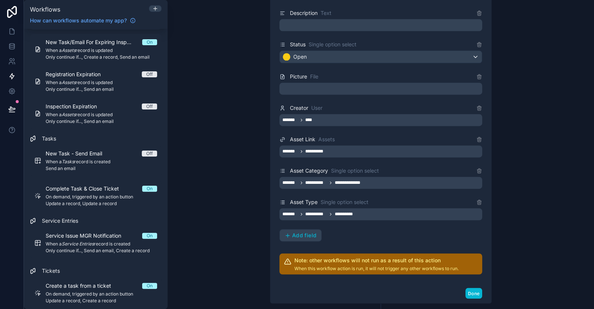
click at [529, 122] on div "**********" at bounding box center [381, 154] width 426 height 309
click at [303, 233] on span "Add field" at bounding box center [304, 235] width 24 height 7
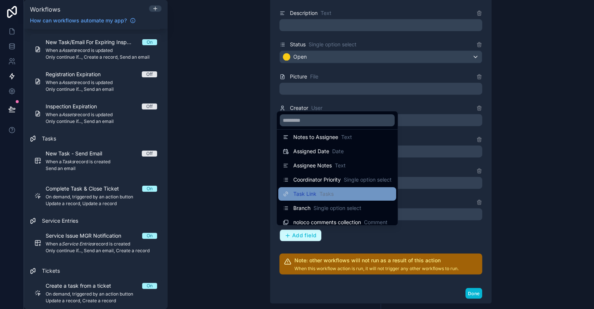
scroll to position [53, 0]
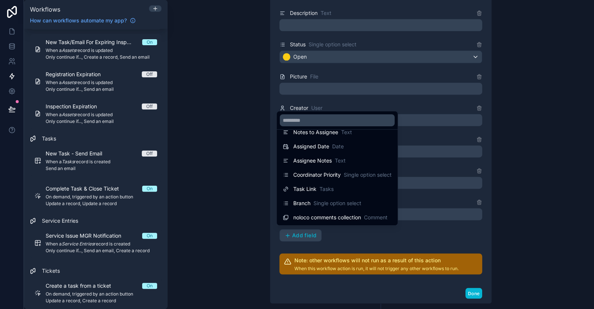
click at [556, 197] on div at bounding box center [297, 154] width 594 height 309
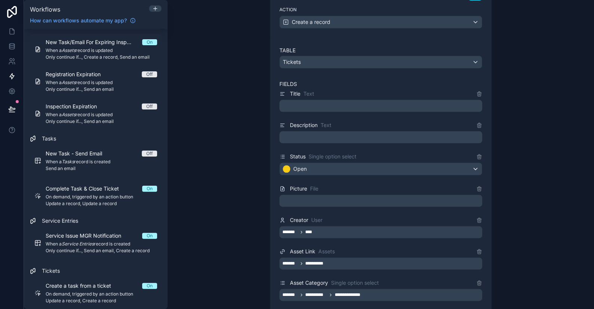
scroll to position [527, 0]
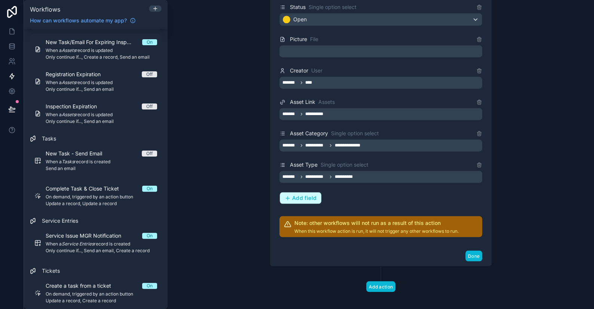
click at [298, 195] on span "Add field" at bounding box center [304, 198] width 24 height 7
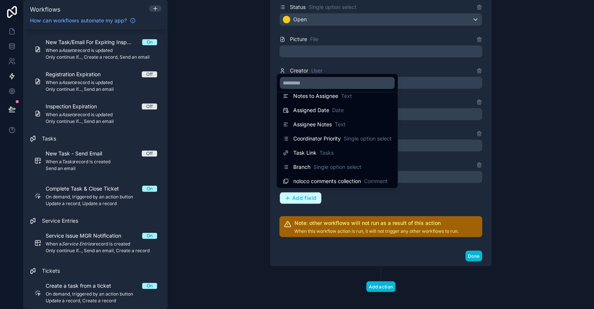
scroll to position [53, 0]
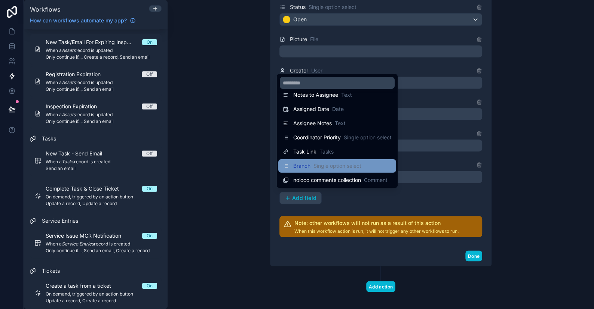
click at [308, 165] on span "Branch" at bounding box center [301, 165] width 17 height 7
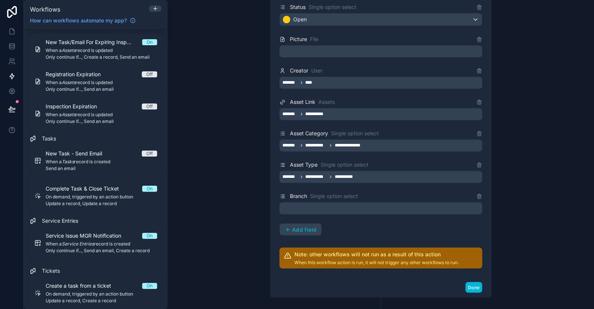
click at [289, 205] on div at bounding box center [380, 208] width 203 height 12
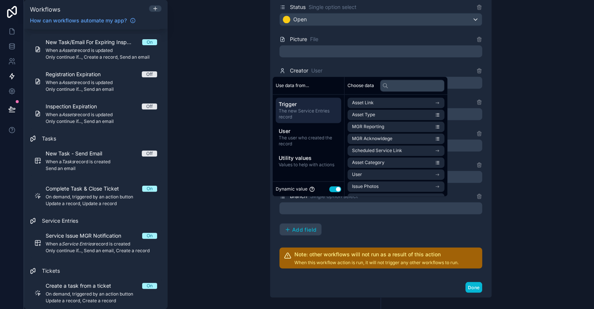
click at [337, 188] on button "Use setting" at bounding box center [335, 189] width 12 height 6
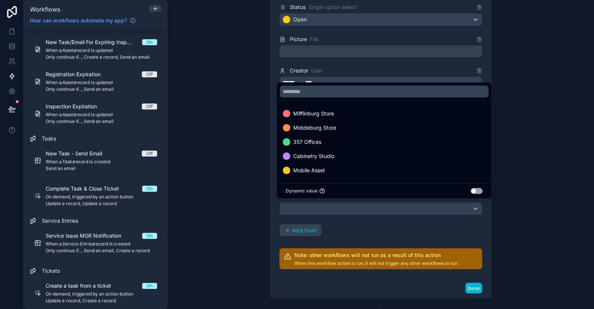
click at [477, 194] on button "Use setting" at bounding box center [477, 191] width 12 height 6
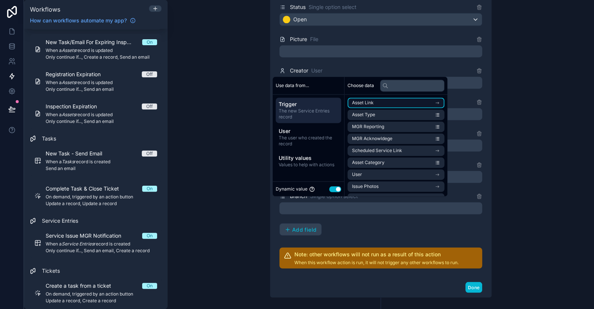
click at [369, 104] on span "Asset Link" at bounding box center [363, 103] width 22 height 6
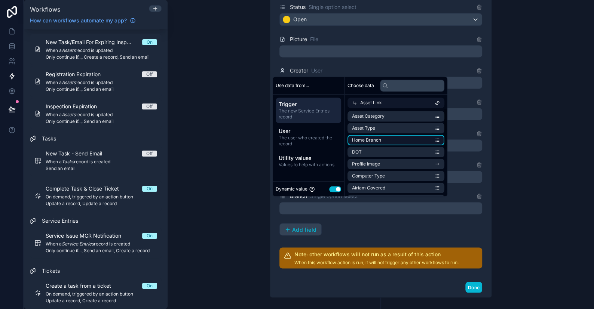
click at [368, 140] on span "Home Branch" at bounding box center [366, 140] width 29 height 6
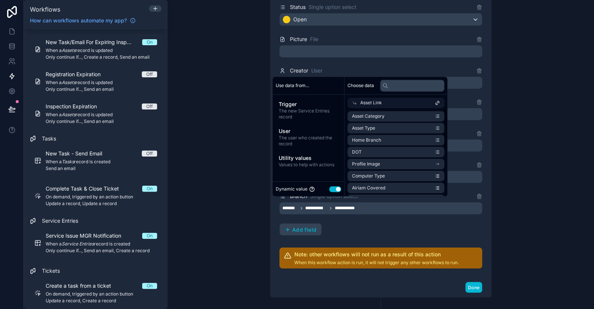
click at [509, 108] on div "**********" at bounding box center [381, 154] width 426 height 309
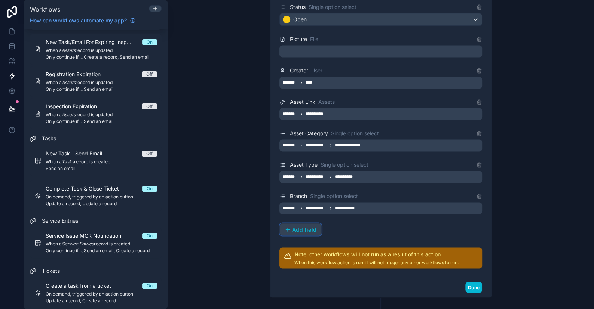
click at [307, 232] on button "Add field" at bounding box center [300, 229] width 42 height 13
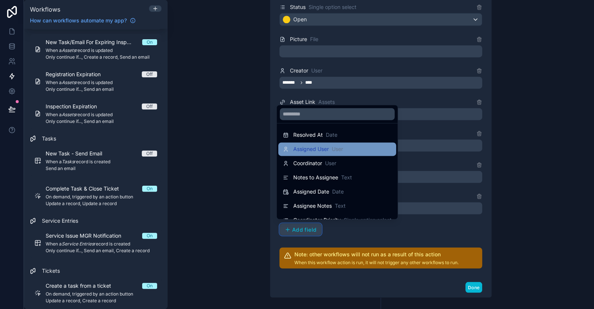
scroll to position [0, 0]
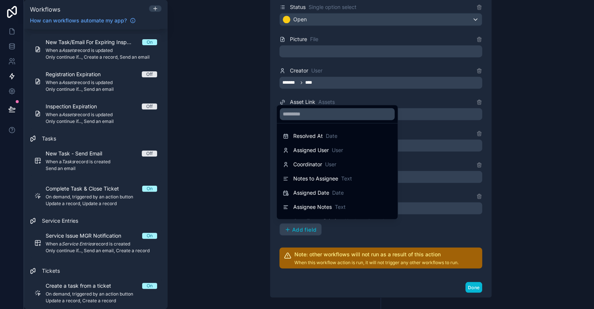
click at [546, 97] on div at bounding box center [297, 154] width 594 height 309
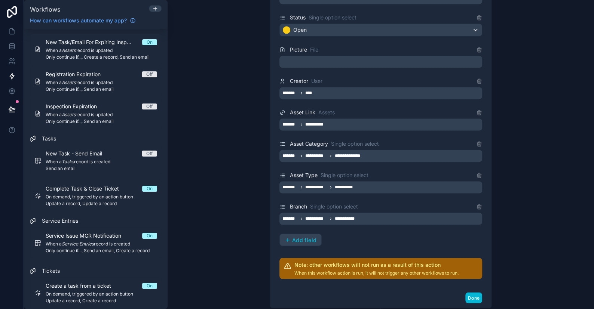
scroll to position [561, 0]
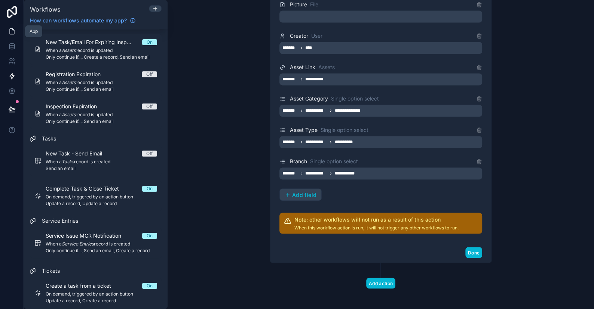
click at [10, 30] on icon at bounding box center [11, 31] width 7 height 7
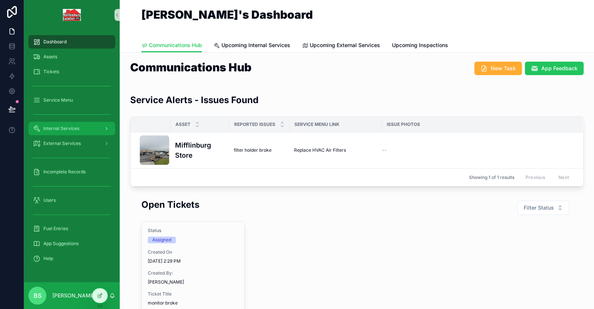
click at [56, 129] on span "Internal Services" at bounding box center [61, 129] width 36 height 6
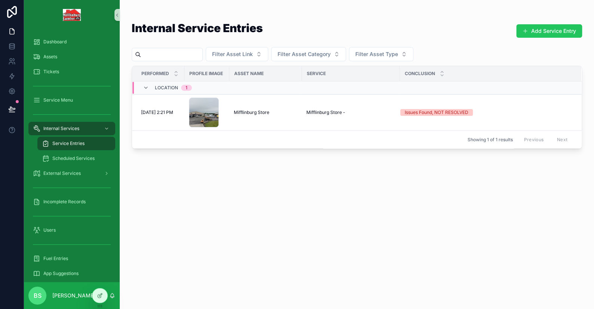
click at [73, 144] on span "Service Entries" at bounding box center [68, 144] width 32 height 6
click at [539, 25] on button "Add Service Entry" at bounding box center [549, 30] width 66 height 13
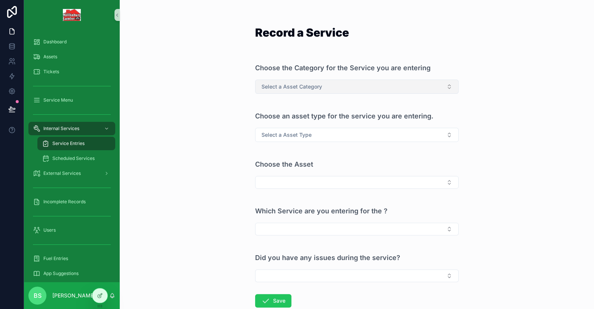
click at [296, 85] on span "Select a Asset Category" at bounding box center [291, 86] width 61 height 7
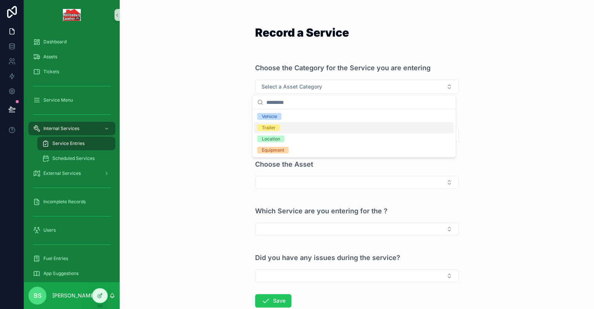
click at [212, 142] on div "Record a Service Choose the Category for the Service you are entering Select a …" at bounding box center [357, 154] width 474 height 309
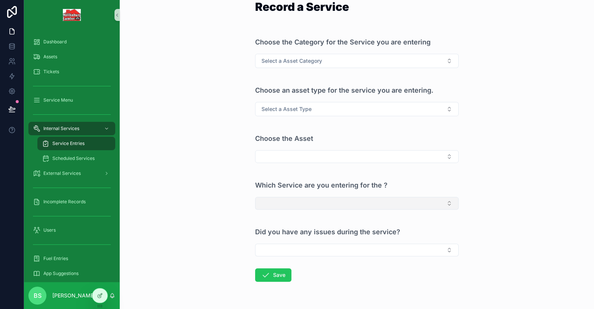
scroll to position [37, 0]
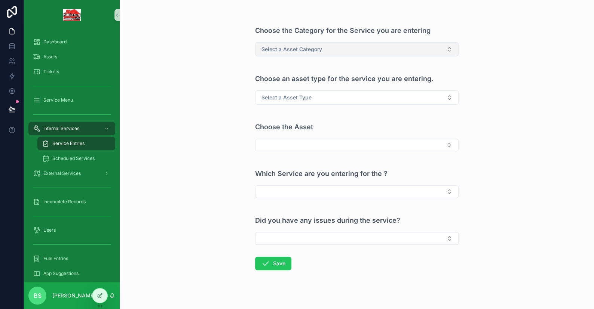
click at [313, 49] on span "Select a Asset Category" at bounding box center [291, 49] width 61 height 7
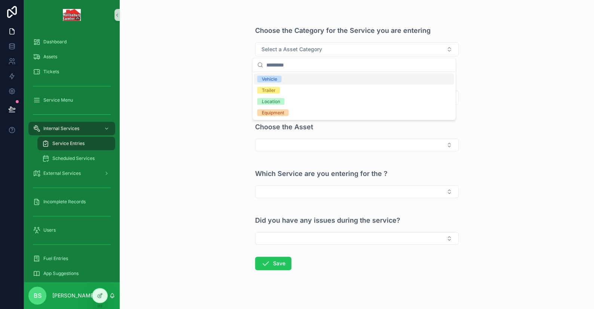
click at [285, 77] on div "Vehicle" at bounding box center [354, 79] width 200 height 11
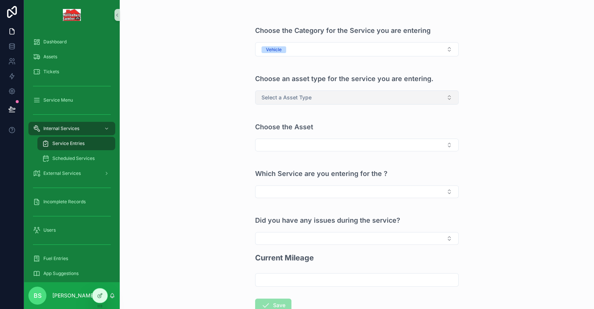
click at [286, 99] on span "Select a Asset Type" at bounding box center [286, 97] width 50 height 7
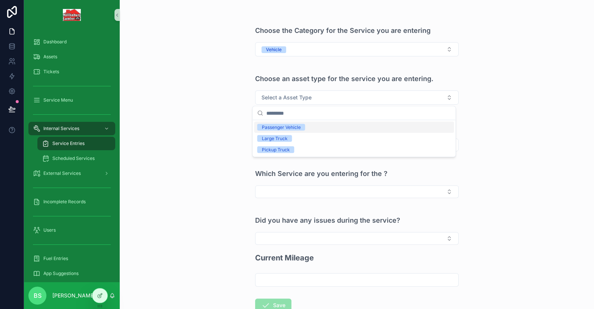
click at [283, 128] on div "Passenger Vehicle" at bounding box center [280, 127] width 39 height 7
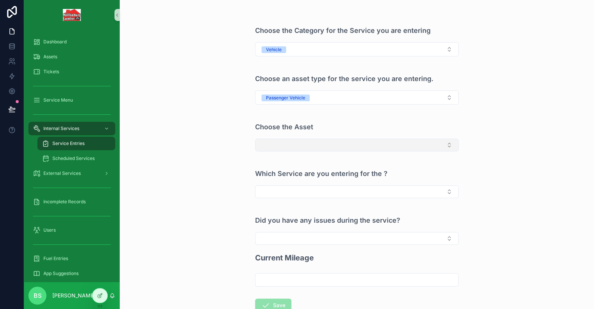
click at [306, 143] on button "Select Button" at bounding box center [356, 145] width 203 height 13
click at [290, 174] on span "2017 Ford Explorer - PV1" at bounding box center [287, 174] width 61 height 7
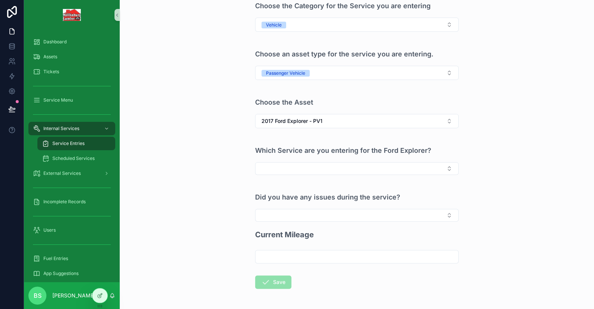
scroll to position [75, 0]
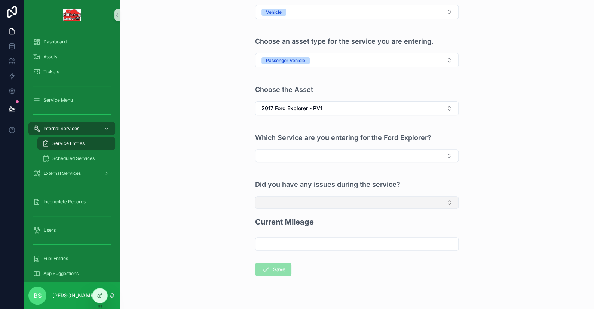
click at [284, 197] on button "Select Button" at bounding box center [356, 202] width 203 height 13
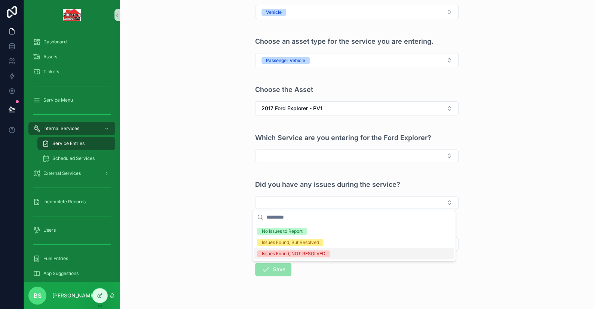
click at [281, 251] on div "Issues Found, NOT RESOLVED" at bounding box center [293, 254] width 64 height 7
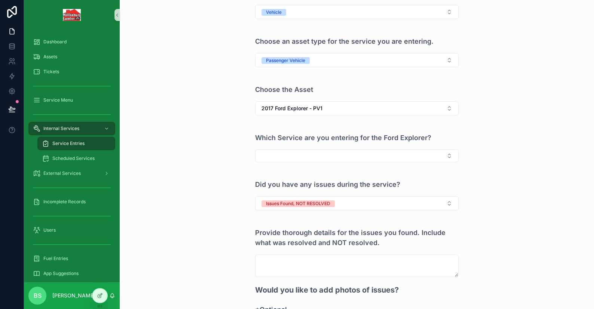
scroll to position [150, 0]
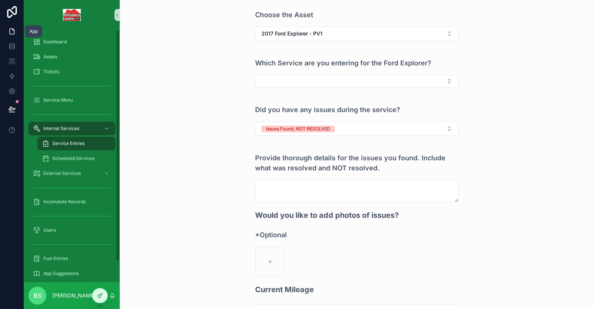
click at [11, 31] on icon at bounding box center [11, 31] width 7 height 7
click at [14, 76] on icon at bounding box center [11, 76] width 7 height 7
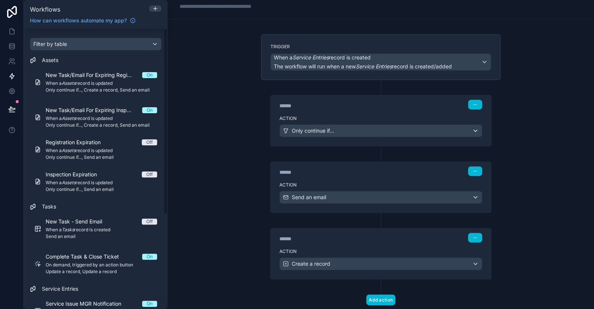
scroll to position [39, 0]
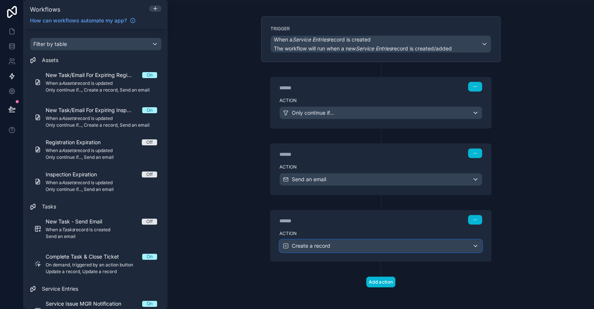
click at [336, 241] on div "Create a record" at bounding box center [381, 246] width 202 height 12
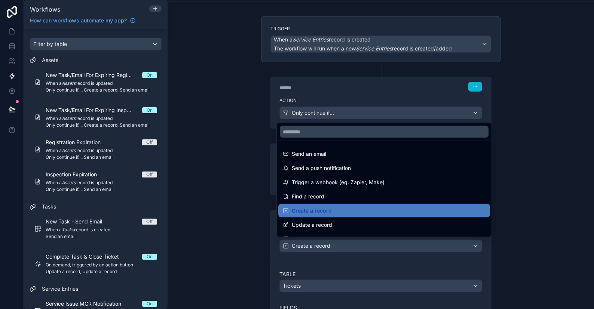
click at [336, 241] on div at bounding box center [297, 154] width 594 height 309
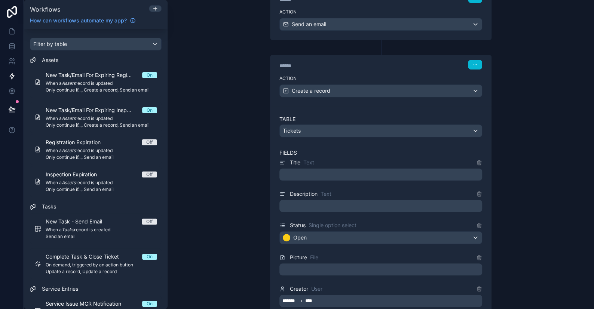
scroll to position [226, 0]
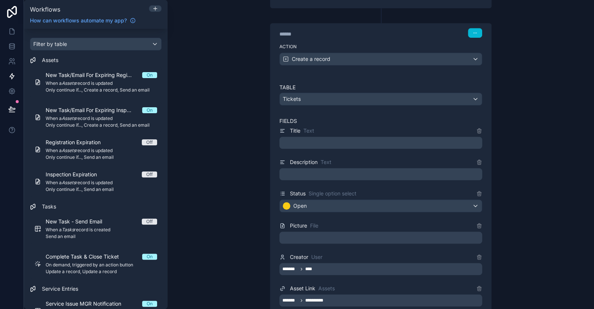
click at [304, 140] on p "﻿" at bounding box center [381, 142] width 198 height 9
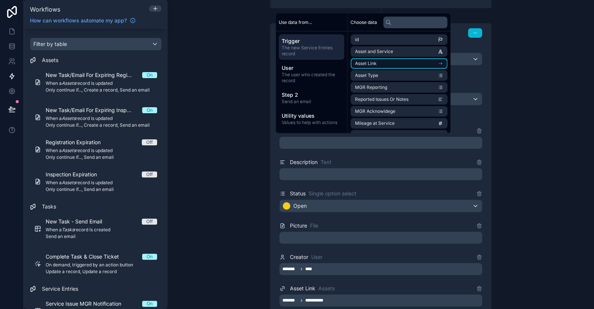
click at [374, 61] on span "Asset Link" at bounding box center [366, 64] width 22 height 6
click at [375, 65] on span "Asset Name and ID" at bounding box center [375, 65] width 40 height 6
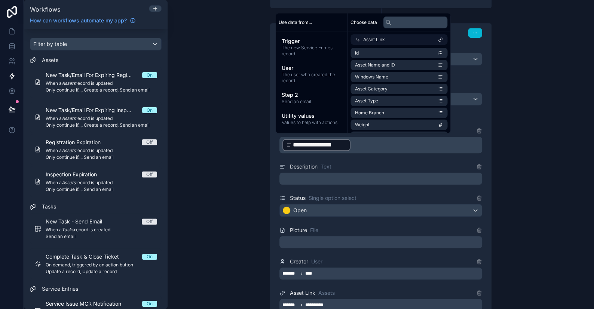
click at [363, 146] on p "**********" at bounding box center [381, 144] width 198 height 13
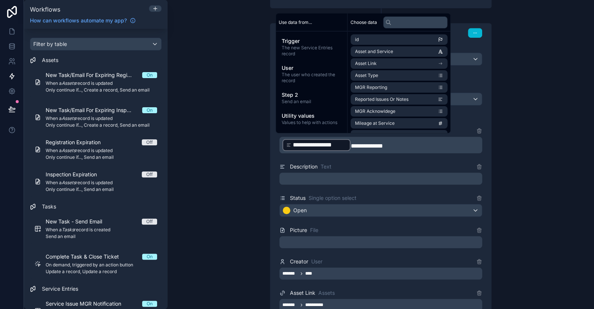
click at [342, 178] on p "﻿" at bounding box center [381, 178] width 198 height 9
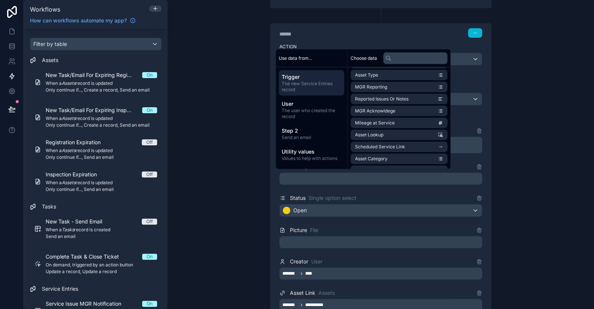
scroll to position [0, 0]
click at [377, 133] on span "Reported Issues Or Notes" at bounding box center [381, 135] width 53 height 6
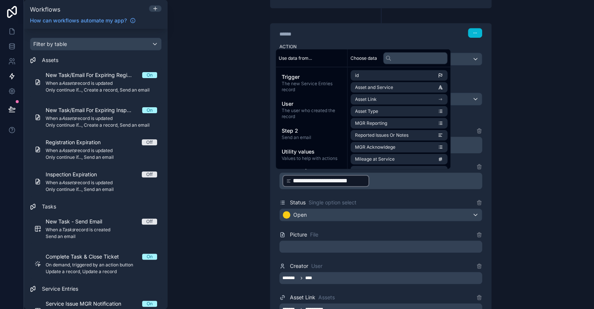
click at [550, 146] on div "**********" at bounding box center [381, 154] width 426 height 309
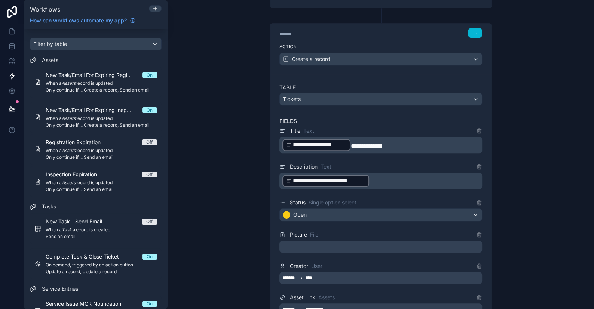
click at [305, 245] on div at bounding box center [380, 247] width 203 height 12
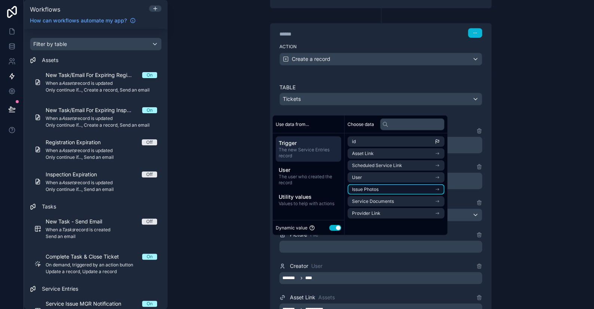
click at [367, 192] on span "Issue Photos" at bounding box center [365, 190] width 27 height 6
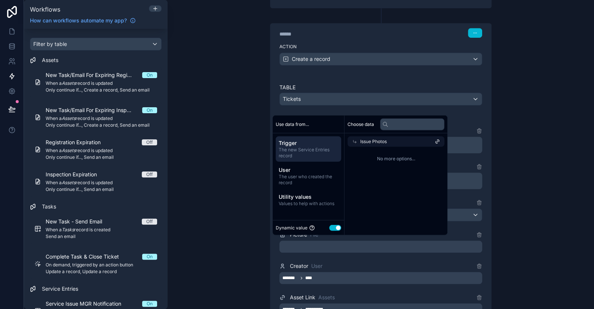
click at [556, 101] on div "**********" at bounding box center [381, 154] width 426 height 309
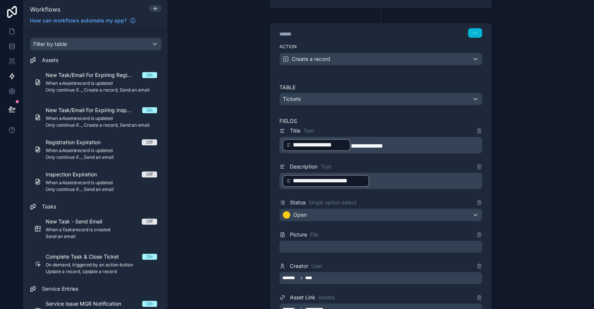
click at [296, 241] on div at bounding box center [380, 247] width 203 height 12
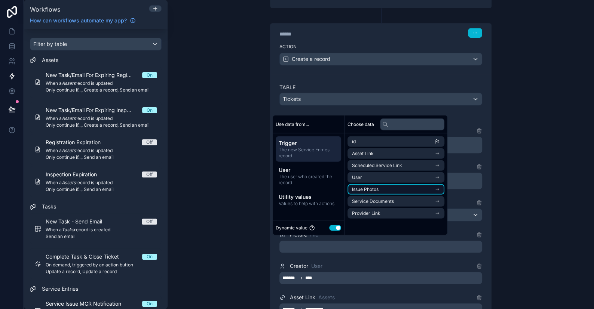
click at [363, 188] on span "Issue Photos" at bounding box center [365, 190] width 27 height 6
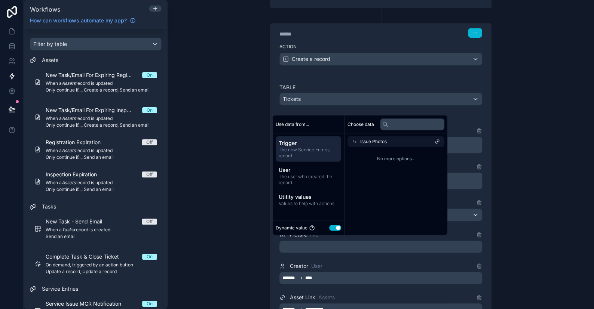
click at [439, 143] on icon at bounding box center [437, 141] width 5 height 5
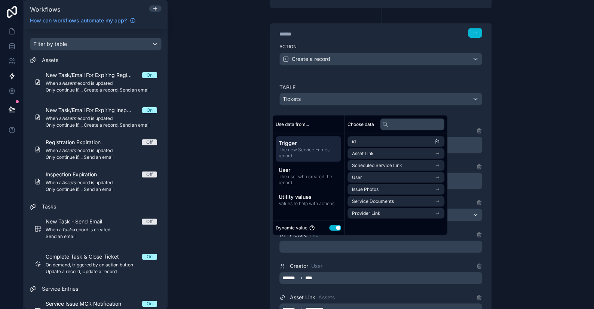
click at [523, 136] on div "**********" at bounding box center [381, 154] width 426 height 309
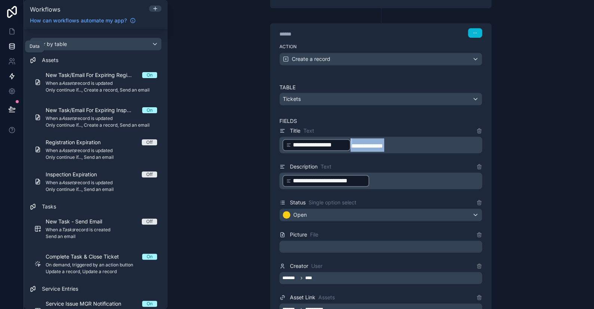
click at [15, 47] on icon at bounding box center [11, 46] width 7 height 7
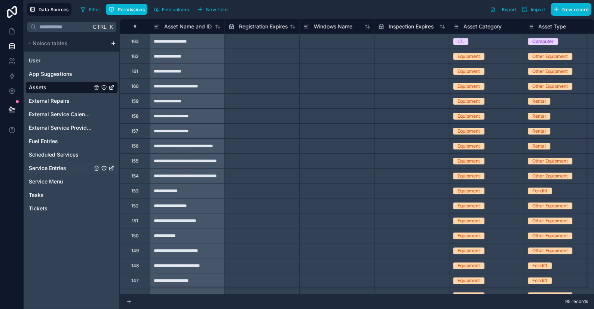
click at [64, 169] on span "Service Entries" at bounding box center [47, 168] width 37 height 7
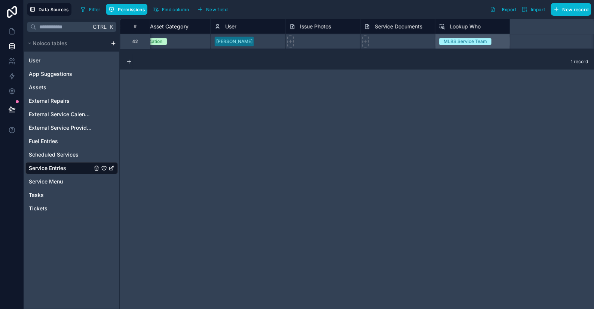
scroll to position [0, 692]
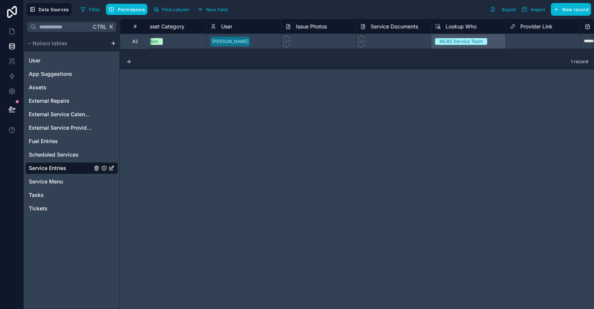
click at [322, 27] on span "Issue Photos" at bounding box center [311, 26] width 31 height 7
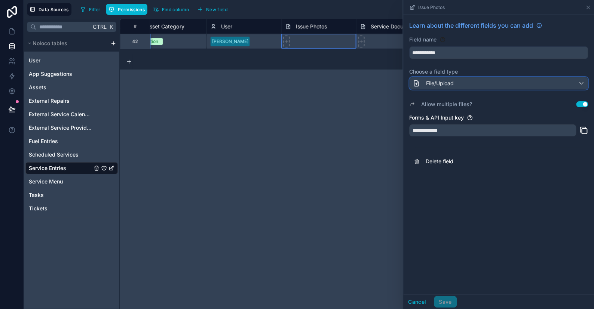
click at [440, 82] on span "File/Upload" at bounding box center [440, 83] width 28 height 7
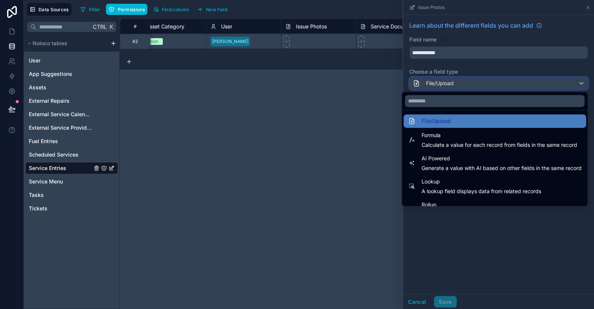
scroll to position [217, 0]
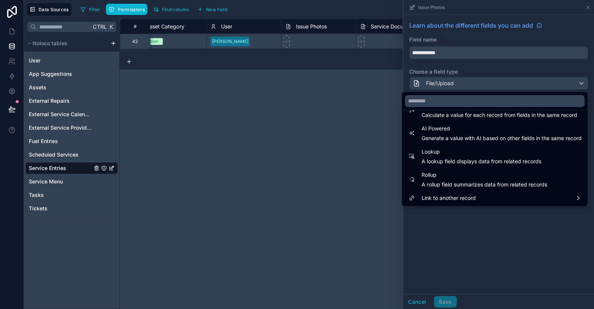
click at [454, 230] on div at bounding box center [498, 154] width 191 height 309
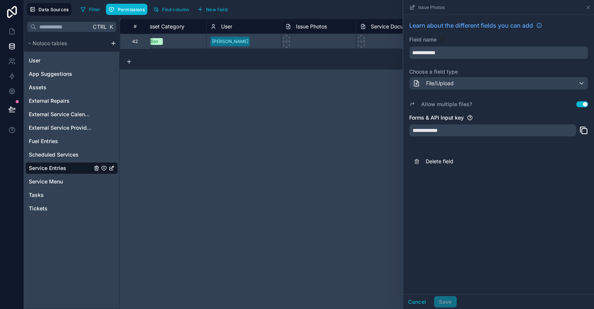
click at [584, 104] on button "Use setting" at bounding box center [582, 104] width 12 height 6
click at [444, 303] on button "Save" at bounding box center [445, 302] width 22 height 12
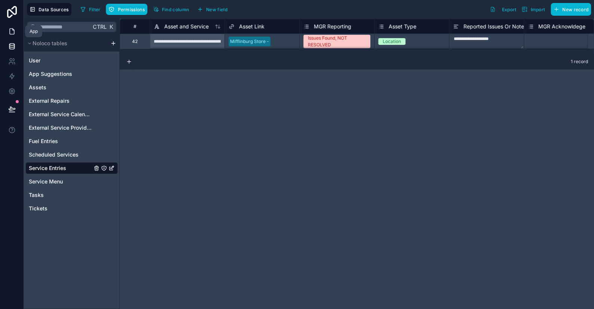
click at [14, 33] on icon at bounding box center [11, 31] width 7 height 7
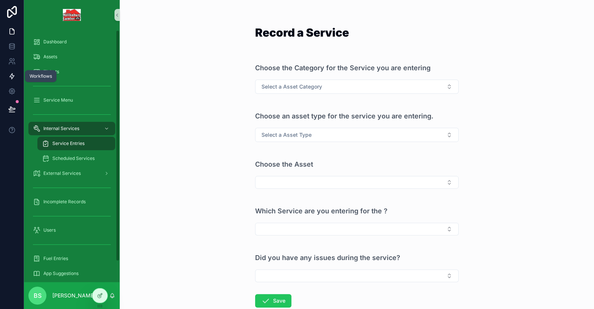
click at [10, 69] on link at bounding box center [12, 76] width 24 height 15
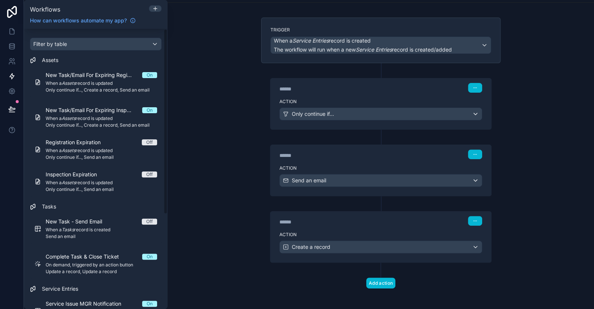
scroll to position [39, 0]
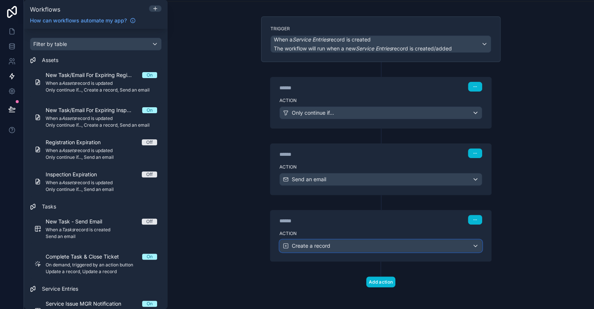
click at [341, 245] on div "Create a record" at bounding box center [381, 246] width 202 height 12
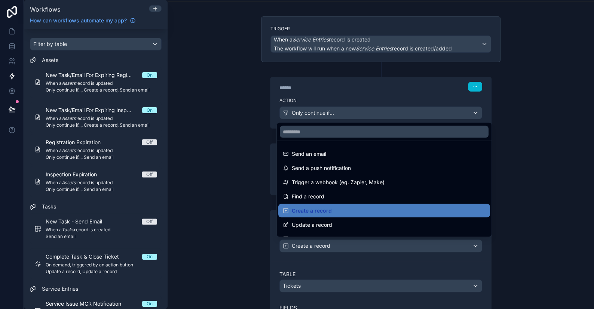
click at [341, 245] on div at bounding box center [297, 154] width 594 height 309
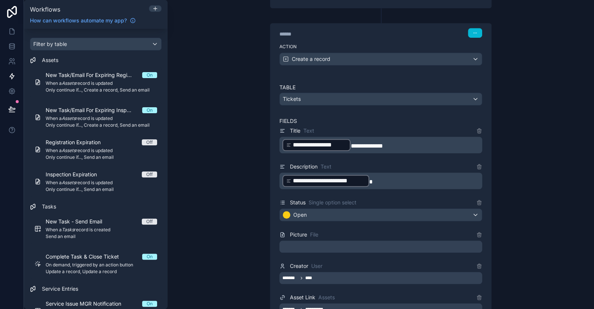
scroll to position [301, 0]
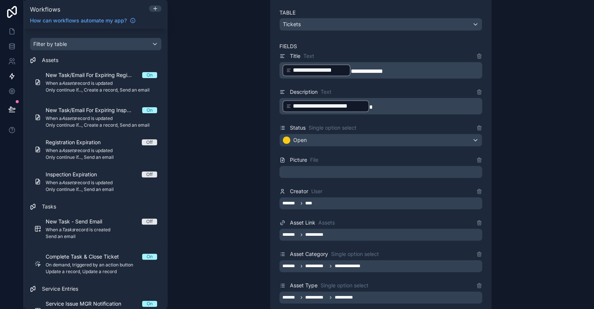
click at [293, 168] on div at bounding box center [380, 172] width 203 height 12
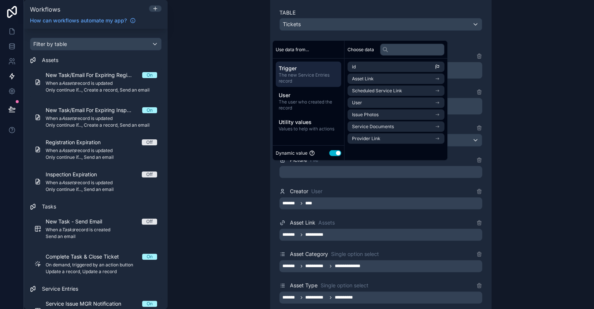
click at [336, 153] on button "Use setting" at bounding box center [335, 153] width 12 height 6
click at [322, 72] on span "The new Service Entries record" at bounding box center [308, 78] width 59 height 12
click at [375, 114] on span "Issue Photos" at bounding box center [365, 115] width 27 height 6
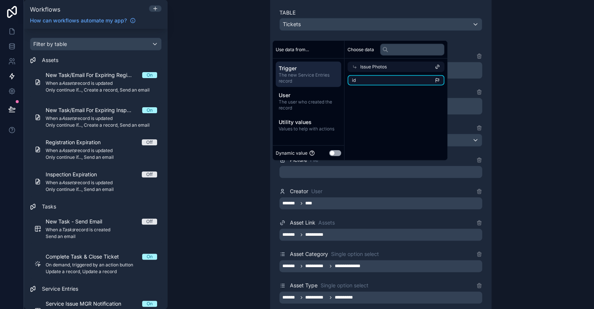
click at [374, 79] on li "id" at bounding box center [396, 80] width 97 height 10
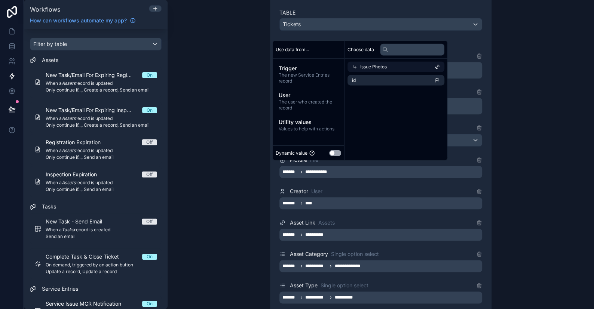
click at [538, 99] on div "**********" at bounding box center [381, 154] width 426 height 309
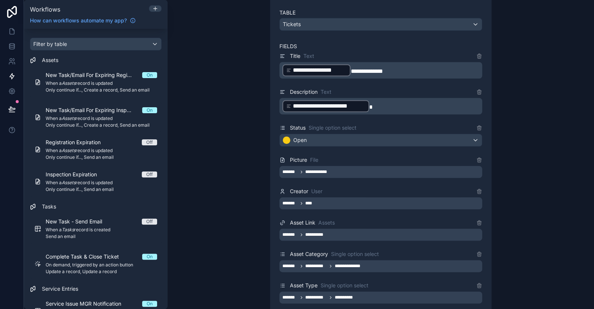
click at [512, 181] on div "**********" at bounding box center [381, 154] width 426 height 309
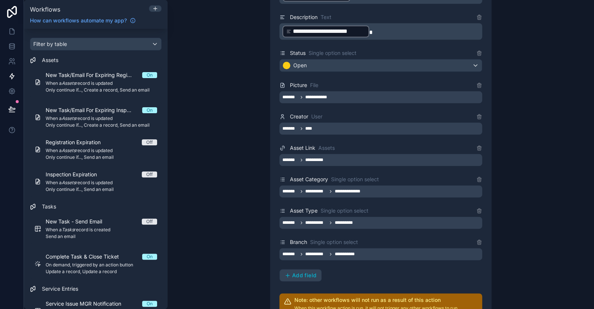
scroll to position [413, 0]
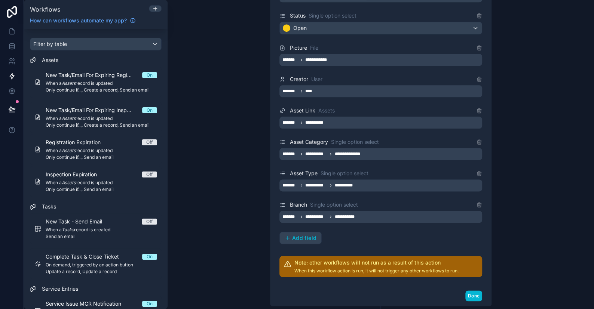
click at [561, 259] on div "**********" at bounding box center [381, 154] width 426 height 309
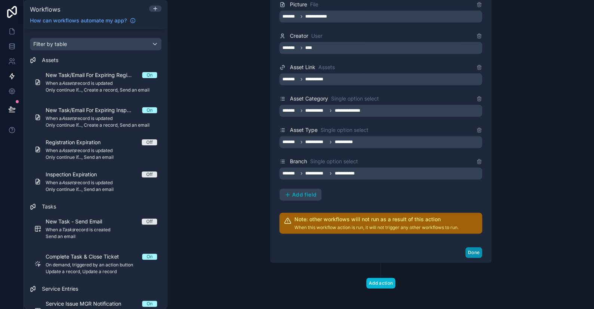
click at [468, 247] on button "Done" at bounding box center [473, 252] width 17 height 11
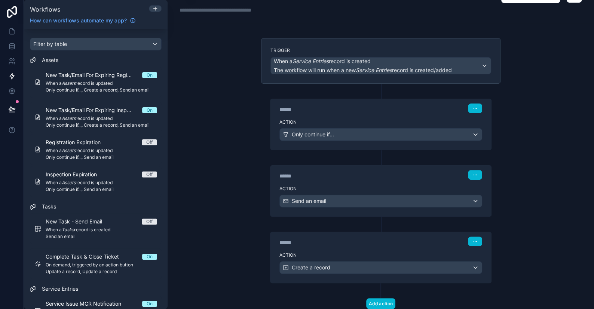
scroll to position [0, 0]
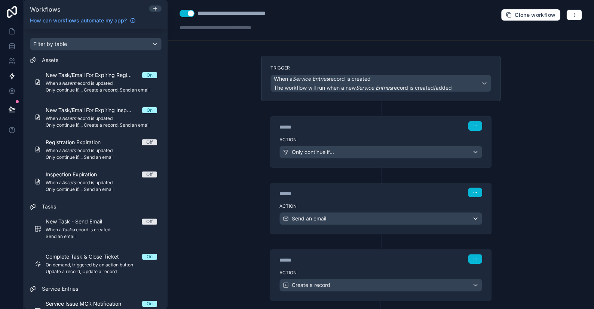
click at [252, 15] on div "**********" at bounding box center [245, 13] width 94 height 9
drag, startPoint x: 285, startPoint y: 13, endPoint x: 238, endPoint y: 14, distance: 47.5
click at [238, 14] on div "**********" at bounding box center [245, 13] width 94 height 9
type div "**********"
click at [544, 69] on div "**********" at bounding box center [381, 154] width 426 height 309
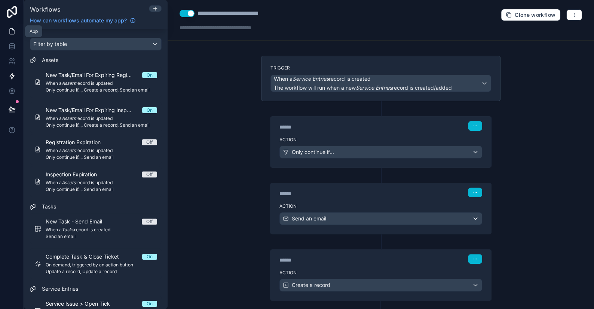
click at [16, 31] on link at bounding box center [12, 31] width 24 height 15
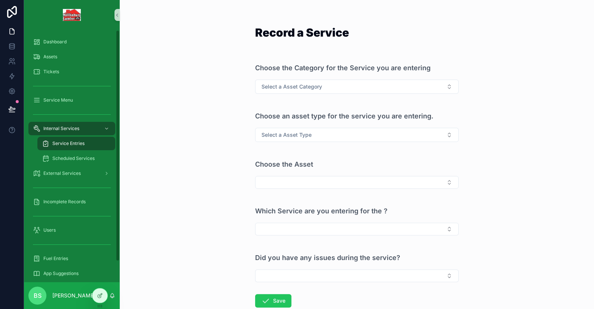
click at [65, 142] on span "Service Entries" at bounding box center [68, 144] width 32 height 6
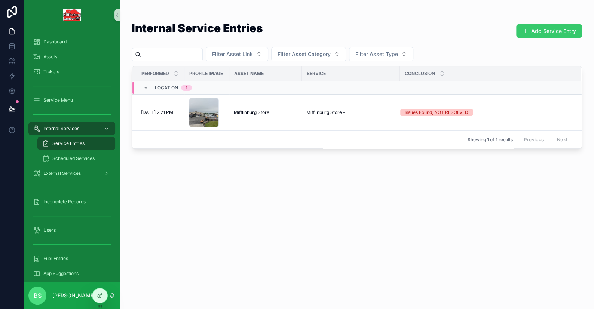
click at [551, 33] on button "Add Service Entry" at bounding box center [549, 30] width 66 height 13
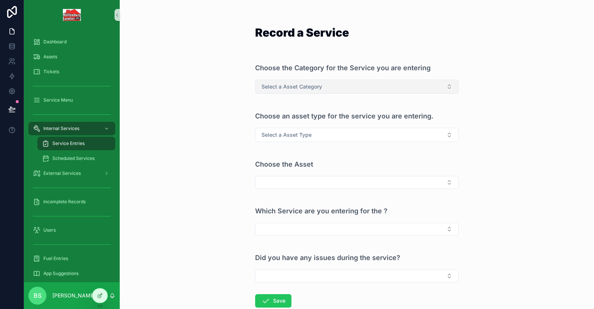
click at [336, 86] on button "Select a Asset Category" at bounding box center [356, 87] width 203 height 14
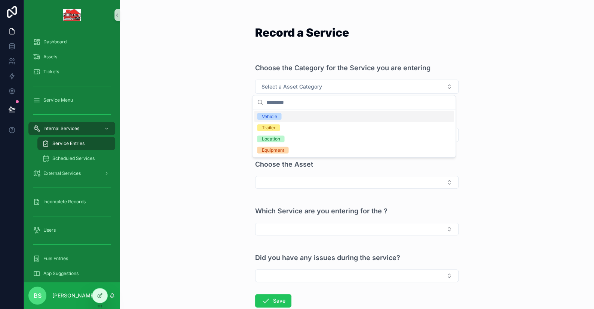
click at [268, 117] on div "Vehicle" at bounding box center [268, 116] width 15 height 7
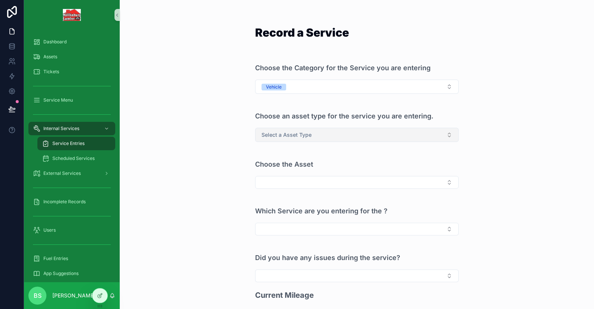
click at [278, 140] on button "Select a Asset Type" at bounding box center [356, 135] width 203 height 14
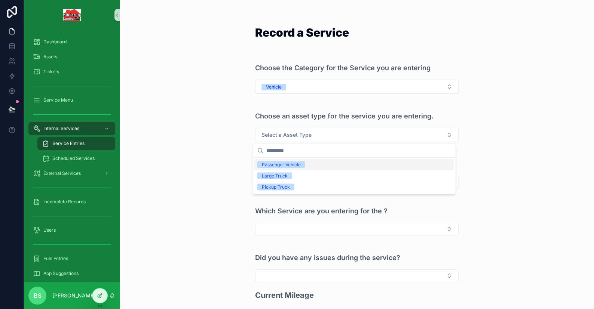
click at [291, 166] on div "Passenger Vehicle" at bounding box center [280, 164] width 39 height 7
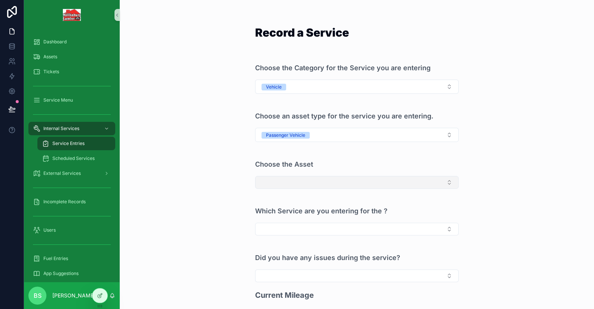
click at [272, 179] on button "Select Button" at bounding box center [356, 182] width 203 height 13
click at [272, 211] on span "2017 Ford Explorer - PV1" at bounding box center [287, 211] width 61 height 7
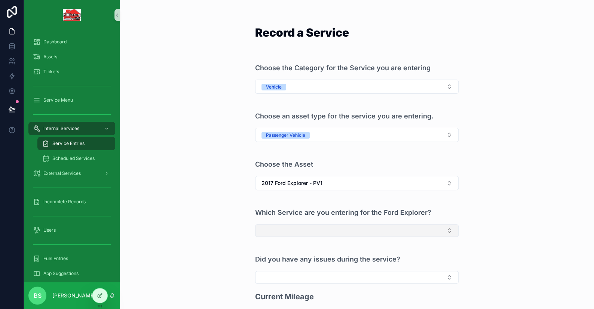
click at [279, 231] on button "Select Button" at bounding box center [356, 230] width 203 height 13
click at [224, 211] on div "Record a Service Choose the Category for the Service you are entering Vehicle C…" at bounding box center [357, 154] width 474 height 309
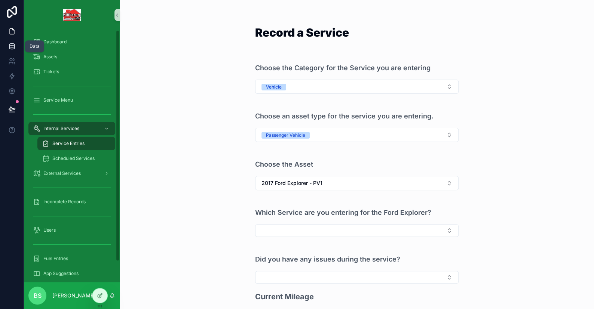
click at [9, 45] on icon at bounding box center [11, 46] width 7 height 7
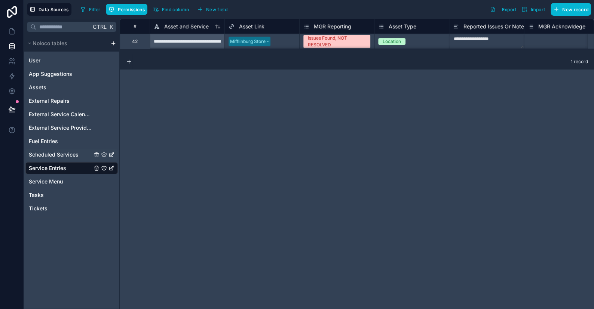
click at [48, 151] on span "Scheduled Services" at bounding box center [54, 154] width 50 height 7
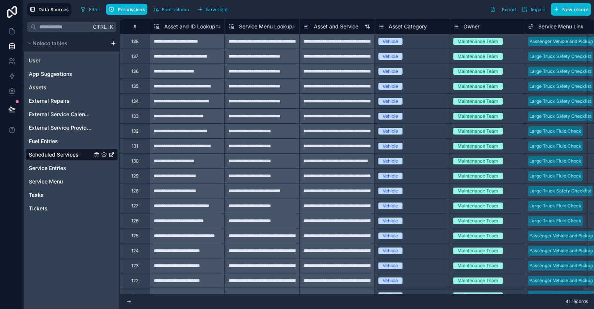
click at [326, 24] on span "Asset and Service" at bounding box center [336, 26] width 45 height 7
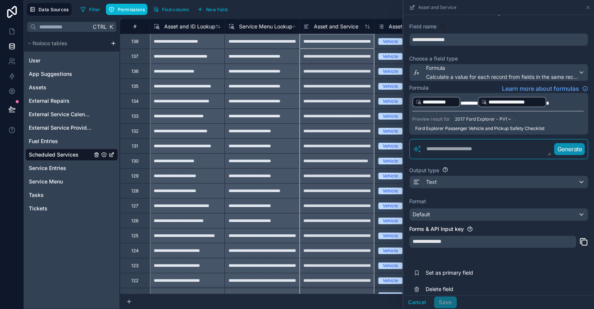
scroll to position [20, 0]
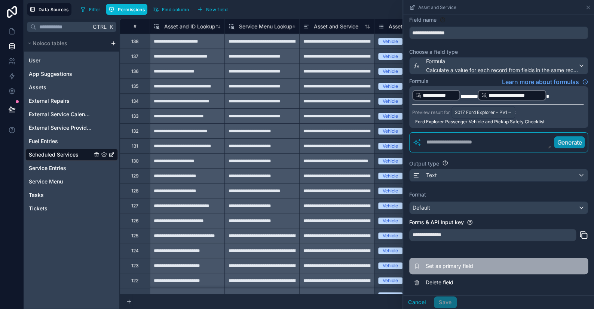
click at [456, 265] on span "Set as primary field" at bounding box center [480, 266] width 108 height 7
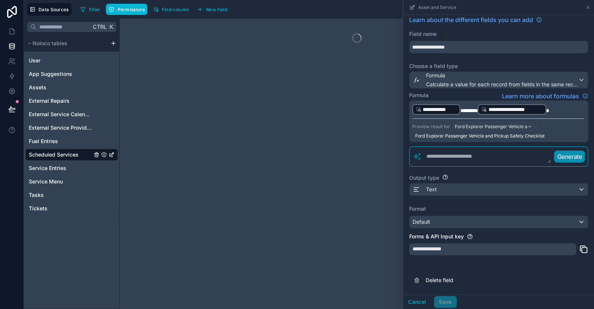
scroll to position [4, 0]
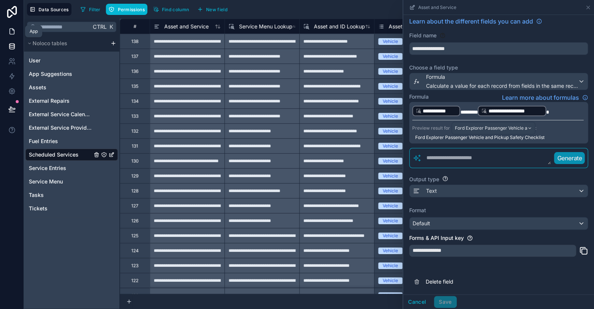
click at [13, 31] on icon at bounding box center [11, 31] width 7 height 7
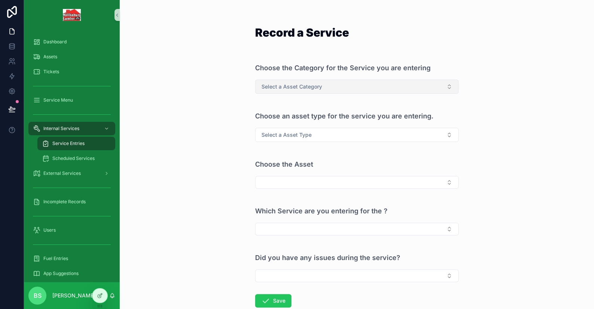
click at [268, 81] on button "Select a Asset Category" at bounding box center [356, 87] width 203 height 14
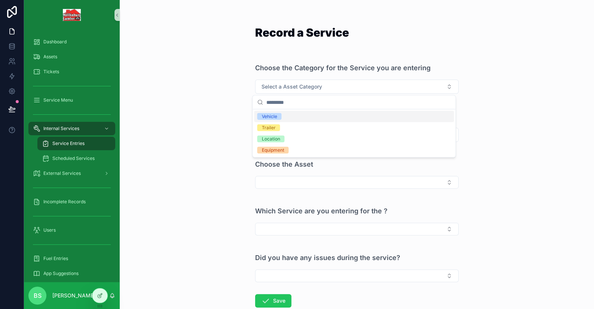
click at [285, 117] on div "Vehicle" at bounding box center [354, 116] width 200 height 11
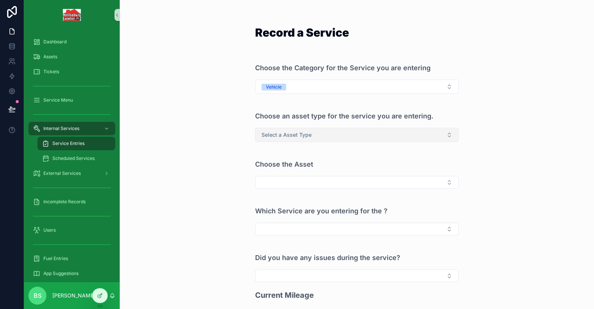
drag, startPoint x: 297, startPoint y: 131, endPoint x: 292, endPoint y: 137, distance: 8.0
click at [297, 131] on span "Select a Asset Type" at bounding box center [286, 134] width 50 height 7
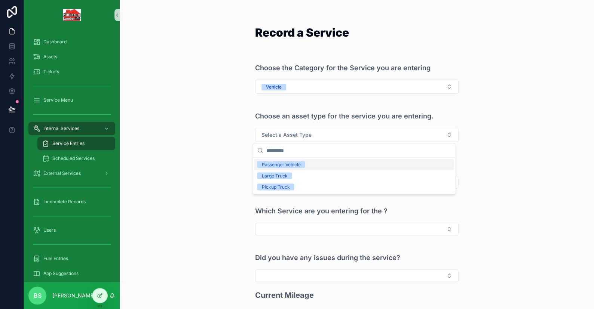
click at [285, 166] on div "Passenger Vehicle" at bounding box center [280, 164] width 39 height 7
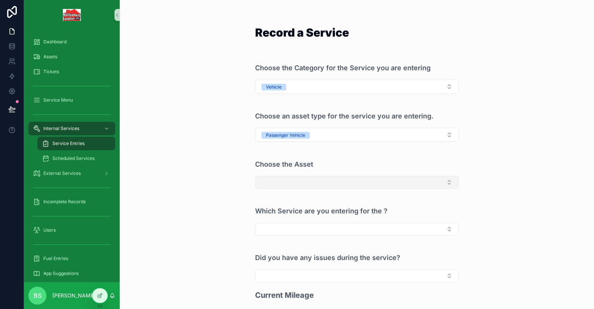
click at [283, 180] on button "Select Button" at bounding box center [356, 182] width 203 height 13
click at [281, 211] on span "2017 Ford Explorer - PV1" at bounding box center [287, 211] width 61 height 7
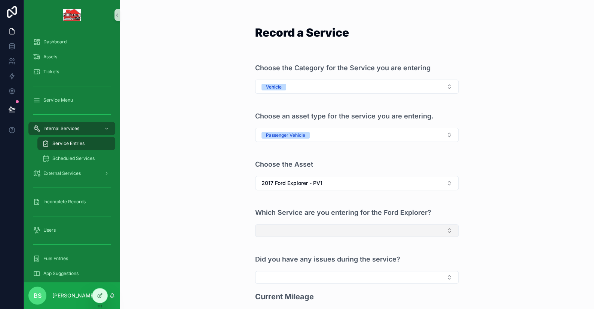
click at [302, 231] on button "Select Button" at bounding box center [356, 230] width 203 height 13
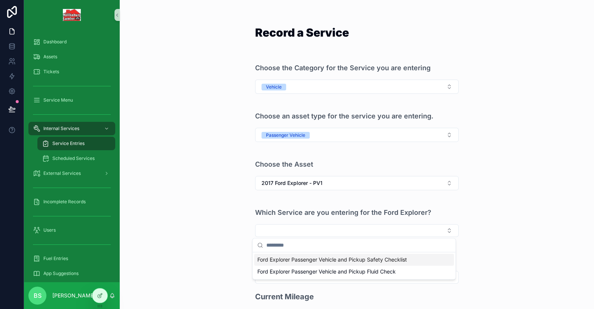
click at [288, 260] on span "Ford Explorer Passenger Vehicle and Pickup Safety Checklist" at bounding box center [332, 259] width 150 height 7
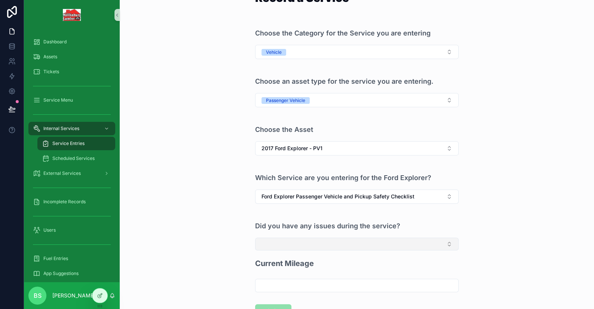
scroll to position [75, 0]
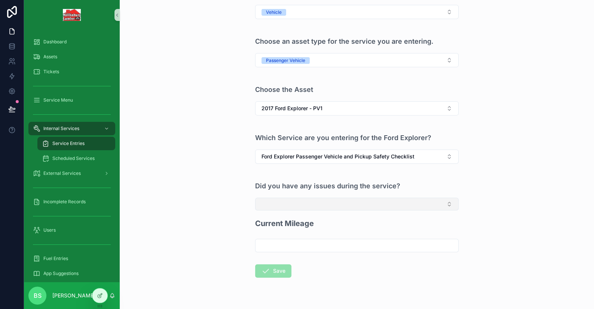
click at [270, 207] on button "Select Button" at bounding box center [356, 204] width 203 height 13
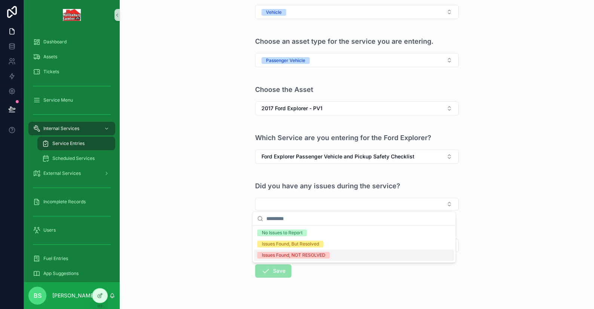
click at [287, 256] on div "Issues Found, NOT RESOLVED" at bounding box center [293, 255] width 64 height 7
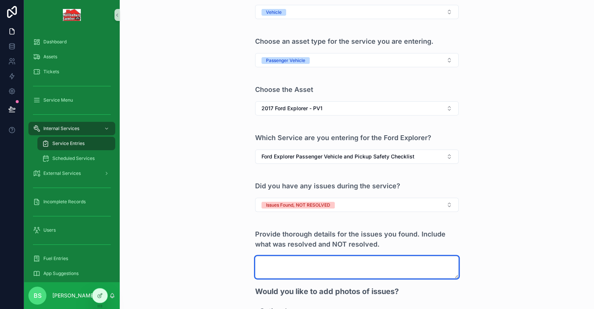
click at [288, 264] on textarea "scrollable content" at bounding box center [356, 267] width 203 height 22
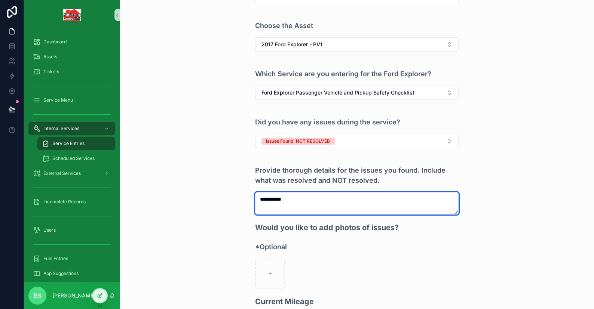
scroll to position [187, 0]
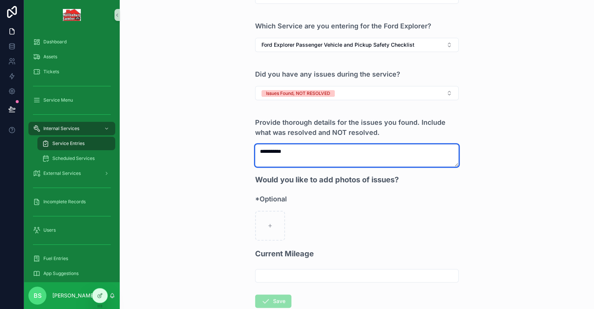
type textarea "**********"
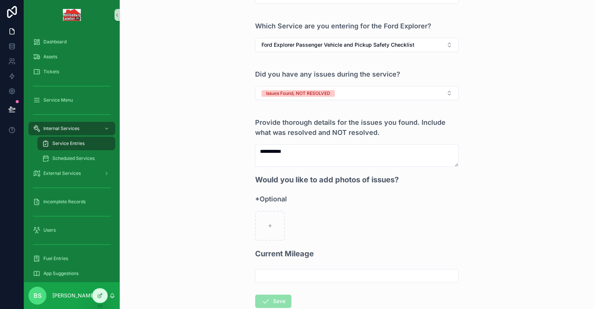
click at [277, 273] on input "scrollable content" at bounding box center [356, 276] width 203 height 10
click at [395, 241] on form "**********" at bounding box center [356, 111] width 203 height 490
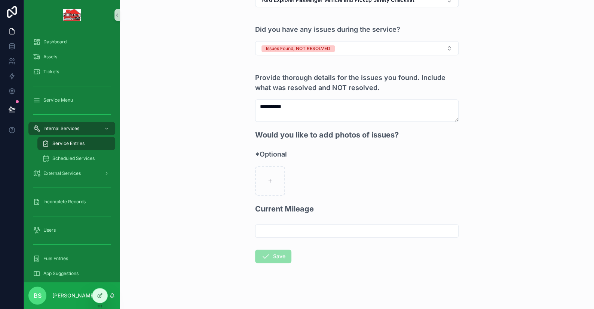
scroll to position [233, 0]
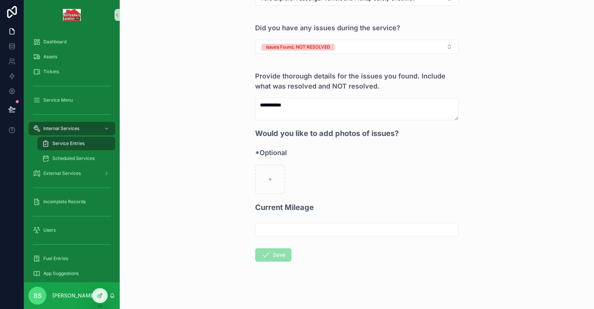
click at [301, 227] on input "scrollable content" at bounding box center [356, 229] width 203 height 10
type input "**********"
click at [281, 252] on button "Save" at bounding box center [273, 254] width 36 height 13
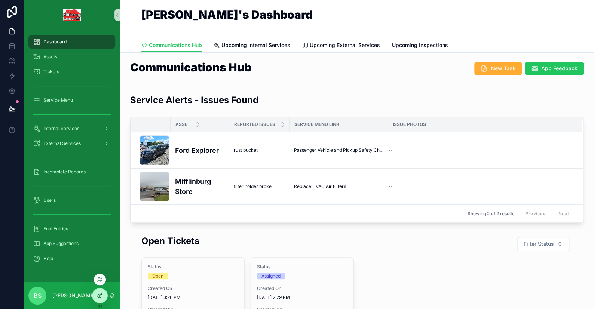
click at [100, 298] on icon at bounding box center [100, 296] width 6 height 6
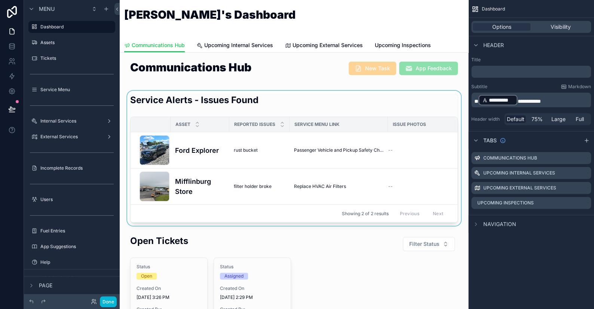
click at [274, 105] on div "scrollable content" at bounding box center [294, 158] width 337 height 135
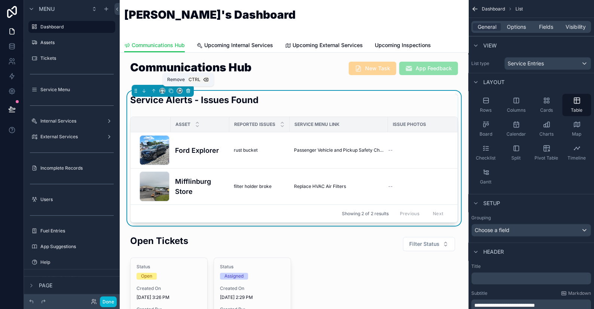
click at [189, 91] on icon "scrollable content" at bounding box center [189, 91] width 0 height 1
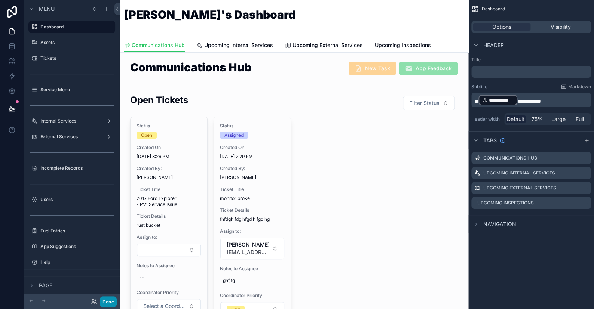
click at [112, 304] on button "Done" at bounding box center [108, 302] width 17 height 11
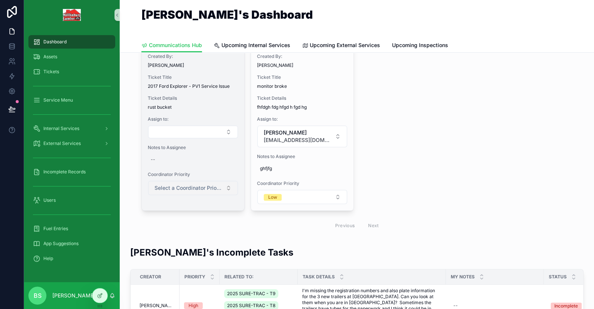
scroll to position [75, 0]
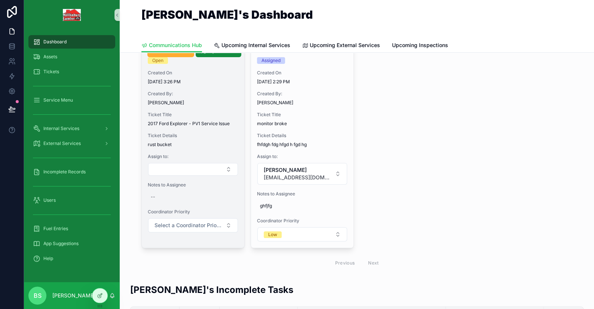
click at [201, 98] on div "Created By: Brian Sommers" at bounding box center [193, 98] width 91 height 15
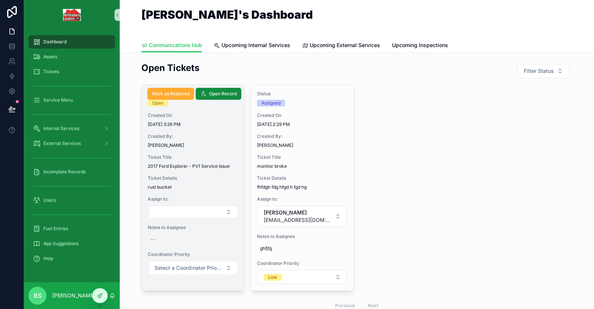
scroll to position [0, 0]
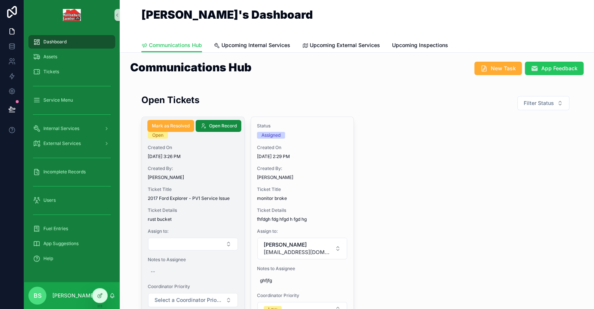
click at [207, 166] on span "Created By:" at bounding box center [193, 169] width 91 height 6
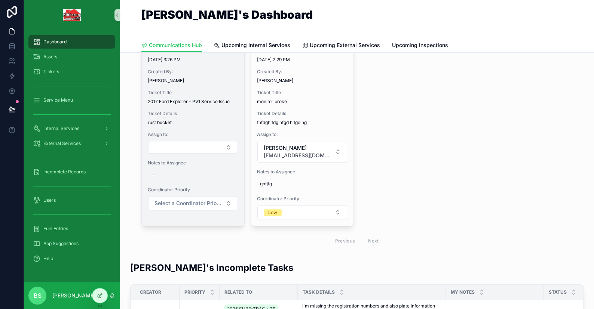
scroll to position [37, 0]
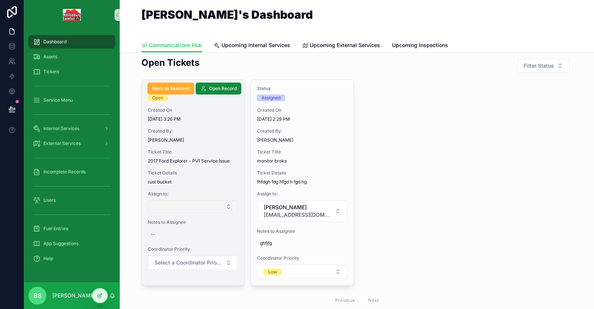
click at [176, 204] on button "Select Button" at bounding box center [193, 207] width 90 height 13
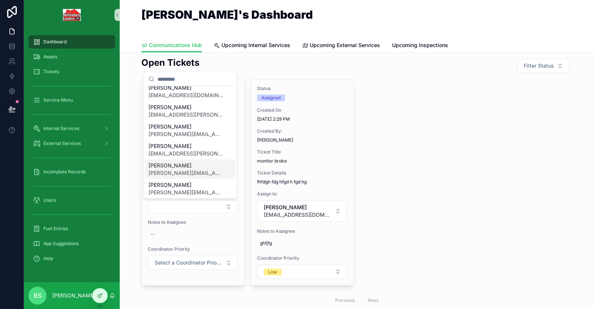
scroll to position [7, 0]
click at [172, 97] on span "[EMAIL_ADDRESS][DOMAIN_NAME]" at bounding box center [185, 94] width 75 height 7
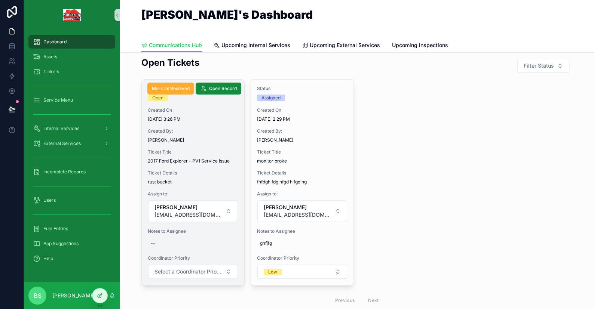
click at [166, 235] on div "Notes to Assignee --" at bounding box center [193, 239] width 91 height 21
click at [156, 241] on div "--" at bounding box center [193, 244] width 91 height 12
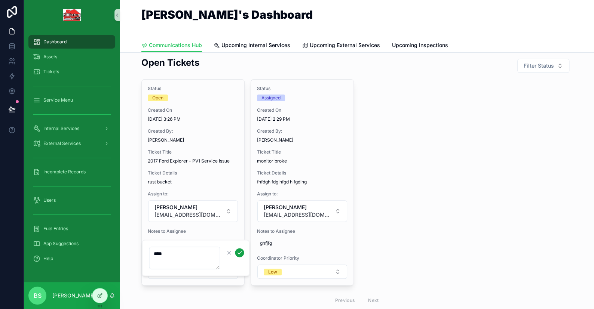
type textarea "****"
click at [237, 252] on icon "scrollable content" at bounding box center [239, 253] width 6 height 6
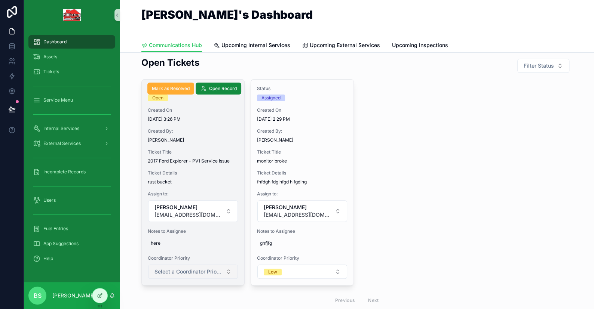
click at [168, 269] on span "Select a Coordinator Priority" at bounding box center [188, 271] width 68 height 7
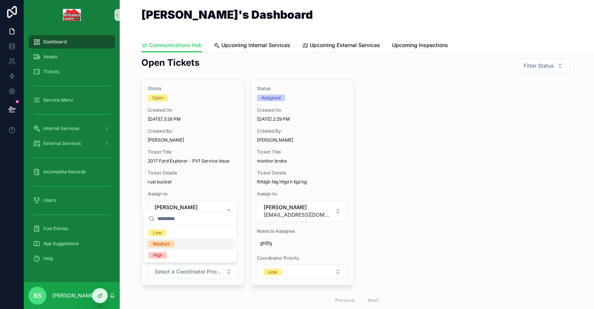
click at [169, 245] on div "Medium" at bounding box center [161, 244] width 17 height 7
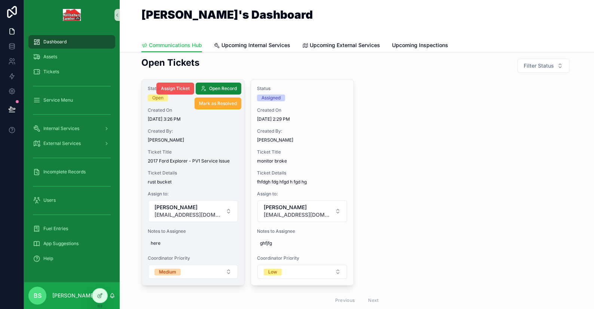
click at [174, 91] on button "Assign Ticket" at bounding box center [175, 89] width 38 height 12
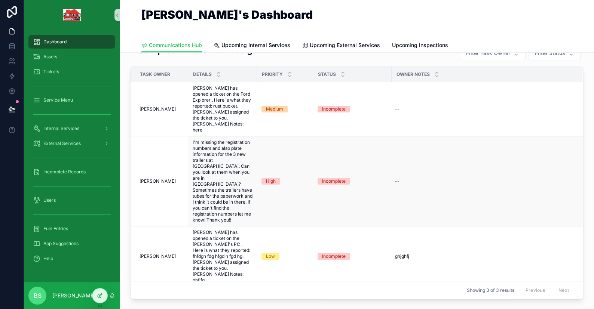
scroll to position [561, 0]
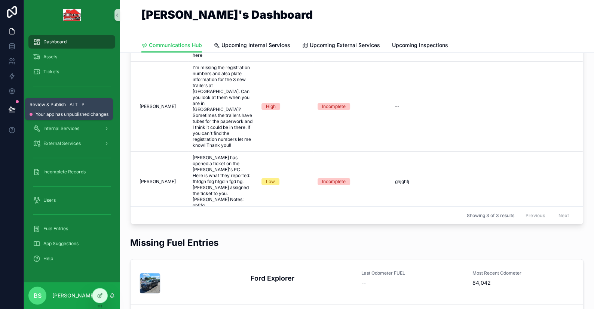
click at [11, 113] on button at bounding box center [12, 109] width 16 height 21
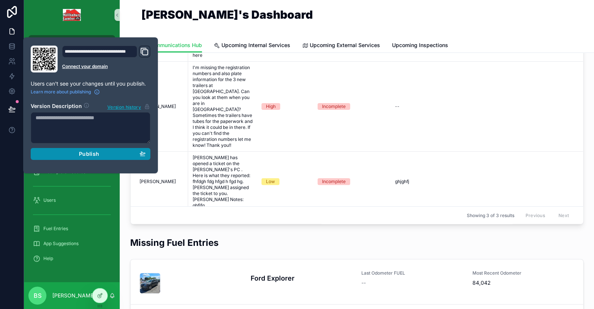
click at [73, 154] on div "Publish" at bounding box center [91, 154] width 110 height 7
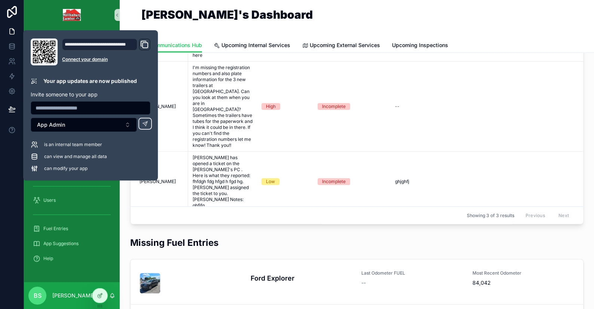
click at [324, 15] on div "[PERSON_NAME]'s Dashboard" at bounding box center [356, 19] width 431 height 20
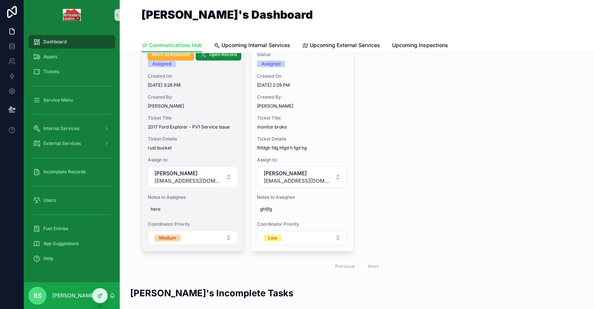
scroll to position [75, 0]
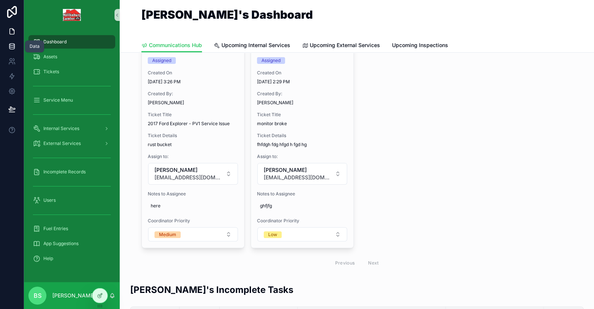
click at [13, 46] on icon at bounding box center [11, 46] width 7 height 7
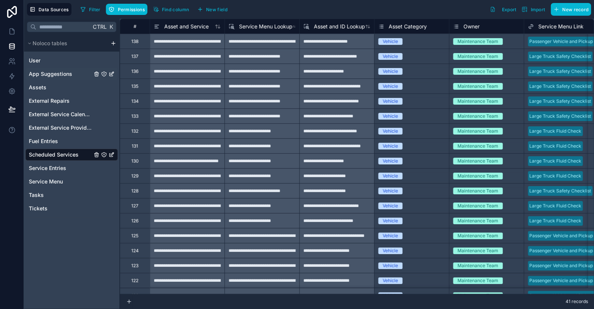
click at [39, 71] on span "App Suggestions" at bounding box center [50, 73] width 43 height 7
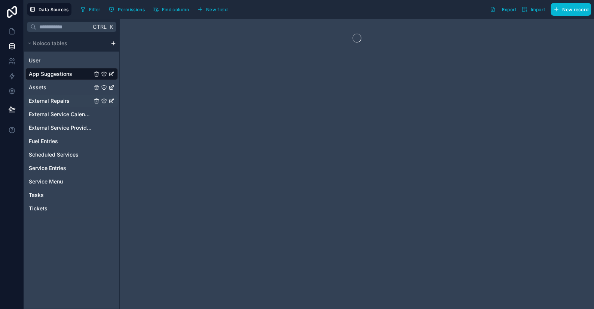
drag, startPoint x: 42, startPoint y: 85, endPoint x: 60, endPoint y: 95, distance: 21.6
click at [42, 85] on span "Assets" at bounding box center [38, 87] width 18 height 7
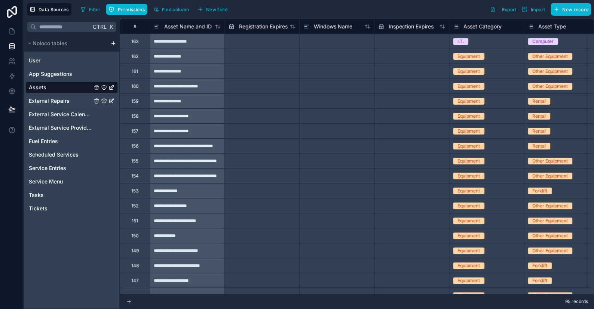
click at [58, 102] on span "External Repairs" at bounding box center [49, 100] width 41 height 7
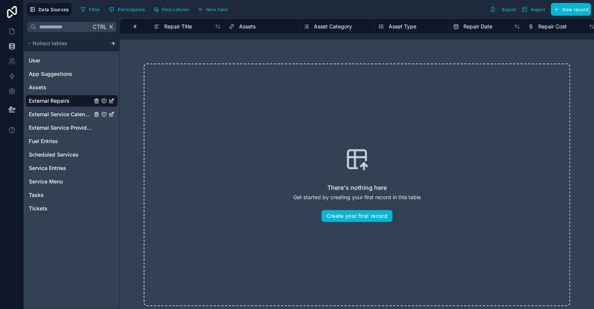
click at [55, 111] on span "External Service Calendar" at bounding box center [60, 114] width 63 height 7
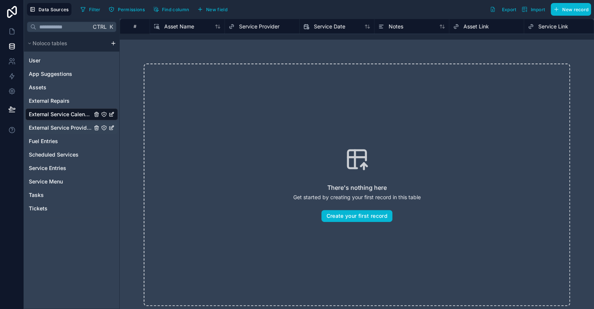
click at [59, 127] on span "External Service Providers" at bounding box center [60, 127] width 63 height 7
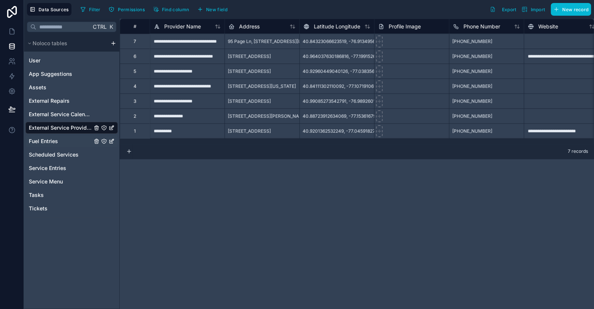
click at [46, 141] on span "Fuel Entries" at bounding box center [43, 141] width 29 height 7
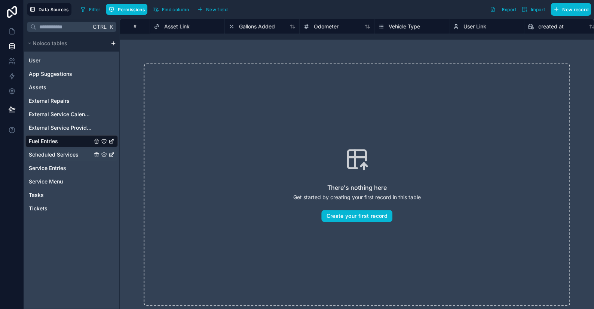
click at [46, 154] on span "Scheduled Services" at bounding box center [54, 154] width 50 height 7
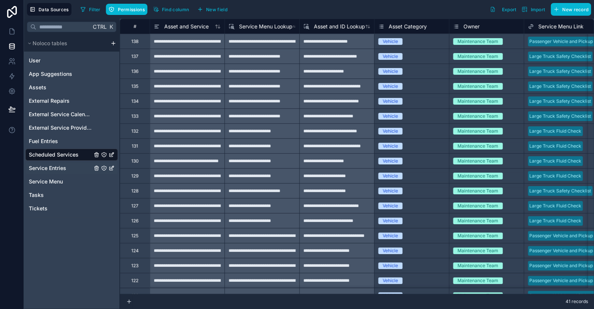
click at [50, 170] on span "Service Entries" at bounding box center [47, 168] width 37 height 7
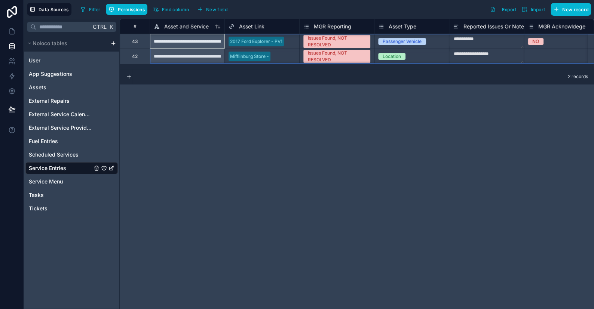
drag, startPoint x: 132, startPoint y: 41, endPoint x: 134, endPoint y: 58, distance: 16.6
click at [150, 87] on div "Delete rows 1 to 2" at bounding box center [158, 89] width 49 height 8
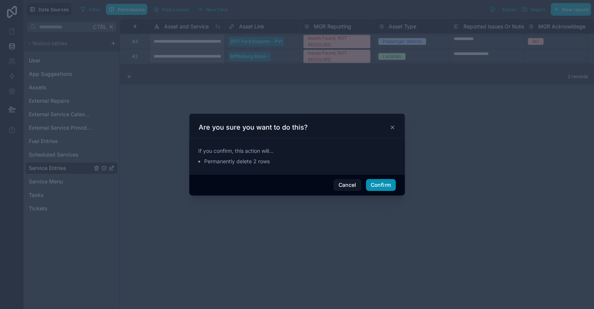
click at [389, 188] on button "Confirm" at bounding box center [381, 185] width 30 height 12
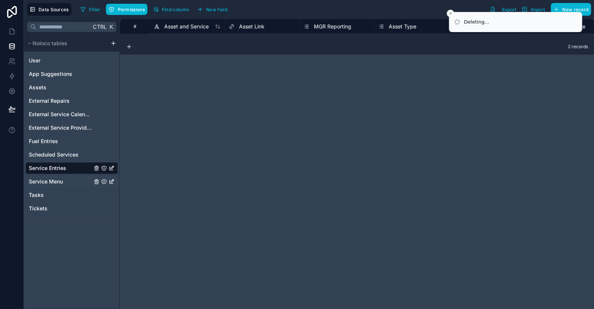
click at [36, 181] on span "Service Menu" at bounding box center [46, 181] width 34 height 7
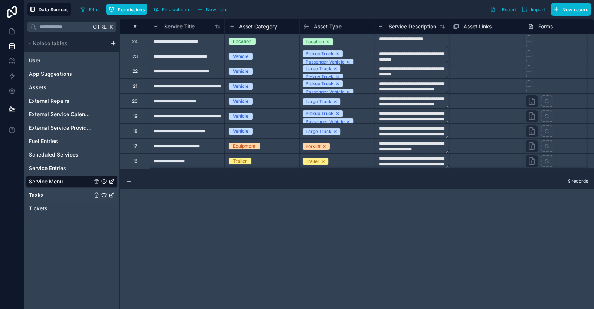
click at [39, 195] on span "Tasks" at bounding box center [36, 195] width 15 height 7
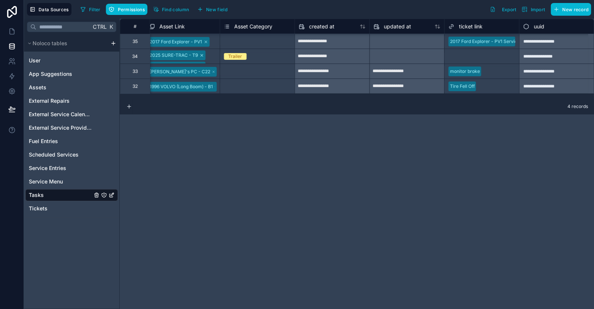
scroll to position [1, 0]
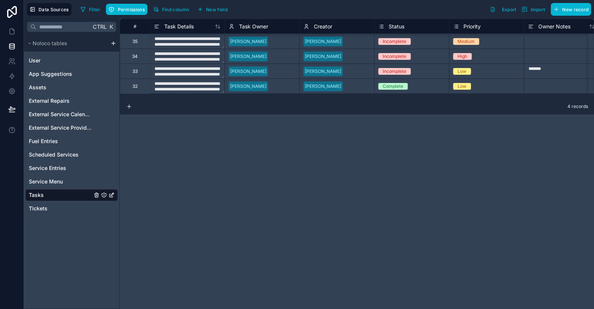
click at [173, 89] on textarea "**********" at bounding box center [187, 86] width 74 height 15
click at [204, 87] on textarea "**********" at bounding box center [187, 86] width 74 height 15
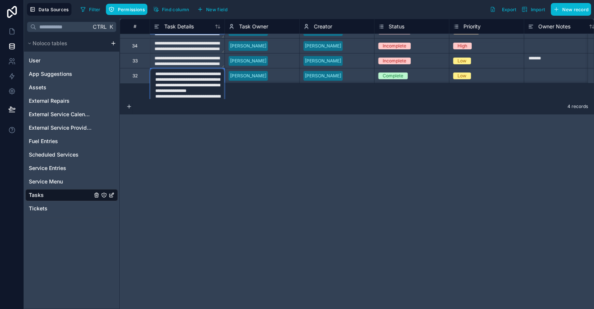
scroll to position [16, 0]
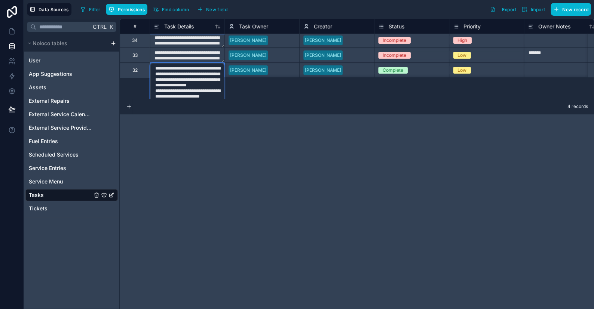
drag, startPoint x: 187, startPoint y: 131, endPoint x: 166, endPoint y: 110, distance: 29.9
click at [187, 131] on div "**********" at bounding box center [357, 164] width 474 height 291
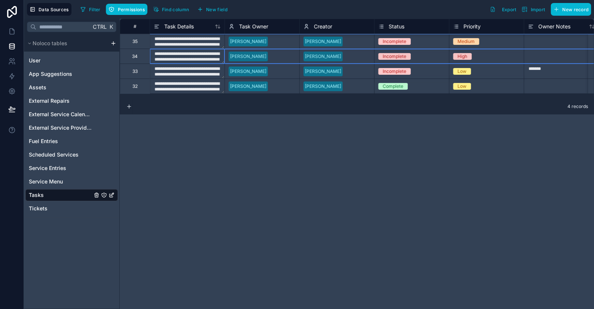
click at [137, 40] on div "**********" at bounding box center [584, 56] width 928 height 75
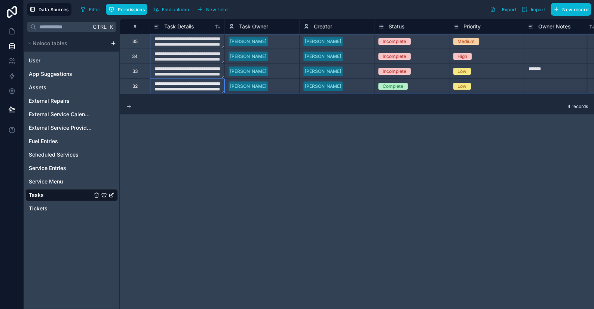
scroll to position [0, 0]
drag, startPoint x: 141, startPoint y: 84, endPoint x: 138, endPoint y: 33, distance: 50.9
click at [138, 33] on div "**********" at bounding box center [584, 56] width 928 height 75
drag, startPoint x: 137, startPoint y: 40, endPoint x: 126, endPoint y: 40, distance: 11.2
click at [146, 72] on div "Delete rows 1 to 4" at bounding box center [150, 71] width 49 height 8
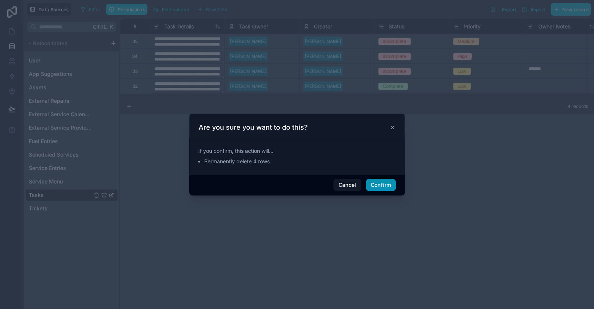
click at [374, 186] on button "Confirm" at bounding box center [381, 185] width 30 height 12
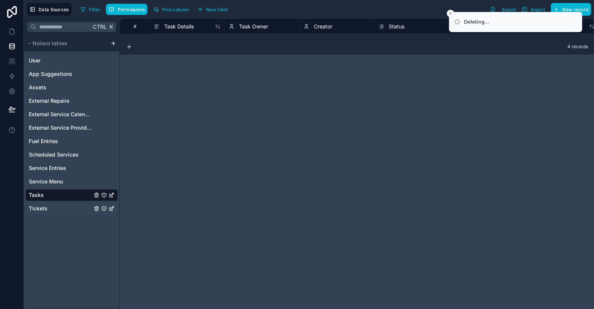
click at [45, 209] on span "Tickets" at bounding box center [38, 208] width 19 height 7
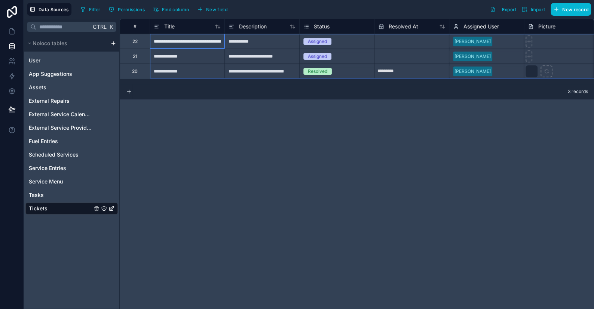
drag, startPoint x: 137, startPoint y: 43, endPoint x: 141, endPoint y: 71, distance: 29.0
click at [155, 100] on div "Delete rows 1 to 3" at bounding box center [161, 101] width 49 height 8
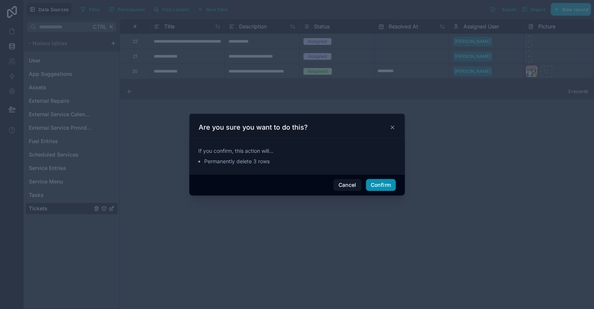
click at [383, 190] on button "Confirm" at bounding box center [381, 185] width 30 height 12
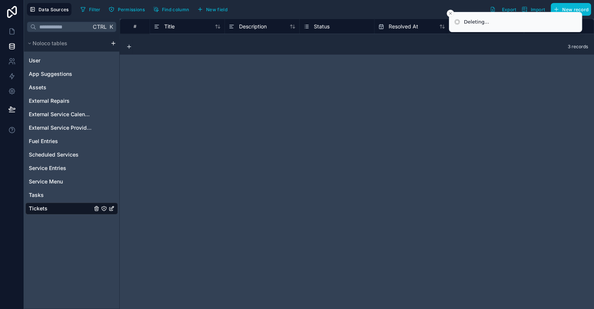
click at [297, 125] on div "# Title Description Status Resolved At Assigned User Picture Creator 3 records" at bounding box center [357, 164] width 474 height 291
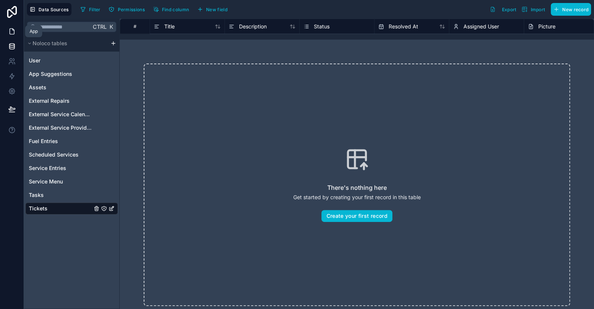
click at [14, 31] on icon at bounding box center [12, 32] width 4 height 6
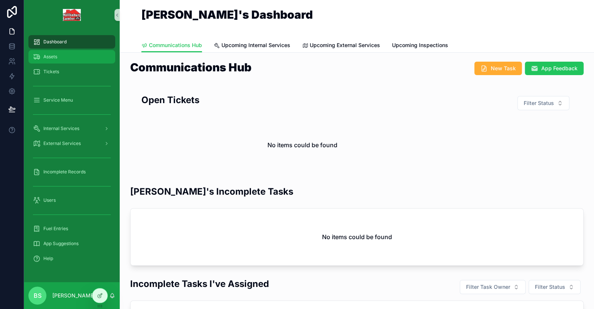
click at [43, 56] on span "Assets" at bounding box center [50, 57] width 14 height 6
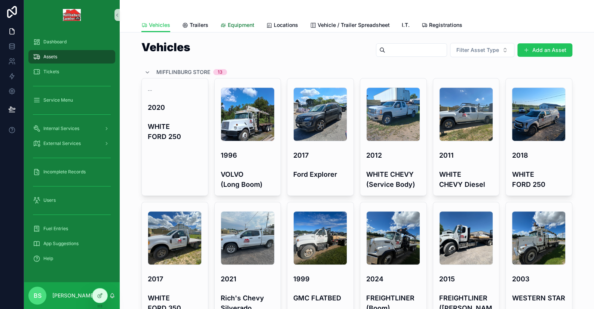
click at [238, 28] on span "Equipment" at bounding box center [241, 24] width 27 height 7
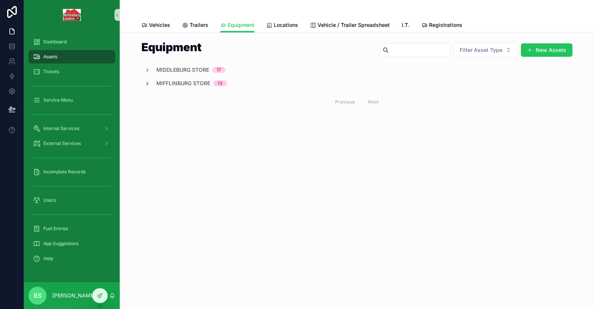
click at [149, 83] on icon "scrollable content" at bounding box center [147, 84] width 6 height 6
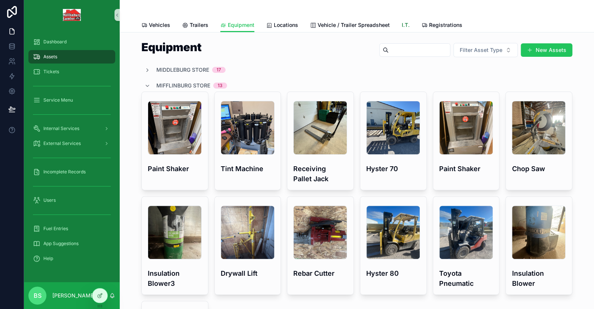
click at [402, 22] on span "I.T." at bounding box center [406, 24] width 8 height 7
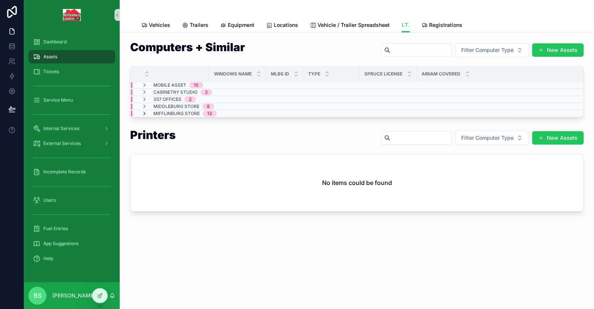
click at [144, 112] on icon "scrollable content" at bounding box center [144, 114] width 6 height 6
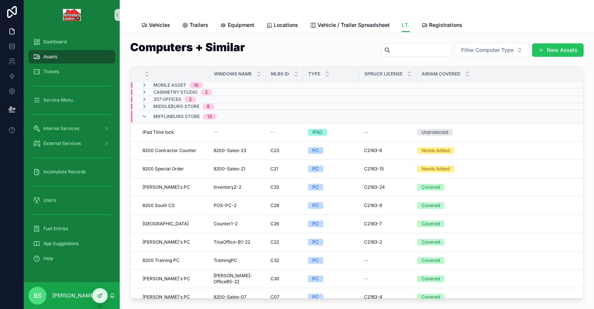
click at [317, 76] on span "Type" at bounding box center [314, 74] width 12 height 6
click at [318, 73] on span "Type" at bounding box center [314, 74] width 12 height 6
click at [329, 71] on icon "scrollable content" at bounding box center [327, 72] width 5 height 5
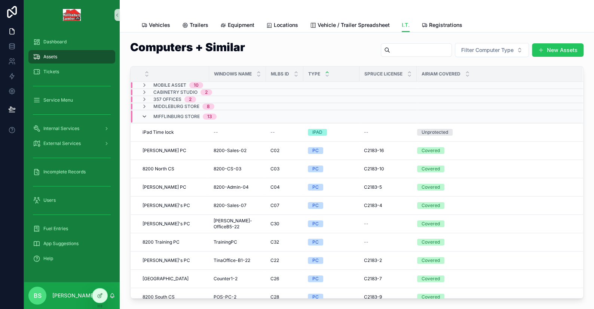
click at [146, 117] on icon "scrollable content" at bounding box center [144, 117] width 6 height 6
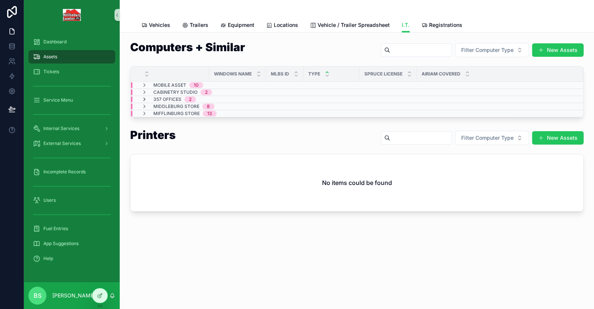
click at [146, 99] on icon "scrollable content" at bounding box center [144, 100] width 6 height 6
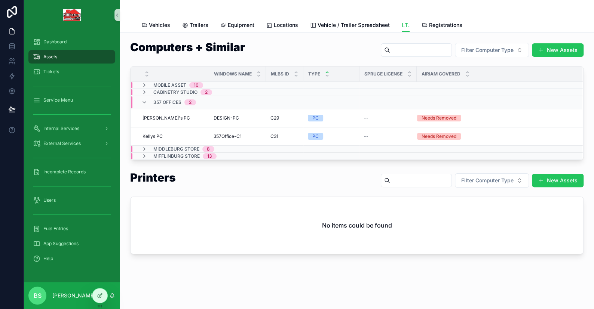
click at [44, 54] on span "Assets" at bounding box center [50, 57] width 14 height 6
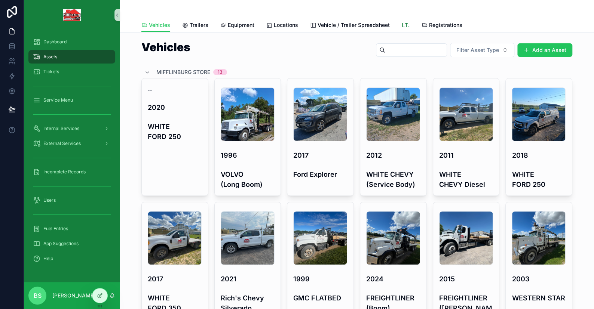
click at [402, 24] on span "I.T." at bounding box center [406, 24] width 8 height 7
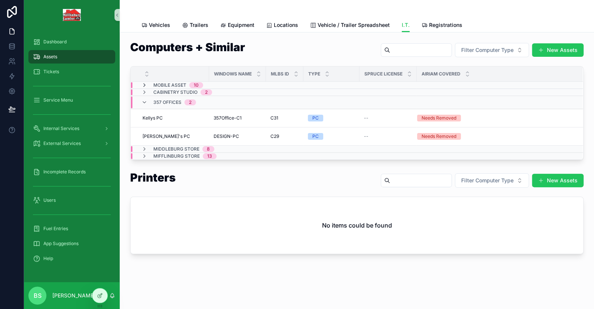
click at [144, 86] on icon "scrollable content" at bounding box center [144, 85] width 6 height 6
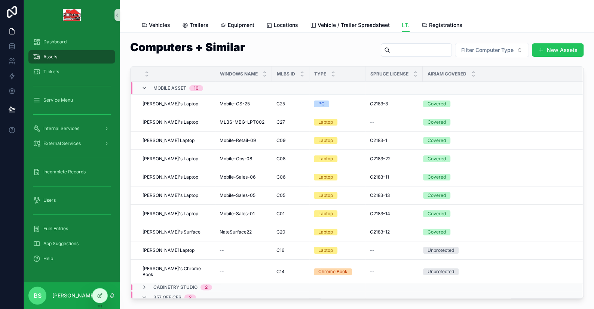
click at [143, 86] on icon "scrollable content" at bounding box center [144, 88] width 6 height 6
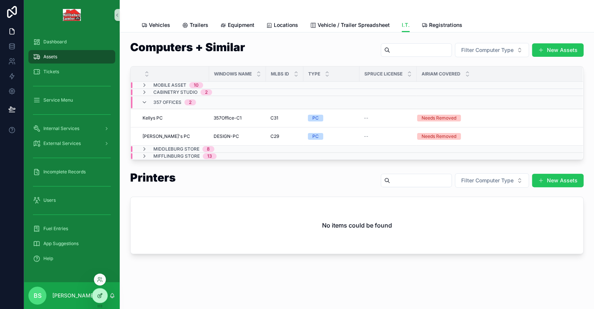
click at [102, 295] on icon at bounding box center [100, 296] width 6 height 6
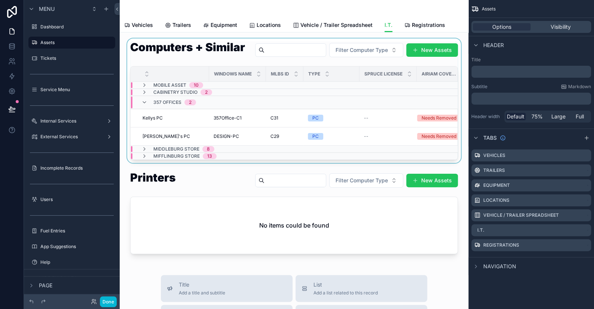
click at [236, 67] on div "scrollable content" at bounding box center [294, 101] width 337 height 125
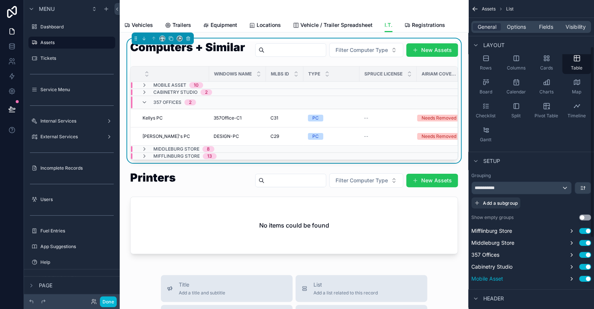
scroll to position [75, 0]
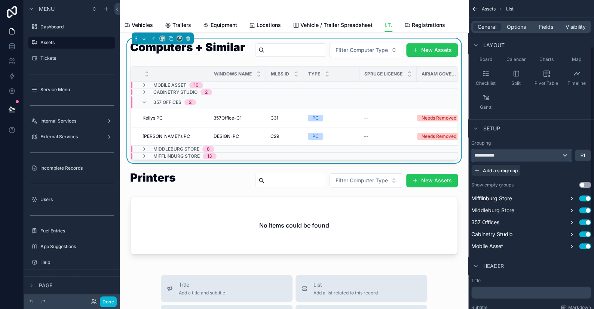
click at [566, 154] on div "**********" at bounding box center [522, 156] width 100 height 12
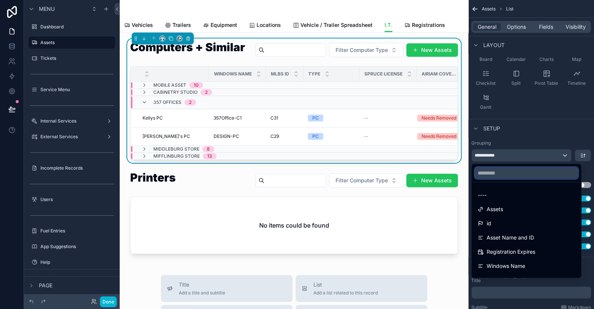
click at [506, 171] on input "text" at bounding box center [527, 173] width 104 height 12
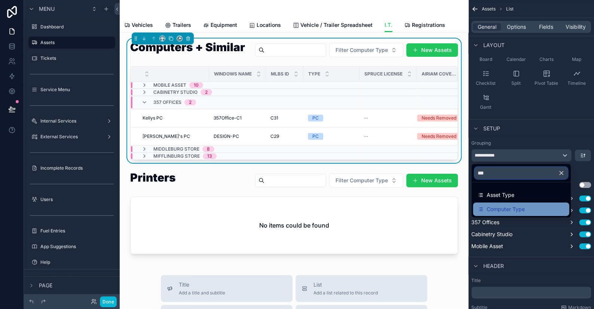
type input "***"
click at [498, 209] on span "Computer Type" at bounding box center [506, 209] width 38 height 9
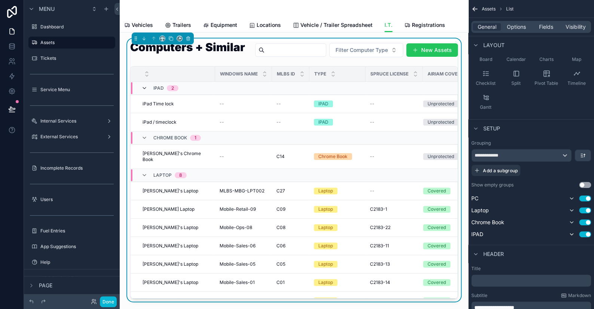
click at [146, 91] on icon "scrollable content" at bounding box center [144, 88] width 6 height 6
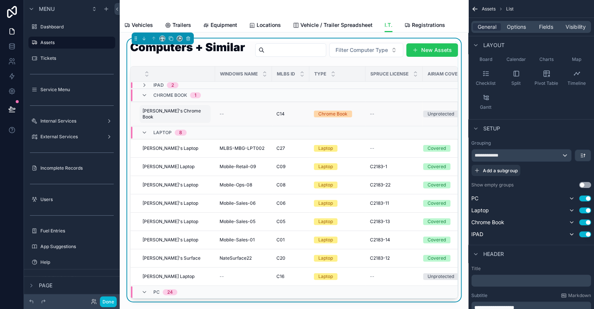
click at [146, 120] on span "[PERSON_NAME]'s Chrome Book" at bounding box center [175, 114] width 65 height 12
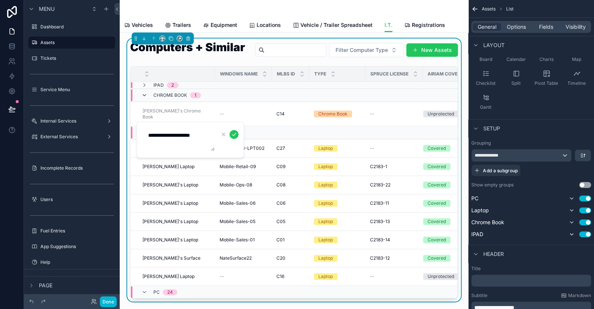
click at [144, 98] on icon "scrollable content" at bounding box center [144, 95] width 6 height 6
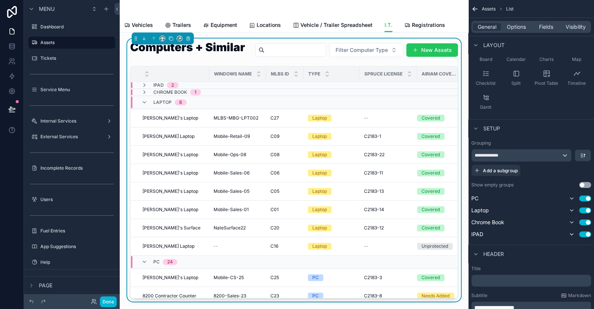
click at [145, 108] on div "Laptop 8" at bounding box center [163, 103] width 45 height 12
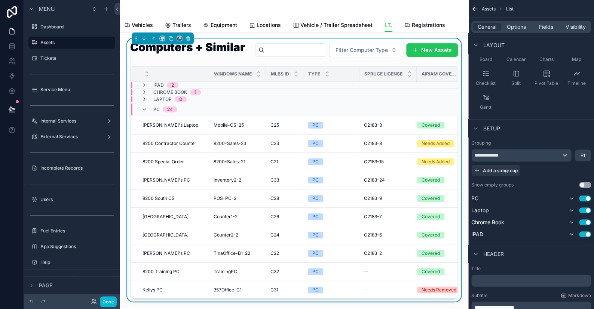
click at [143, 102] on icon "scrollable content" at bounding box center [144, 100] width 6 height 6
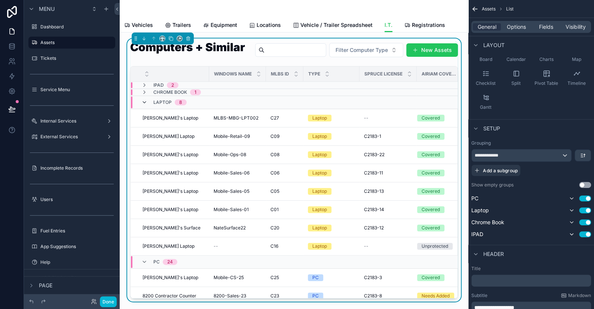
click at [145, 105] on icon "scrollable content" at bounding box center [144, 103] width 6 height 6
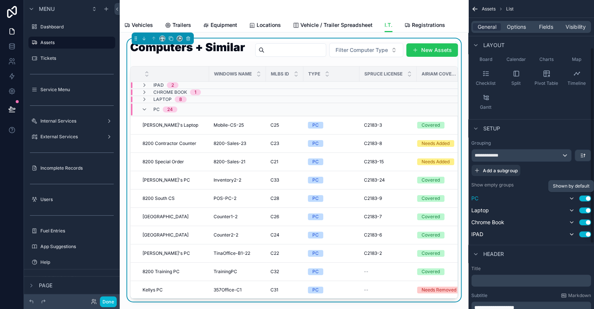
click at [570, 197] on icon "scrollable content" at bounding box center [572, 199] width 6 height 6
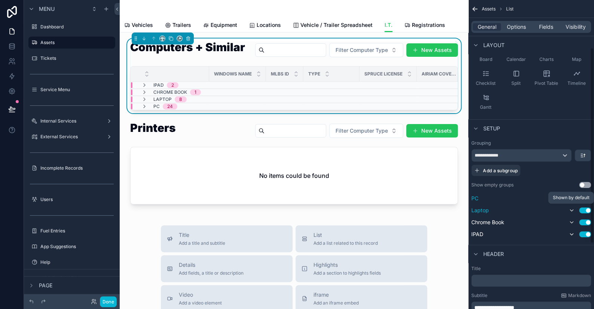
click at [569, 208] on icon "scrollable content" at bounding box center [572, 211] width 6 height 6
click at [572, 222] on icon "scrollable content" at bounding box center [571, 222] width 3 height 1
click at [572, 235] on icon "scrollable content" at bounding box center [572, 235] width 6 height 6
click at [115, 303] on button "Done" at bounding box center [108, 302] width 17 height 11
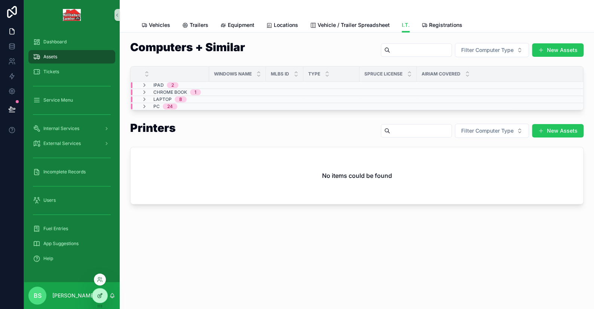
click at [104, 294] on div at bounding box center [99, 296] width 15 height 14
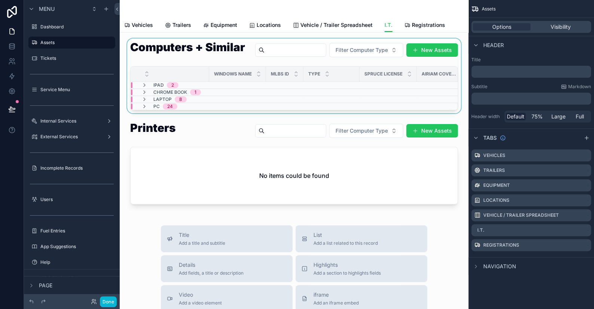
click at [294, 70] on div "scrollable content" at bounding box center [294, 76] width 337 height 75
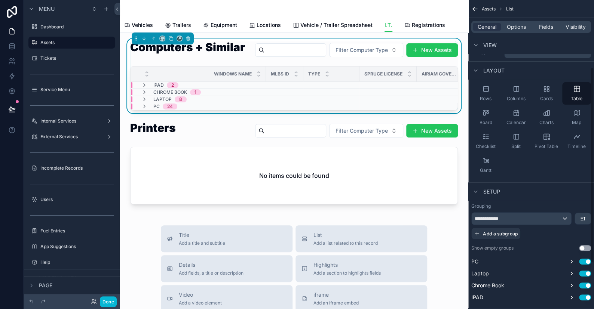
scroll to position [0, 0]
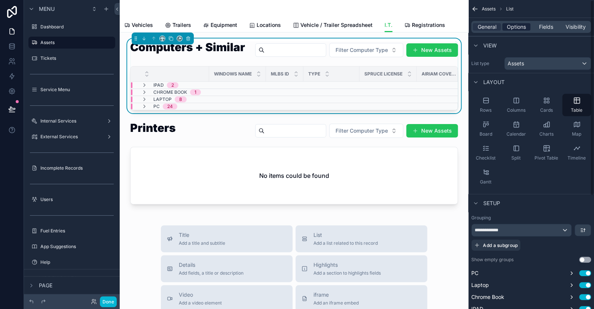
click at [509, 27] on span "Options" at bounding box center [516, 26] width 19 height 7
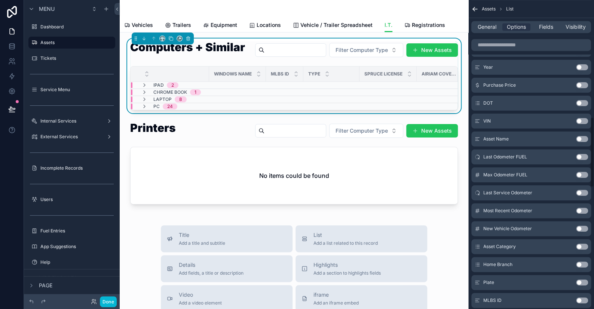
scroll to position [561, 0]
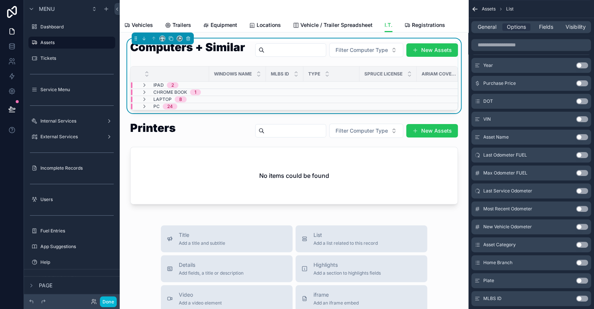
click at [580, 261] on button "Use setting" at bounding box center [582, 263] width 12 height 6
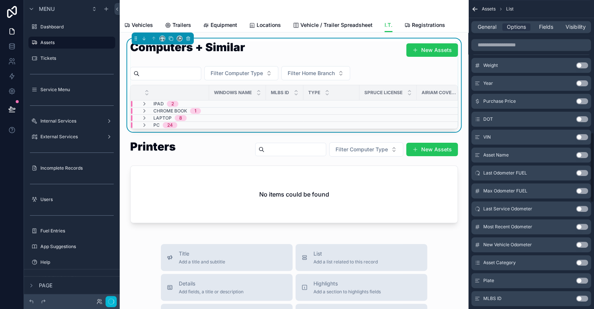
scroll to position [579, 0]
click at [112, 305] on button "Done" at bounding box center [108, 302] width 17 height 11
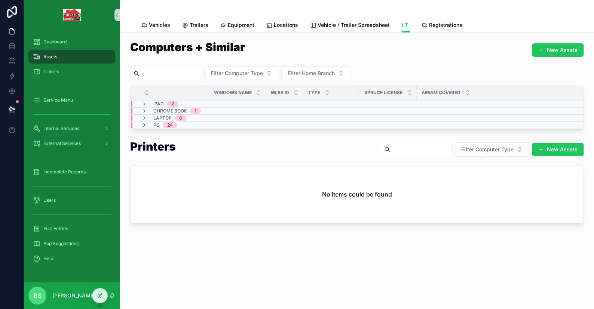
click at [142, 125] on icon "scrollable content" at bounding box center [144, 125] width 6 height 6
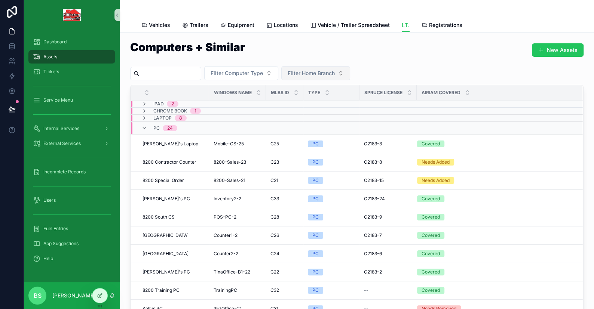
click at [313, 73] on span "Filter Home Branch" at bounding box center [311, 73] width 47 height 7
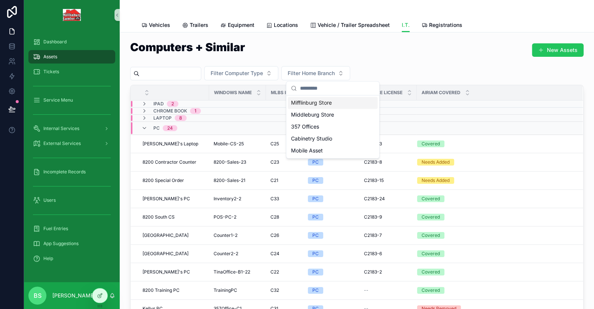
click at [325, 102] on div "Mifflinburg Store" at bounding box center [333, 103] width 90 height 12
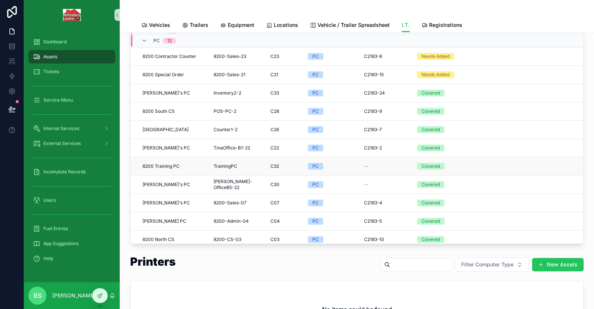
scroll to position [37, 0]
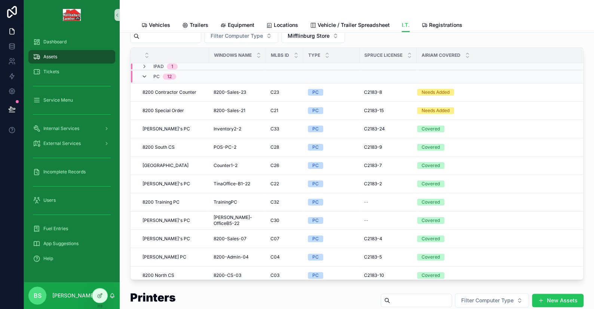
click at [144, 74] on icon "scrollable content" at bounding box center [144, 77] width 6 height 6
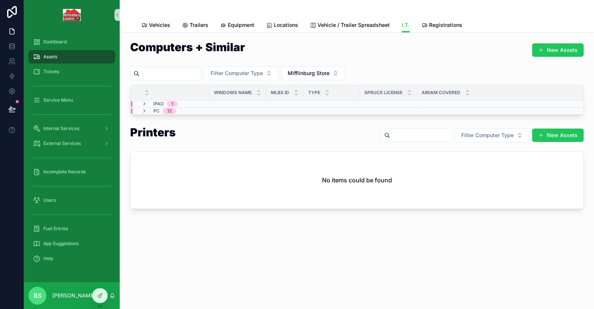
scroll to position [0, 0]
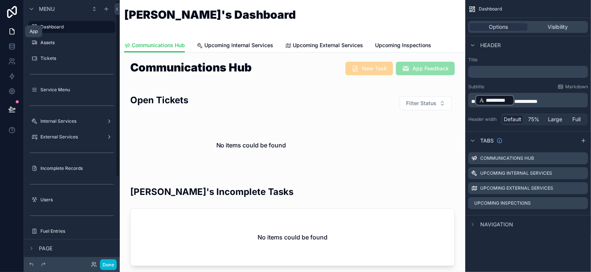
click at [10, 30] on icon at bounding box center [11, 31] width 7 height 7
click at [10, 31] on icon at bounding box center [11, 31] width 7 height 7
click at [42, 91] on label "Service Menu" at bounding box center [70, 90] width 60 height 6
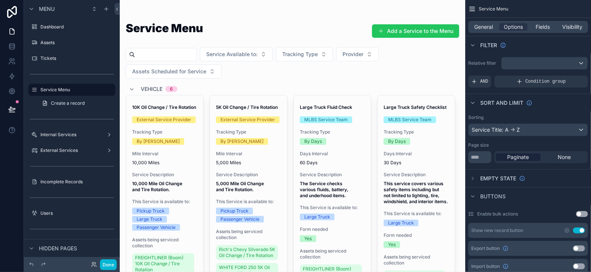
click at [514, 28] on span "Options" at bounding box center [513, 26] width 19 height 7
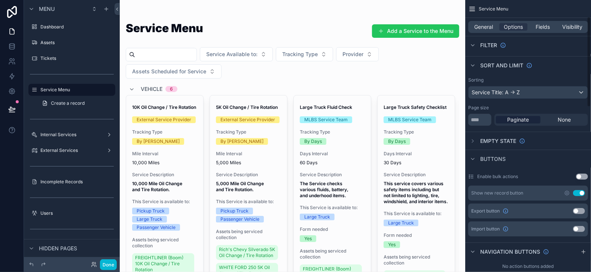
scroll to position [112, 0]
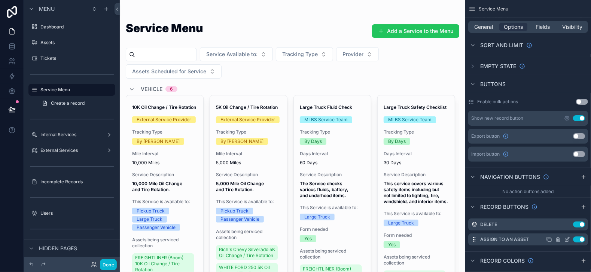
click at [566, 239] on icon "scrollable content" at bounding box center [567, 238] width 3 height 3
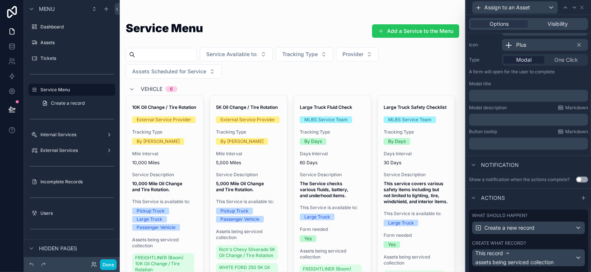
scroll to position [75, 0]
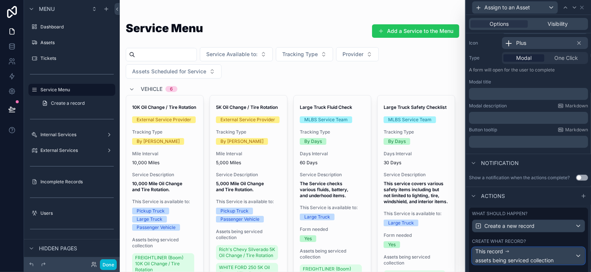
click at [514, 252] on div "This record assets being serviced collection" at bounding box center [525, 256] width 100 height 16
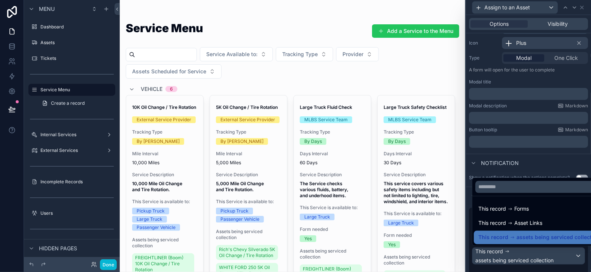
click at [514, 252] on div at bounding box center [528, 136] width 125 height 272
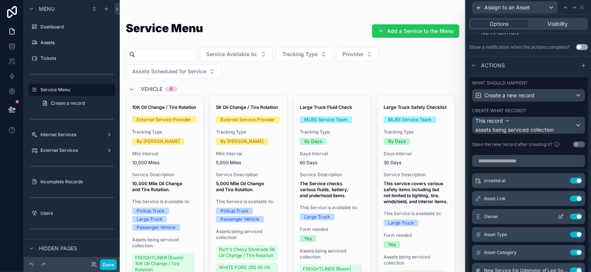
scroll to position [224, 0]
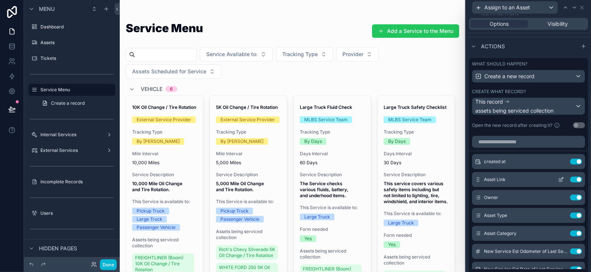
click at [559, 178] on icon at bounding box center [560, 179] width 3 height 3
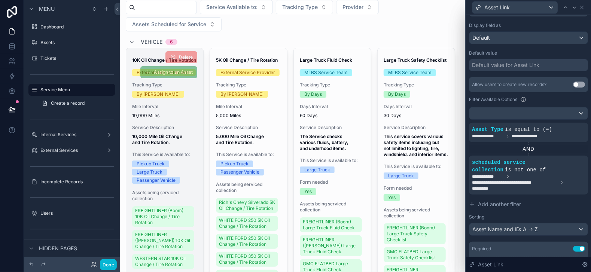
scroll to position [75, 0]
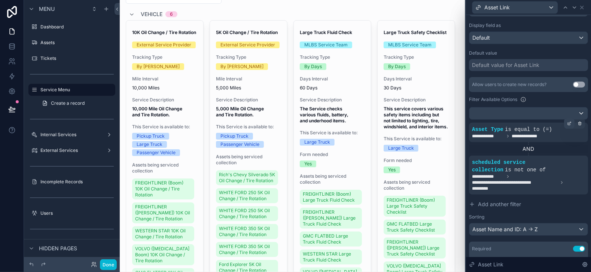
click at [567, 123] on icon at bounding box center [569, 123] width 4 height 4
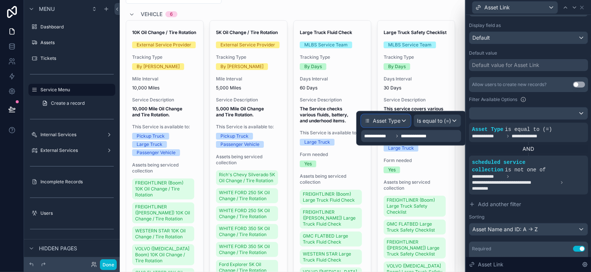
click at [408, 121] on div "Asset Type" at bounding box center [385, 121] width 49 height 12
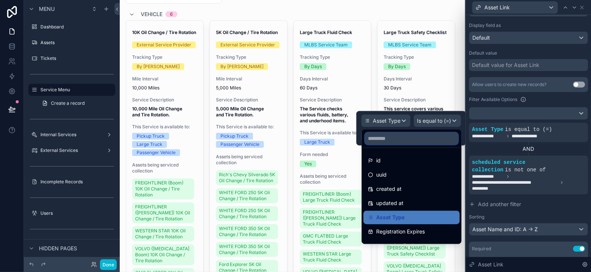
click at [396, 141] on input "text" at bounding box center [411, 138] width 93 height 12
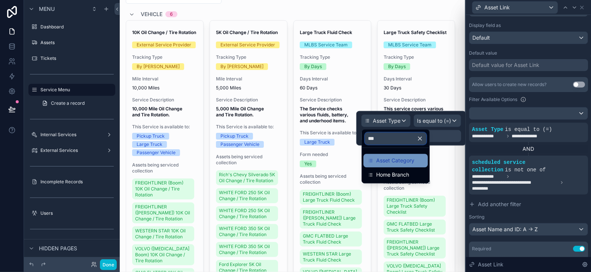
type input "***"
click at [410, 164] on span "Asset Category" at bounding box center [395, 160] width 38 height 9
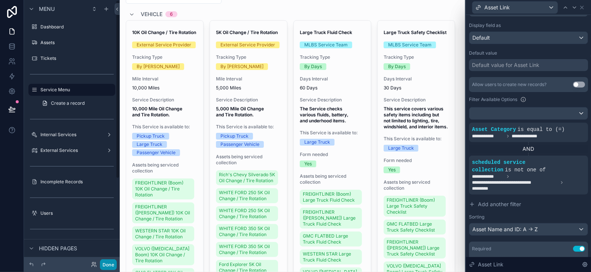
click at [107, 263] on button "Done" at bounding box center [108, 264] width 17 height 11
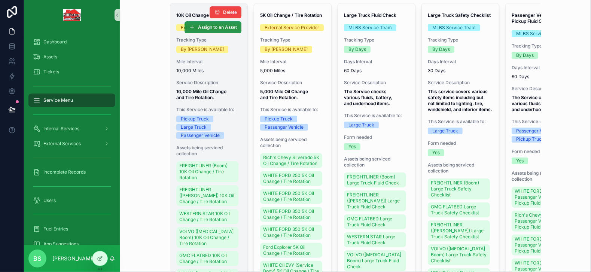
click at [200, 28] on span "Assign to an Asset" at bounding box center [217, 27] width 39 height 6
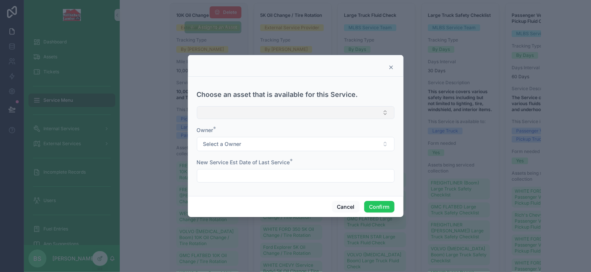
click at [217, 114] on button "Select Button" at bounding box center [296, 112] width 198 height 13
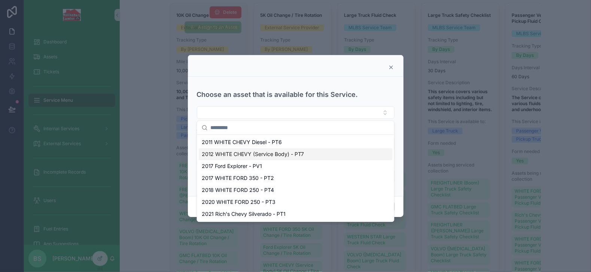
click at [294, 64] on div at bounding box center [295, 66] width 215 height 22
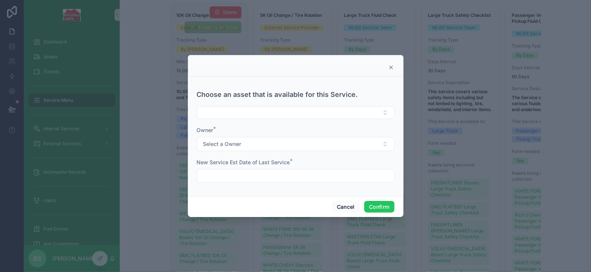
click at [392, 68] on icon at bounding box center [390, 67] width 3 height 3
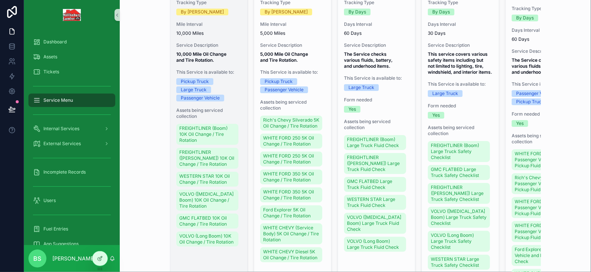
scroll to position [0, 0]
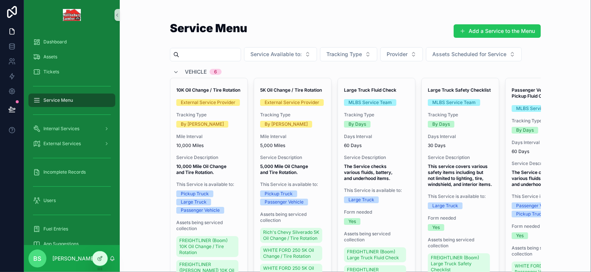
click at [0, 0] on span "Assign to an Asset" at bounding box center [0, 0] width 0 height 0
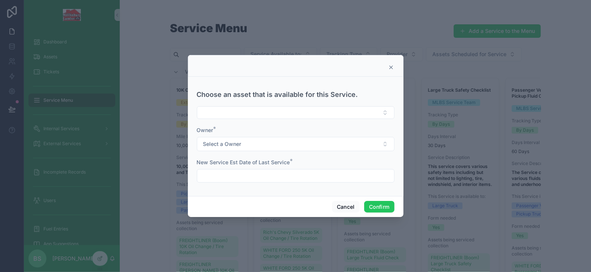
click at [389, 68] on icon at bounding box center [390, 67] width 3 height 3
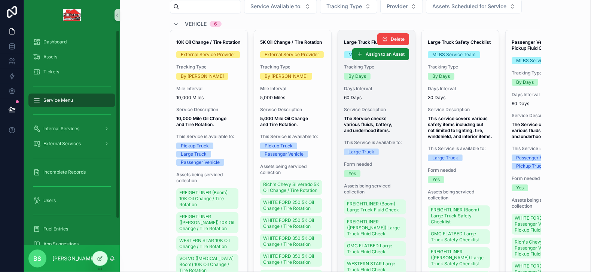
scroll to position [75, 0]
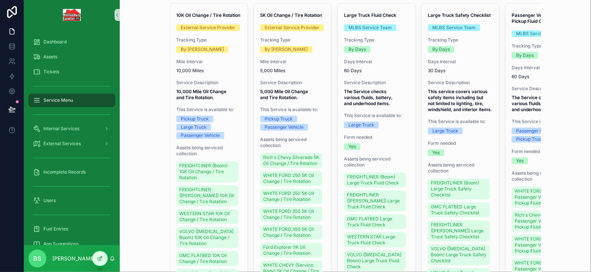
click at [73, 101] on span "Service Menu" at bounding box center [58, 100] width 30 height 6
click at [74, 126] on span "Internal Services" at bounding box center [61, 129] width 36 height 6
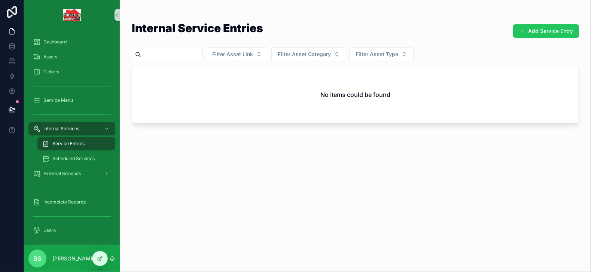
click at [73, 141] on span "Service Entries" at bounding box center [68, 144] width 32 height 6
click at [551, 30] on button "Add Service Entry" at bounding box center [546, 30] width 66 height 13
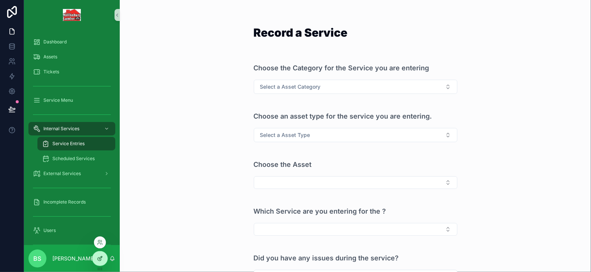
click at [106, 258] on div at bounding box center [99, 258] width 15 height 14
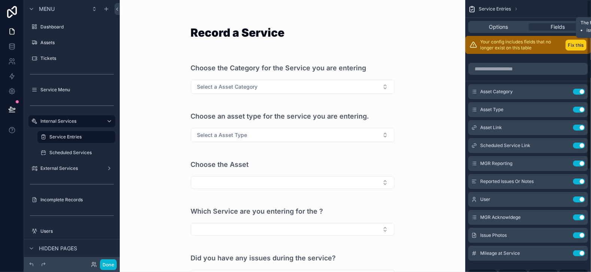
click at [572, 47] on button "Fix this" at bounding box center [575, 45] width 21 height 11
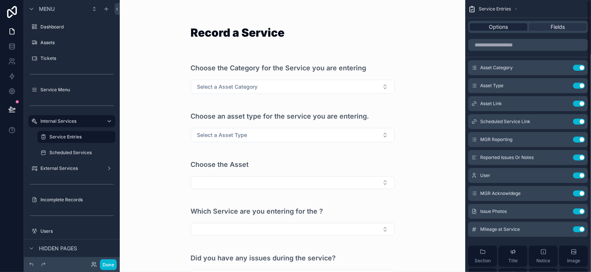
click at [508, 28] on div "Options" at bounding box center [498, 26] width 58 height 7
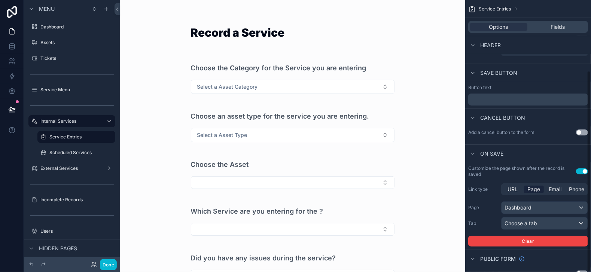
scroll to position [96, 0]
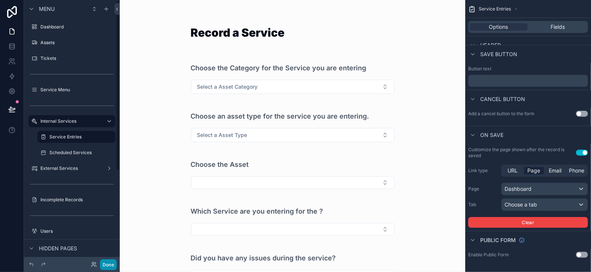
click at [108, 263] on button "Done" at bounding box center [108, 264] width 17 height 11
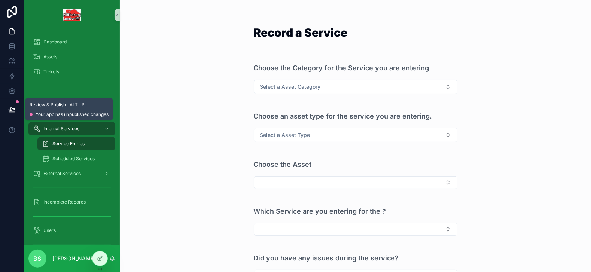
click at [14, 112] on icon at bounding box center [12, 112] width 6 height 0
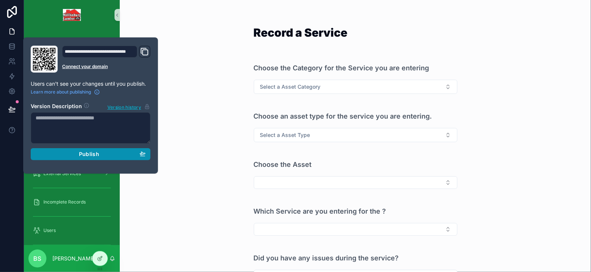
click at [71, 154] on div "Publish" at bounding box center [91, 154] width 110 height 7
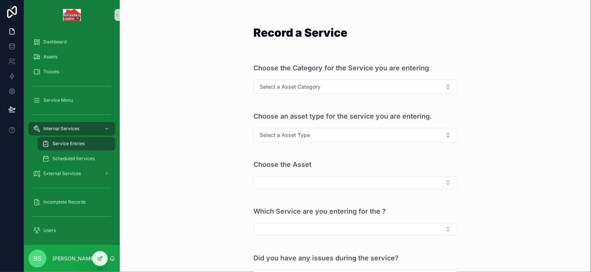
click at [162, 6] on div "Record a Service Choose the Category for the Service you are entering Select a …" at bounding box center [355, 136] width 471 height 272
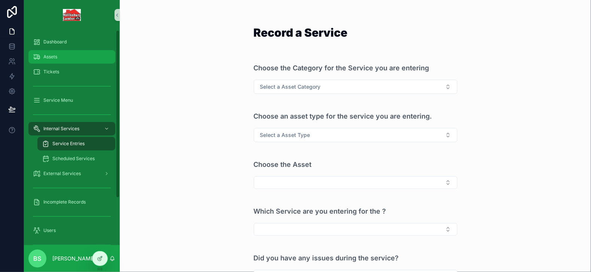
click at [46, 54] on span "Assets" at bounding box center [50, 57] width 14 height 6
